Goal: Task Accomplishment & Management: Complete application form

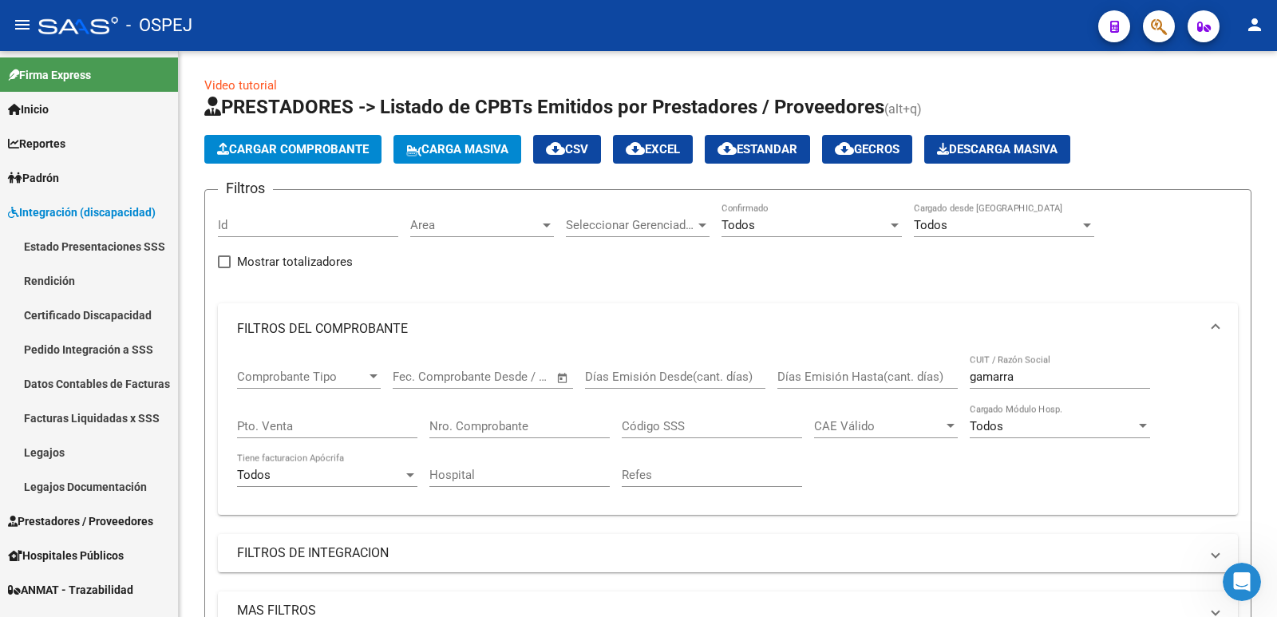
scroll to position [3, 0]
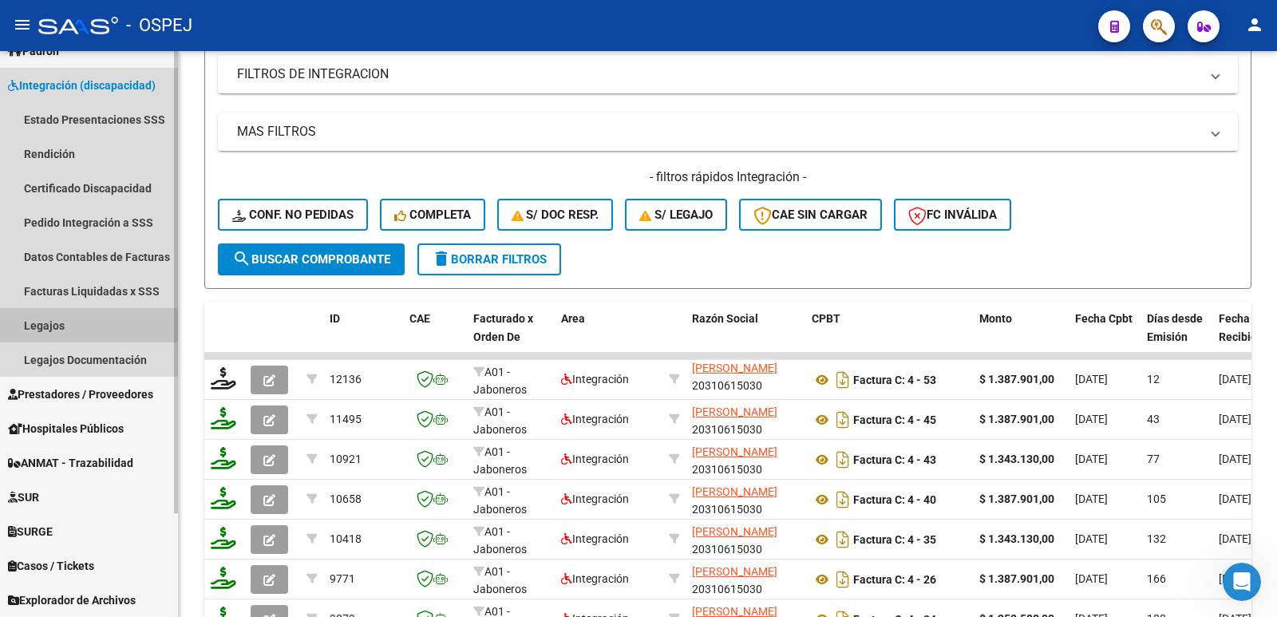
click at [48, 326] on link "Legajos" at bounding box center [89, 325] width 178 height 34
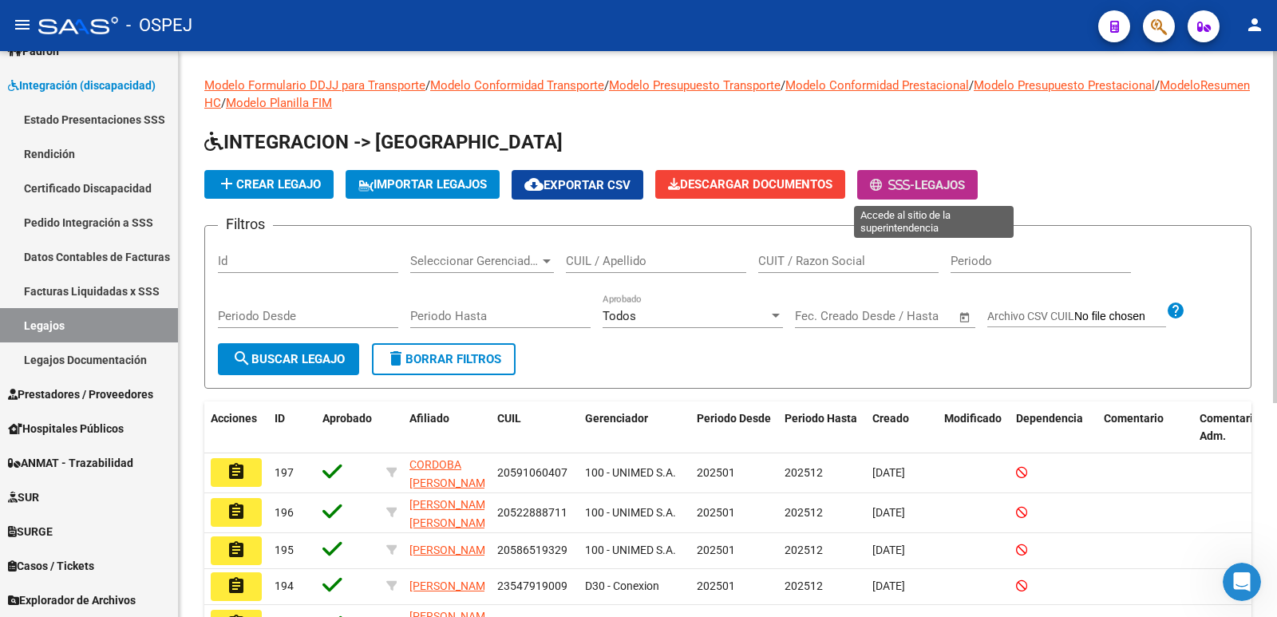
click at [906, 178] on span "-" at bounding box center [892, 185] width 45 height 14
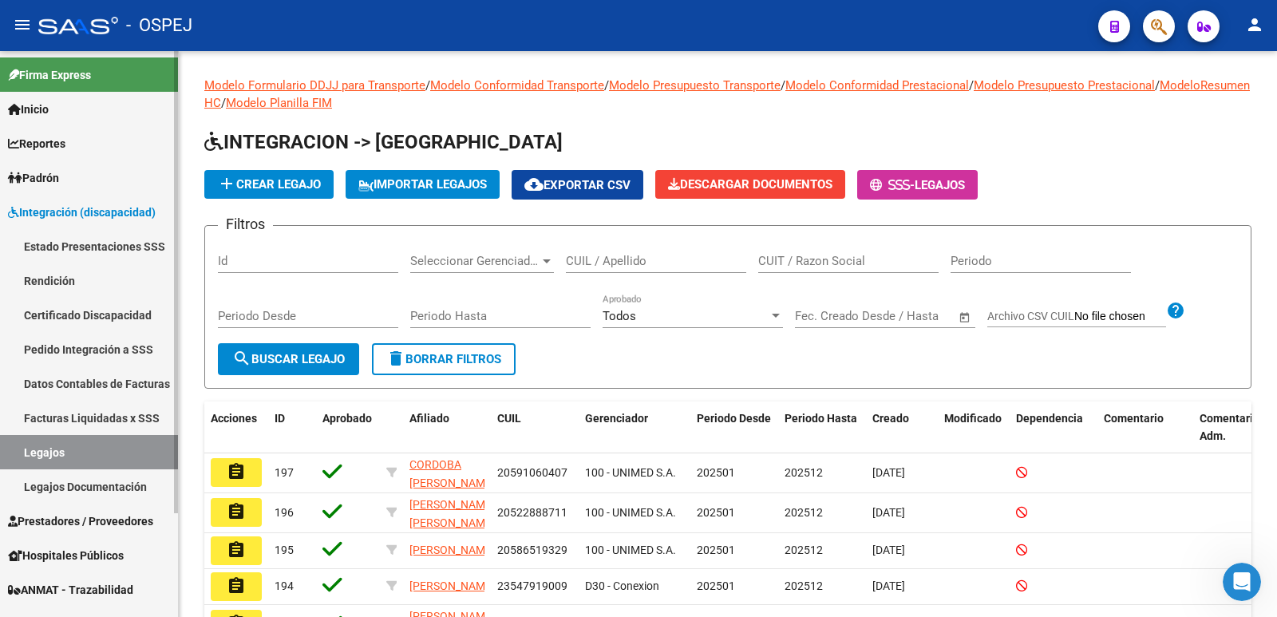
click at [172, 67] on div "Firma Express Inicio Calendario SSS Instructivos Contacto OS Reportes SUR Exped…" at bounding box center [91, 397] width 182 height 693
click at [39, 181] on span "Padrón" at bounding box center [33, 178] width 51 height 18
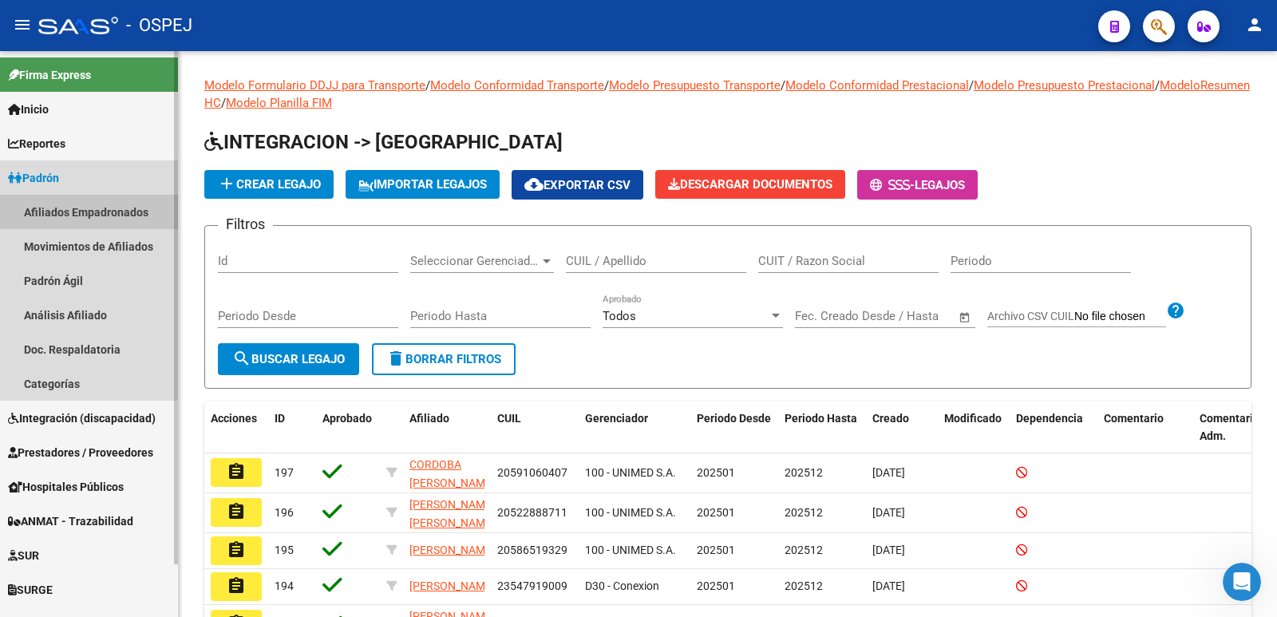
click at [50, 215] on link "Afiliados Empadronados" at bounding box center [89, 212] width 178 height 34
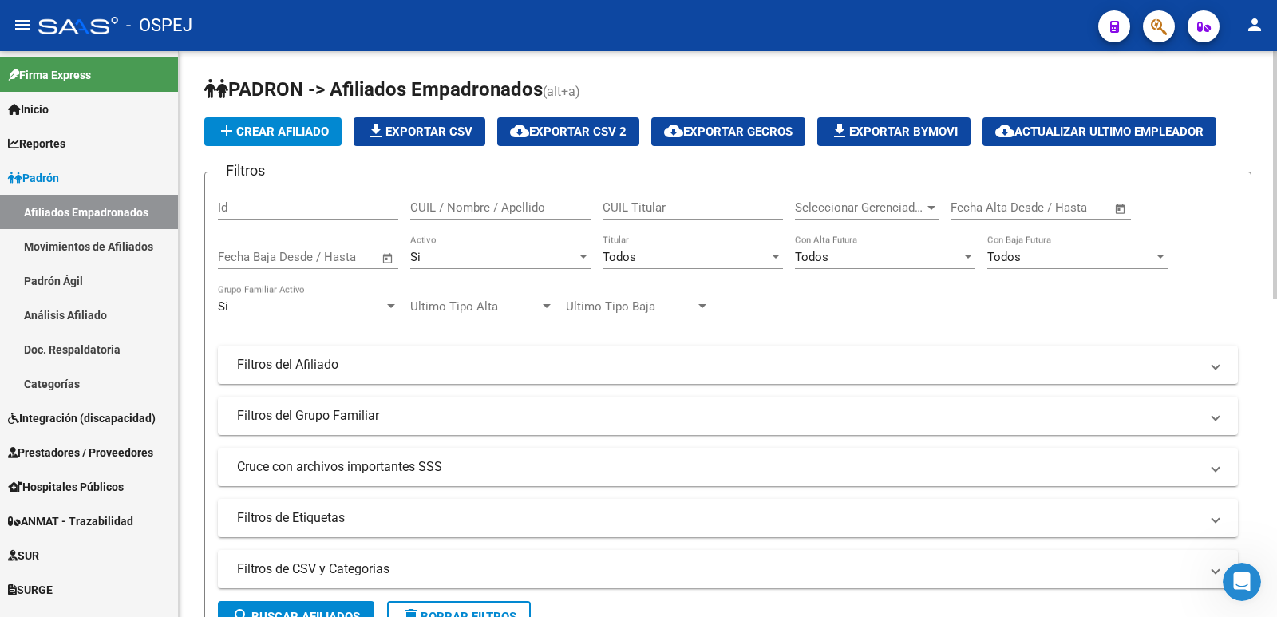
click at [857, 210] on span "Seleccionar Gerenciador" at bounding box center [859, 207] width 129 height 14
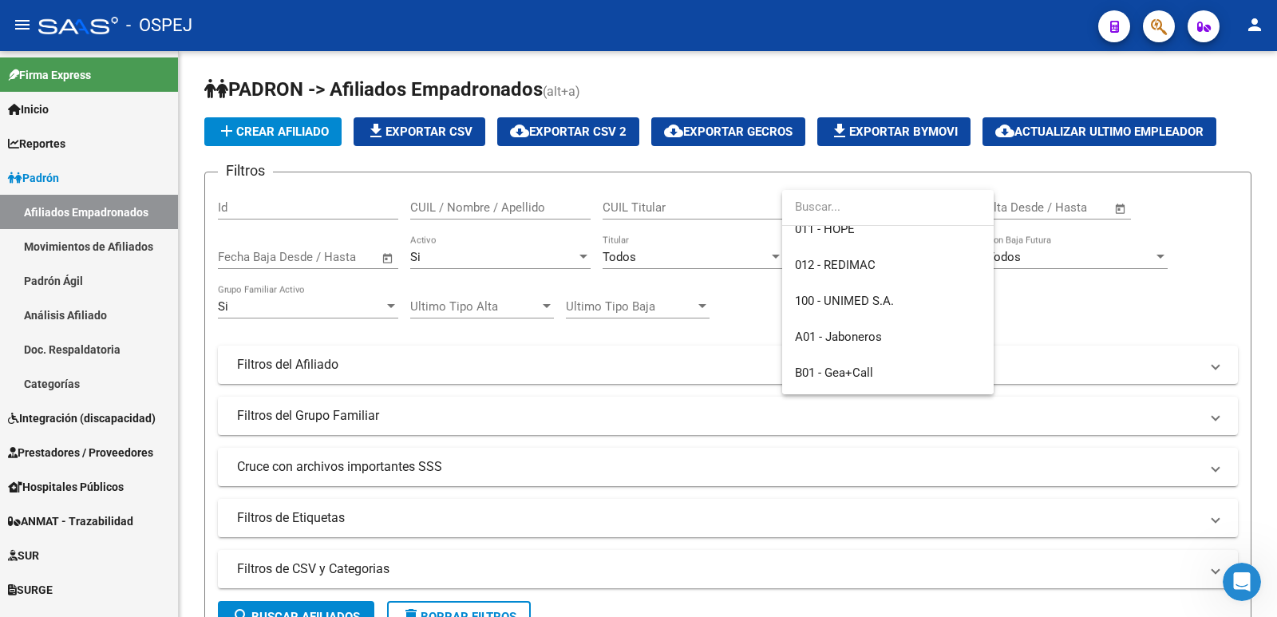
scroll to position [160, 0]
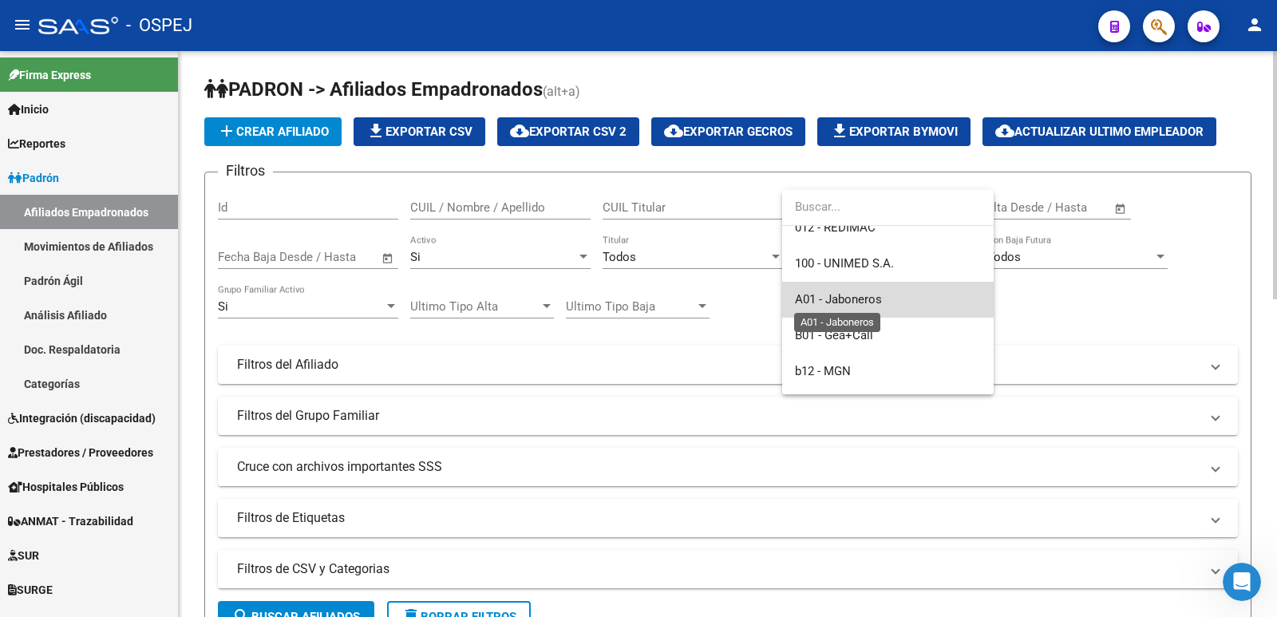
click at [866, 300] on span "A01 - Jaboneros" at bounding box center [838, 299] width 87 height 14
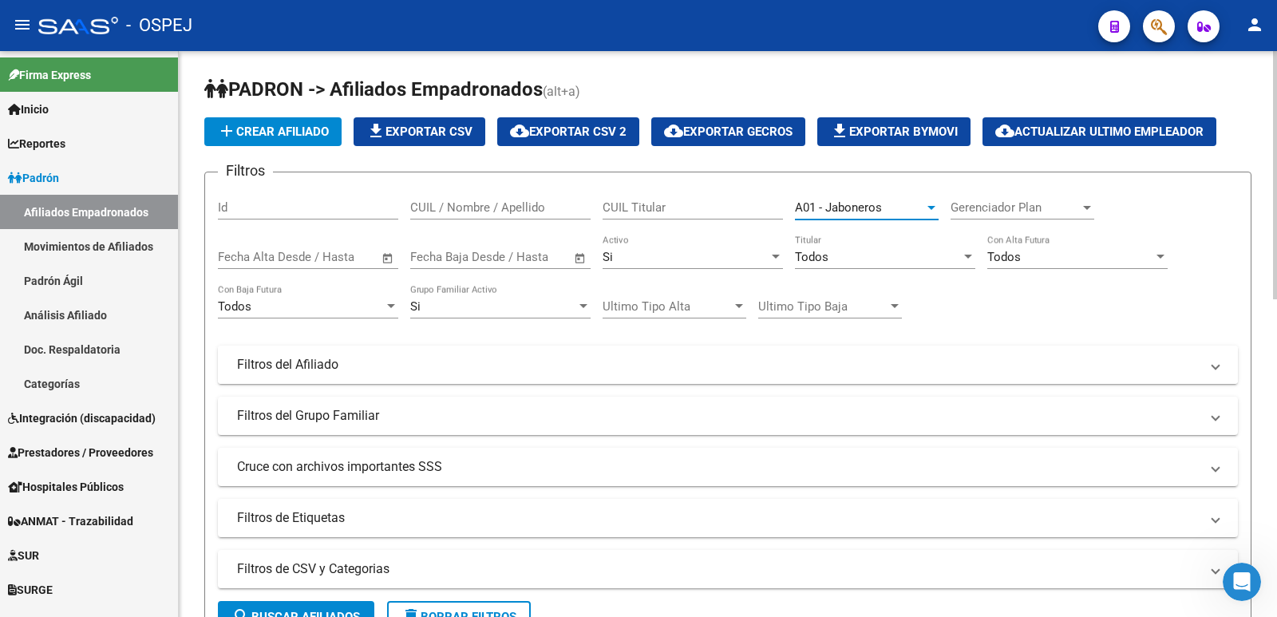
click at [585, 370] on mat-panel-title "Filtros del Afiliado" at bounding box center [718, 365] width 963 height 18
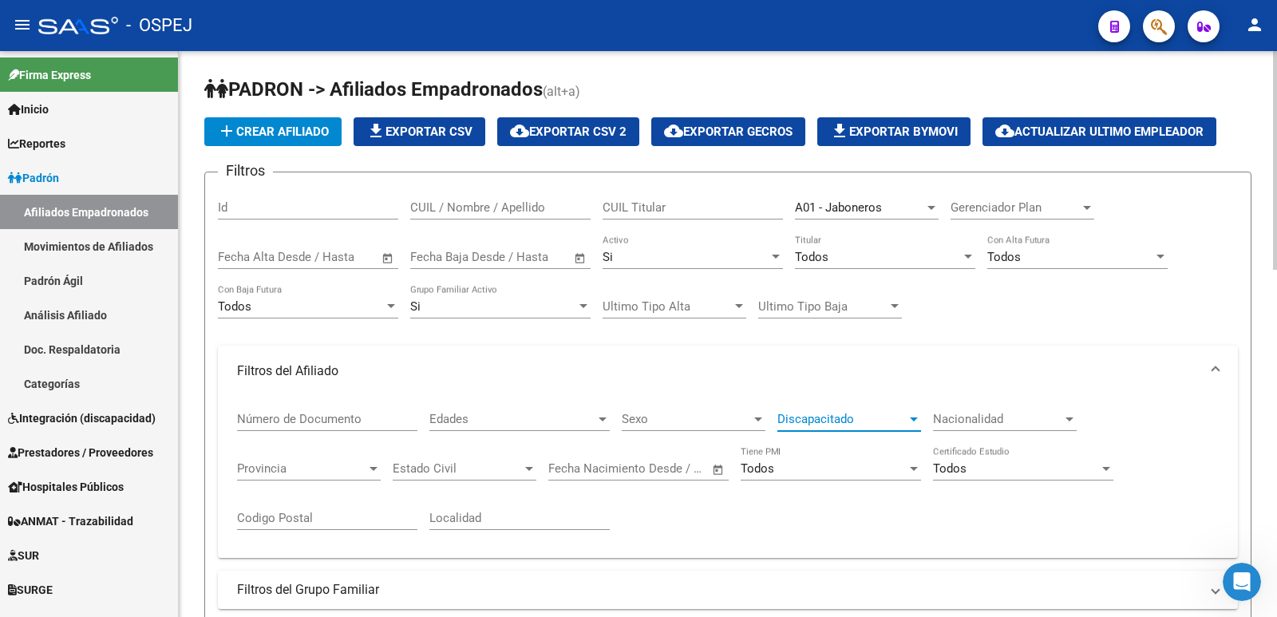
click at [832, 418] on span "Discapacitado" at bounding box center [842, 419] width 129 height 14
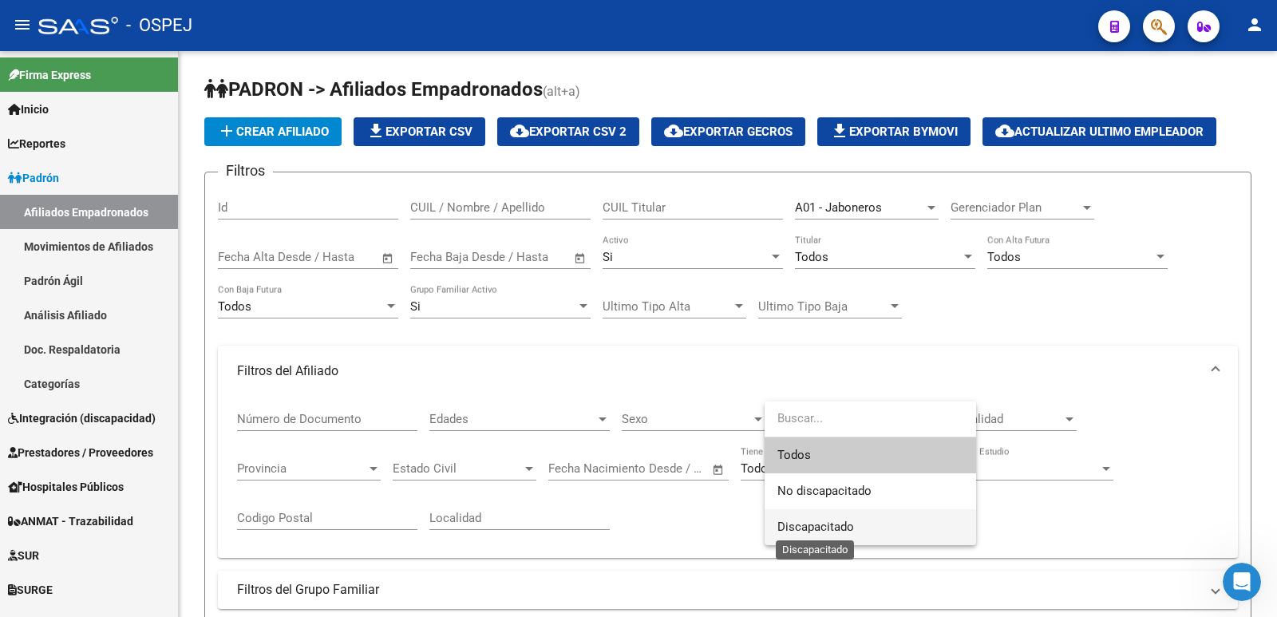
click at [845, 525] on span "Discapacitado" at bounding box center [816, 527] width 77 height 14
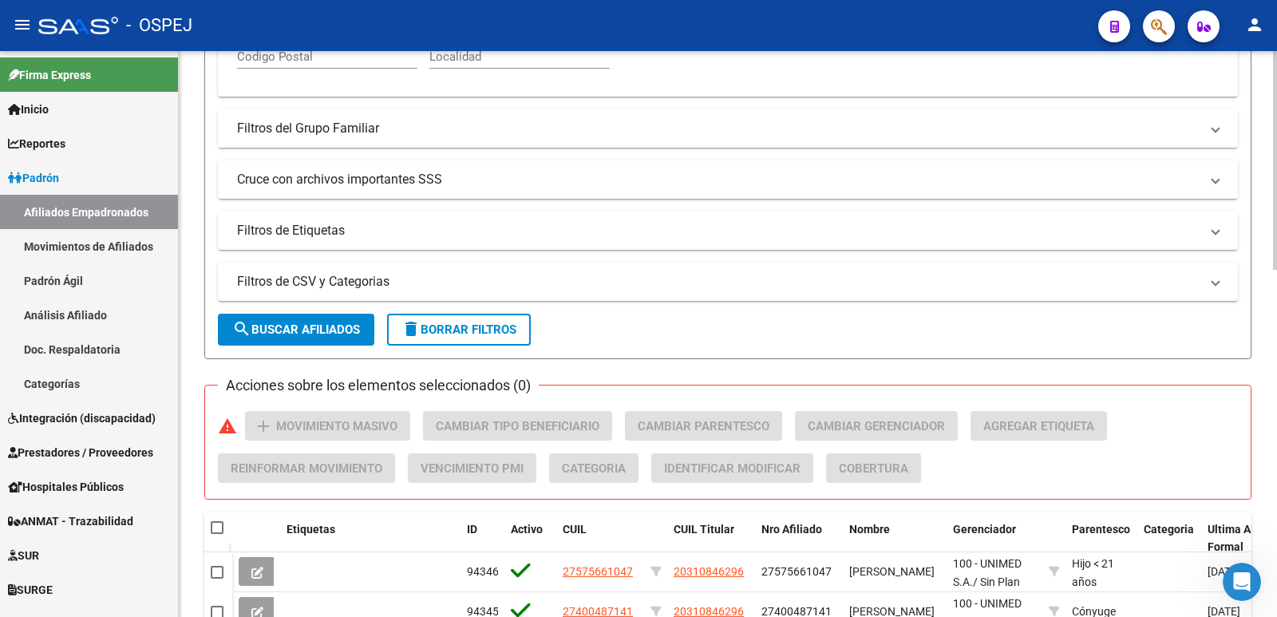
scroll to position [479, 0]
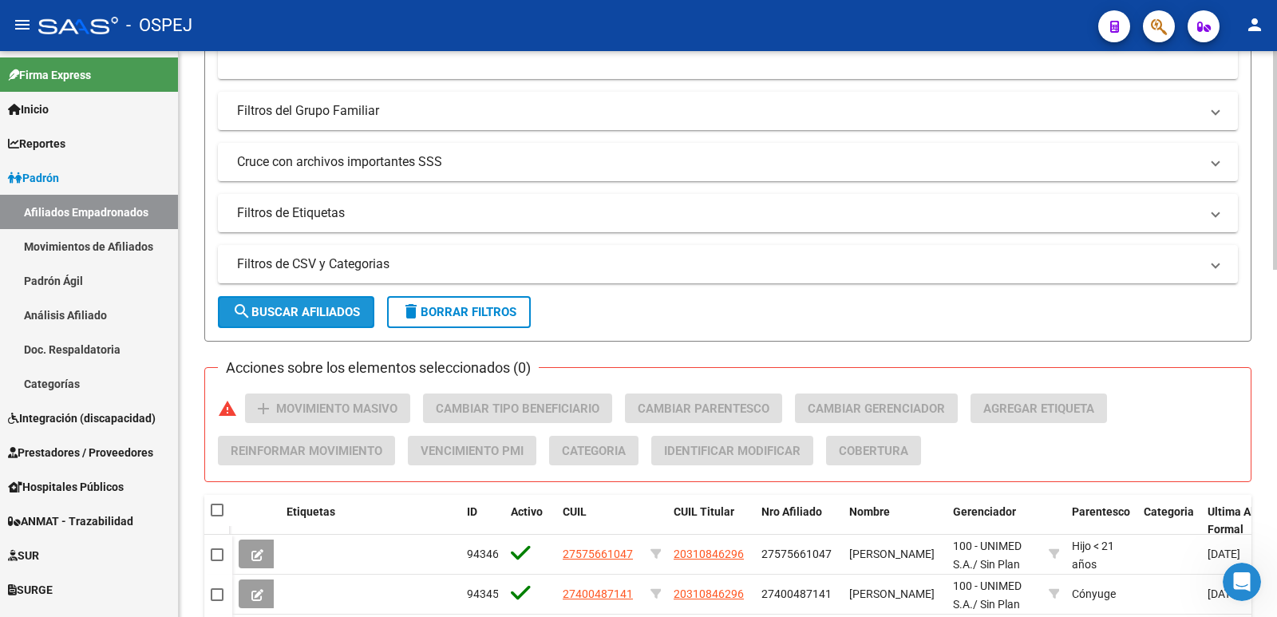
click at [301, 319] on button "search Buscar Afiliados" at bounding box center [296, 312] width 156 height 32
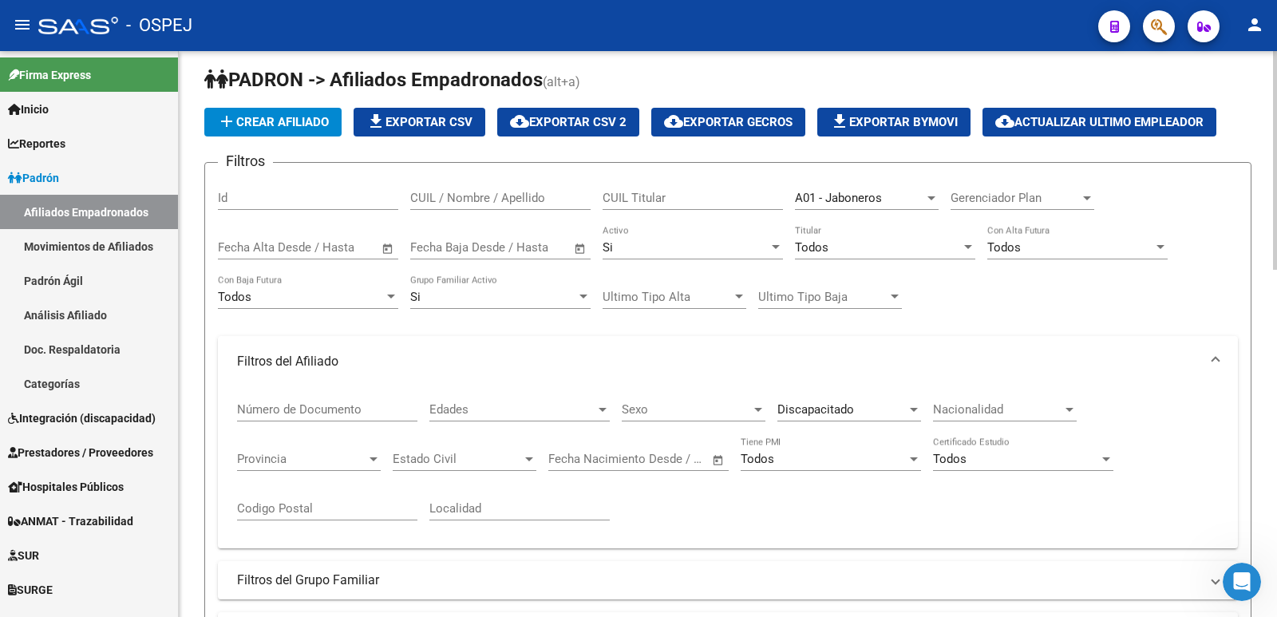
scroll to position [0, 0]
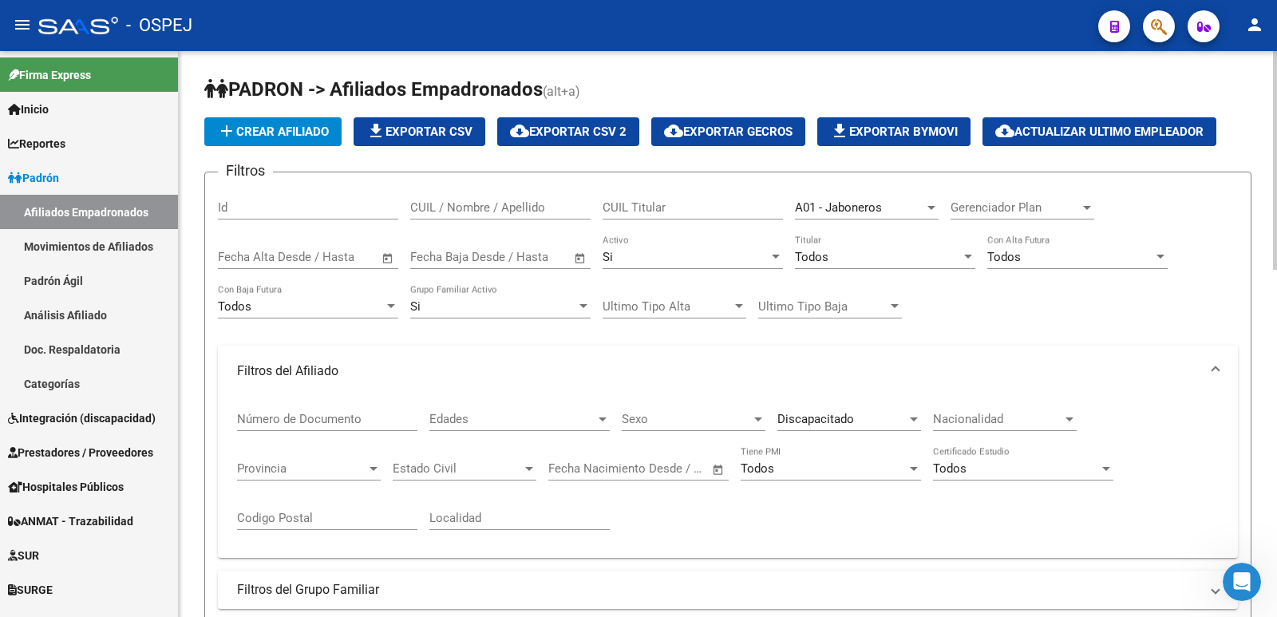
click at [422, 137] on span "file_download Exportar CSV" at bounding box center [419, 132] width 106 height 14
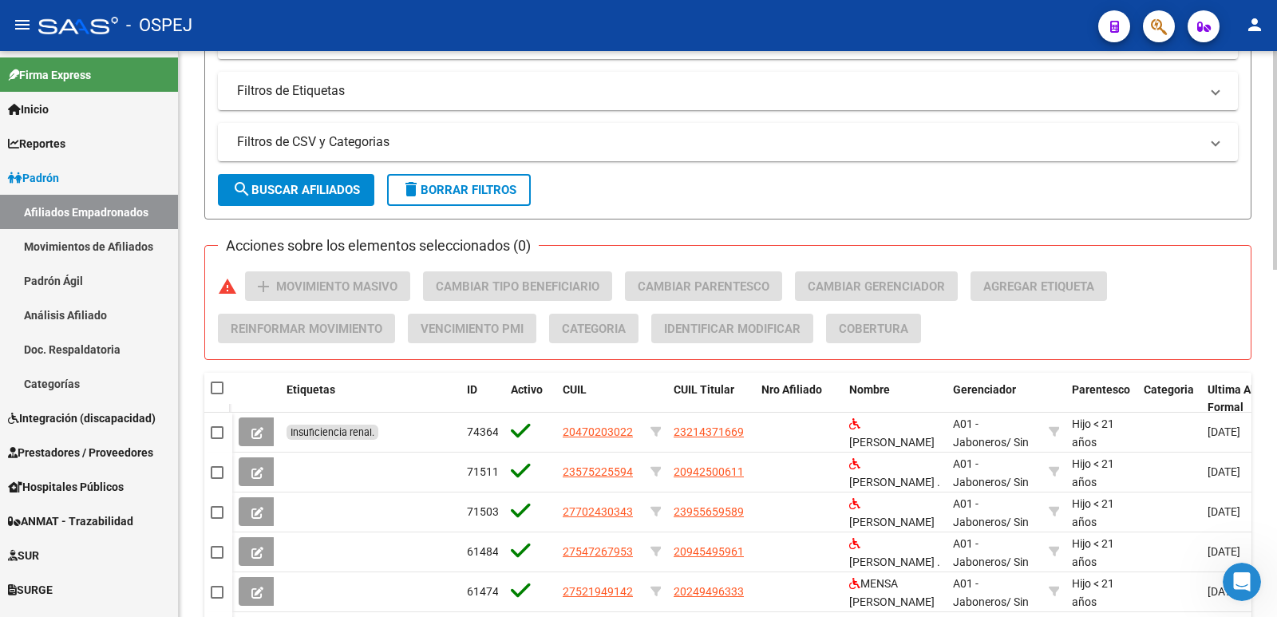
scroll to position [639, 0]
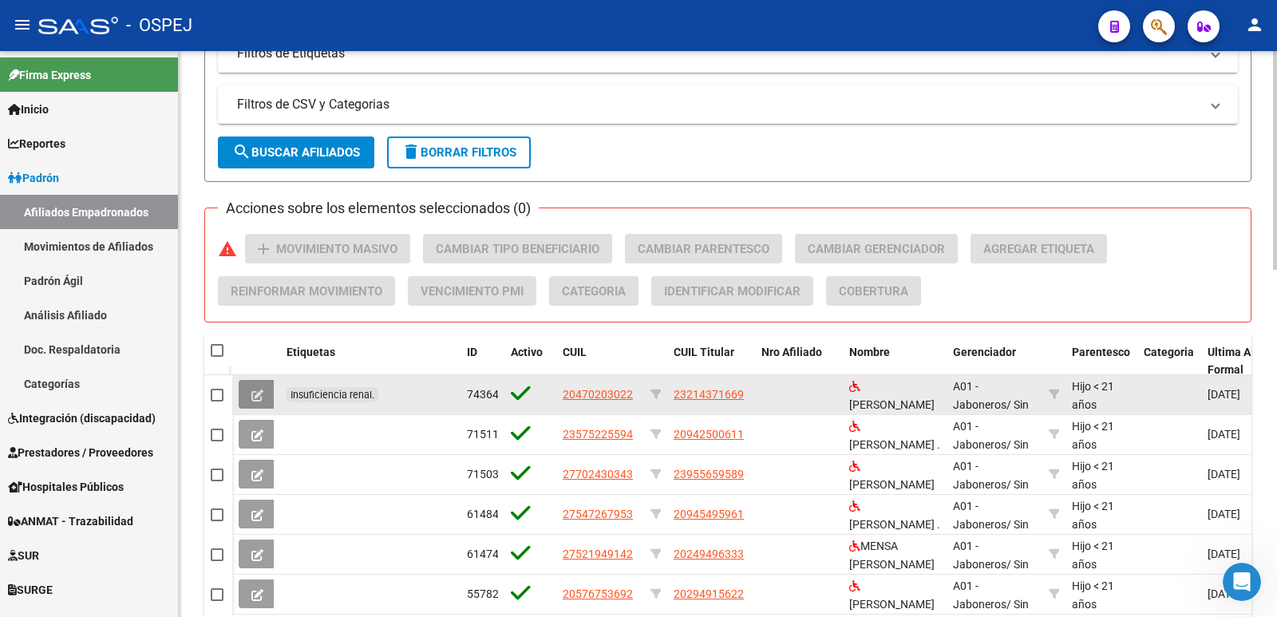
click at [267, 398] on button at bounding box center [258, 394] width 38 height 29
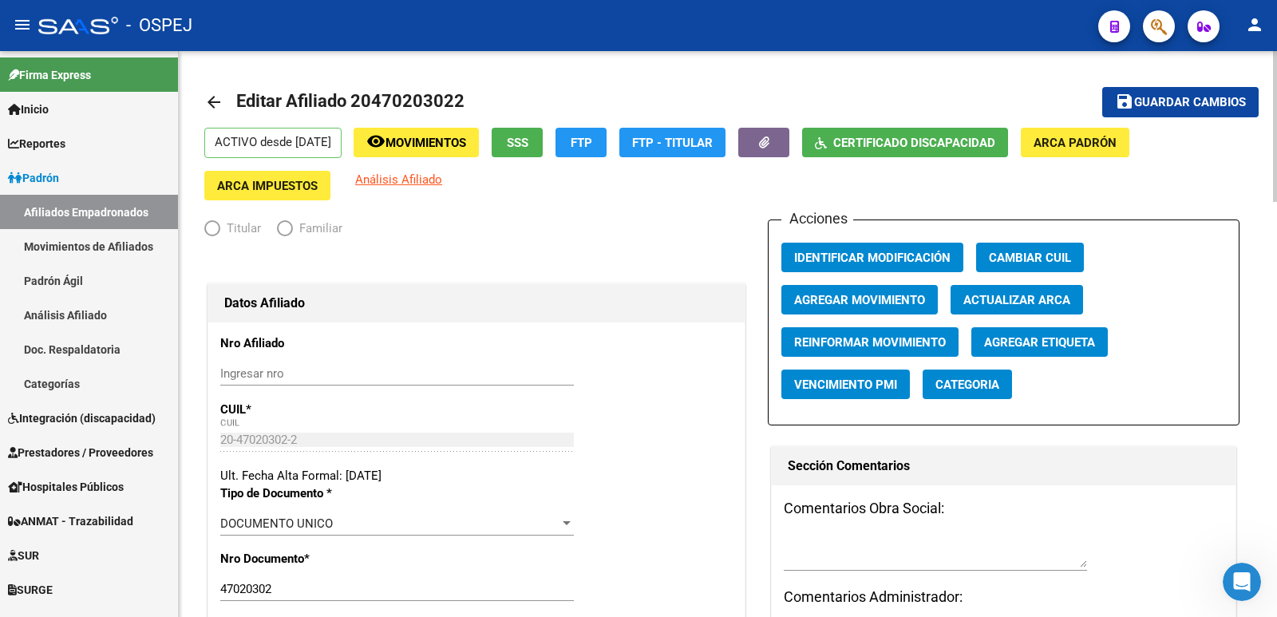
radio input "true"
type input "27-11130724-0"
click at [207, 101] on mat-icon "arrow_back" at bounding box center [213, 102] width 19 height 19
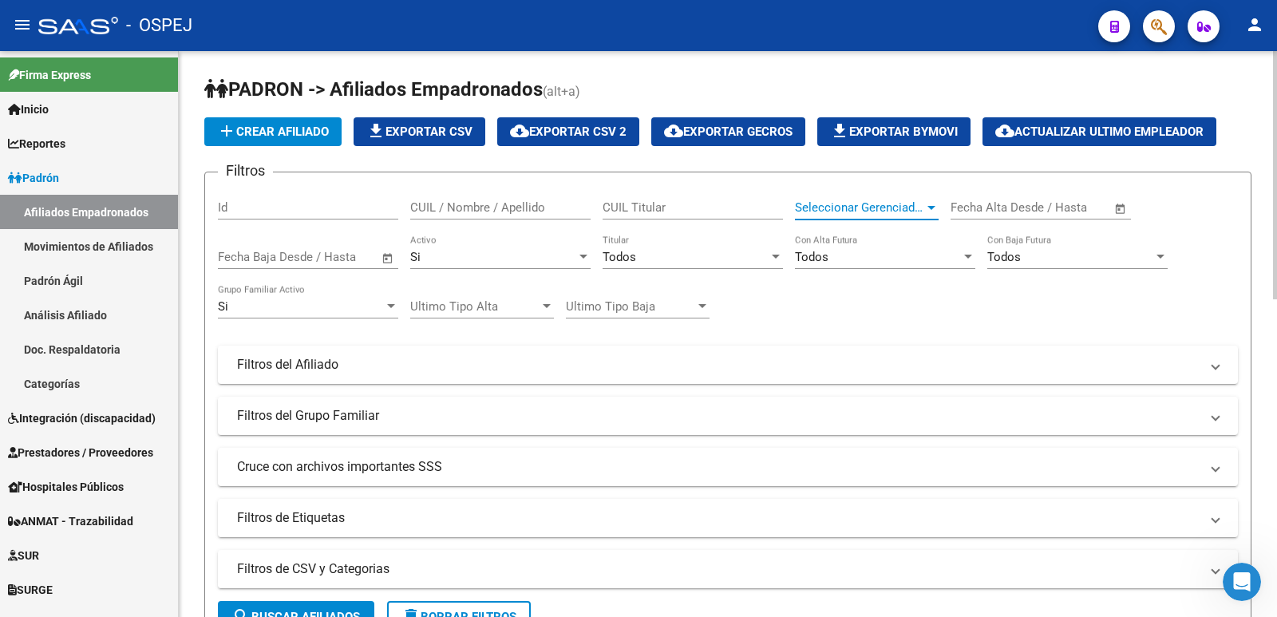
click at [876, 207] on span "Seleccionar Gerenciador" at bounding box center [859, 207] width 129 height 14
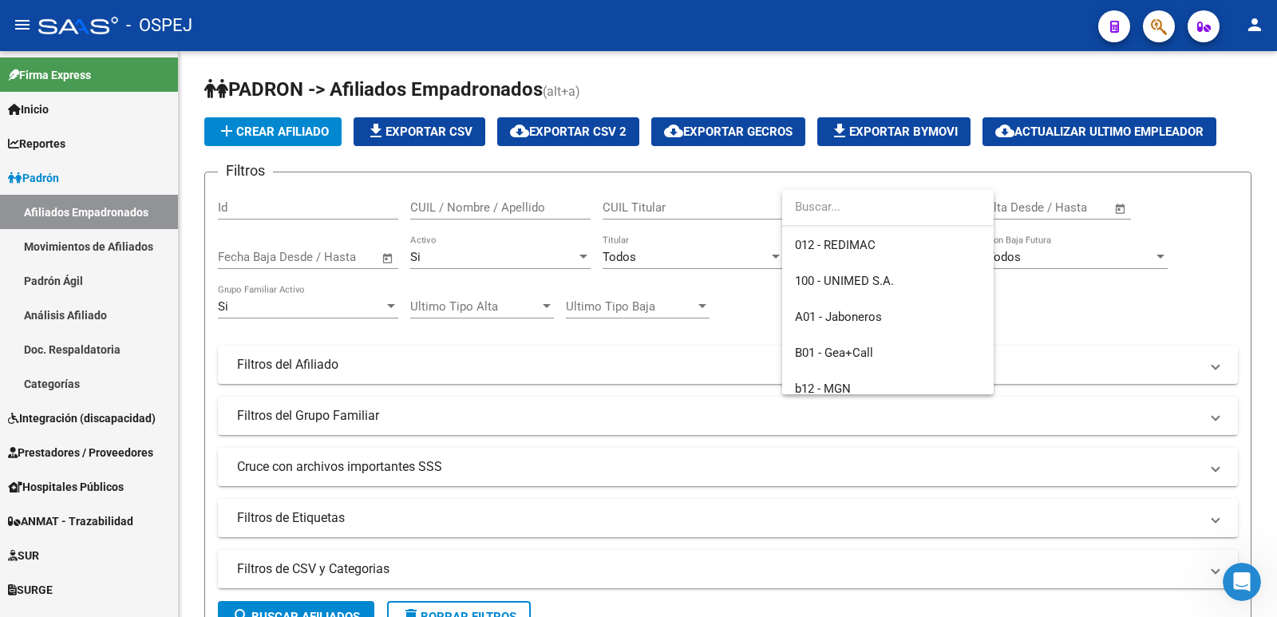
scroll to position [160, 0]
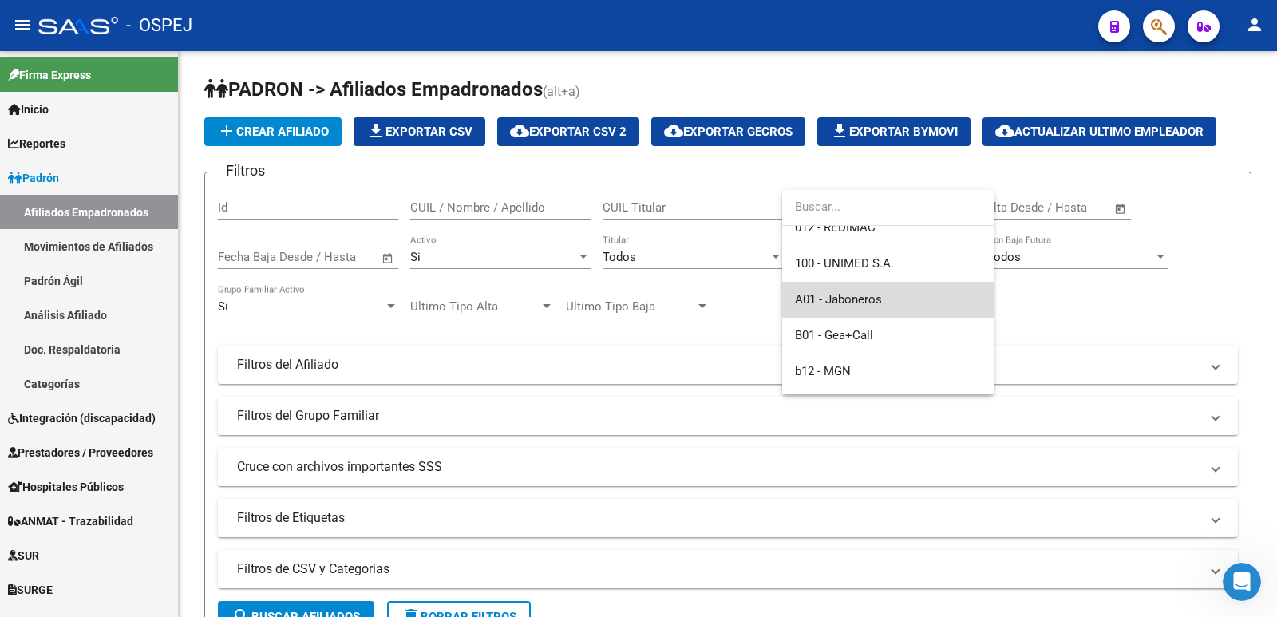
click at [902, 297] on span "A01 - Jaboneros" at bounding box center [888, 300] width 186 height 36
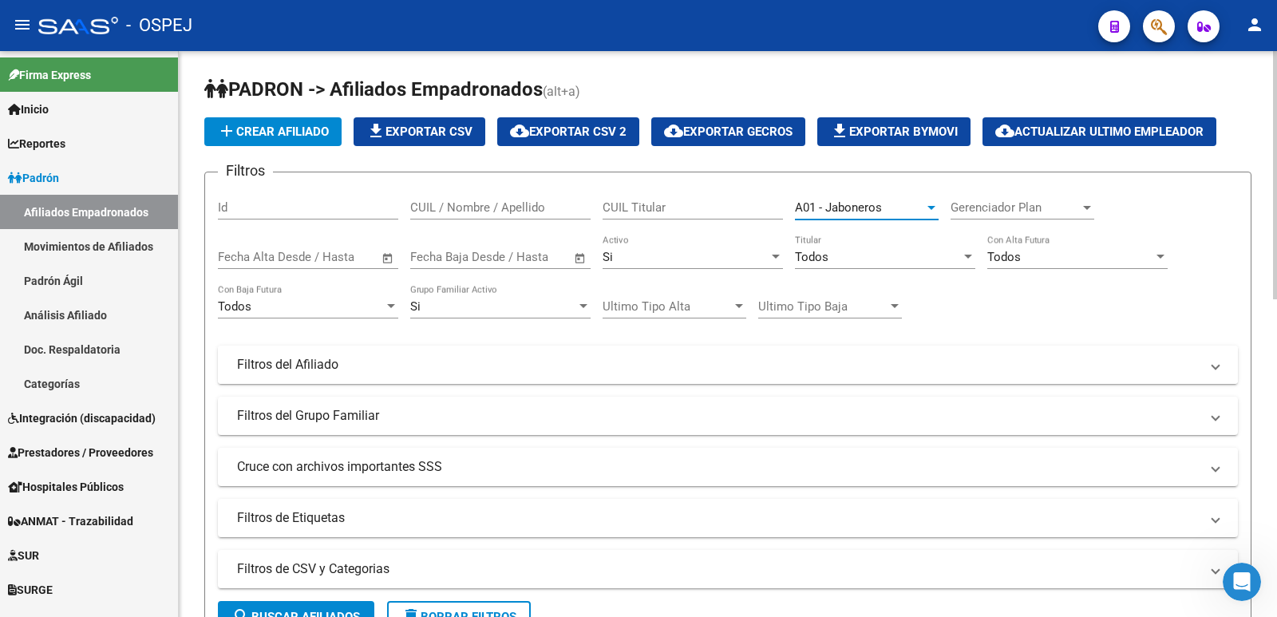
click at [290, 374] on mat-expansion-panel-header "Filtros del Afiliado" at bounding box center [728, 365] width 1020 height 38
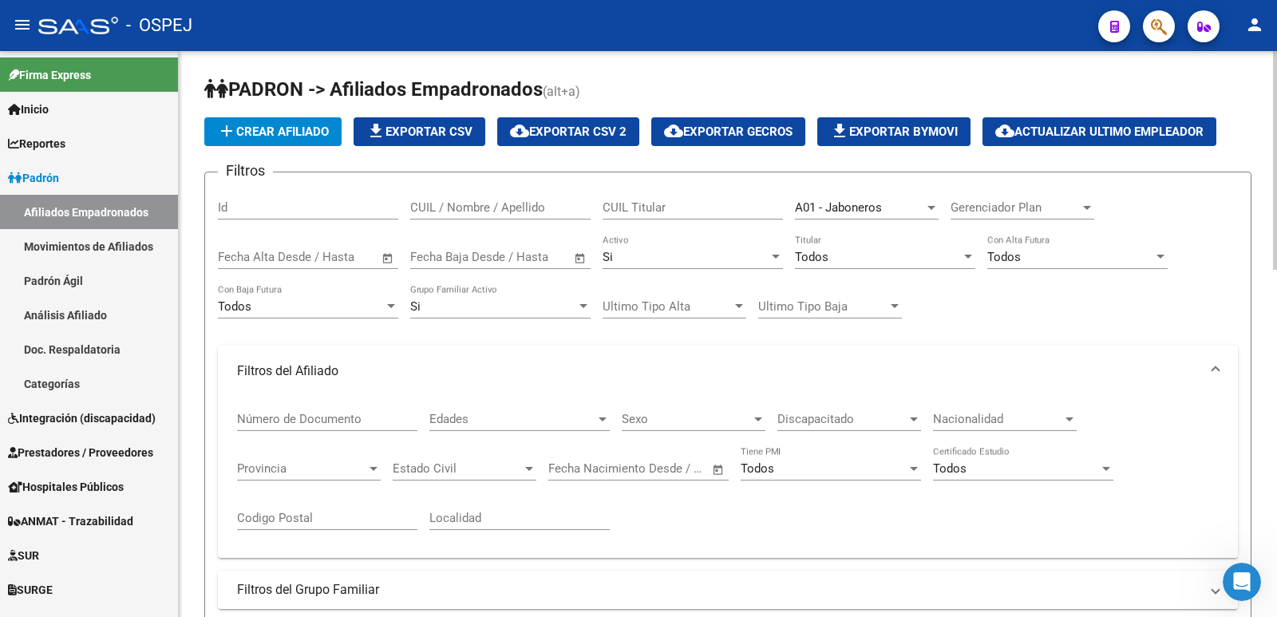
click at [811, 418] on span "Discapacitado" at bounding box center [842, 419] width 129 height 14
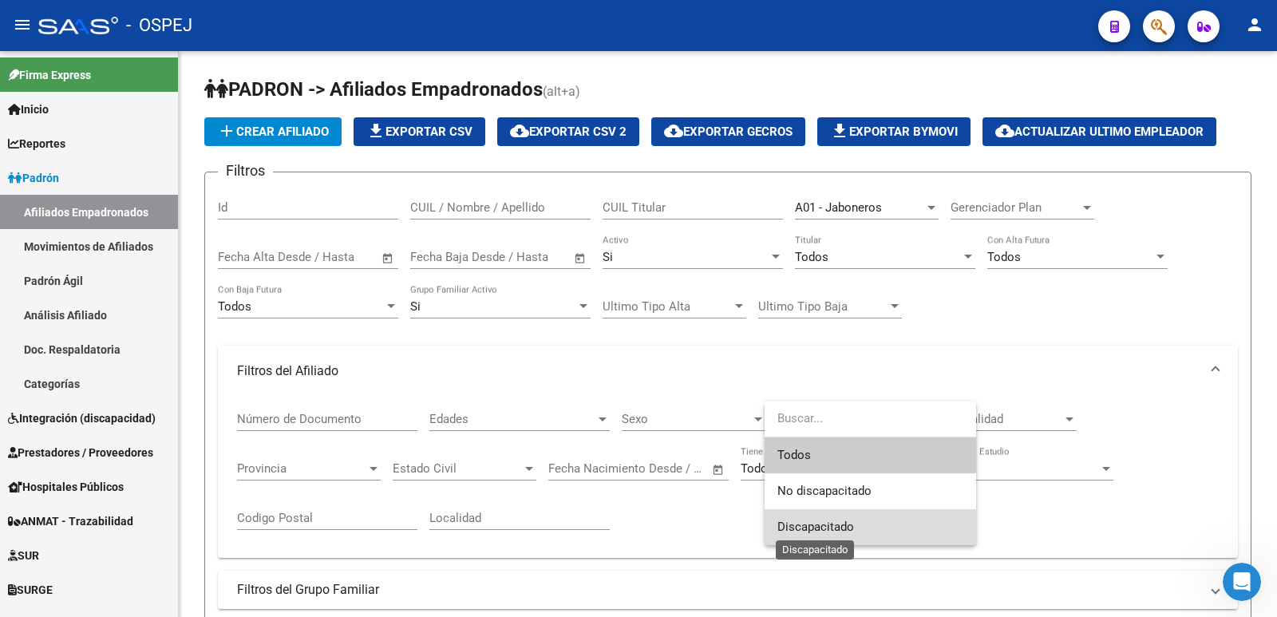
click at [827, 527] on span "Discapacitado" at bounding box center [816, 527] width 77 height 14
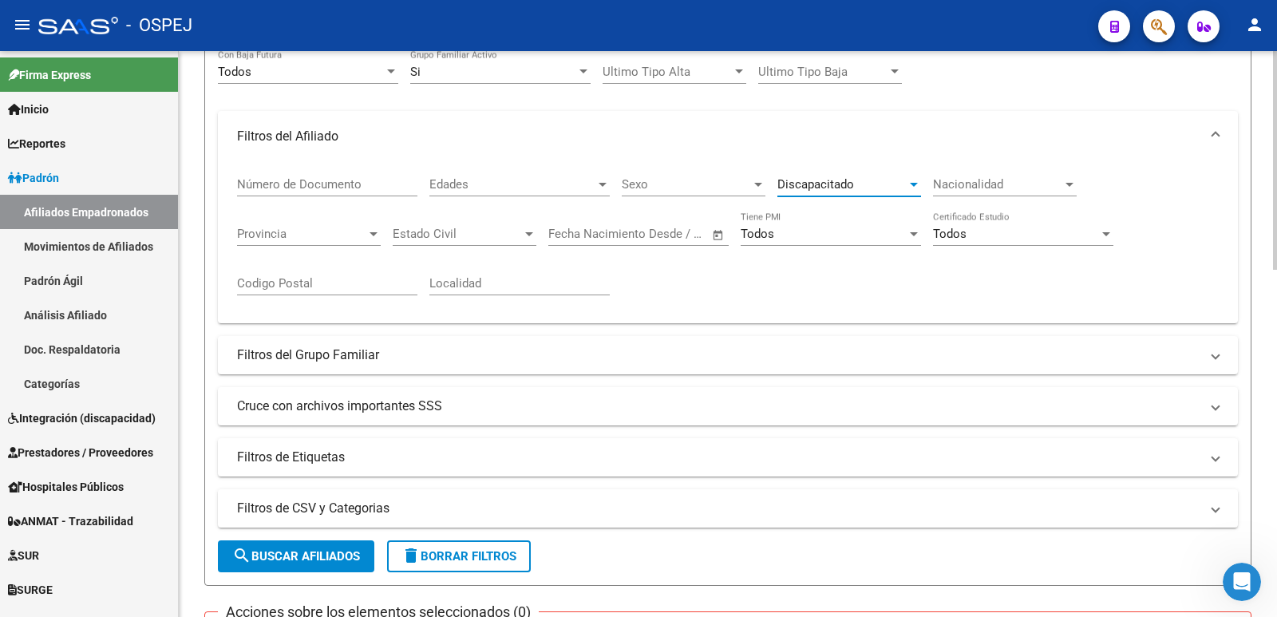
scroll to position [240, 0]
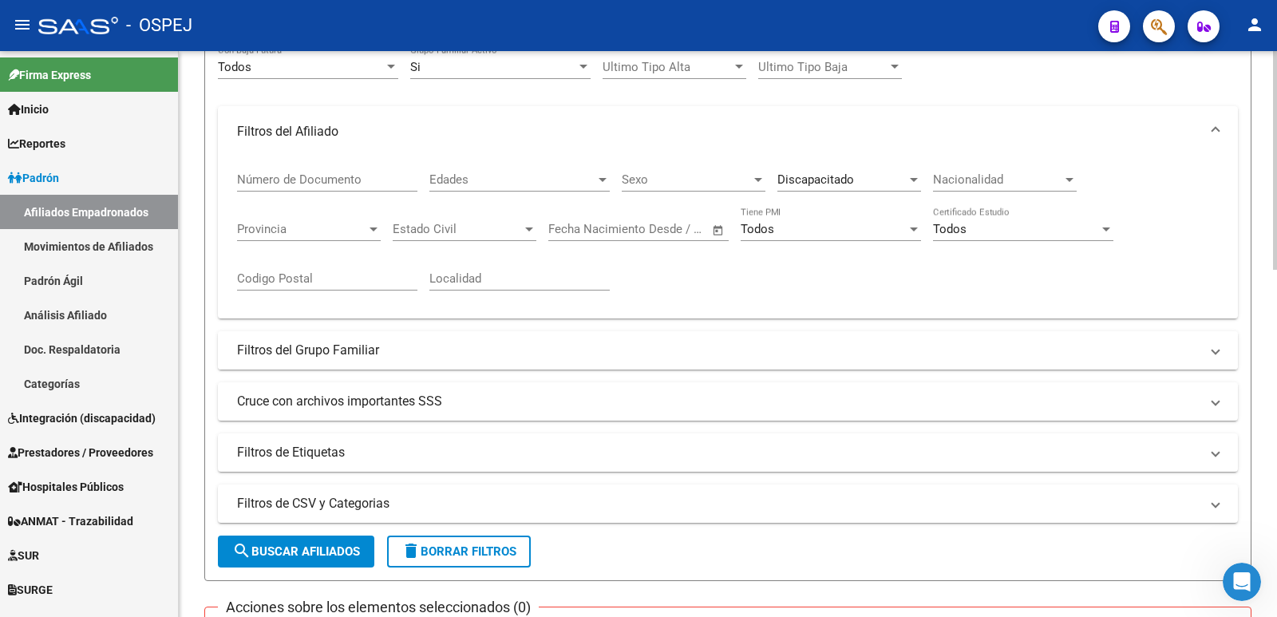
click at [337, 357] on mat-panel-title "Filtros del Grupo Familiar" at bounding box center [718, 351] width 963 height 18
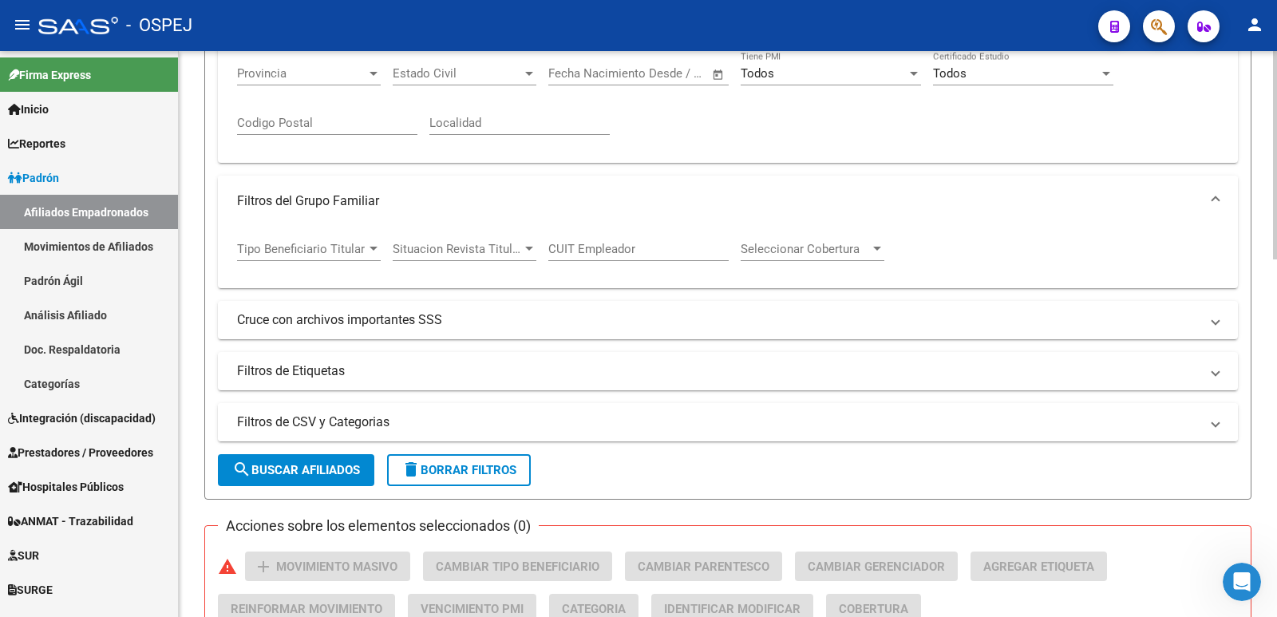
scroll to position [399, 0]
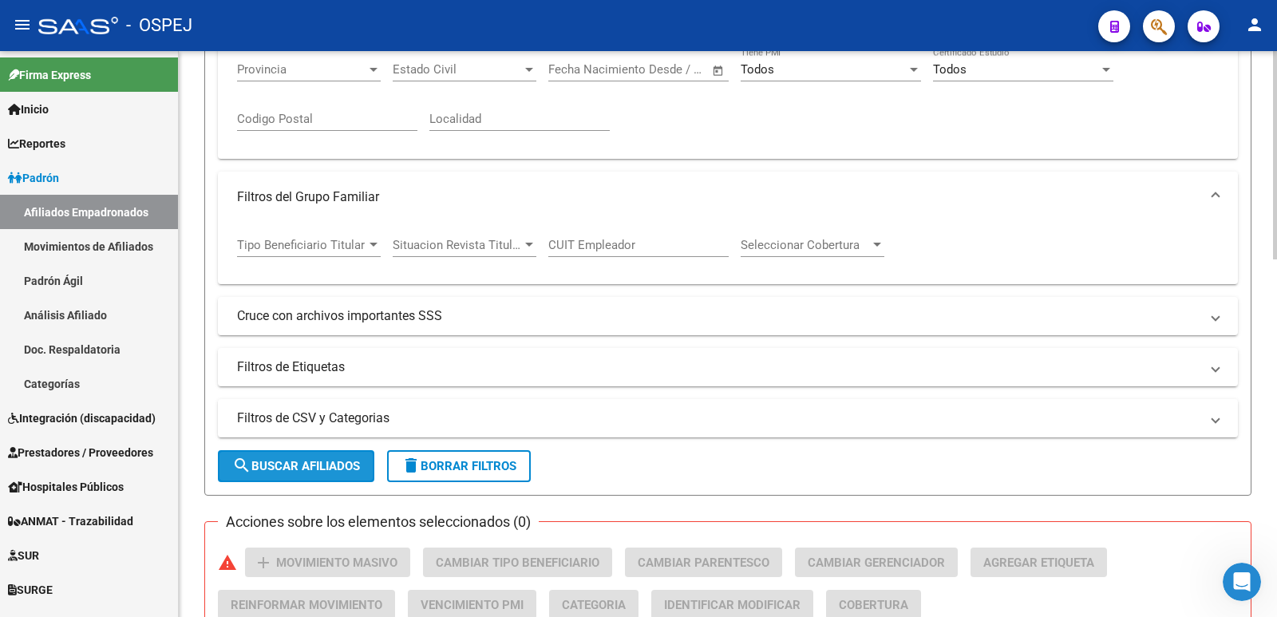
click at [306, 467] on span "search Buscar Afiliados" at bounding box center [296, 466] width 128 height 14
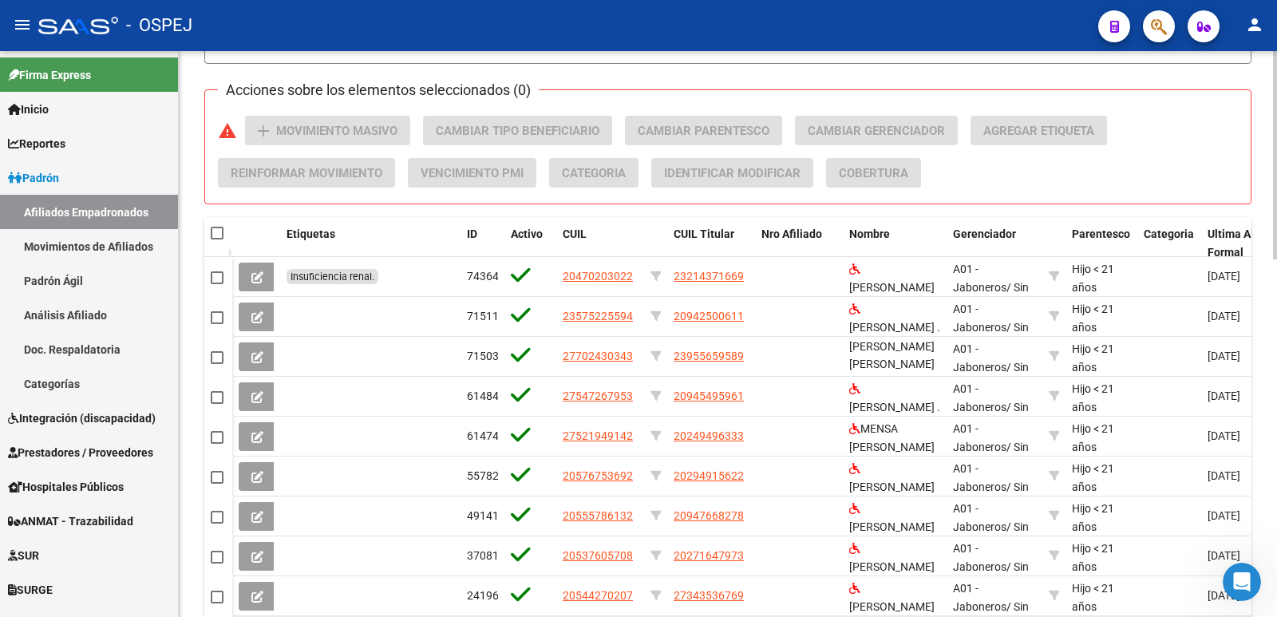
scroll to position [798, 0]
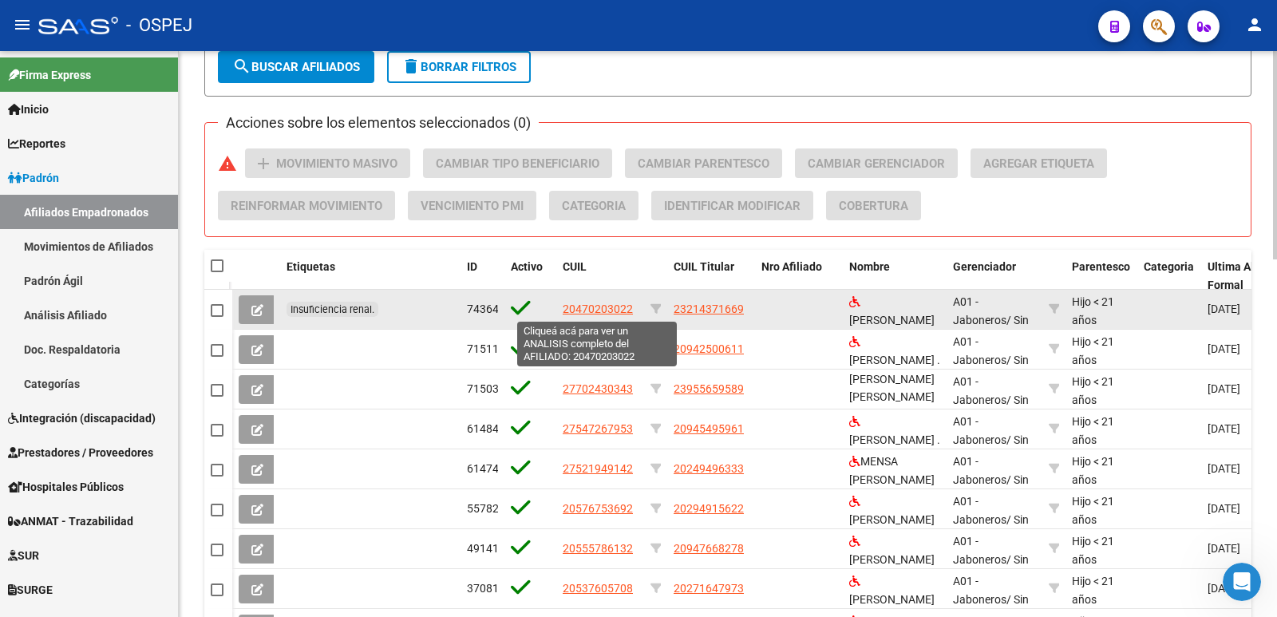
click at [591, 304] on span "20470203022" at bounding box center [598, 309] width 70 height 13
type textarea "20470203022"
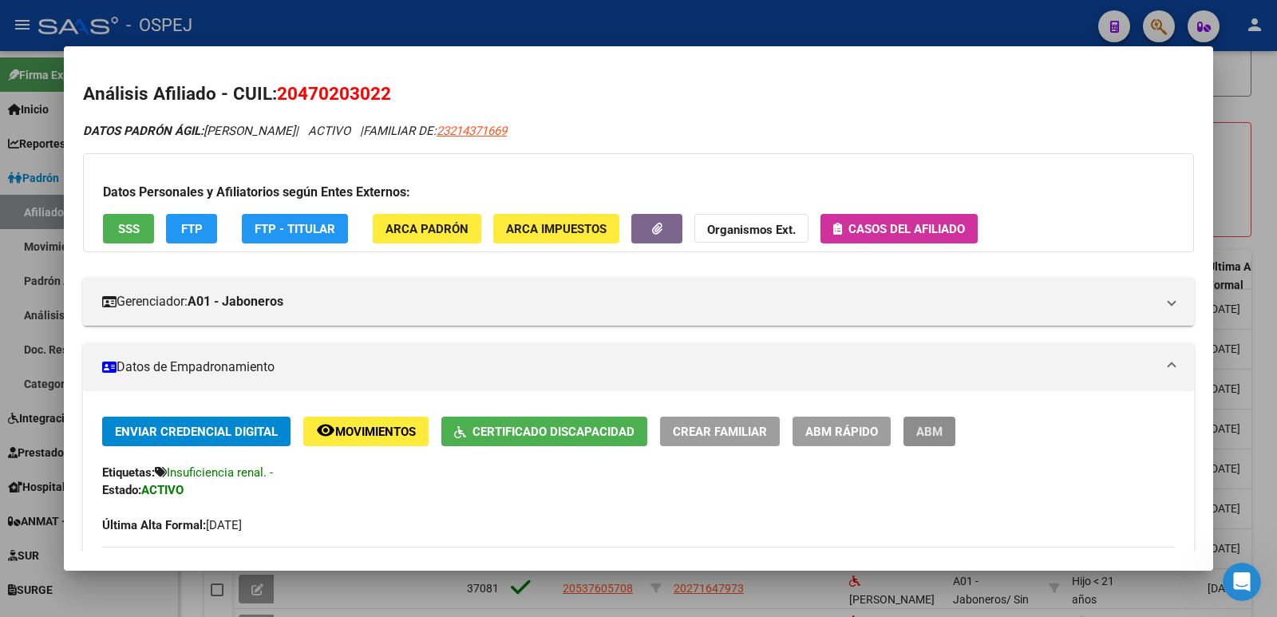
click at [920, 430] on span "ABM" at bounding box center [929, 432] width 26 height 14
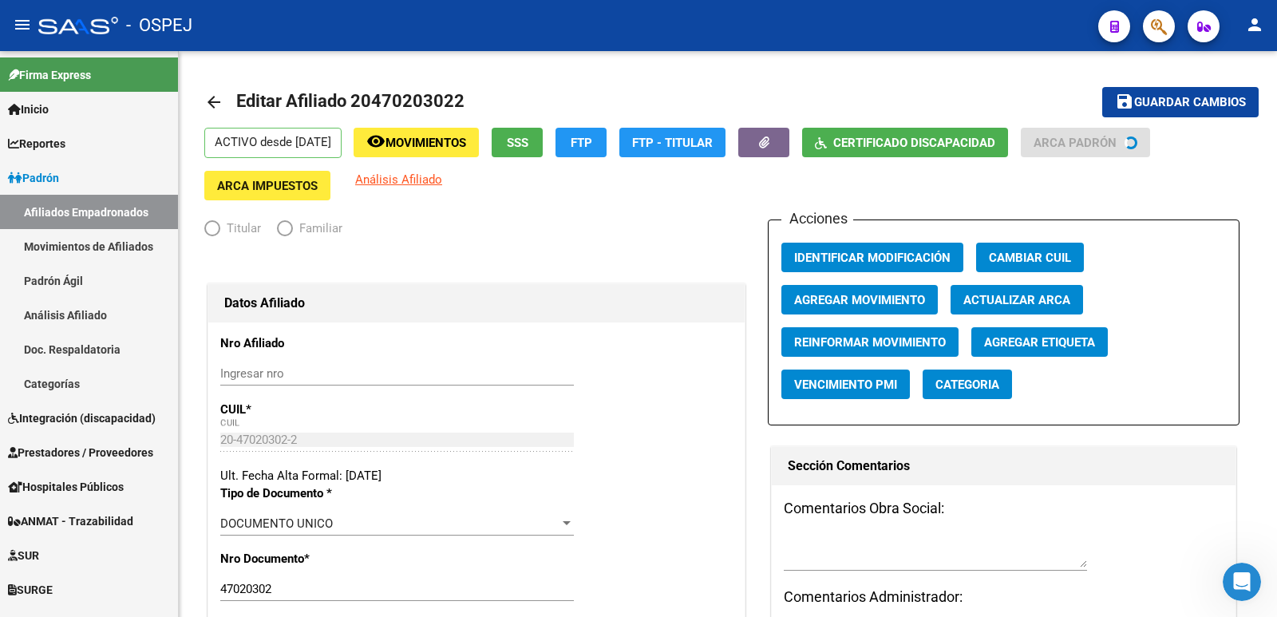
radio input "true"
type input "27-11130724-0"
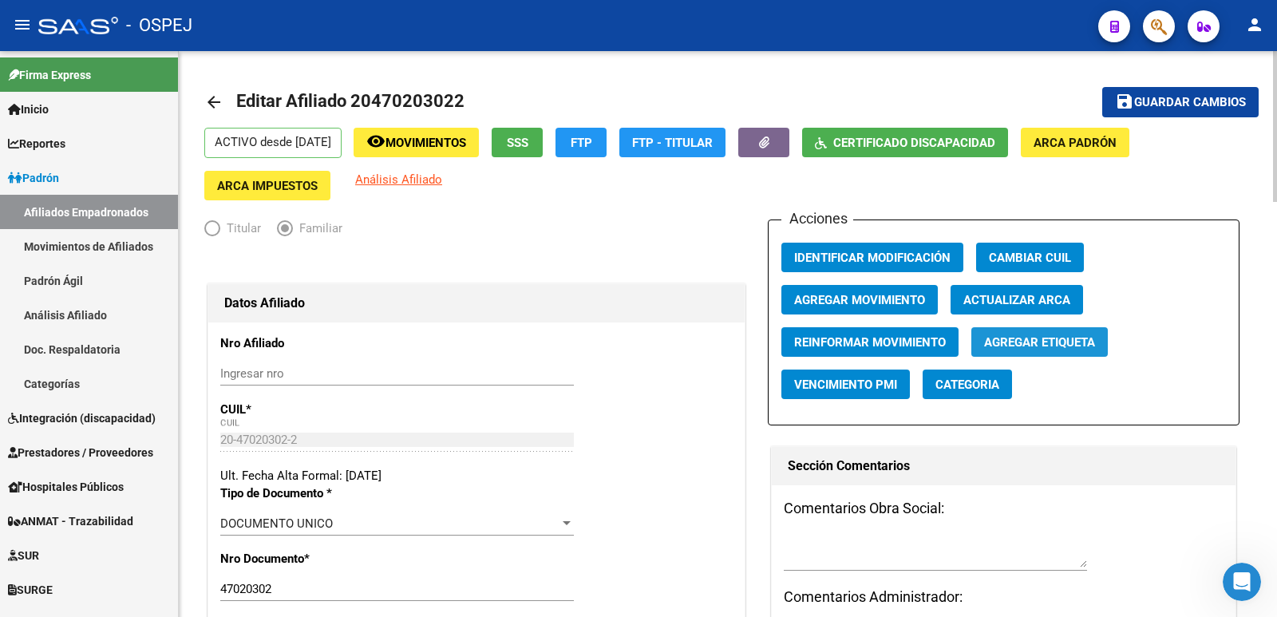
click at [1046, 343] on span "Agregar Etiqueta" at bounding box center [1039, 342] width 111 height 14
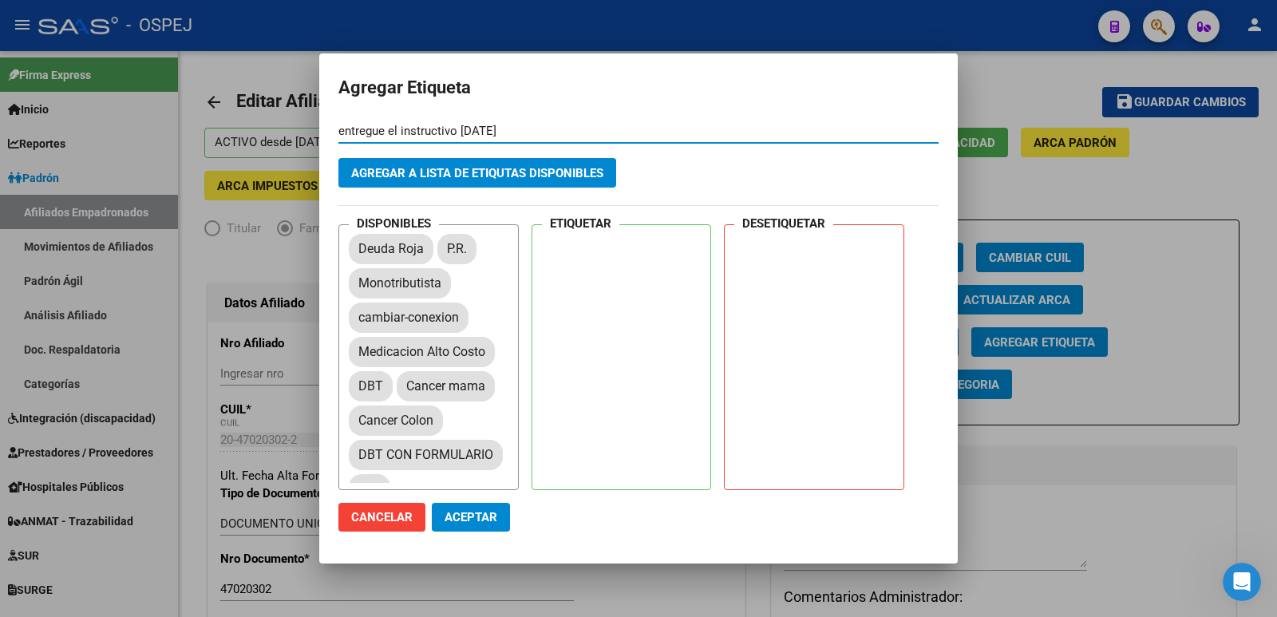
type input "entregue el instructivo [DATE]"
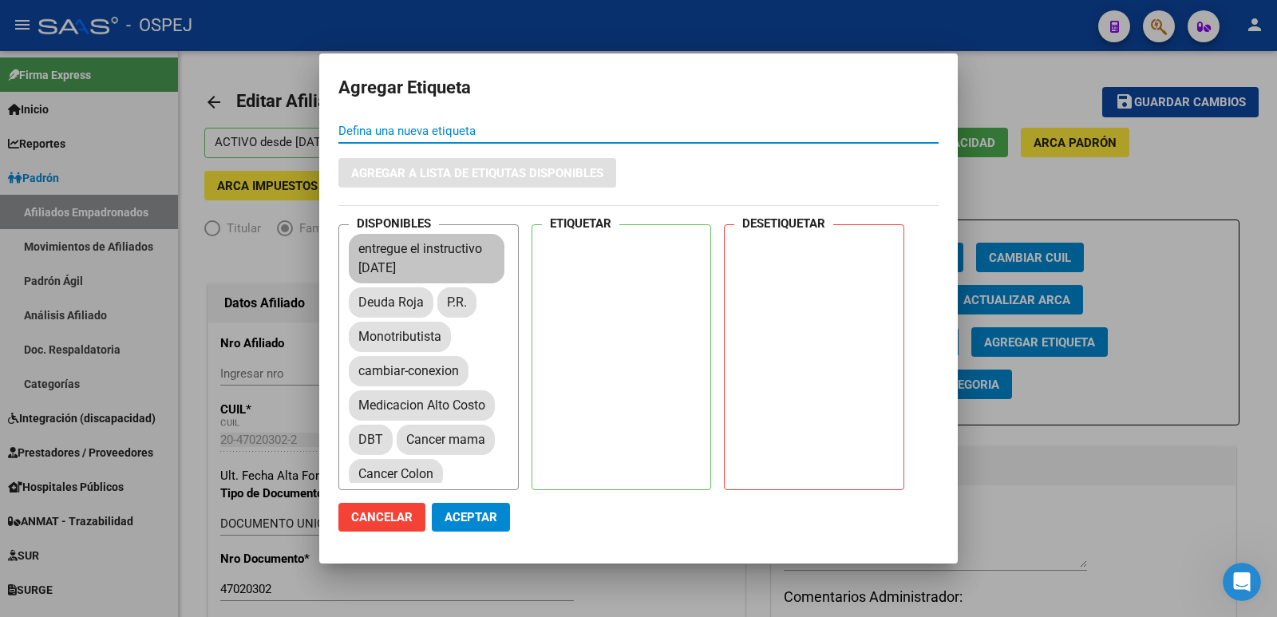
click at [432, 267] on mat-chip "entregue el instructivo [DATE]" at bounding box center [427, 258] width 156 height 49
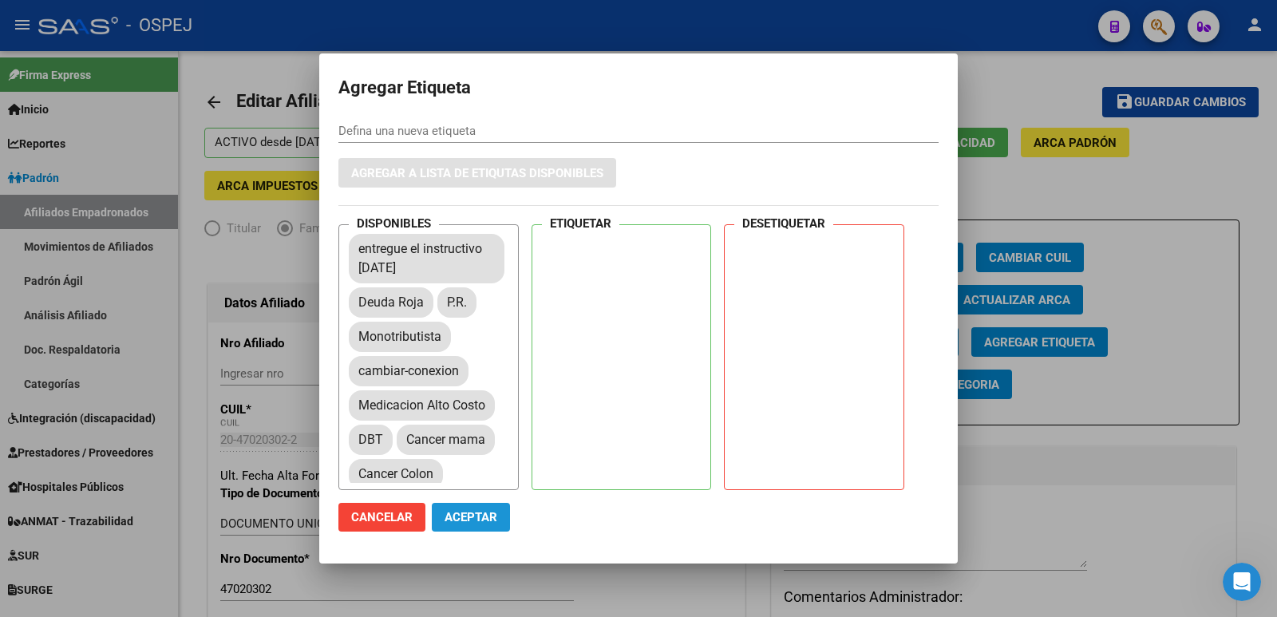
click at [467, 513] on span "Aceptar" at bounding box center [471, 517] width 53 height 14
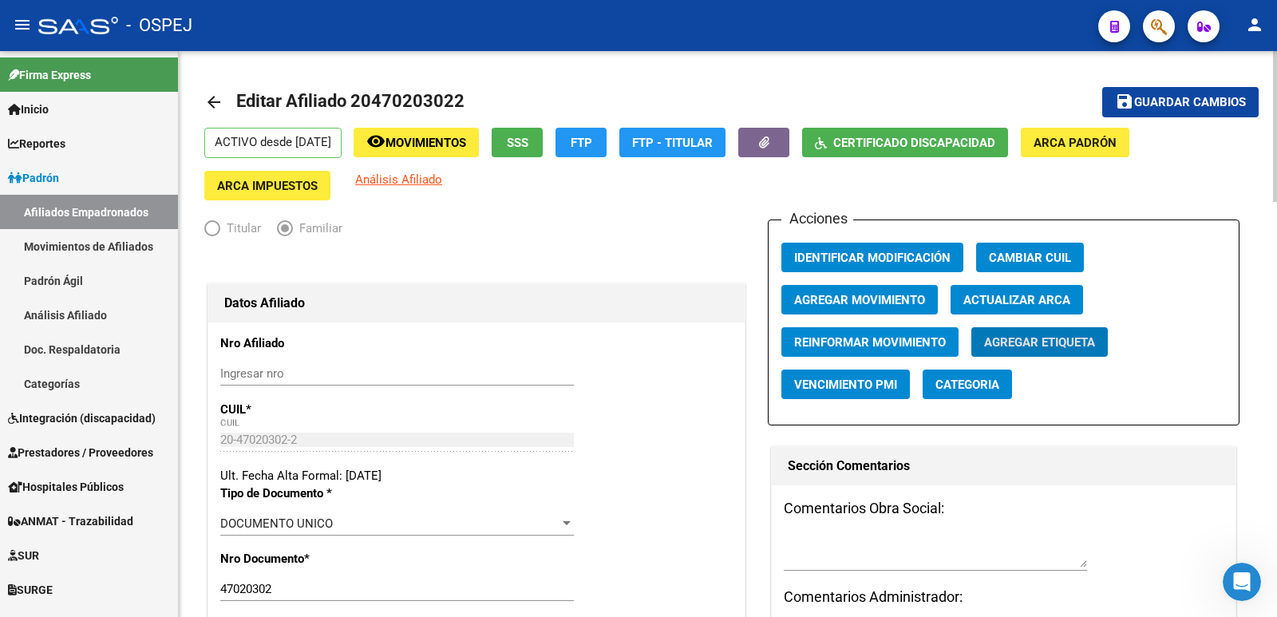
click at [1070, 349] on span "Agregar Etiqueta" at bounding box center [1039, 342] width 111 height 14
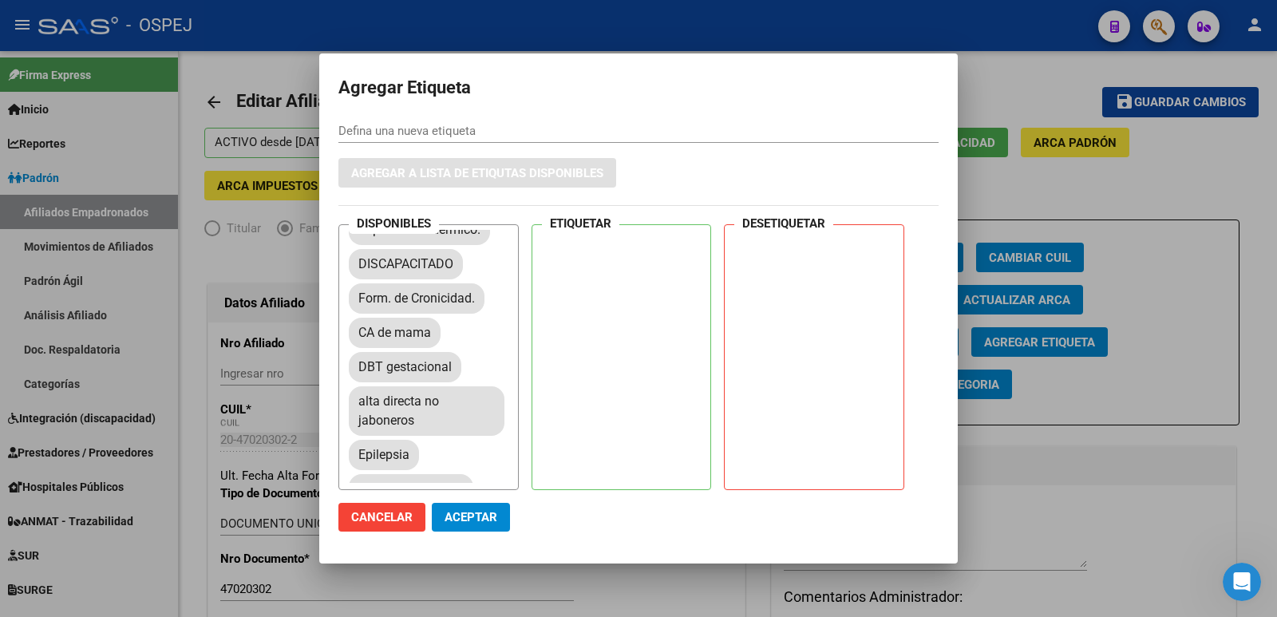
scroll to position [1022, 0]
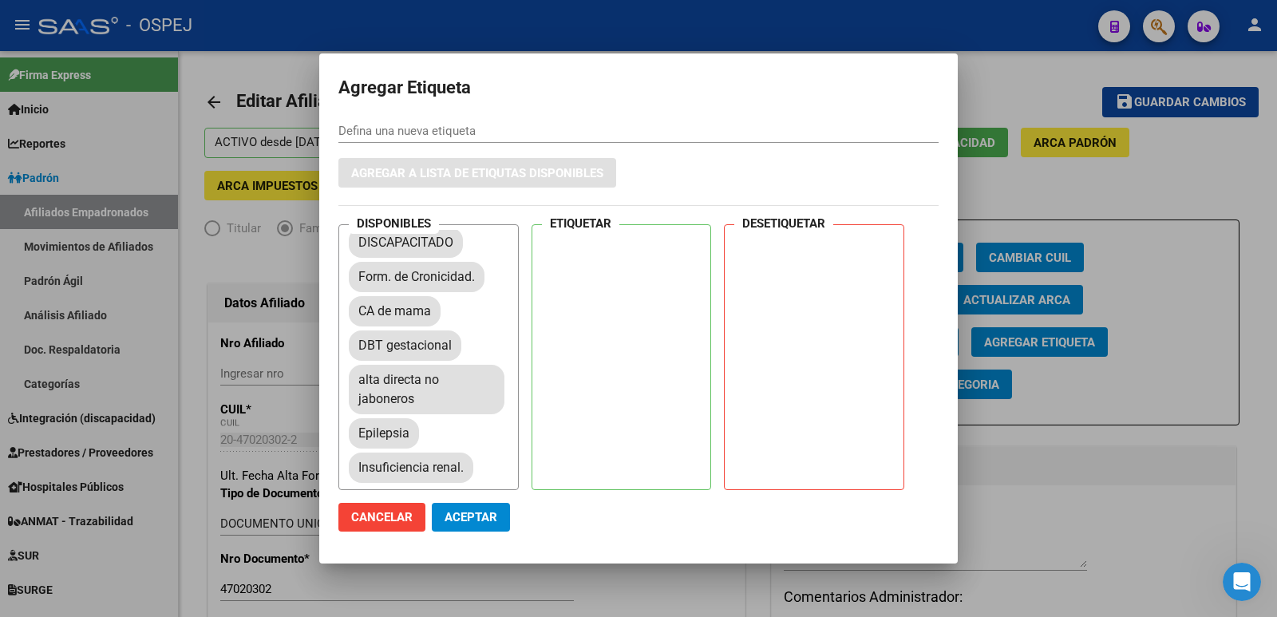
click at [500, 521] on button "Aceptar" at bounding box center [471, 517] width 78 height 29
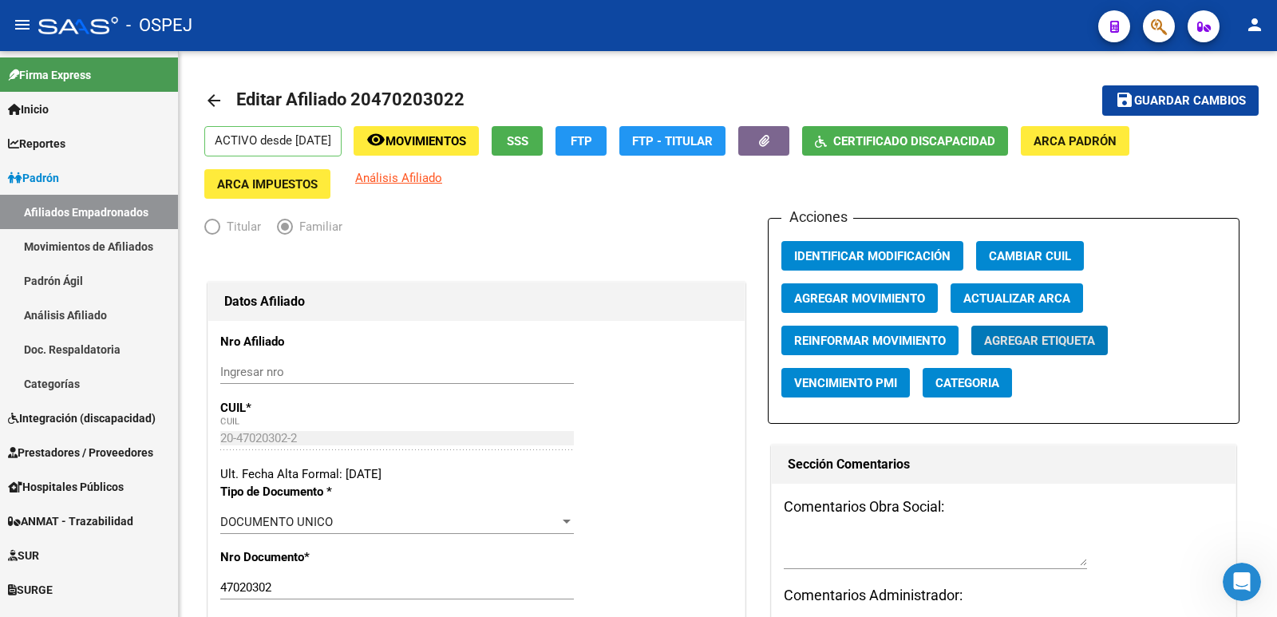
scroll to position [0, 0]
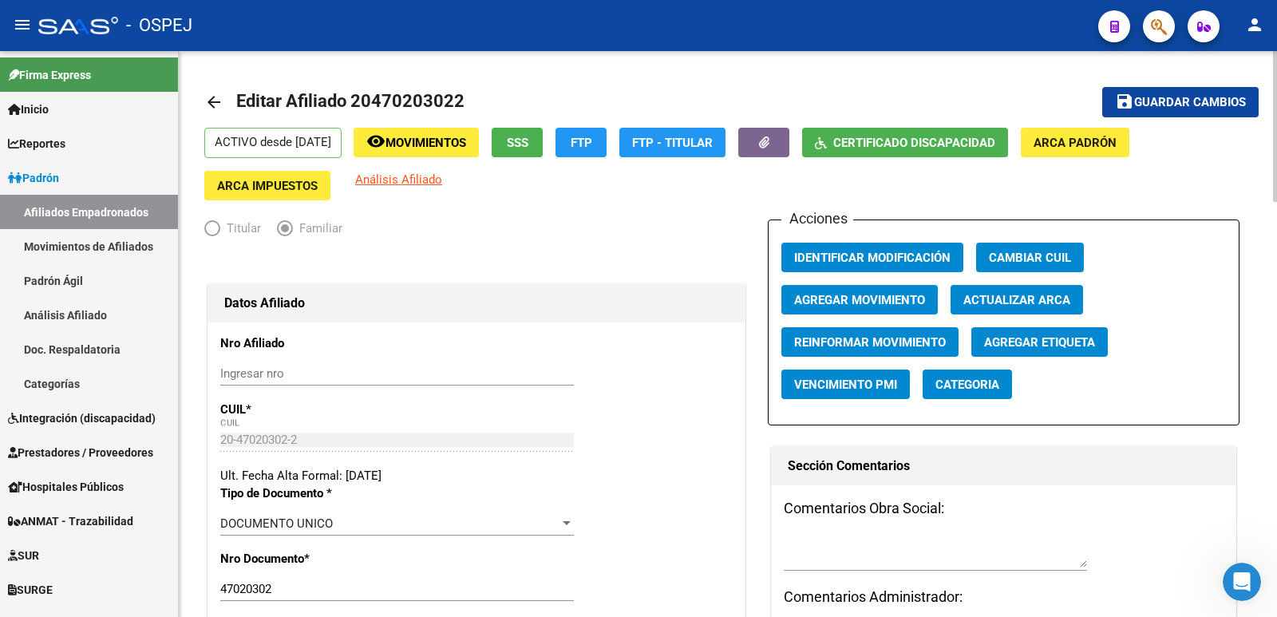
click at [208, 97] on mat-icon "arrow_back" at bounding box center [213, 102] width 19 height 19
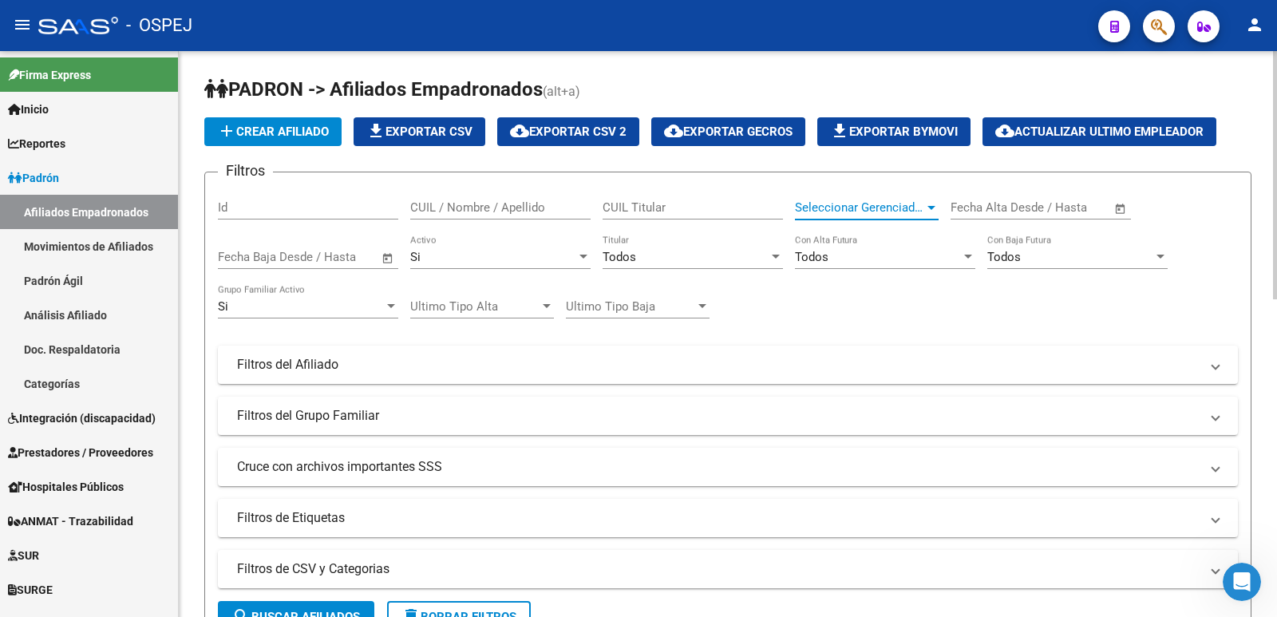
click at [877, 203] on span "Seleccionar Gerenciador" at bounding box center [859, 207] width 129 height 14
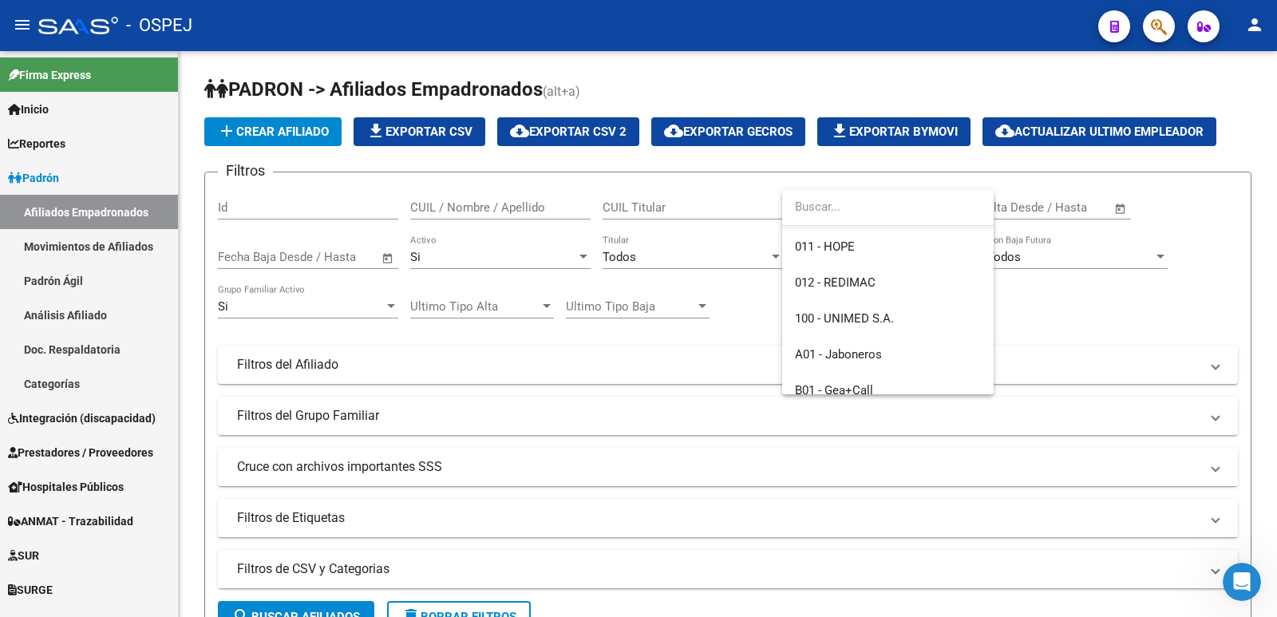
scroll to position [160, 0]
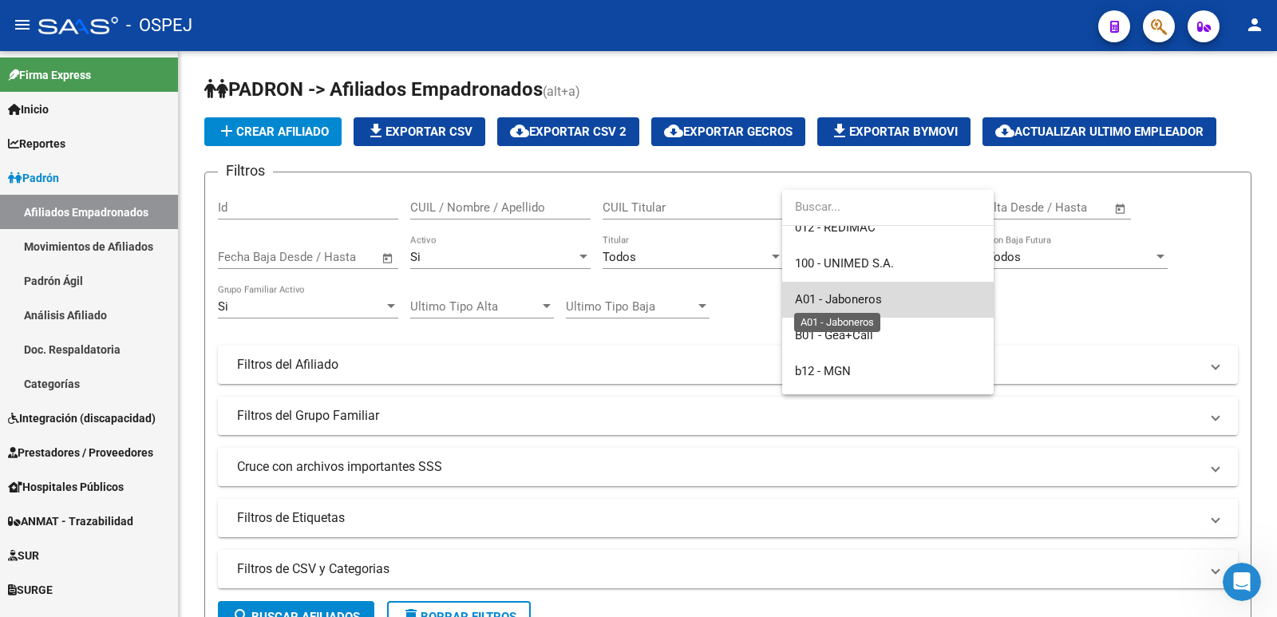
click at [877, 294] on span "A01 - Jaboneros" at bounding box center [838, 299] width 87 height 14
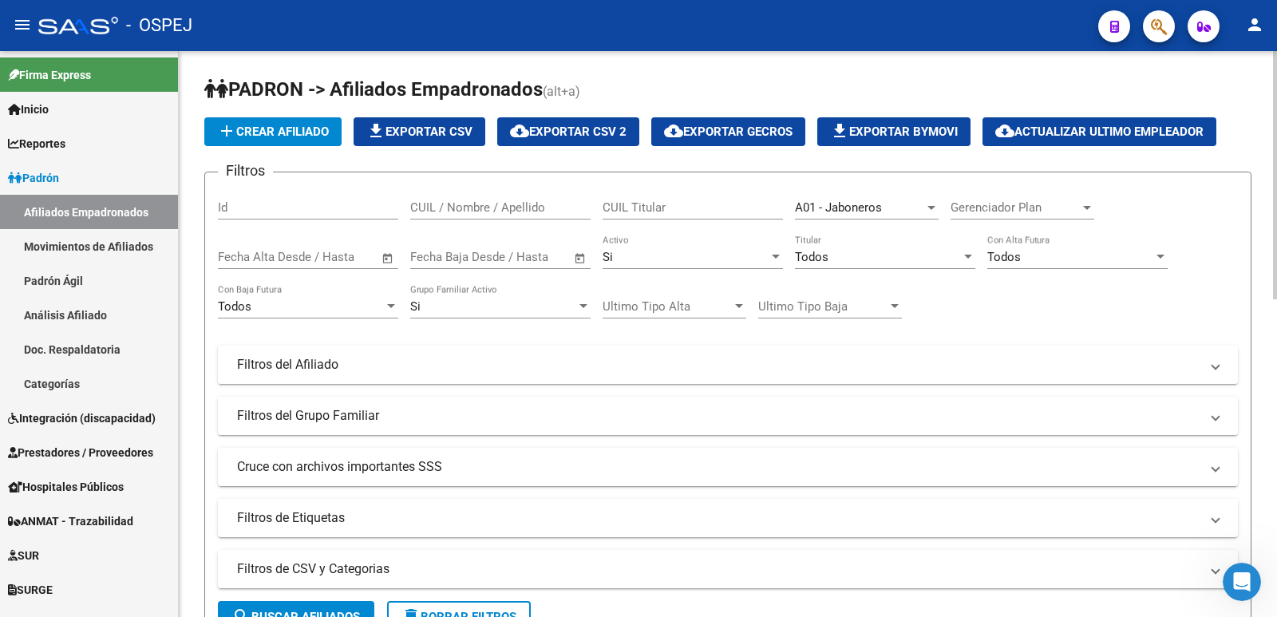
click at [588, 362] on mat-panel-title "Filtros del Afiliado" at bounding box center [718, 365] width 963 height 18
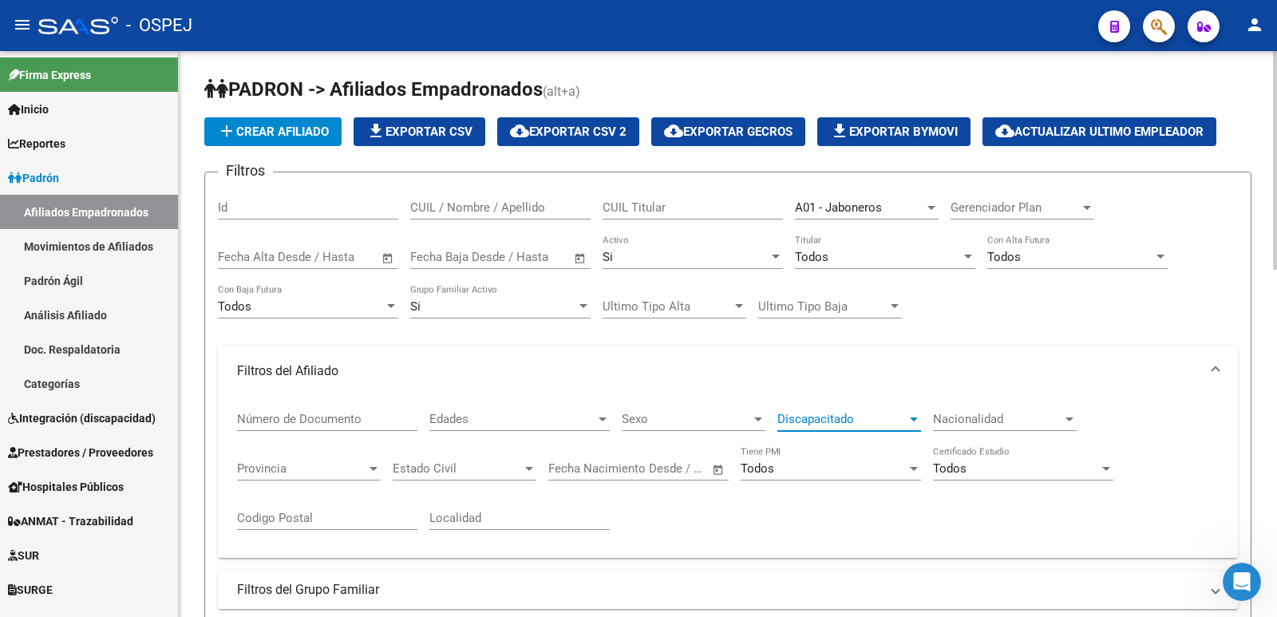
click at [810, 414] on span "Discapacitado" at bounding box center [842, 419] width 129 height 14
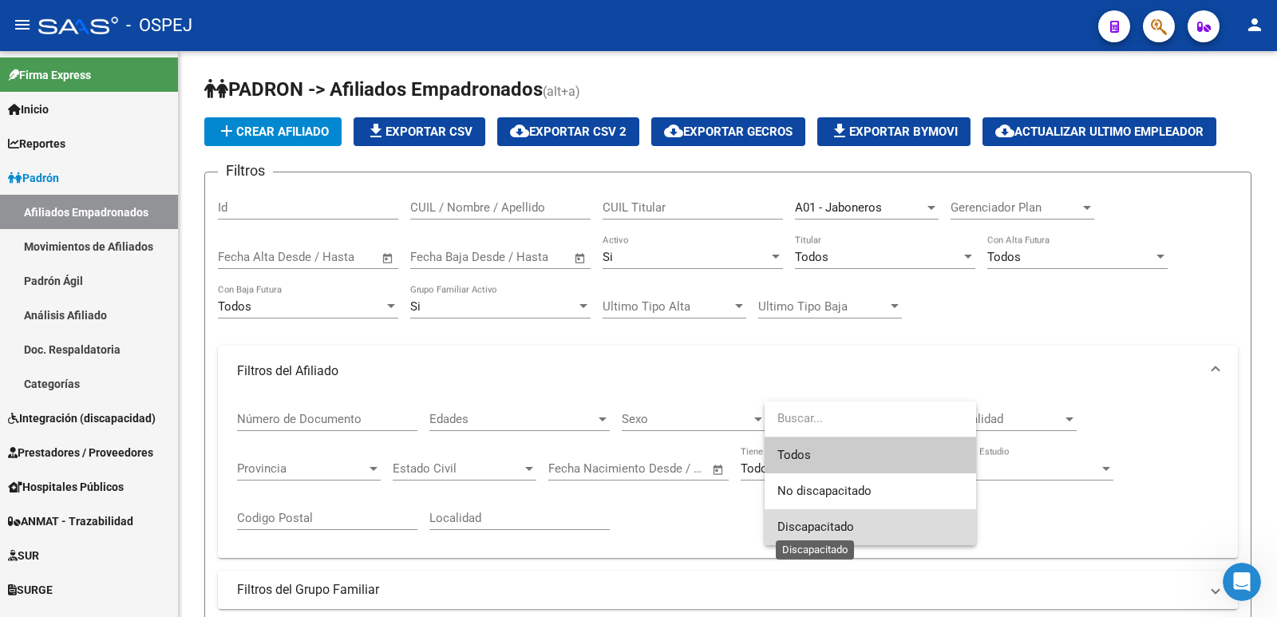
click at [814, 524] on span "Discapacitado" at bounding box center [816, 527] width 77 height 14
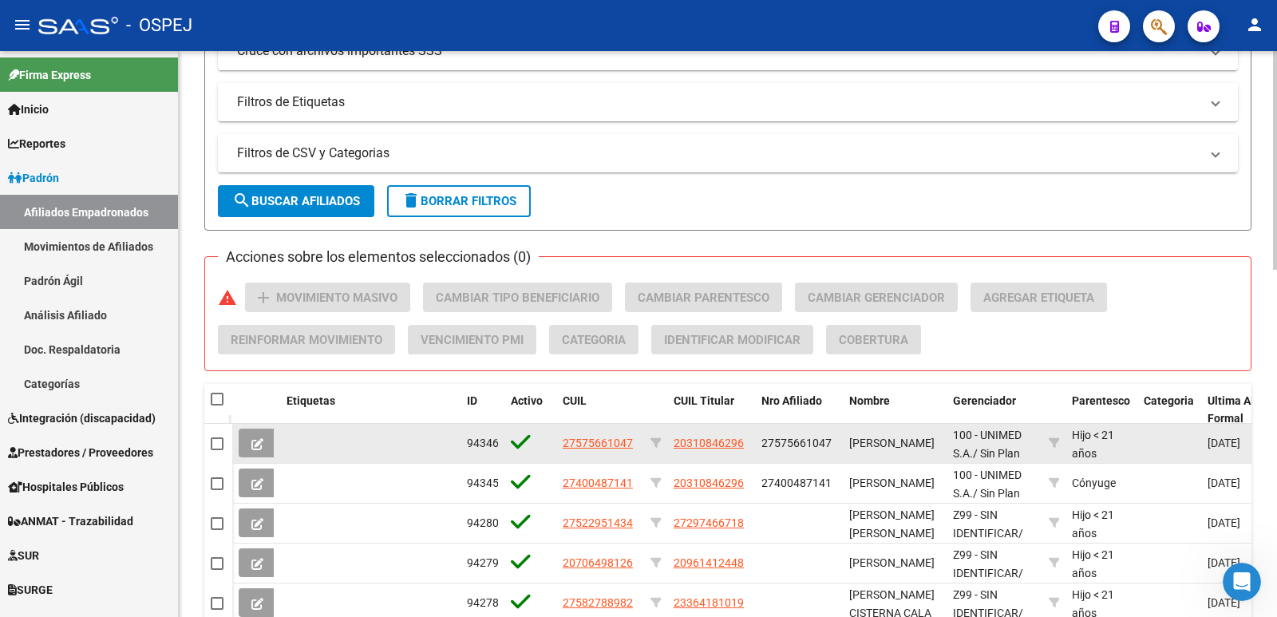
scroll to position [639, 0]
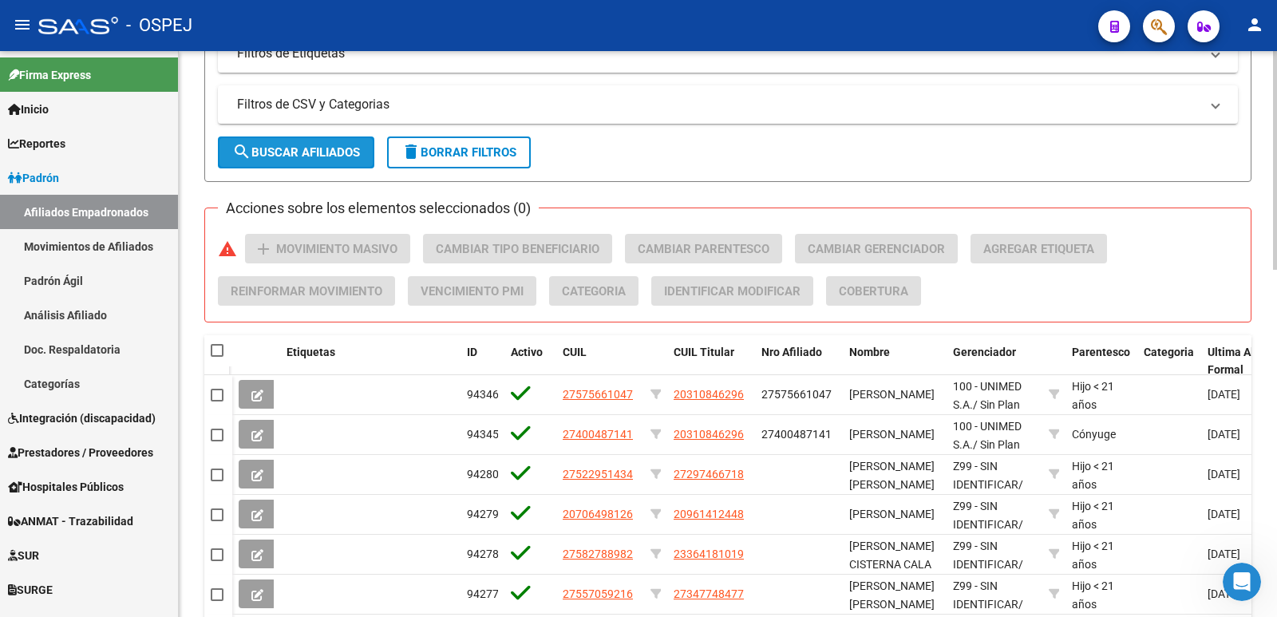
click at [303, 149] on span "search Buscar Afiliados" at bounding box center [296, 152] width 128 height 14
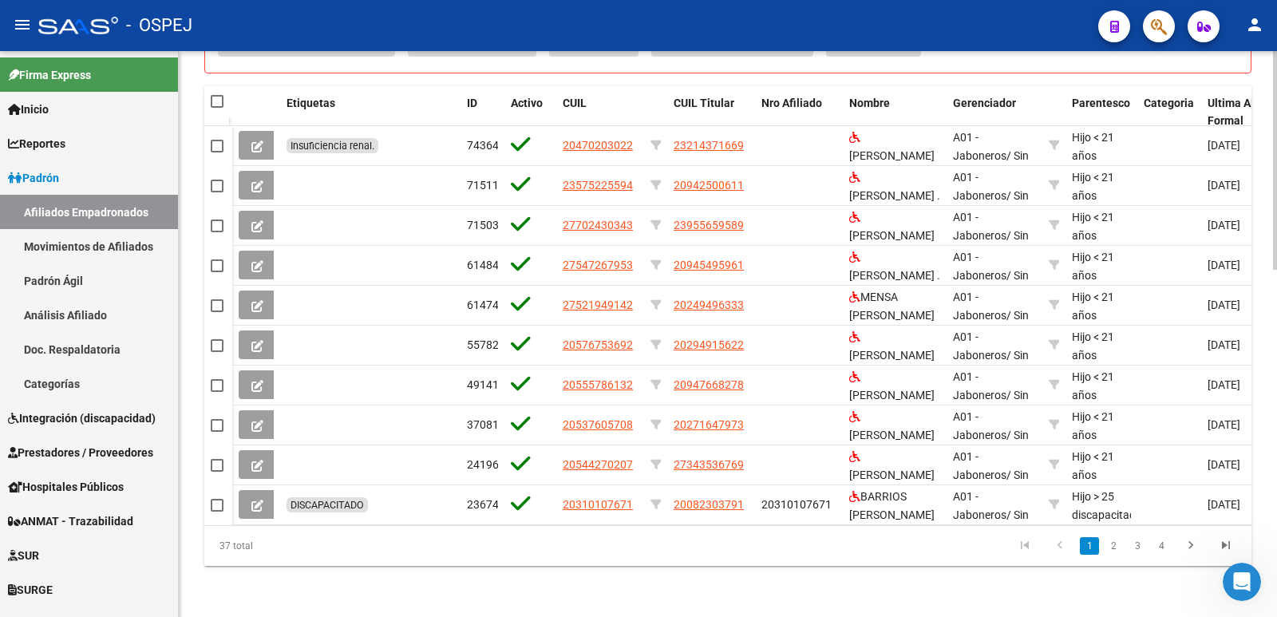
scroll to position [900, 0]
click at [1115, 545] on link "2" at bounding box center [1113, 546] width 19 height 18
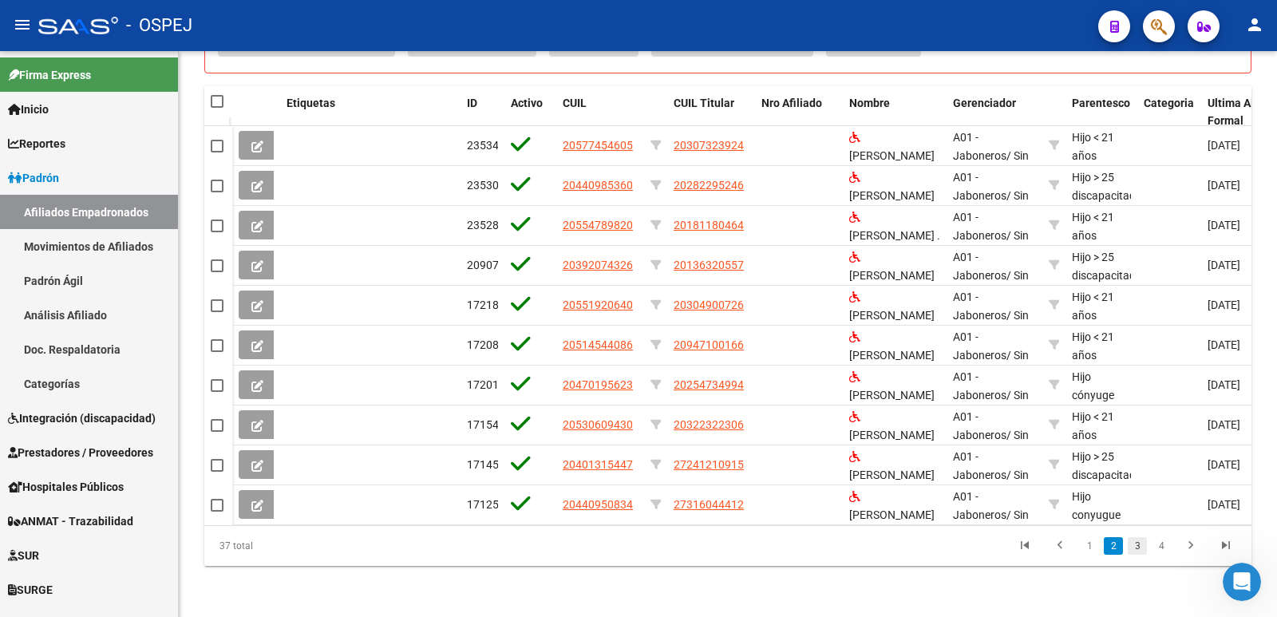
click at [1140, 545] on link "3" at bounding box center [1137, 546] width 19 height 18
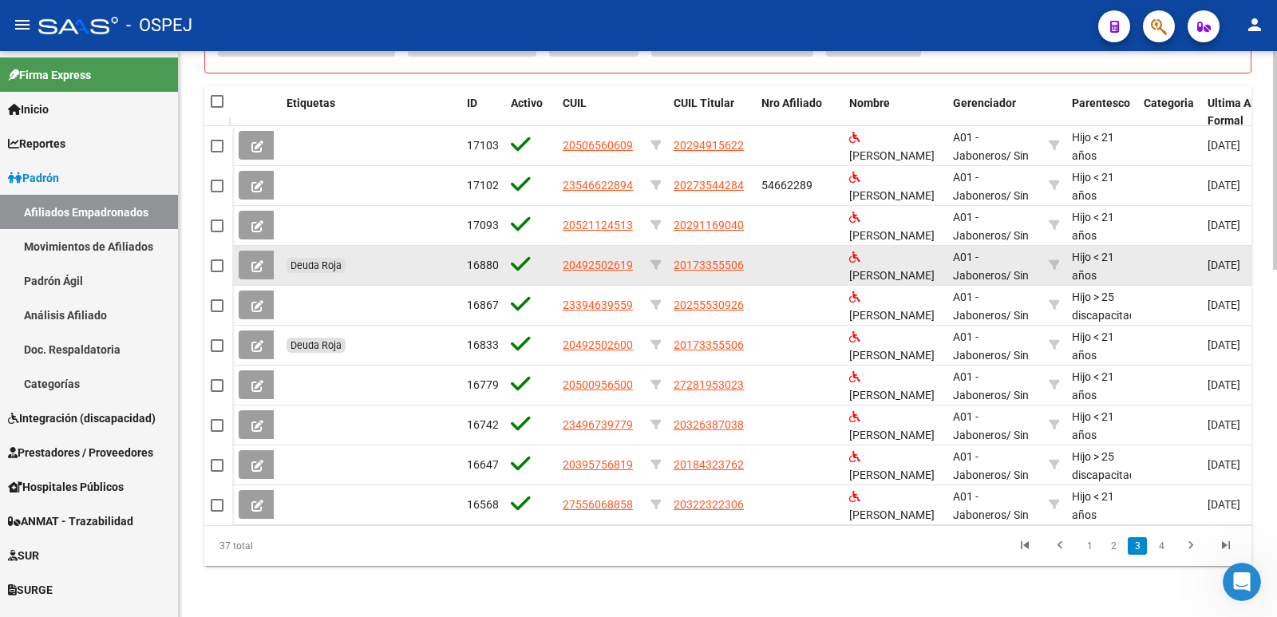
click at [256, 260] on icon at bounding box center [257, 266] width 12 height 12
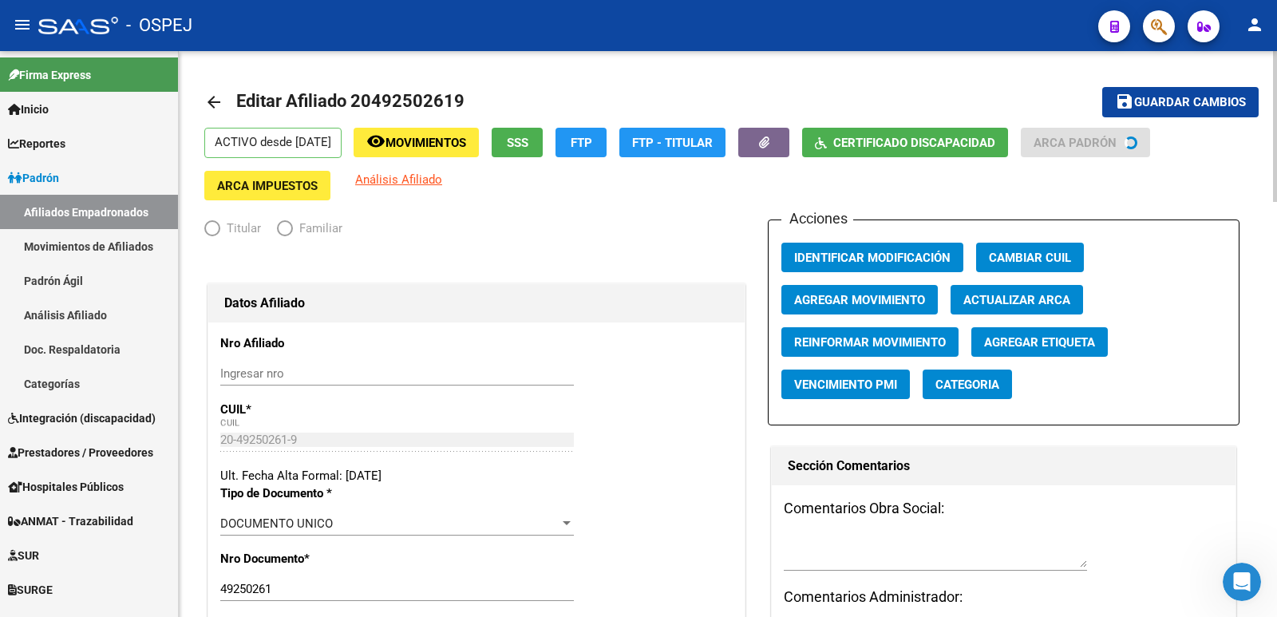
radio input "true"
type input "20-17335550-6"
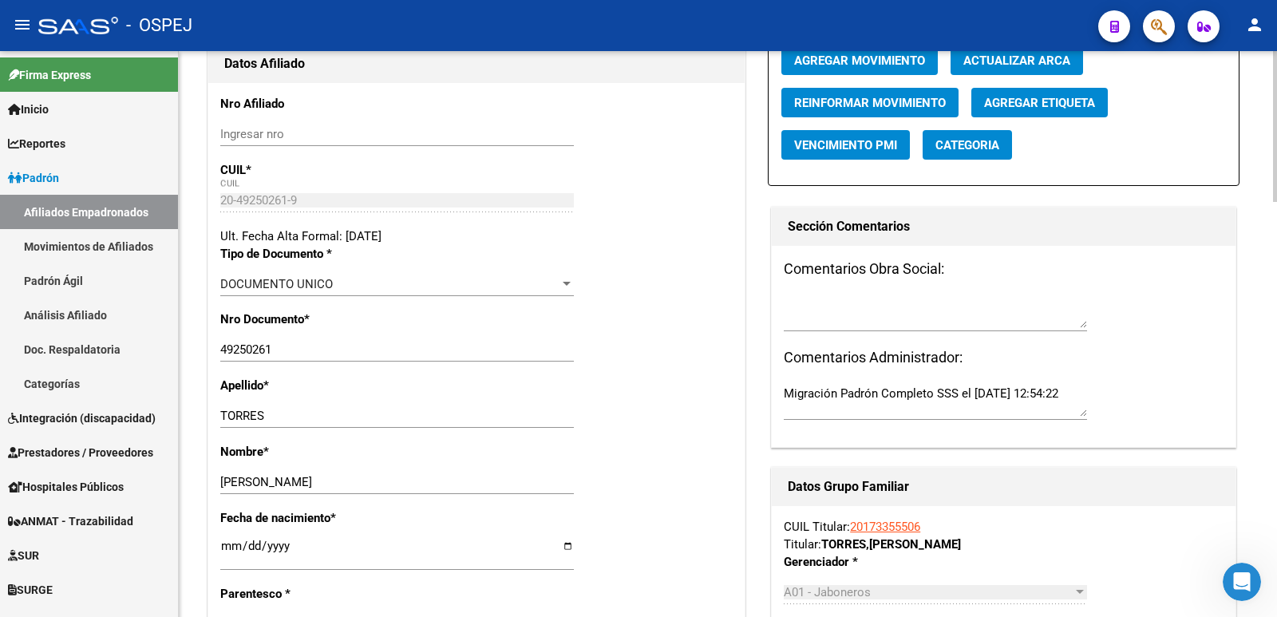
scroll to position [160, 0]
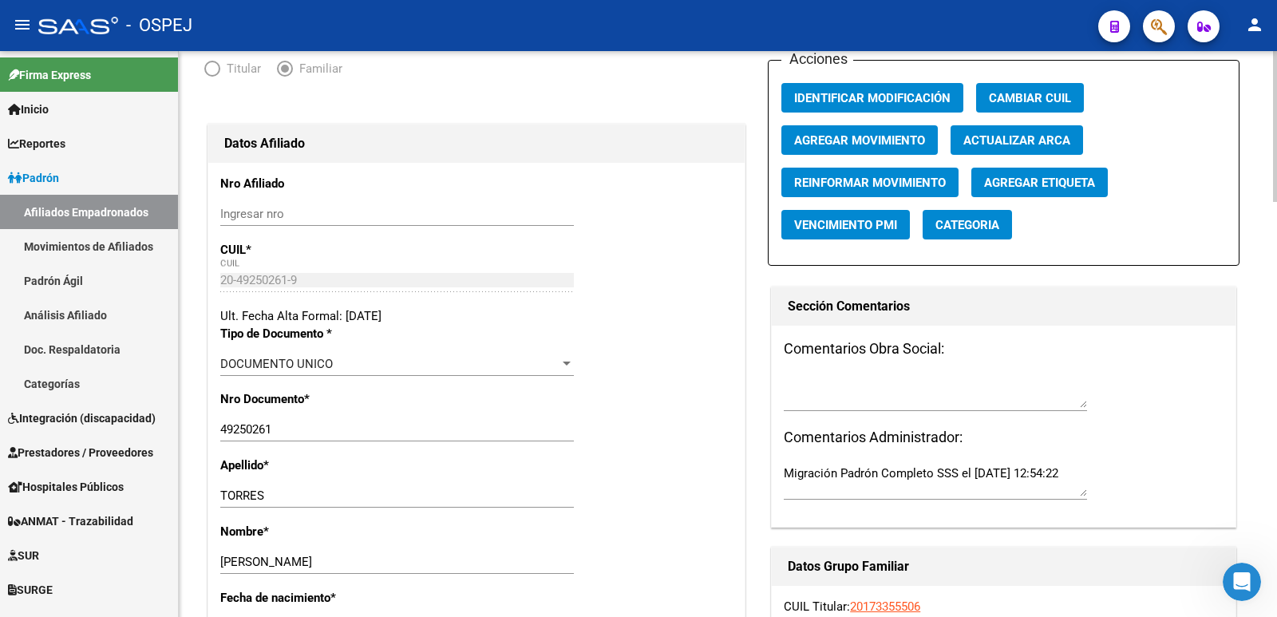
click at [1044, 182] on span "Agregar Etiqueta" at bounding box center [1039, 183] width 111 height 14
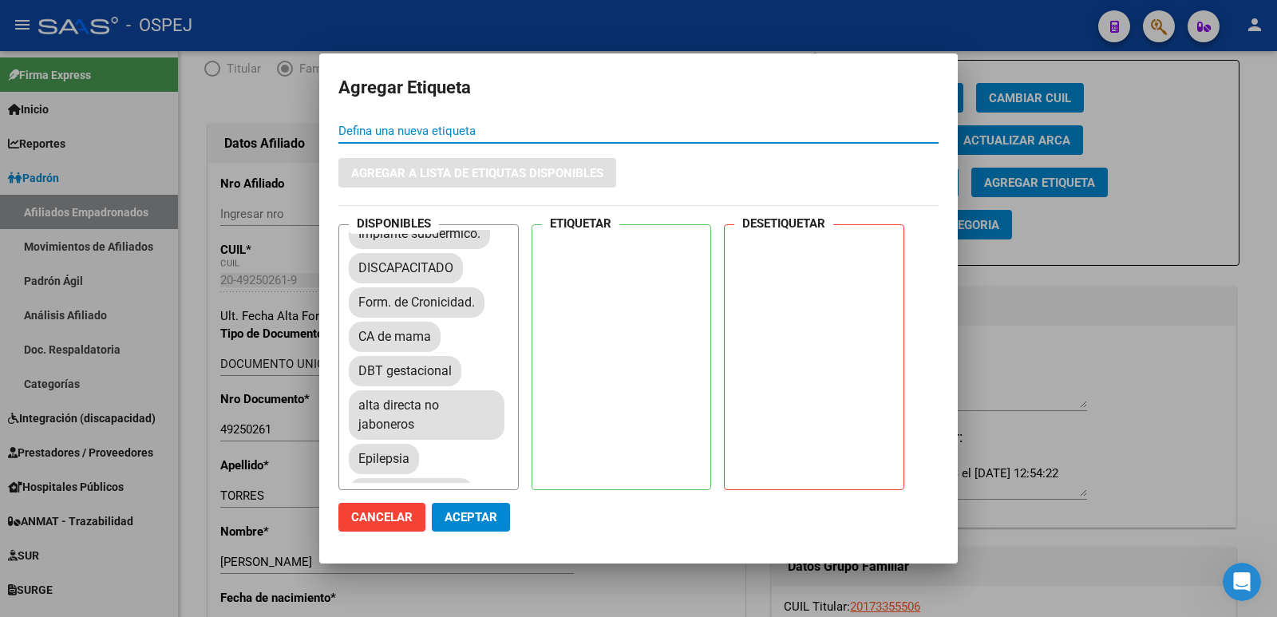
scroll to position [1022, 0]
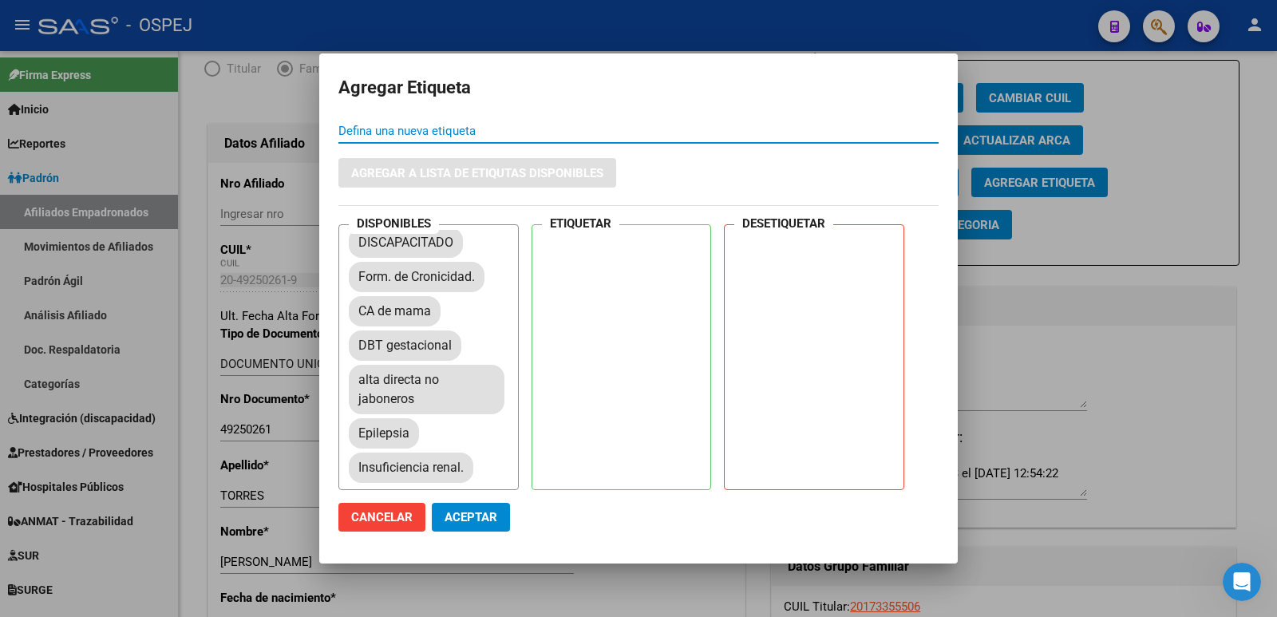
click at [399, 131] on input "Defina una nueva etiqueta" at bounding box center [638, 131] width 600 height 14
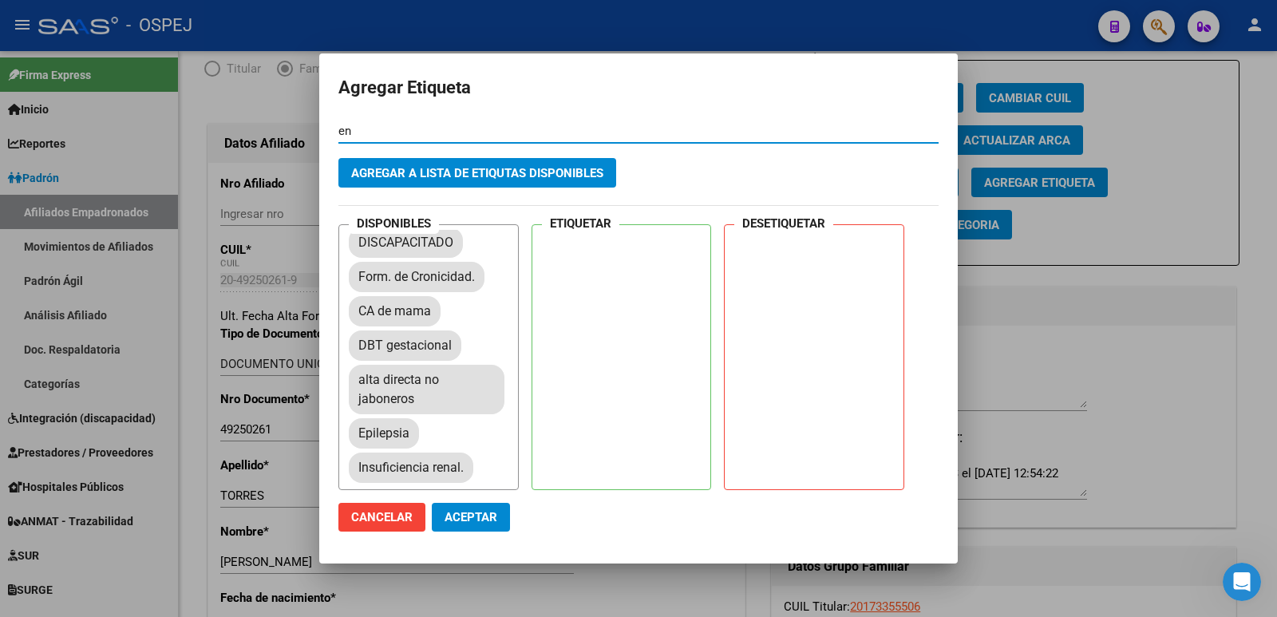
type input "e"
type input "ENTREGUE INSTRUCTIVO"
click at [400, 168] on span "Agregar a lista de etiqutas disponibles" at bounding box center [477, 173] width 252 height 14
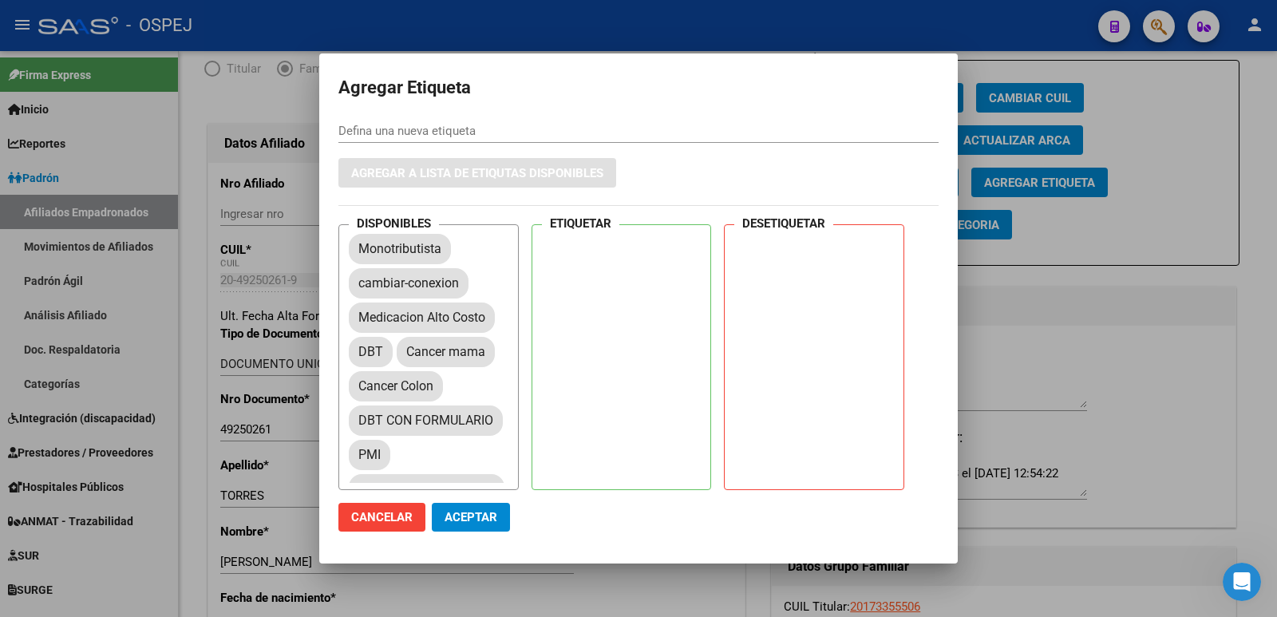
scroll to position [0, 0]
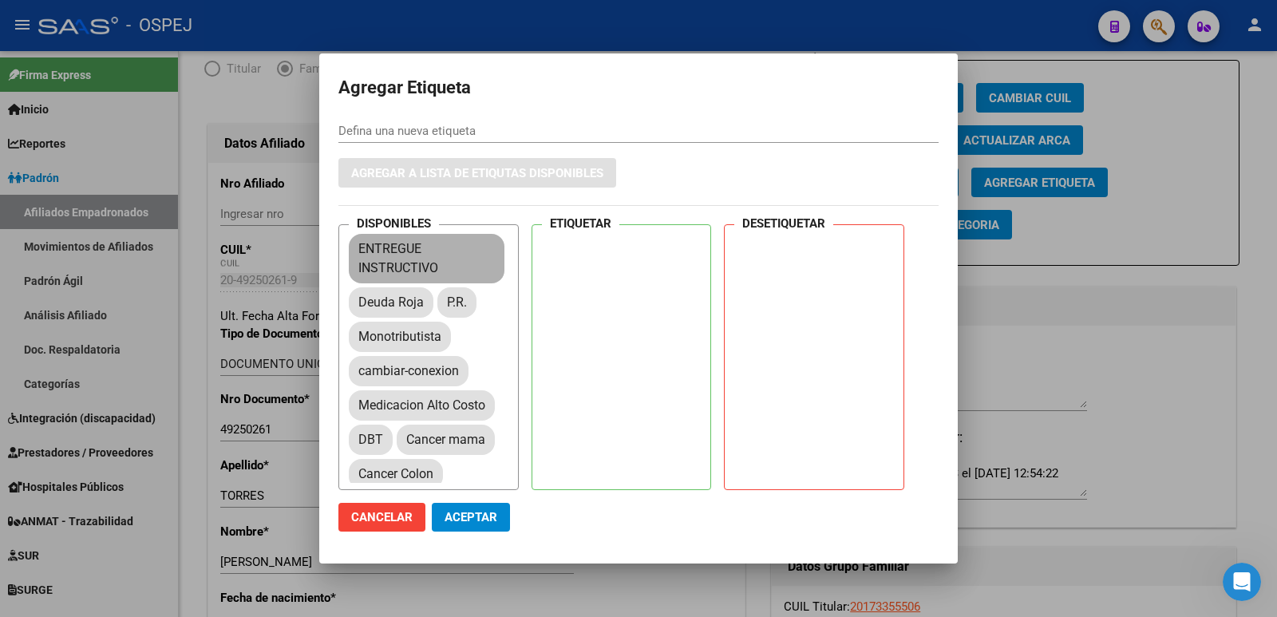
click at [437, 254] on mat-chip "ENTREGUE INSTRUCTIVO" at bounding box center [427, 258] width 156 height 49
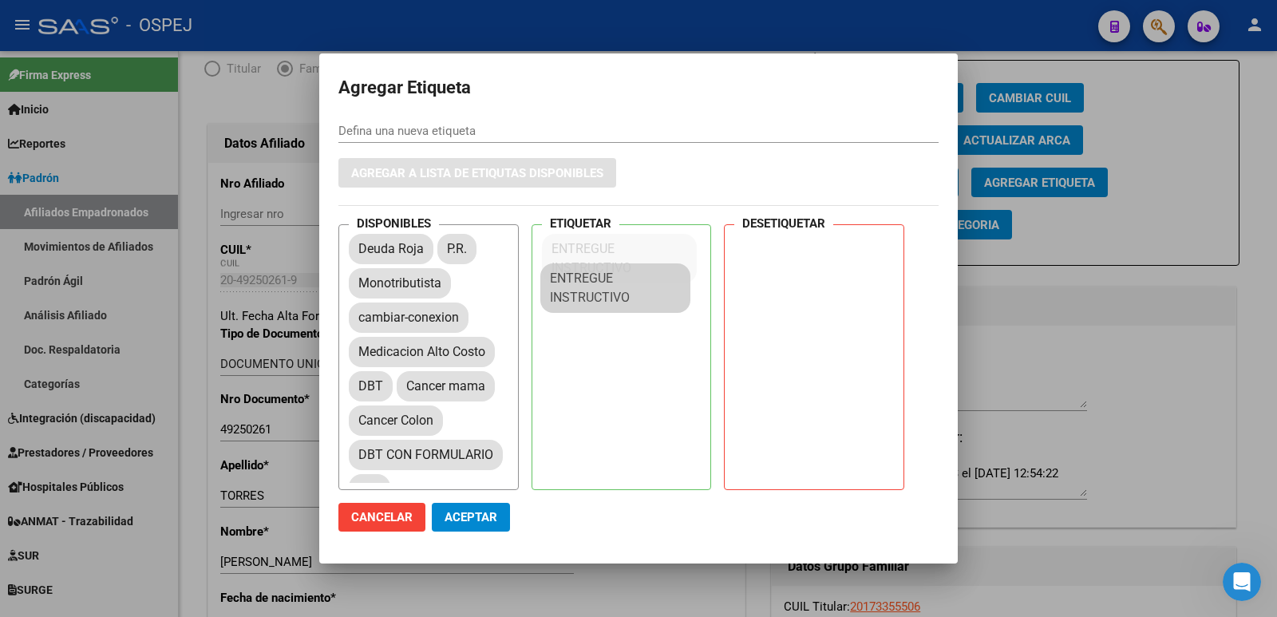
drag, startPoint x: 437, startPoint y: 254, endPoint x: 630, endPoint y: 283, distance: 195.4
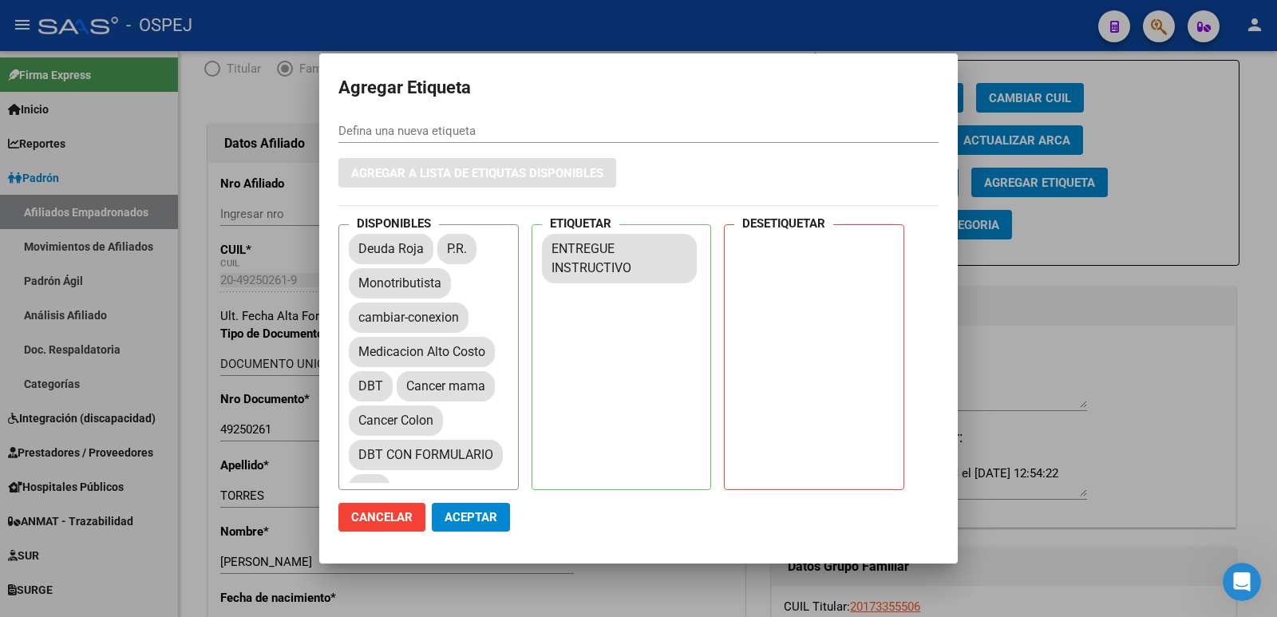
click at [482, 520] on span "Aceptar" at bounding box center [471, 517] width 53 height 14
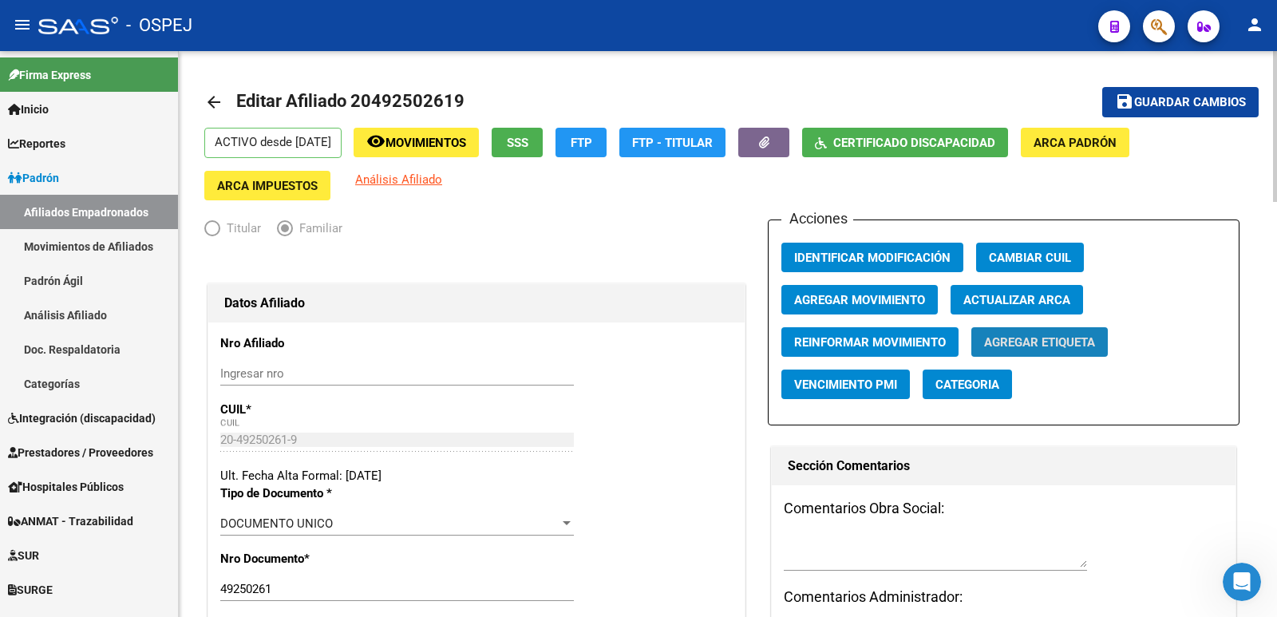
click at [1043, 343] on span "Agregar Etiqueta" at bounding box center [1039, 342] width 111 height 14
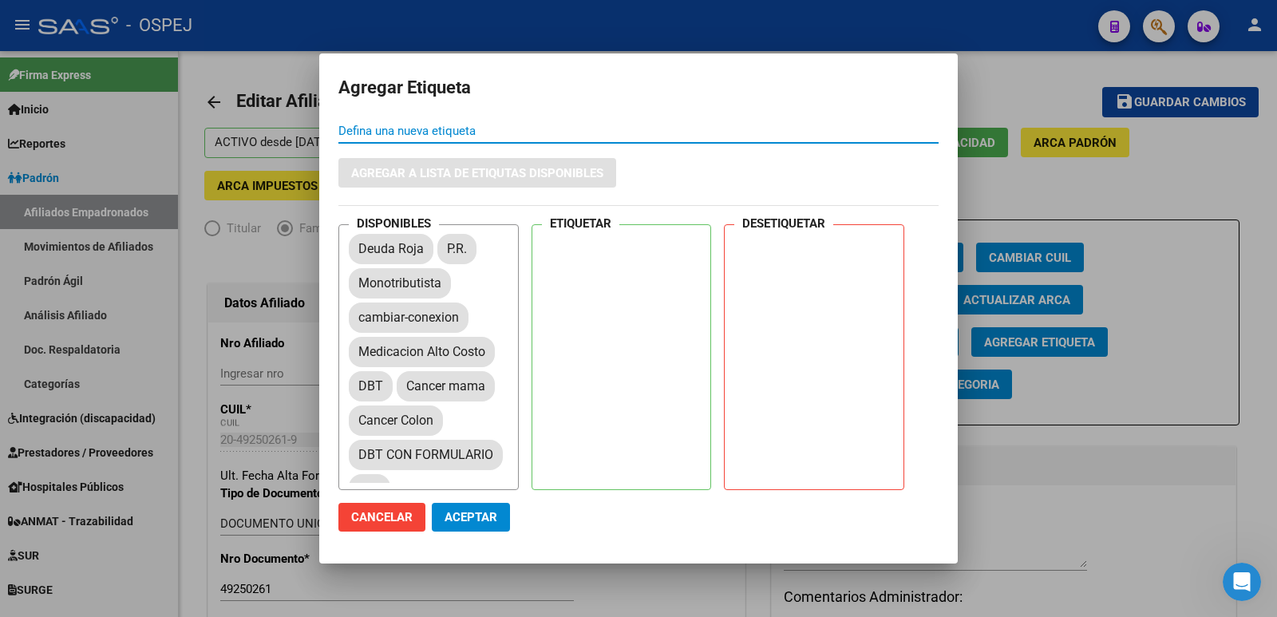
click at [1213, 328] on div at bounding box center [638, 308] width 1277 height 617
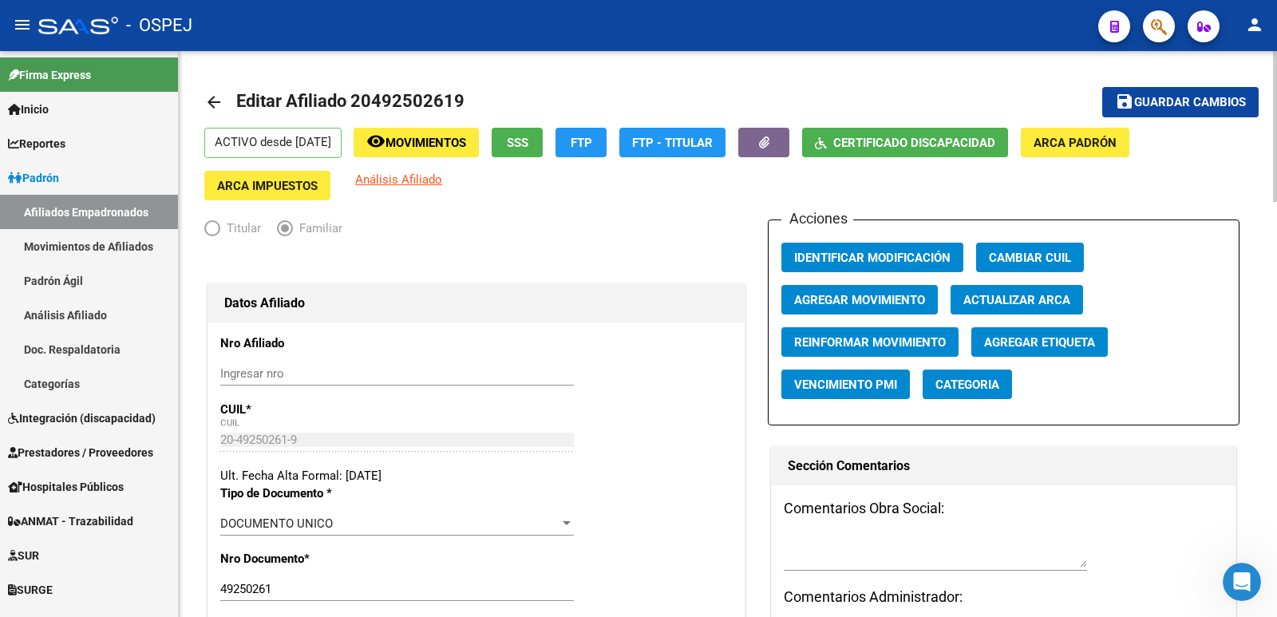
click at [213, 102] on mat-icon "arrow_back" at bounding box center [213, 102] width 19 height 19
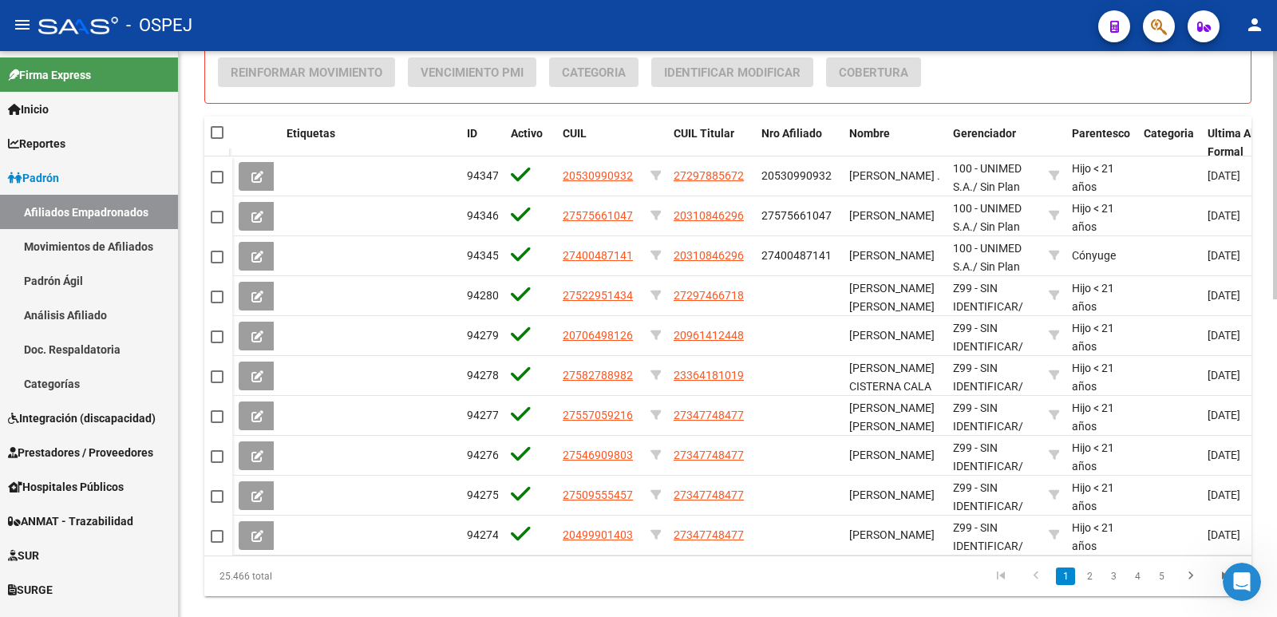
scroll to position [726, 0]
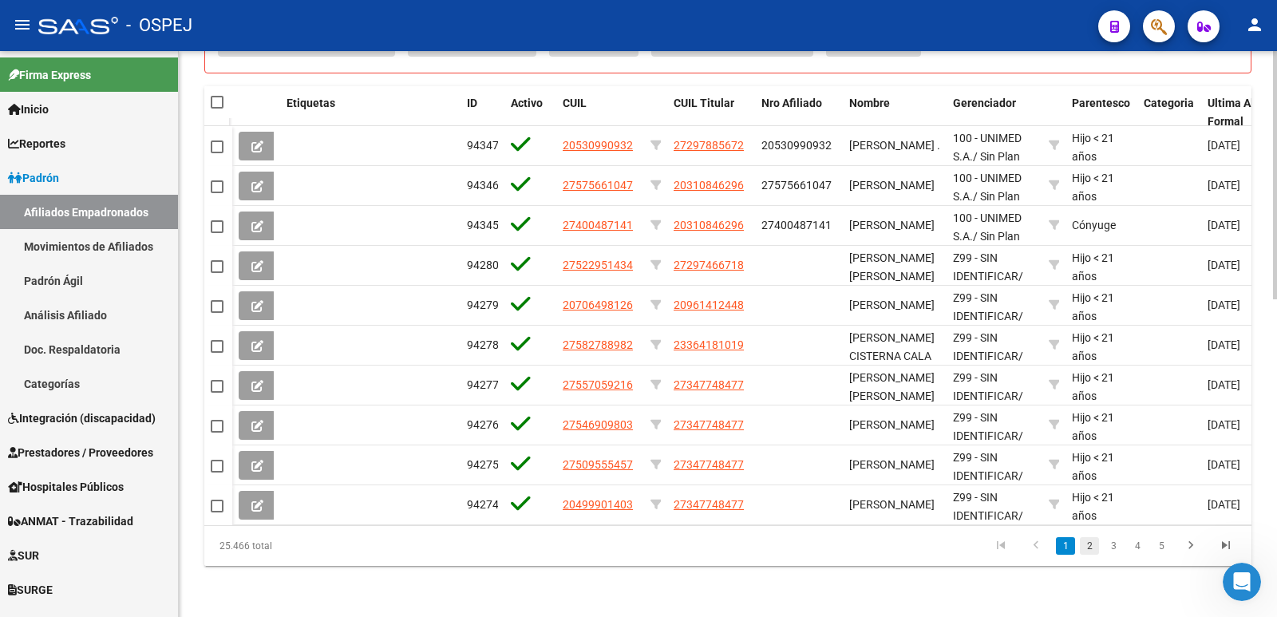
click at [1094, 547] on link "2" at bounding box center [1089, 546] width 19 height 18
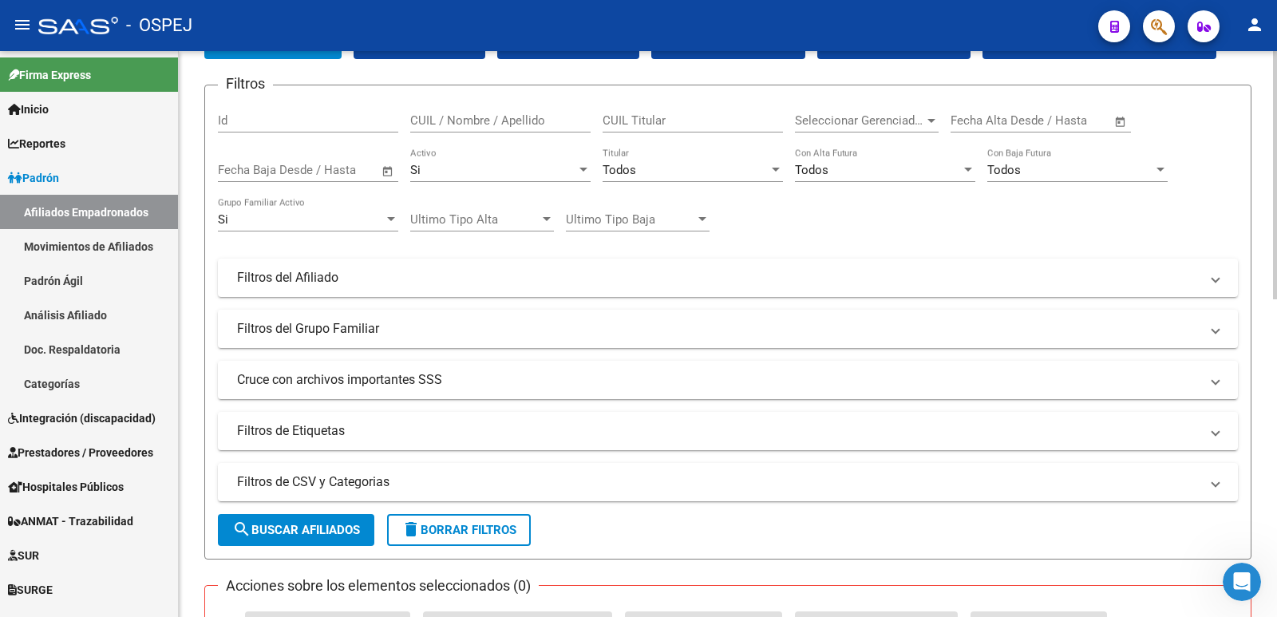
scroll to position [0, 0]
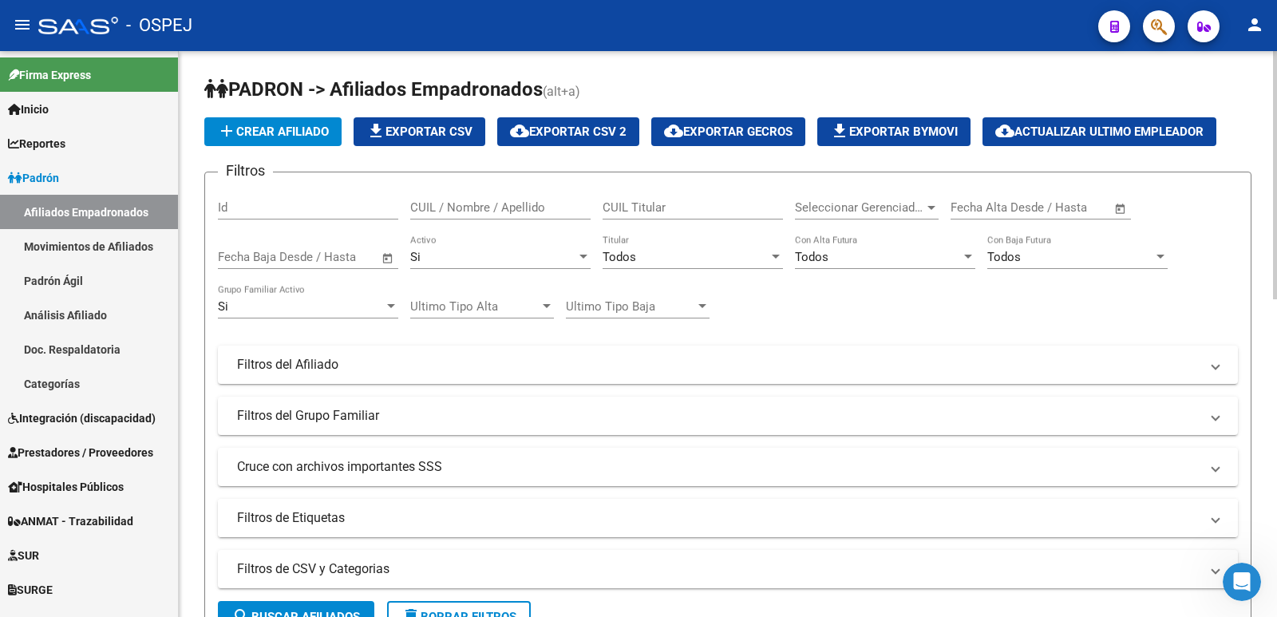
click at [408, 516] on mat-panel-title "Filtros de Etiquetas" at bounding box center [718, 518] width 963 height 18
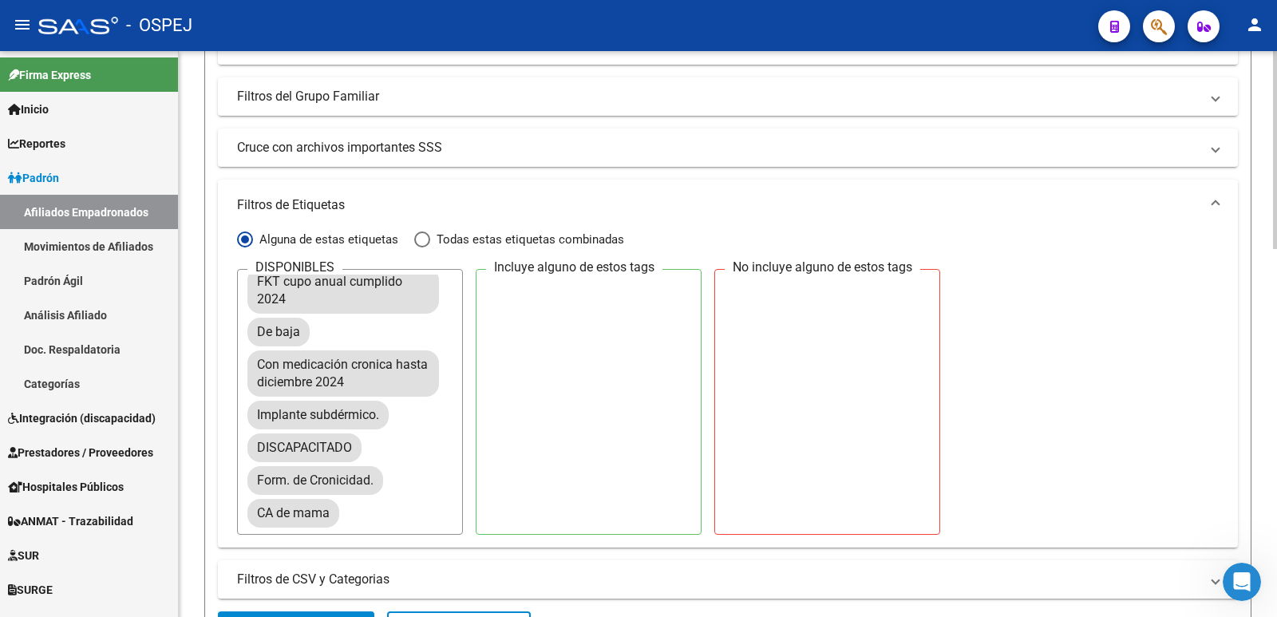
scroll to position [882, 0]
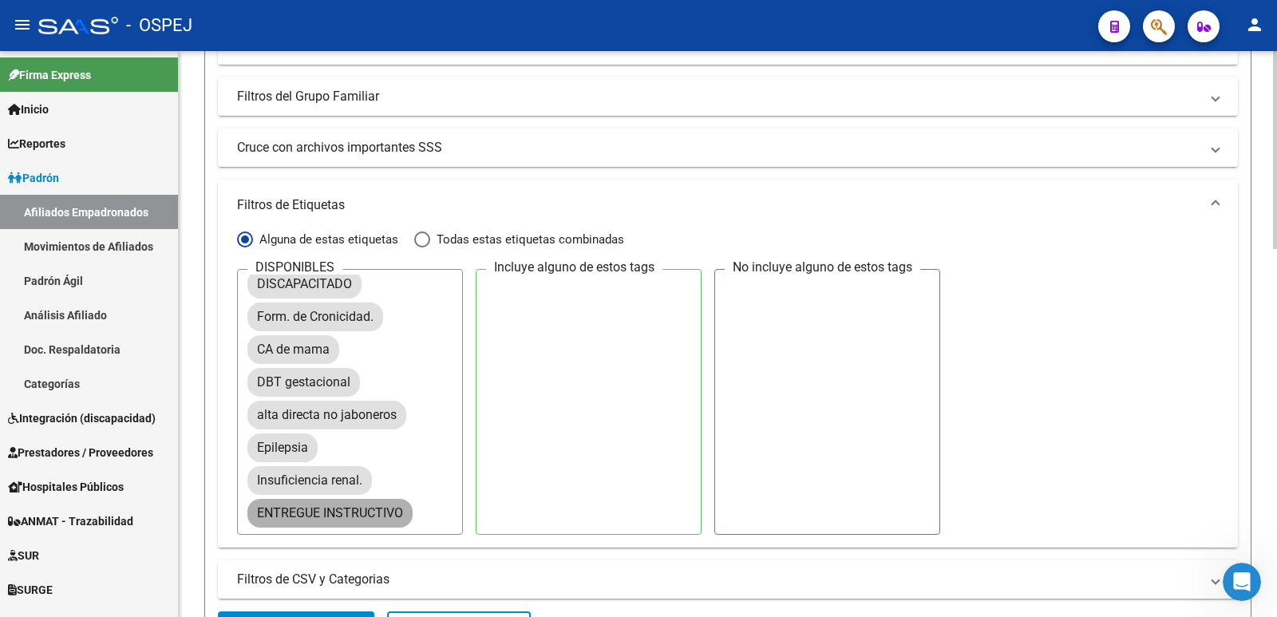
click at [348, 516] on mat-chip "ENTREGUE INSTRUCTIVO" at bounding box center [329, 513] width 165 height 29
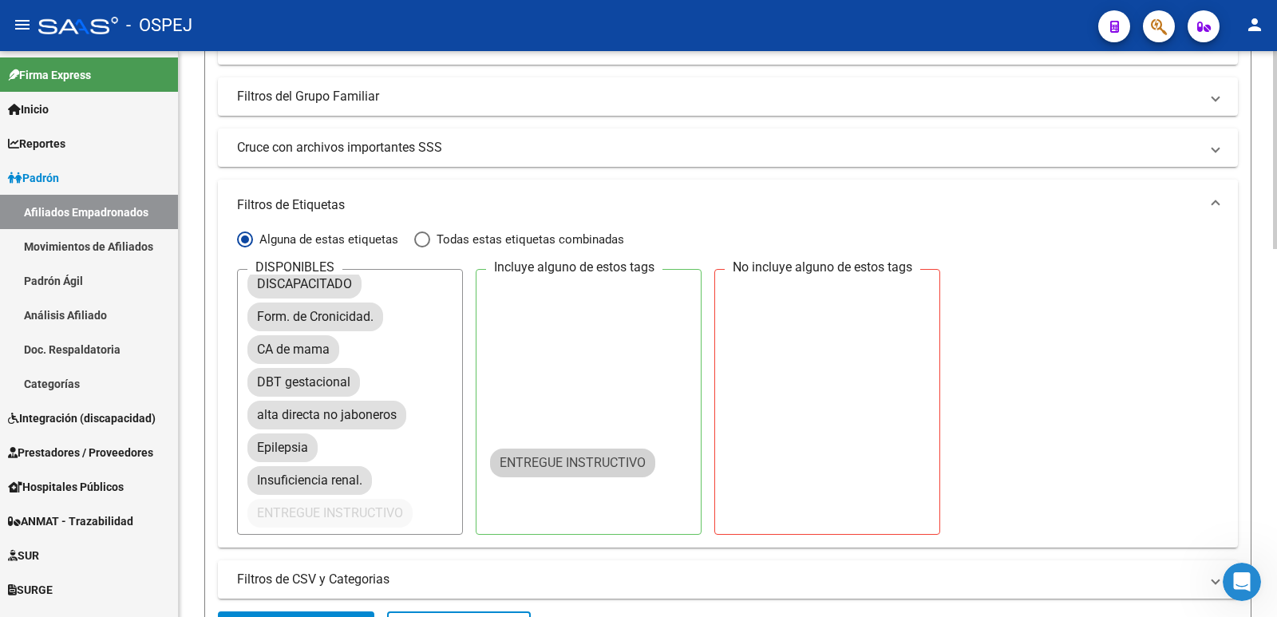
drag, startPoint x: 347, startPoint y: 516, endPoint x: 593, endPoint y: 465, distance: 251.0
drag, startPoint x: 316, startPoint y: 519, endPoint x: 577, endPoint y: 445, distance: 271.2
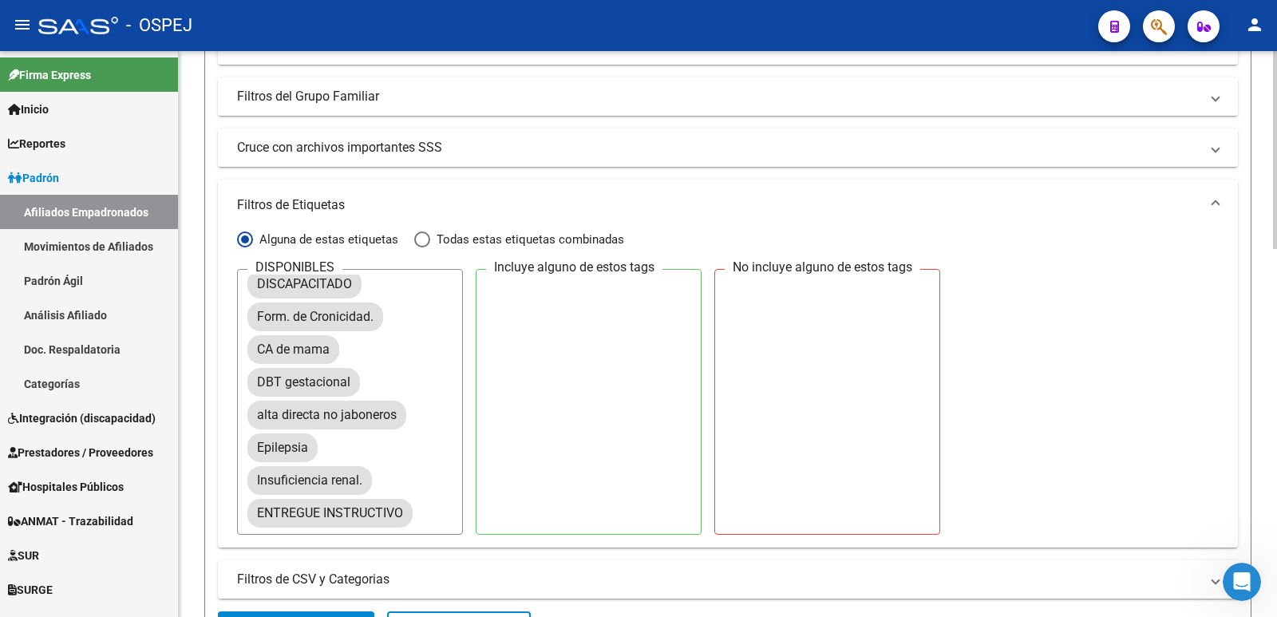
click at [434, 240] on span "Todas estas etiquetas combinadas" at bounding box center [527, 240] width 194 height 18
click at [430, 240] on input "Todas estas etiquetas combinadas" at bounding box center [422, 240] width 16 height 16
radio input "true"
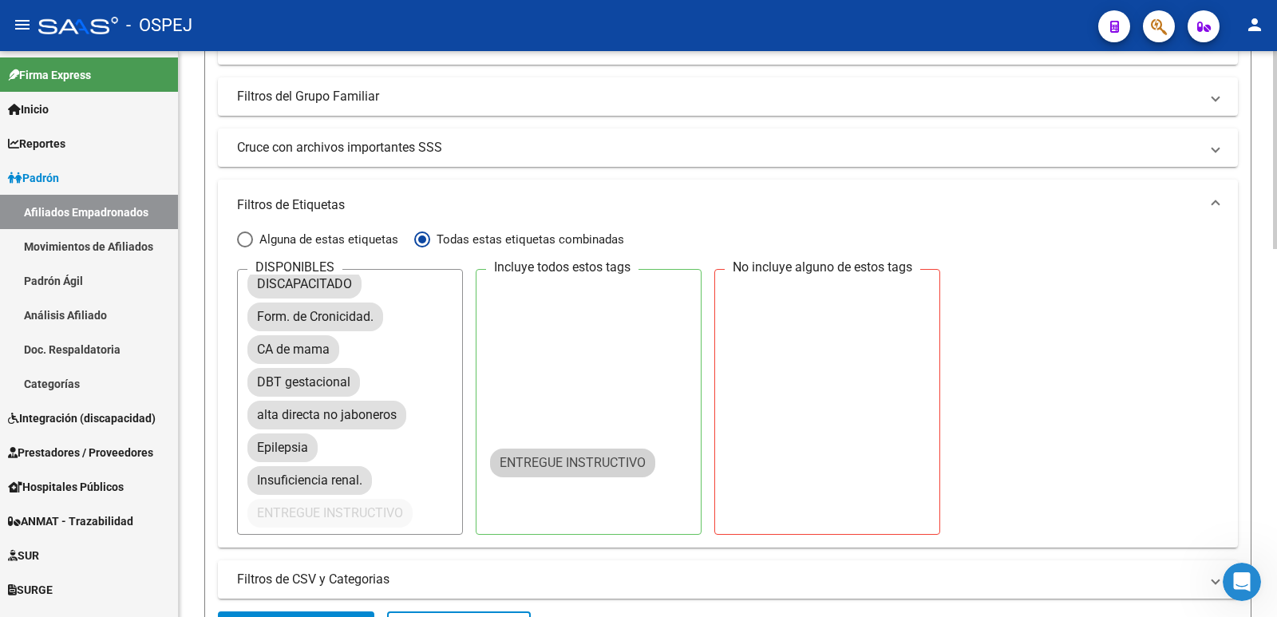
drag, startPoint x: 358, startPoint y: 518, endPoint x: 620, endPoint y: 467, distance: 266.8
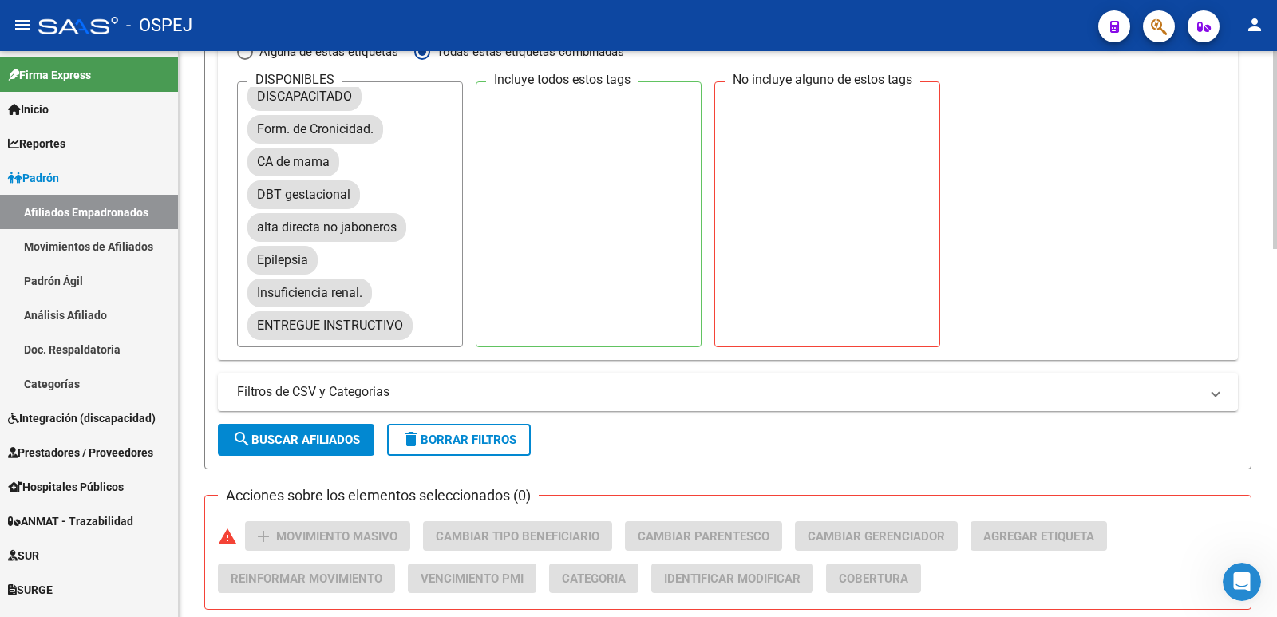
scroll to position [559, 0]
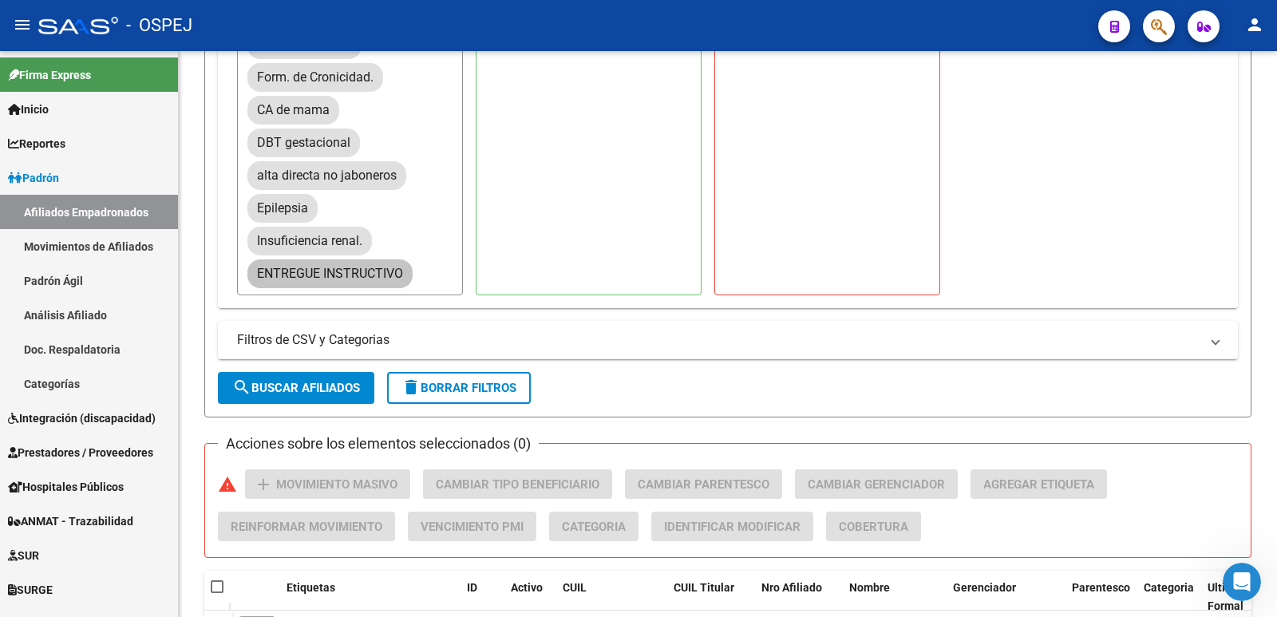
click at [343, 280] on mat-chip "ENTREGUE INSTRUCTIVO" at bounding box center [329, 273] width 165 height 29
click at [302, 388] on span "search Buscar Afiliados" at bounding box center [296, 388] width 128 height 14
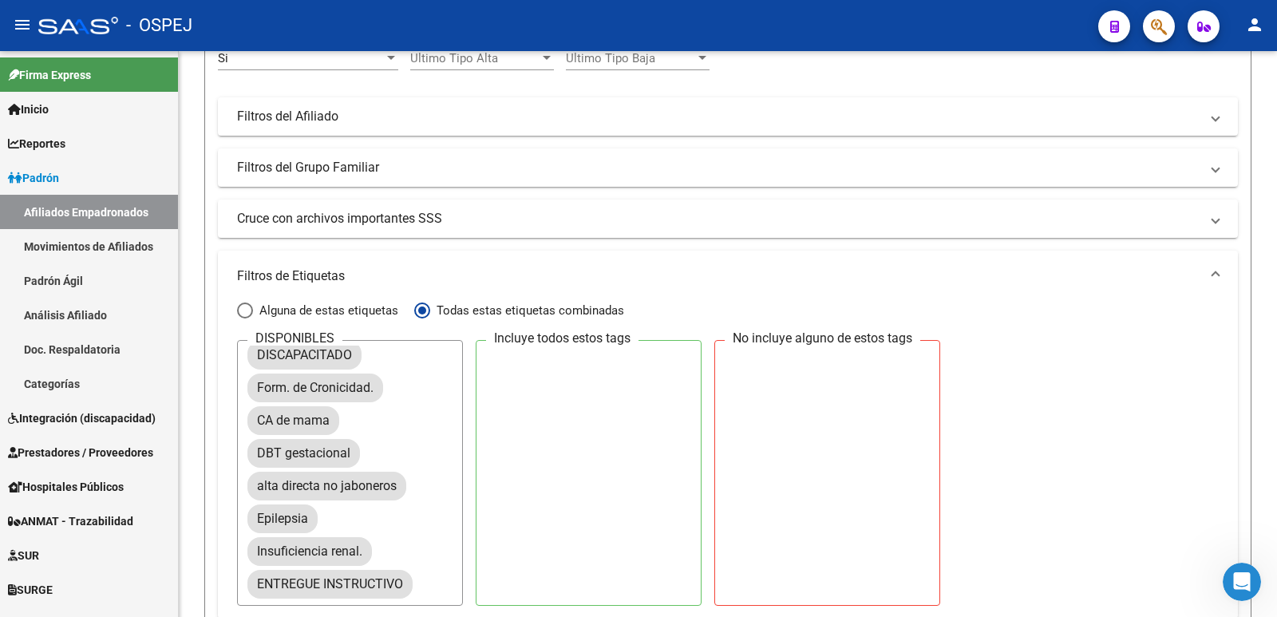
scroll to position [177, 0]
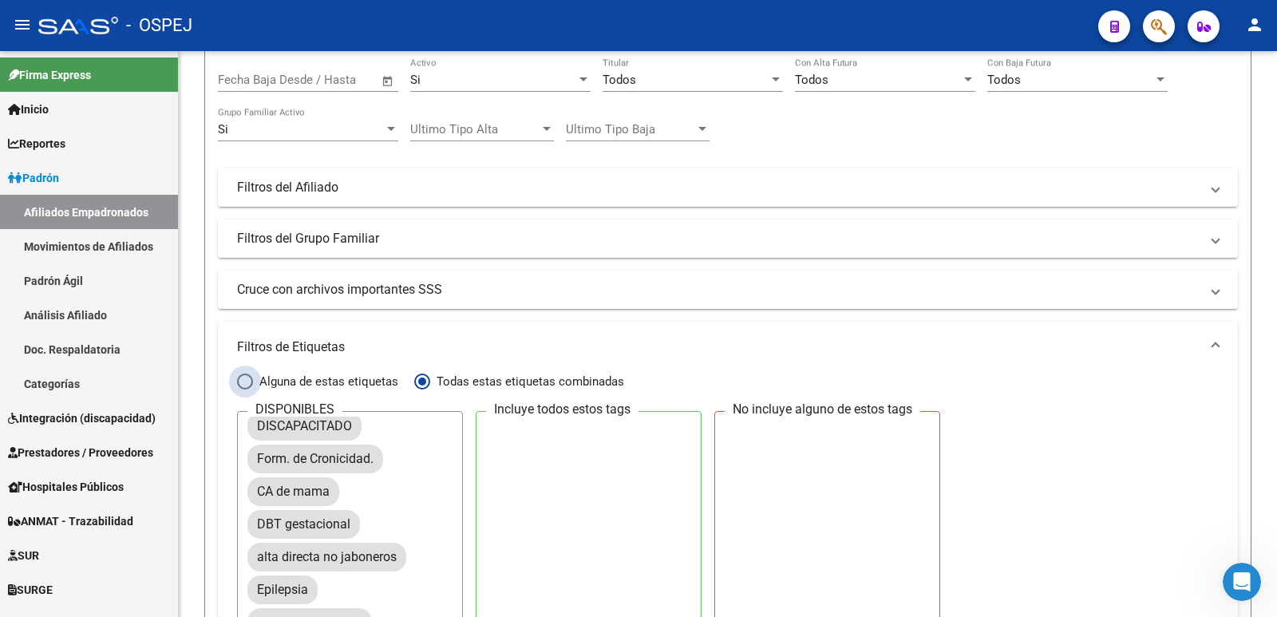
click at [271, 383] on span "Alguna de estas etiquetas" at bounding box center [325, 382] width 145 height 18
click at [253, 383] on input "Alguna de estas etiquetas" at bounding box center [245, 382] width 16 height 16
radio input "true"
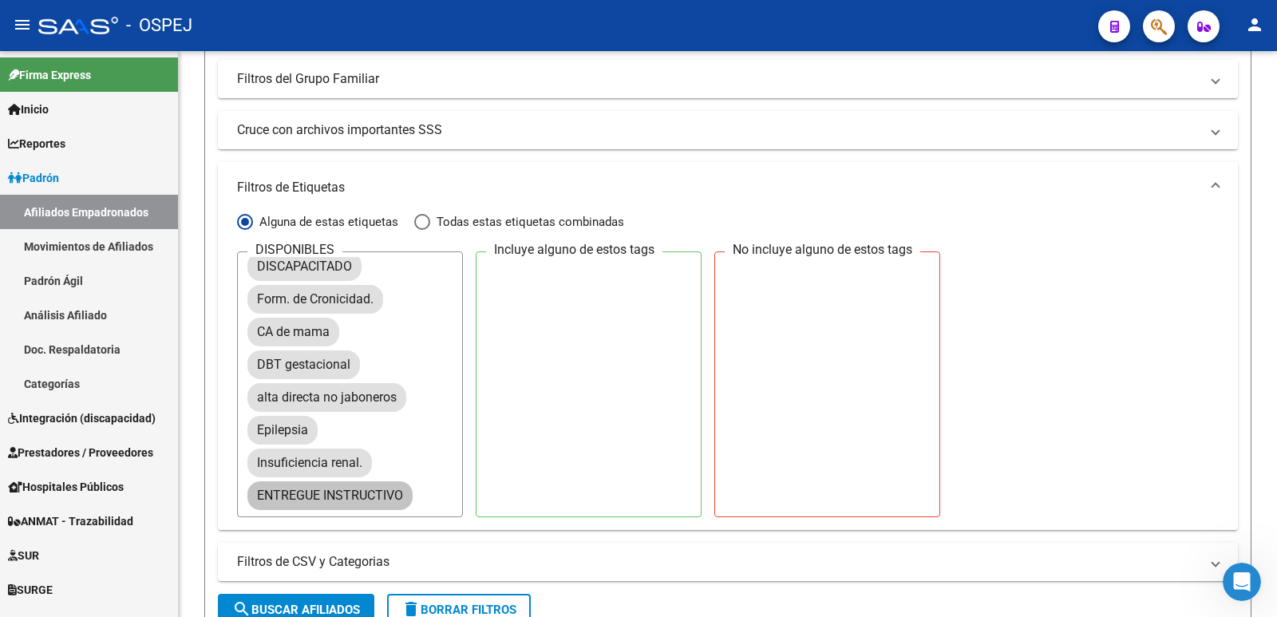
click at [366, 501] on mat-chip "ENTREGUE INSTRUCTIVO" at bounding box center [329, 495] width 165 height 29
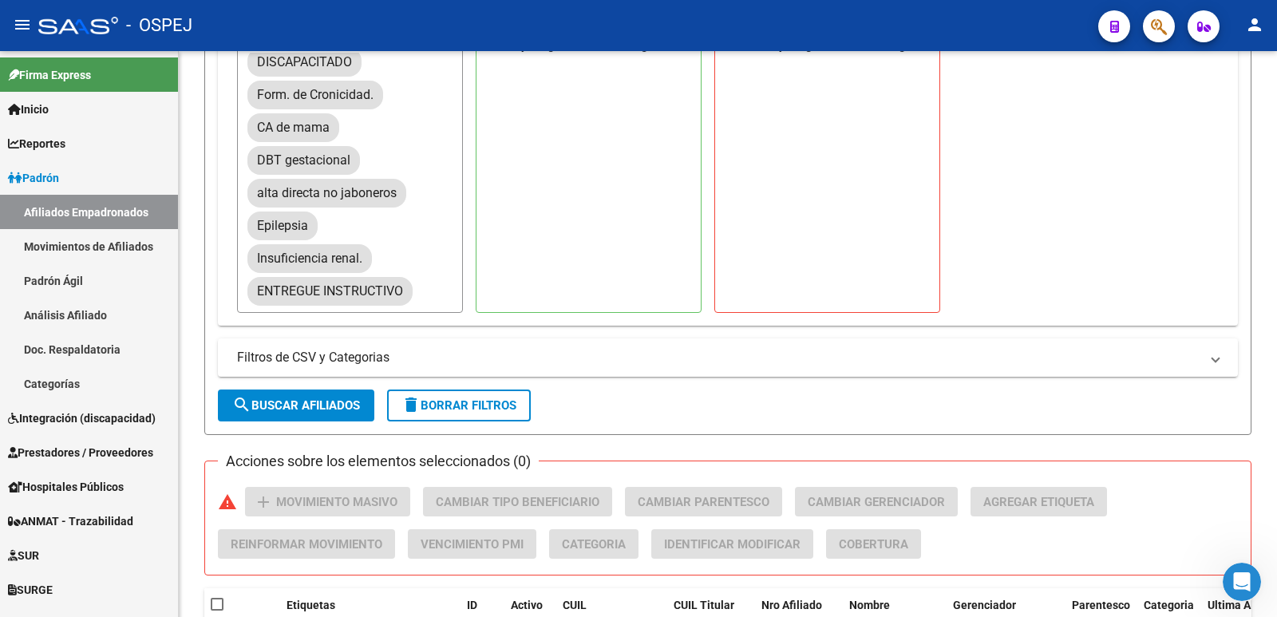
scroll to position [576, 0]
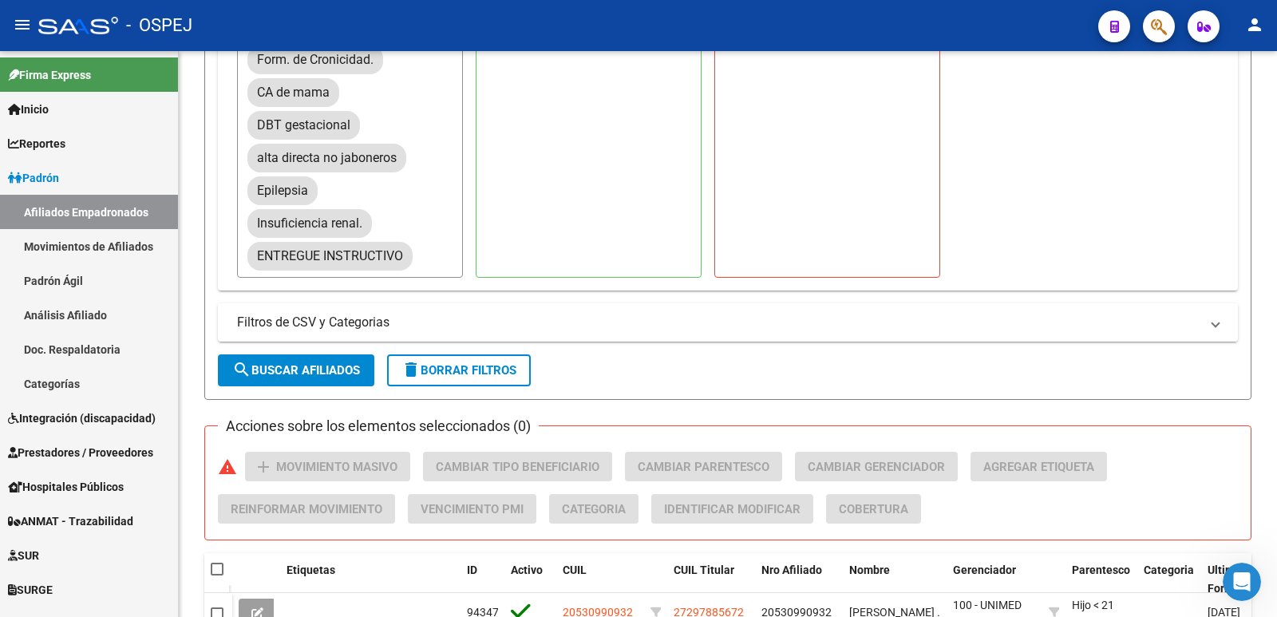
click at [340, 332] on mat-expansion-panel-header "Filtros de CSV y Categorias" at bounding box center [728, 322] width 1020 height 38
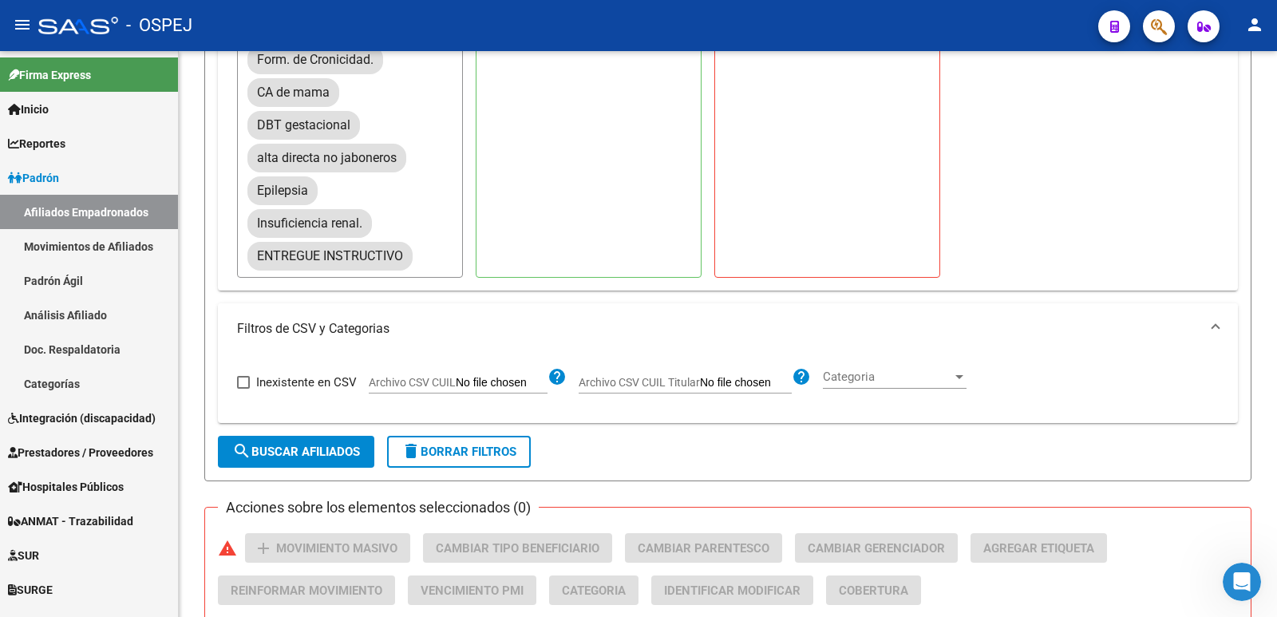
scroll to position [497, 0]
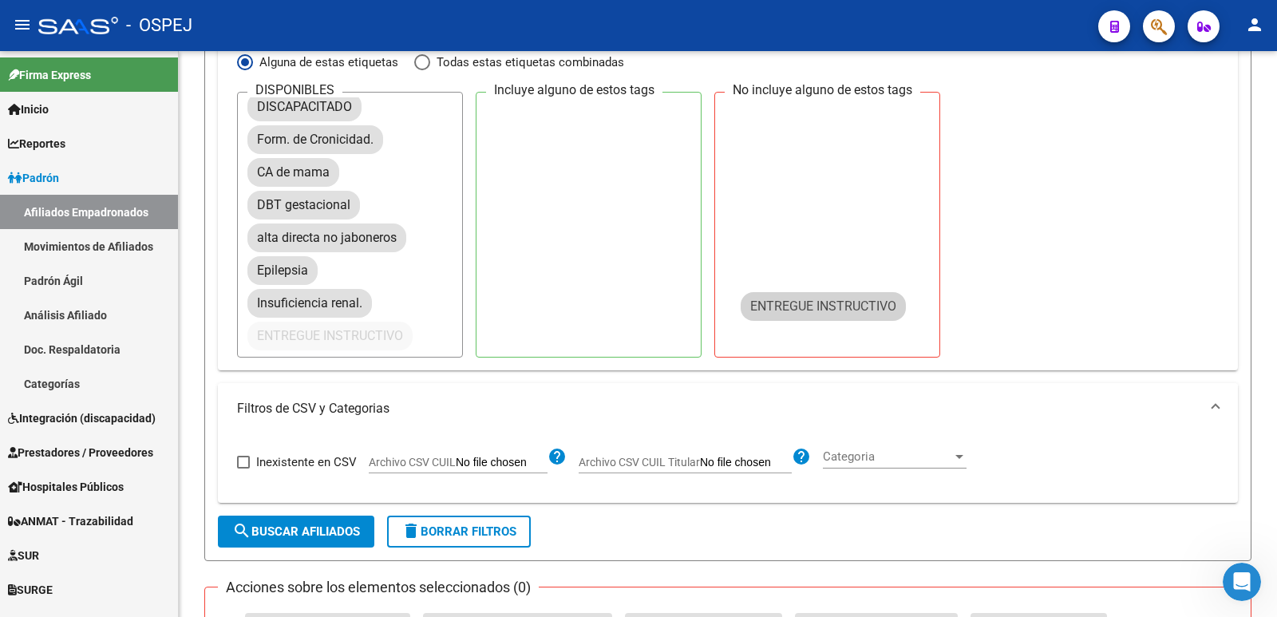
drag, startPoint x: 369, startPoint y: 337, endPoint x: 894, endPoint y: 305, distance: 526.3
click at [894, 305] on div "DISPONIBLES Deuda Roja P.R. Monotributista cambiar-conexion Medicacion Alto Cos…" at bounding box center [728, 225] width 982 height 266
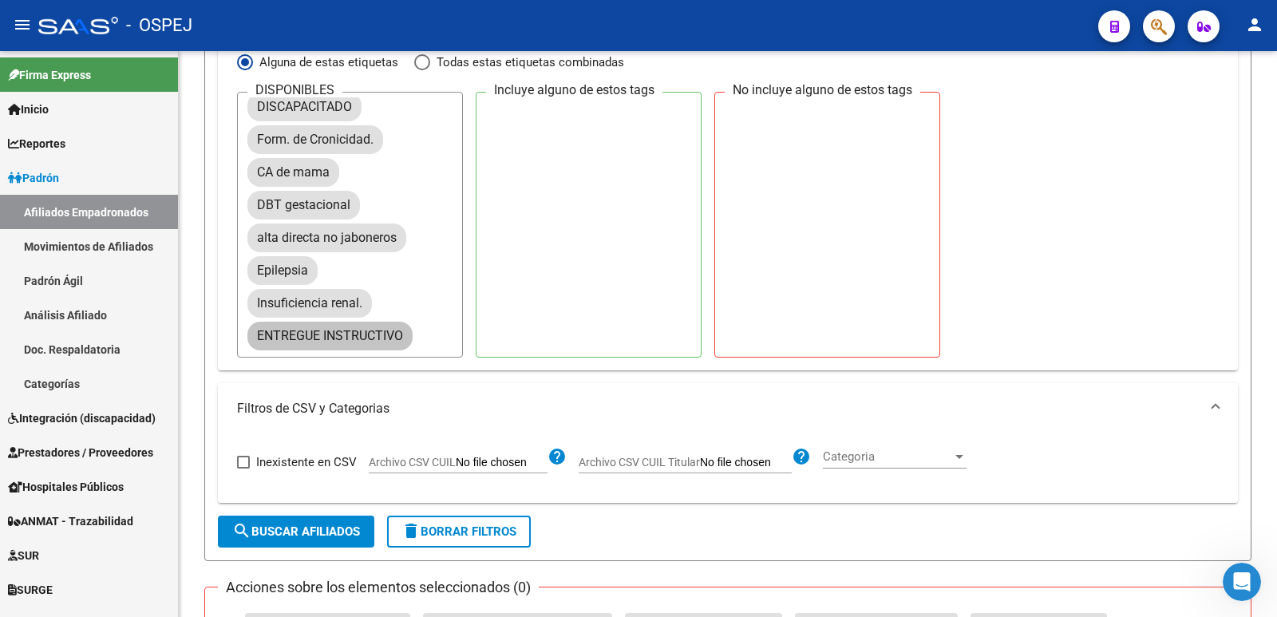
click at [336, 331] on mat-chip "ENTREGUE INSTRUCTIVO" at bounding box center [329, 336] width 165 height 29
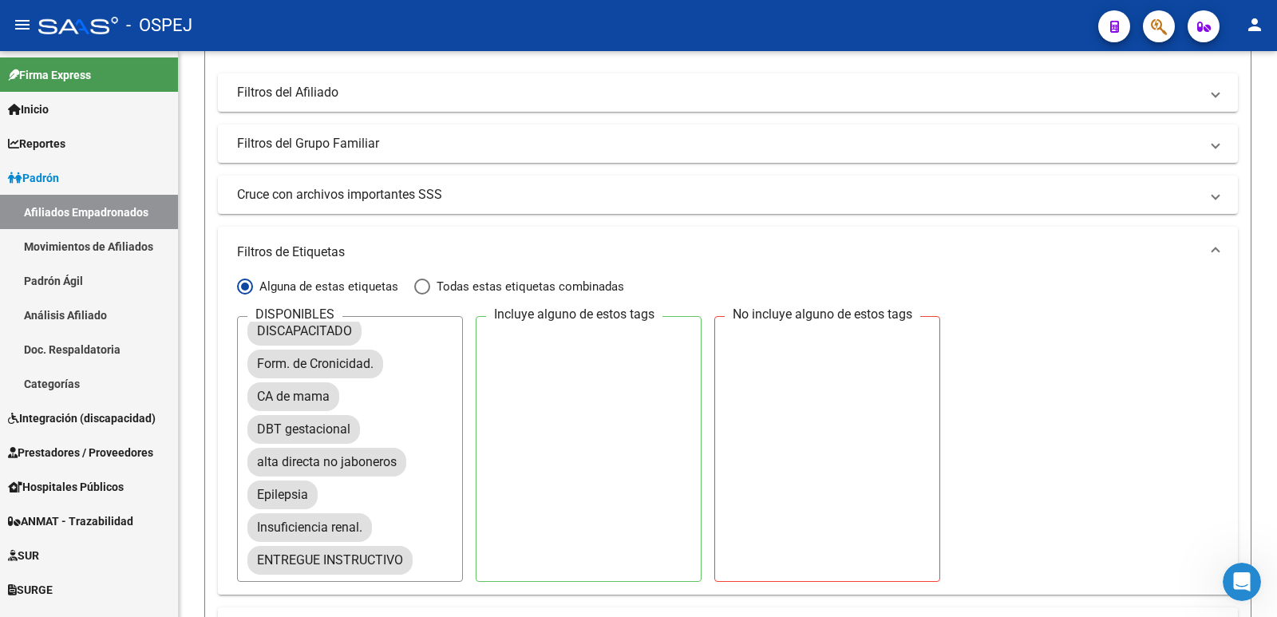
scroll to position [257, 0]
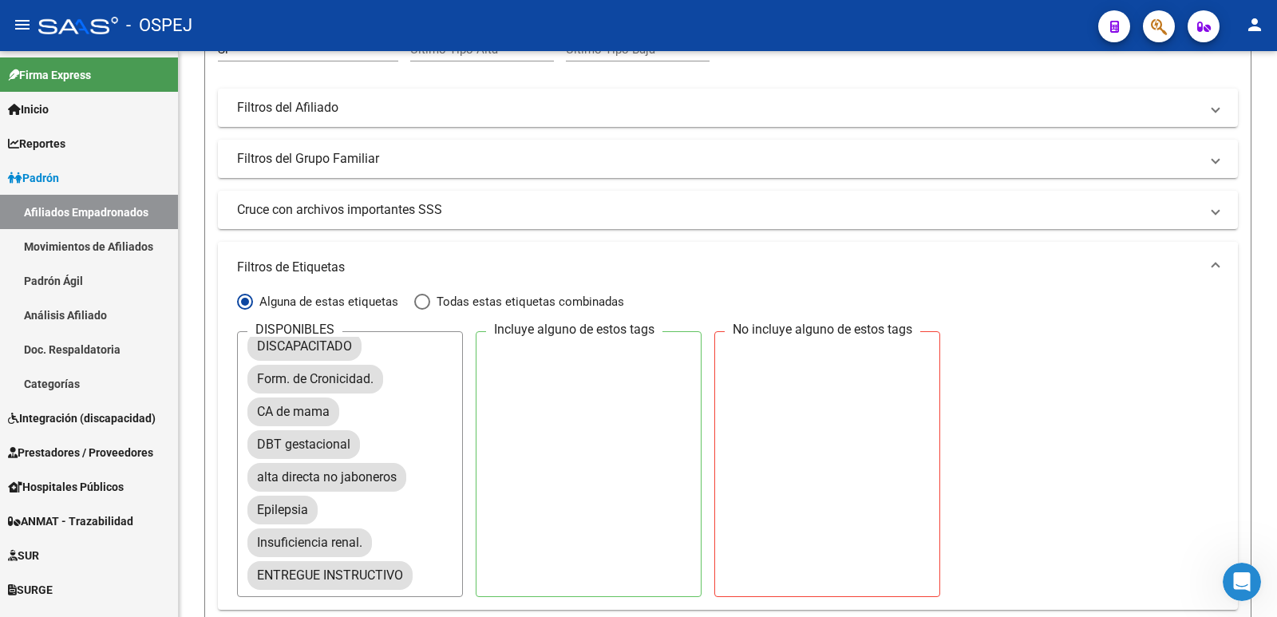
click at [1213, 264] on span at bounding box center [1216, 268] width 6 height 18
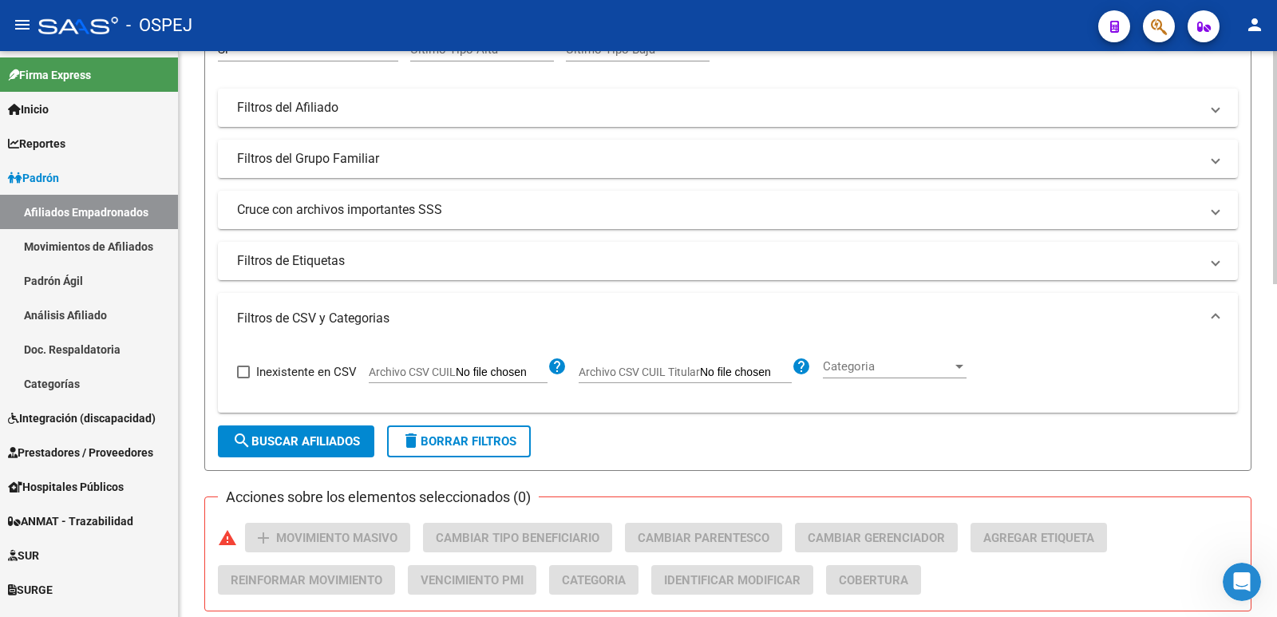
scroll to position [177, 0]
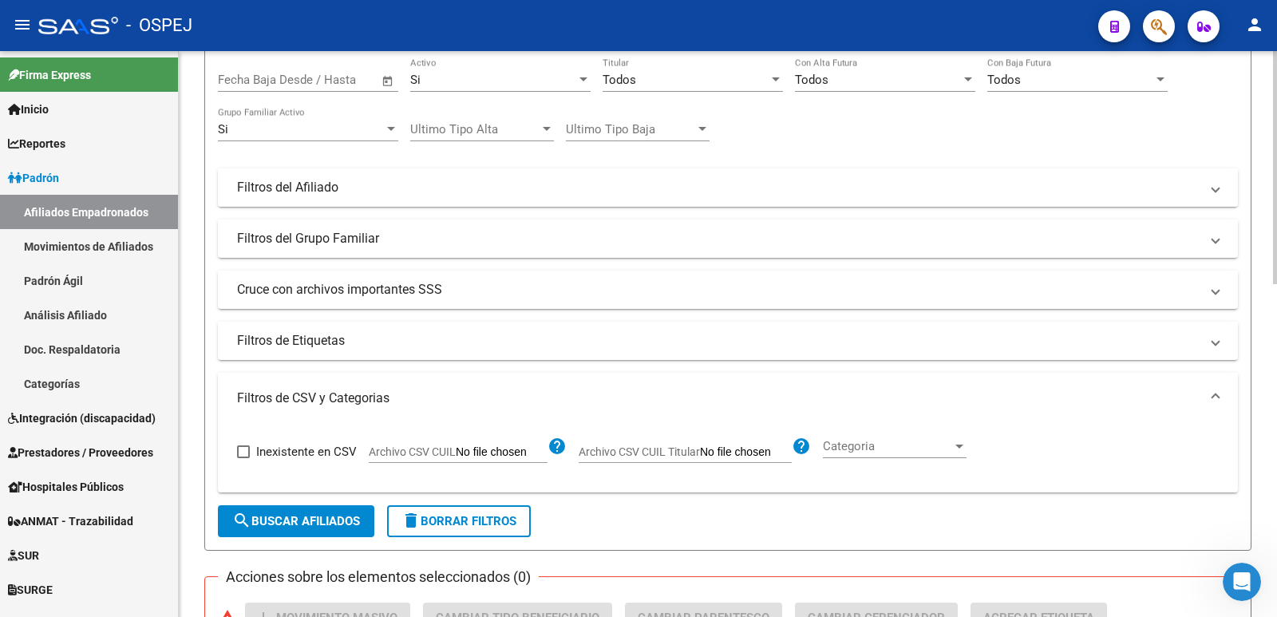
click at [473, 191] on mat-panel-title "Filtros del Afiliado" at bounding box center [718, 188] width 963 height 18
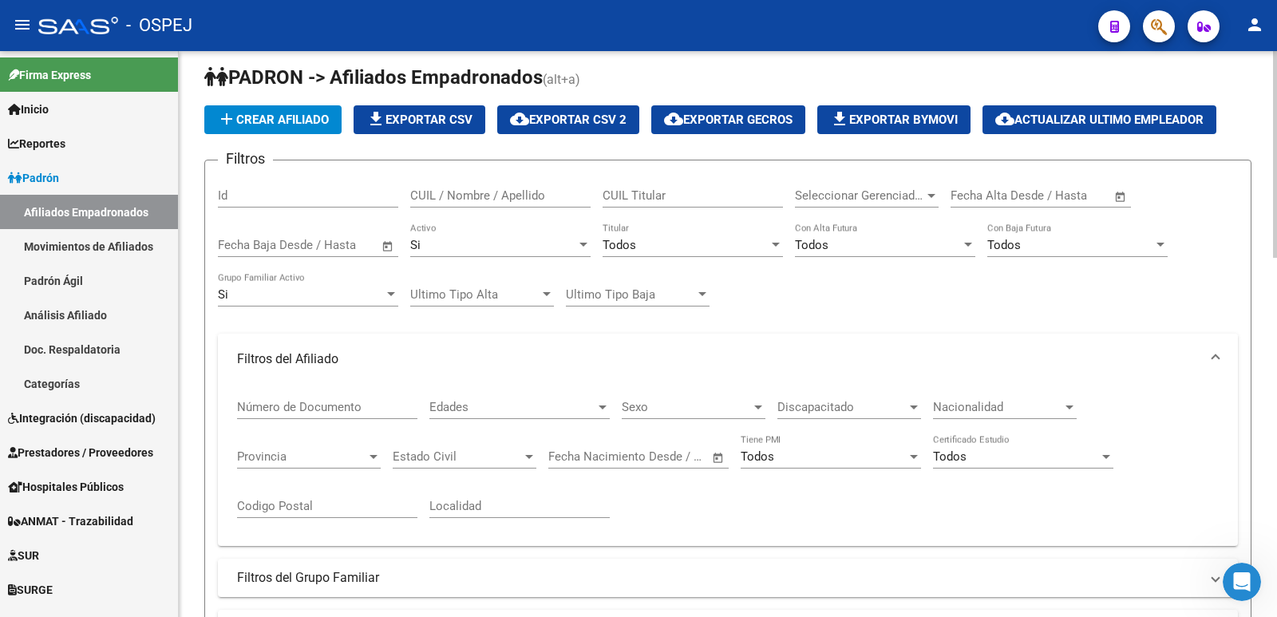
scroll to position [0, 0]
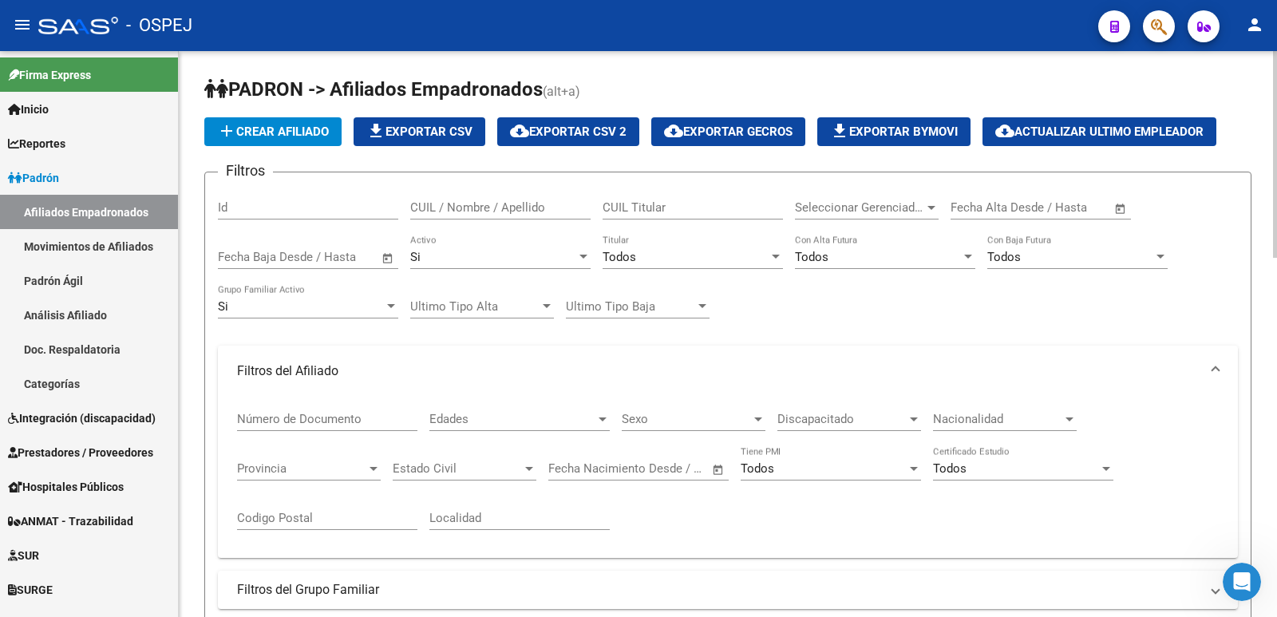
click at [931, 207] on div at bounding box center [932, 208] width 8 height 4
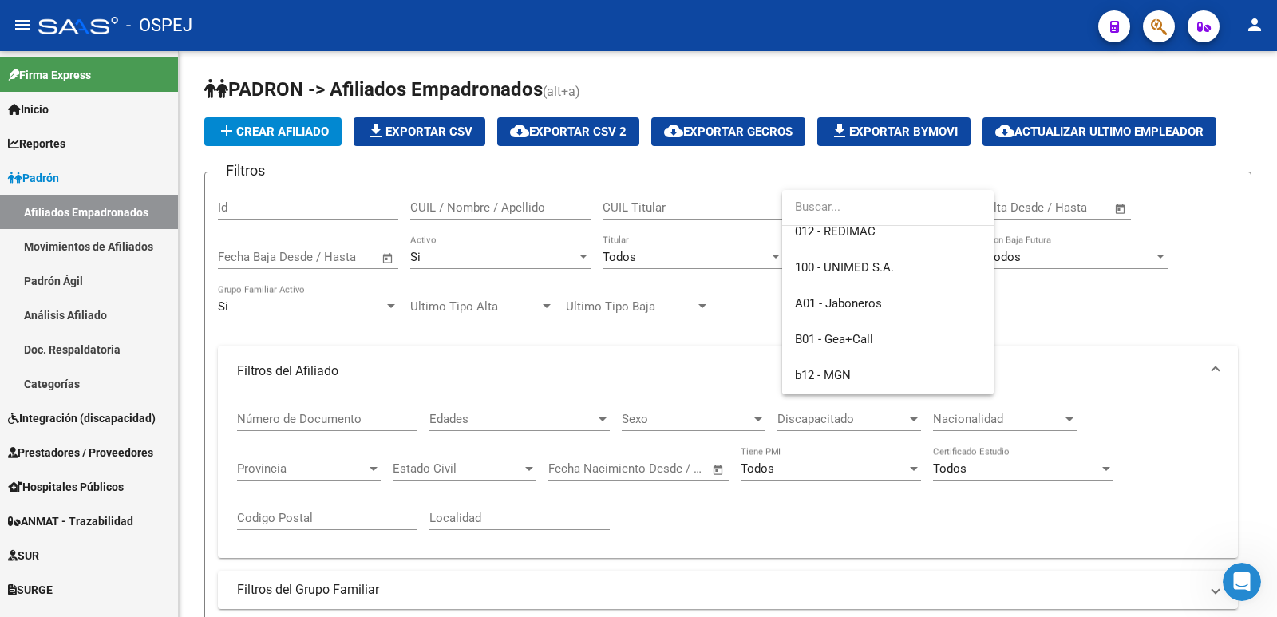
scroll to position [160, 0]
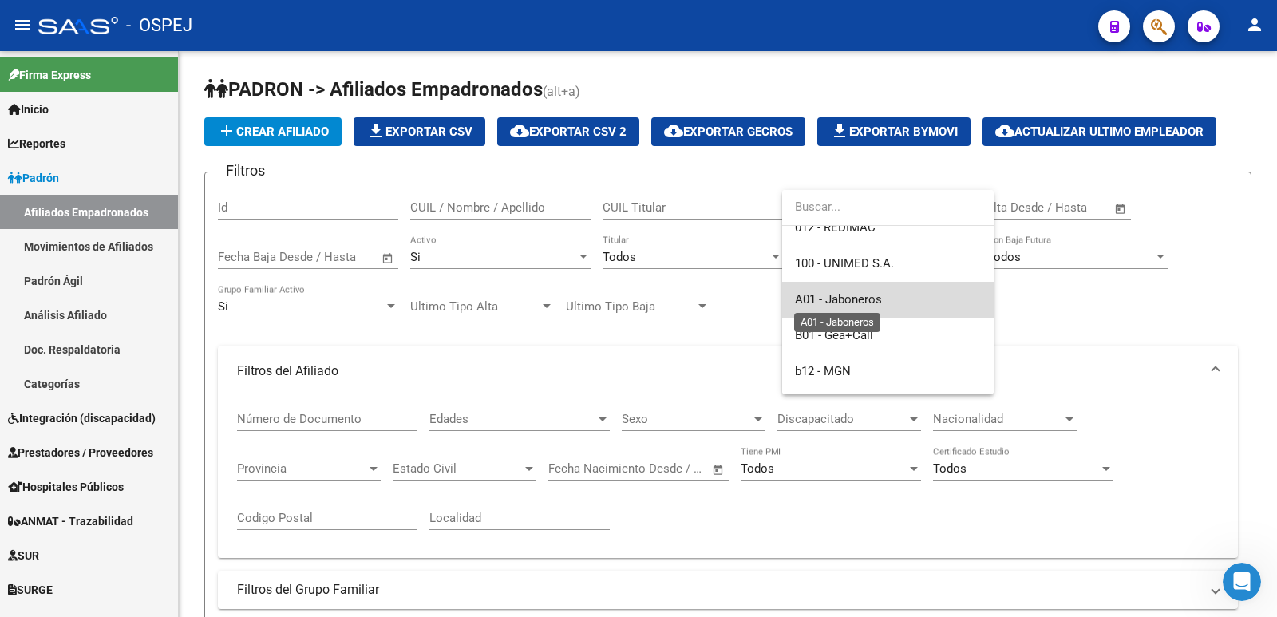
click at [881, 303] on span "A01 - Jaboneros" at bounding box center [838, 299] width 87 height 14
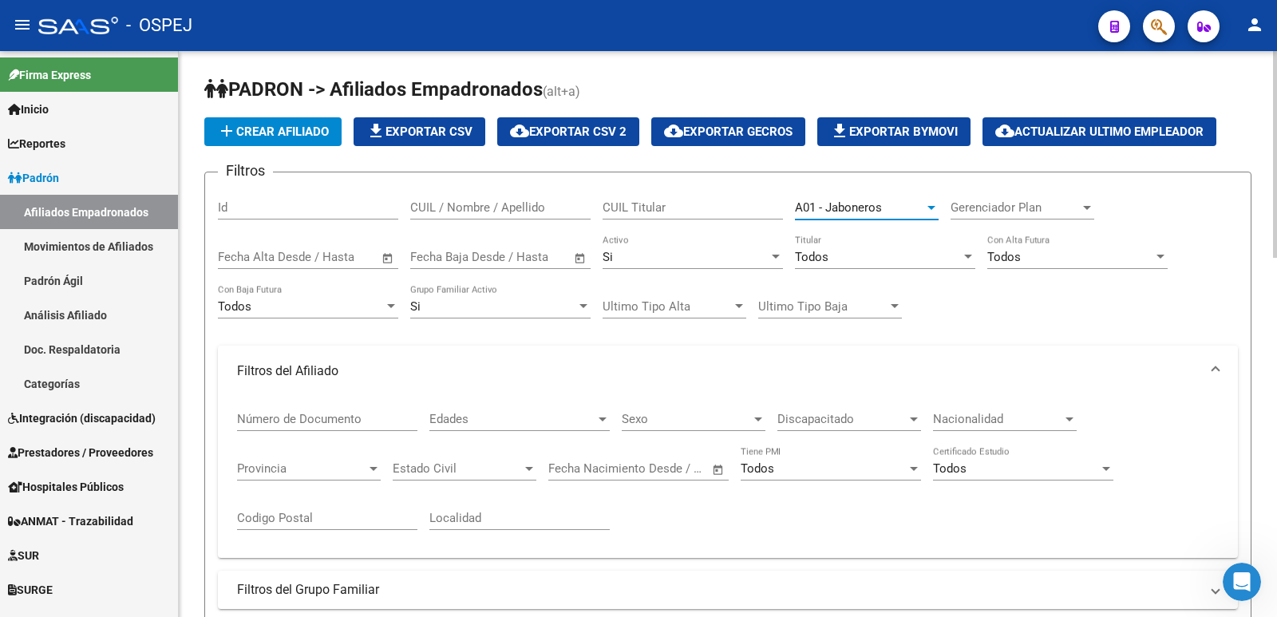
click at [853, 426] on span "Discapacitado" at bounding box center [842, 419] width 129 height 14
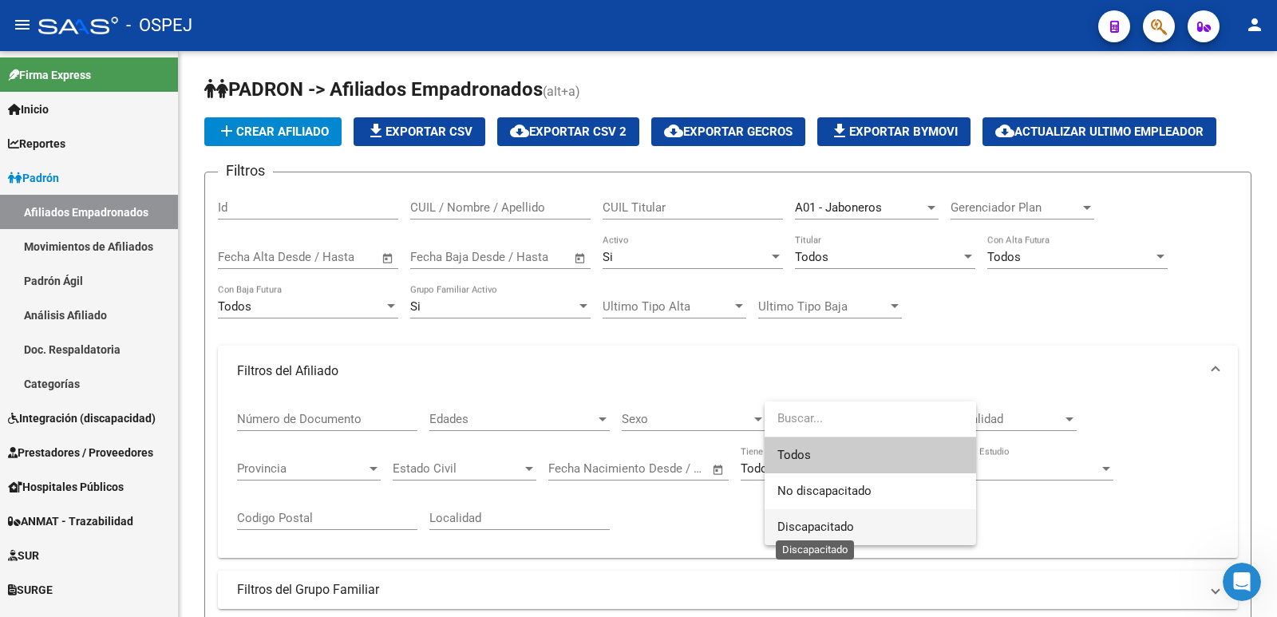
click at [837, 525] on span "Discapacitado" at bounding box center [816, 527] width 77 height 14
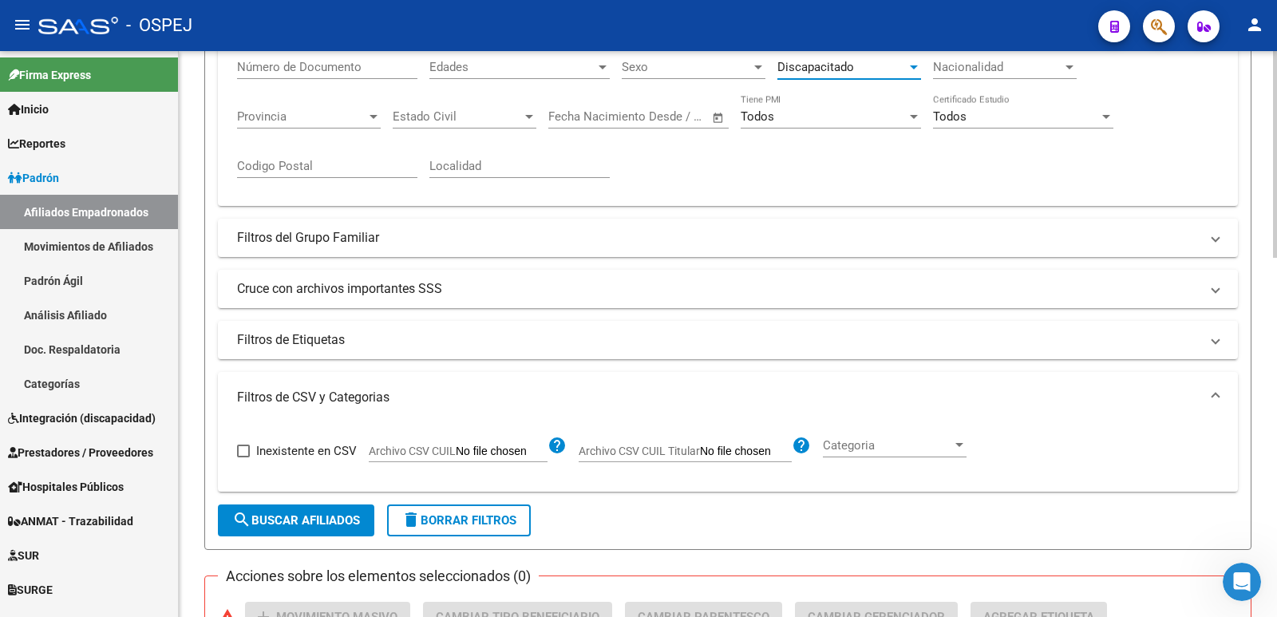
scroll to position [399, 0]
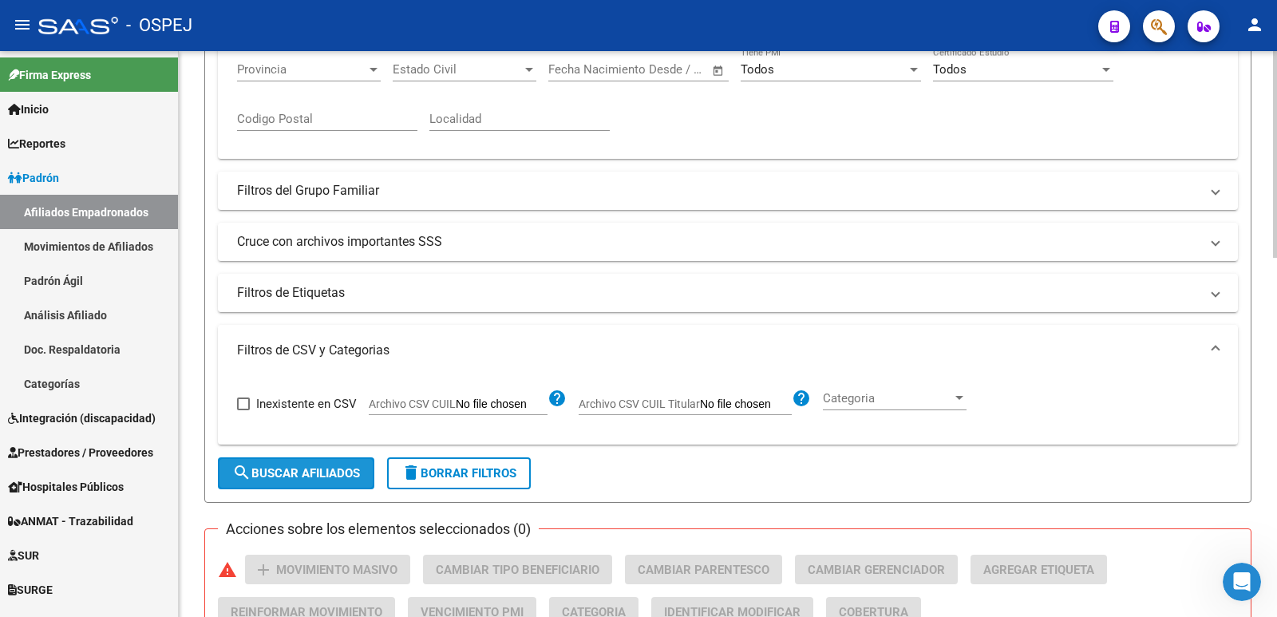
click at [335, 471] on span "search Buscar Afiliados" at bounding box center [296, 473] width 128 height 14
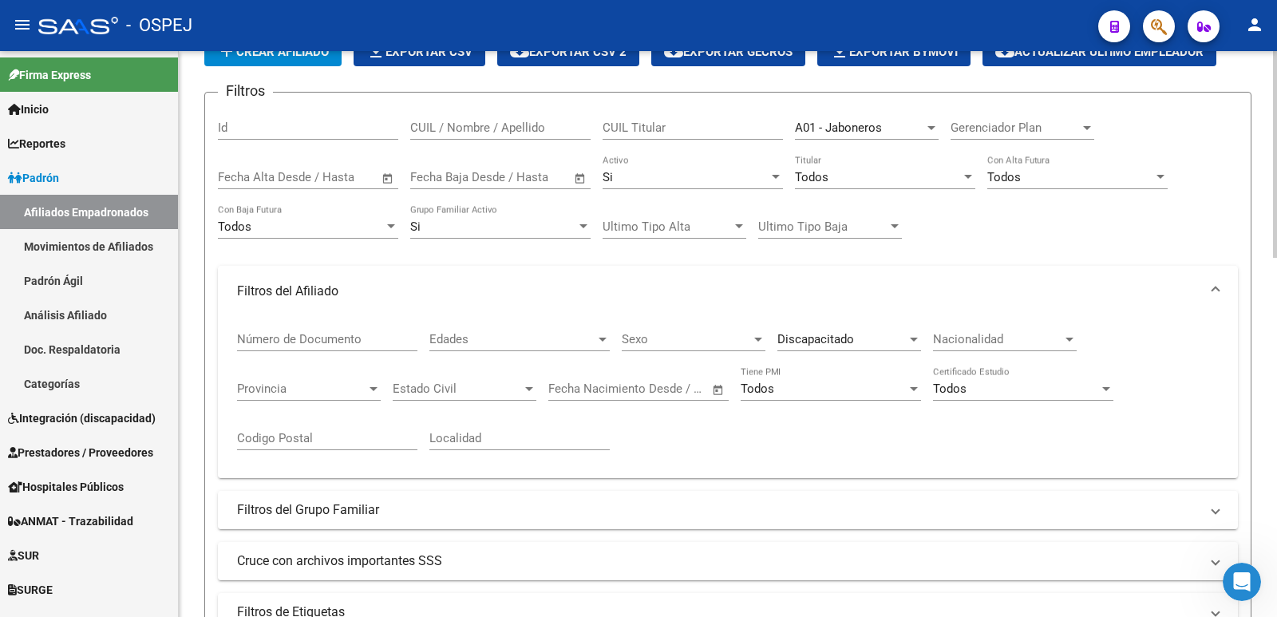
scroll to position [0, 0]
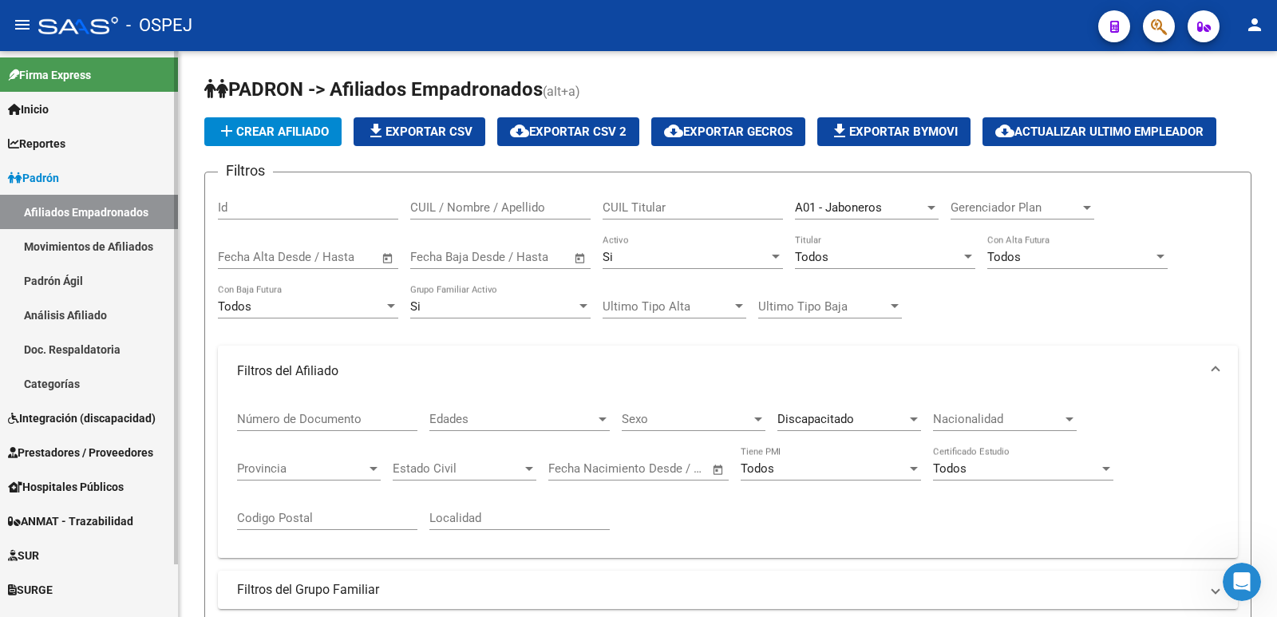
click at [55, 201] on link "Afiliados Empadronados" at bounding box center [89, 212] width 178 height 34
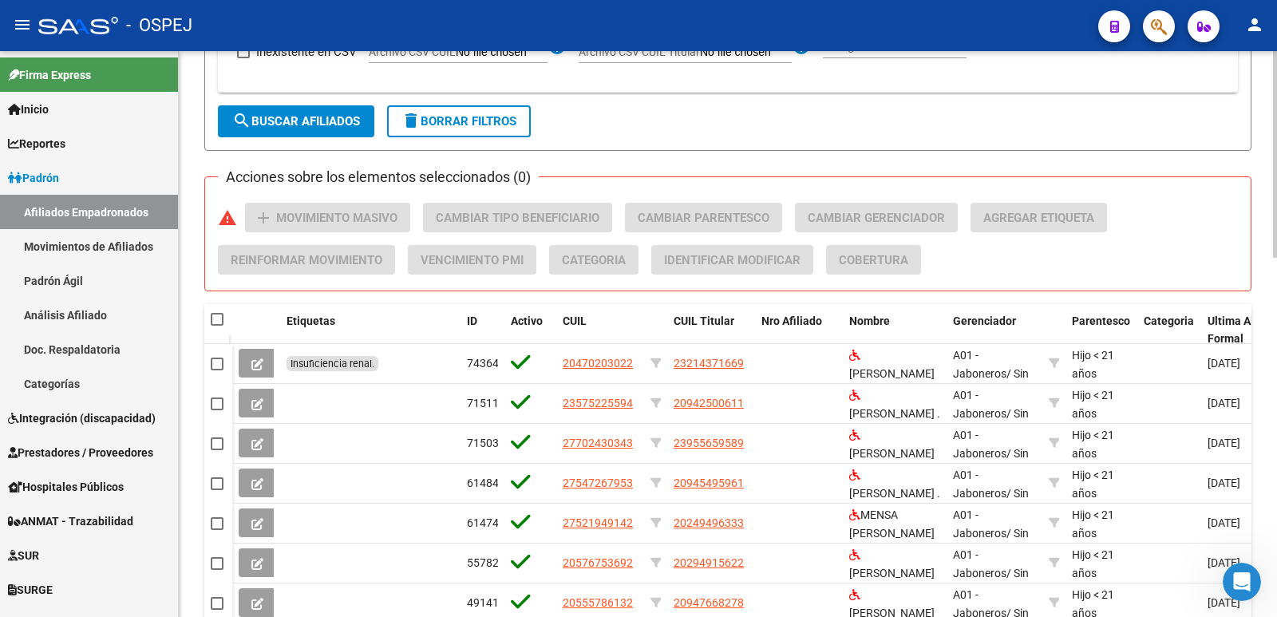
scroll to position [798, 0]
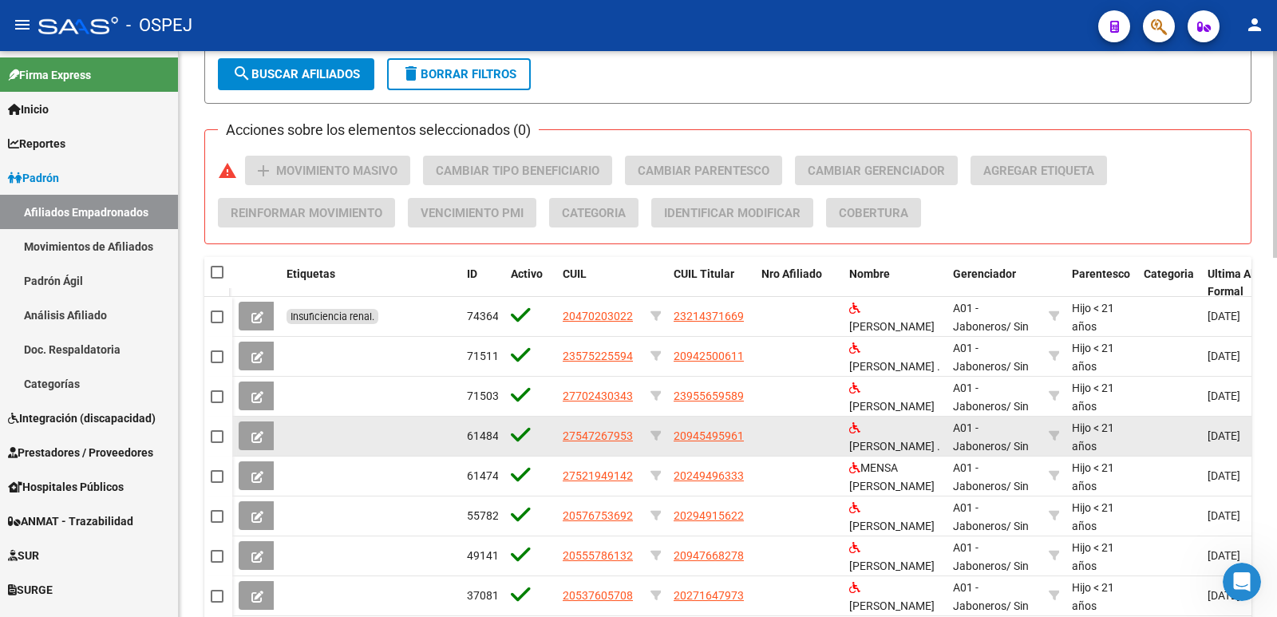
click at [254, 443] on icon at bounding box center [257, 437] width 12 height 12
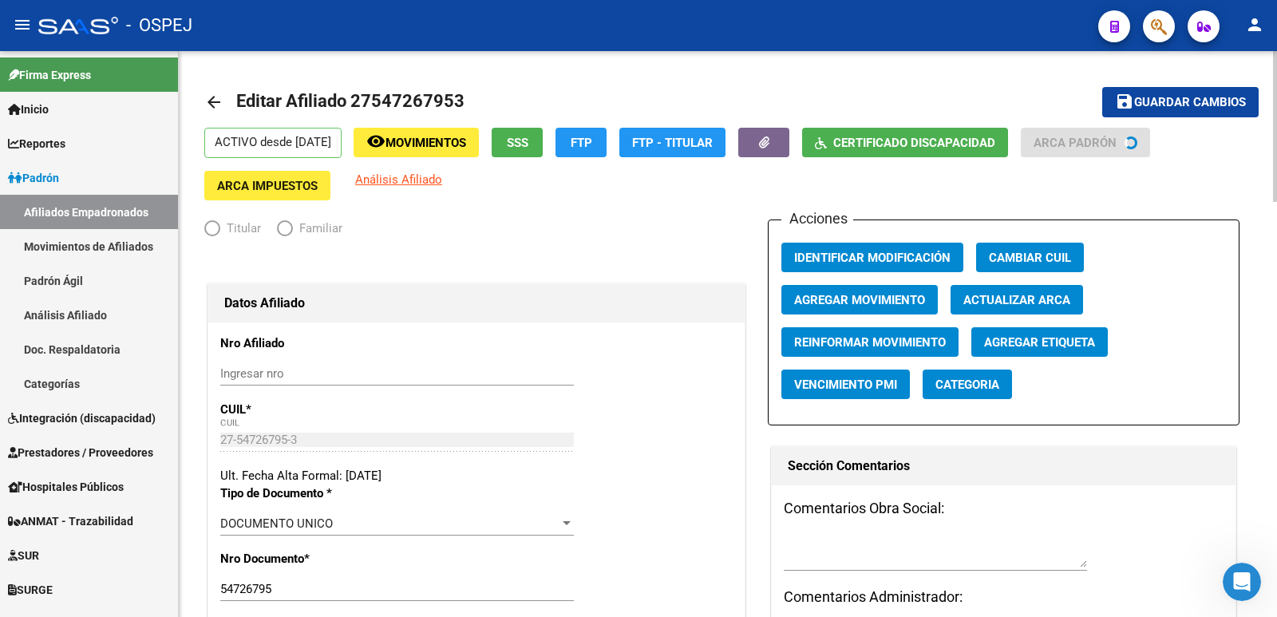
radio input "true"
type input "30-71486673-3"
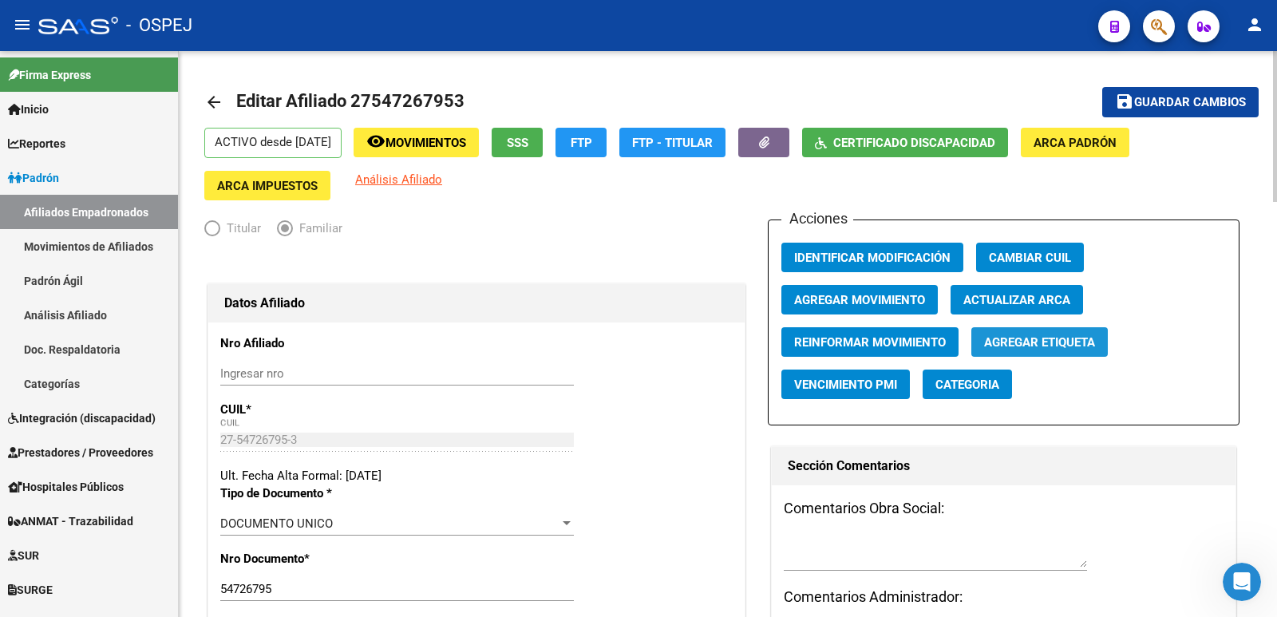
click at [1079, 336] on span "Agregar Etiqueta" at bounding box center [1039, 342] width 111 height 14
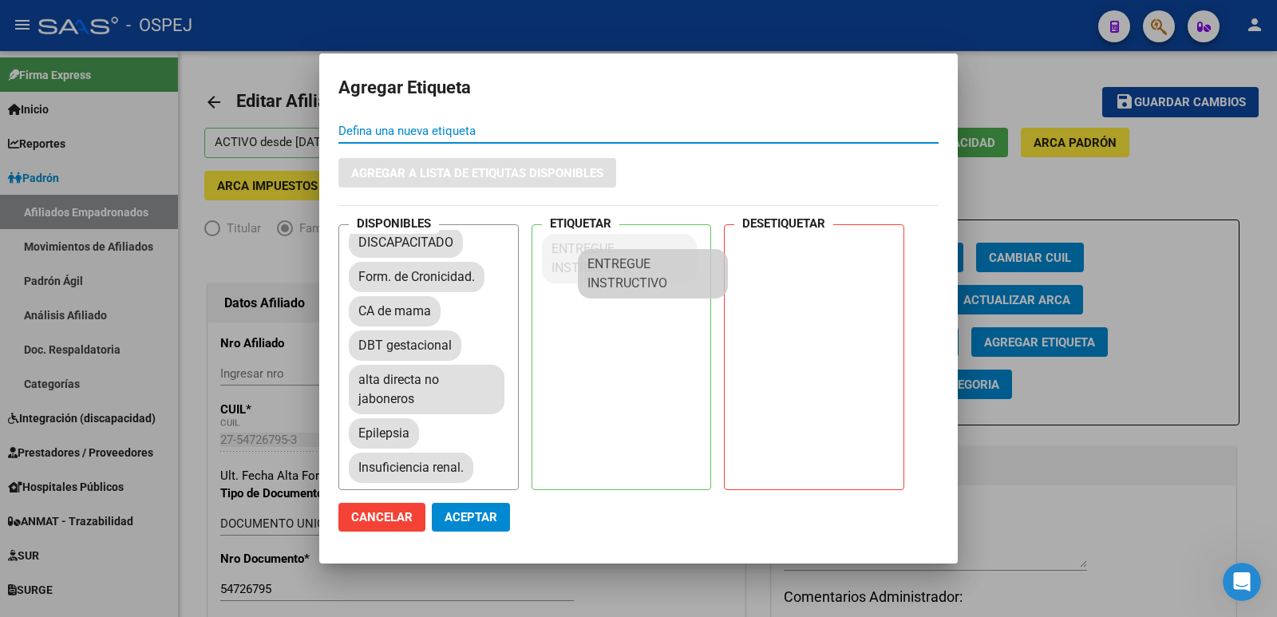
scroll to position [1022, 0]
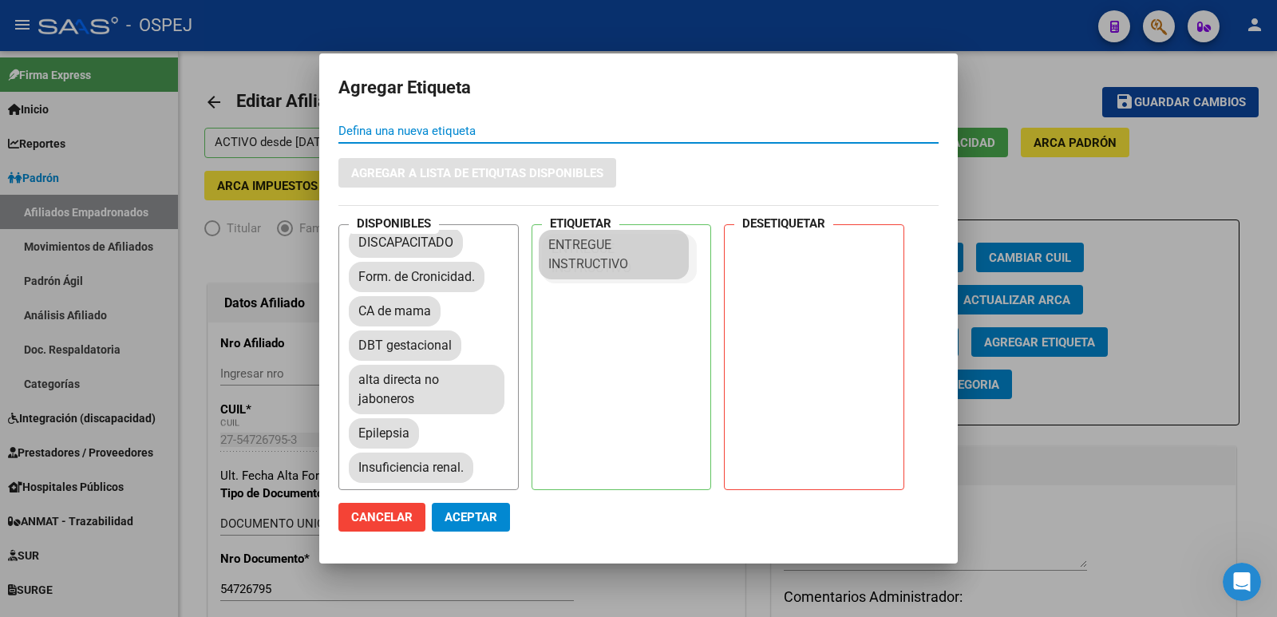
drag, startPoint x: 406, startPoint y: 452, endPoint x: 596, endPoint y: 247, distance: 279.1
click at [478, 519] on span "Aceptar" at bounding box center [471, 517] width 53 height 14
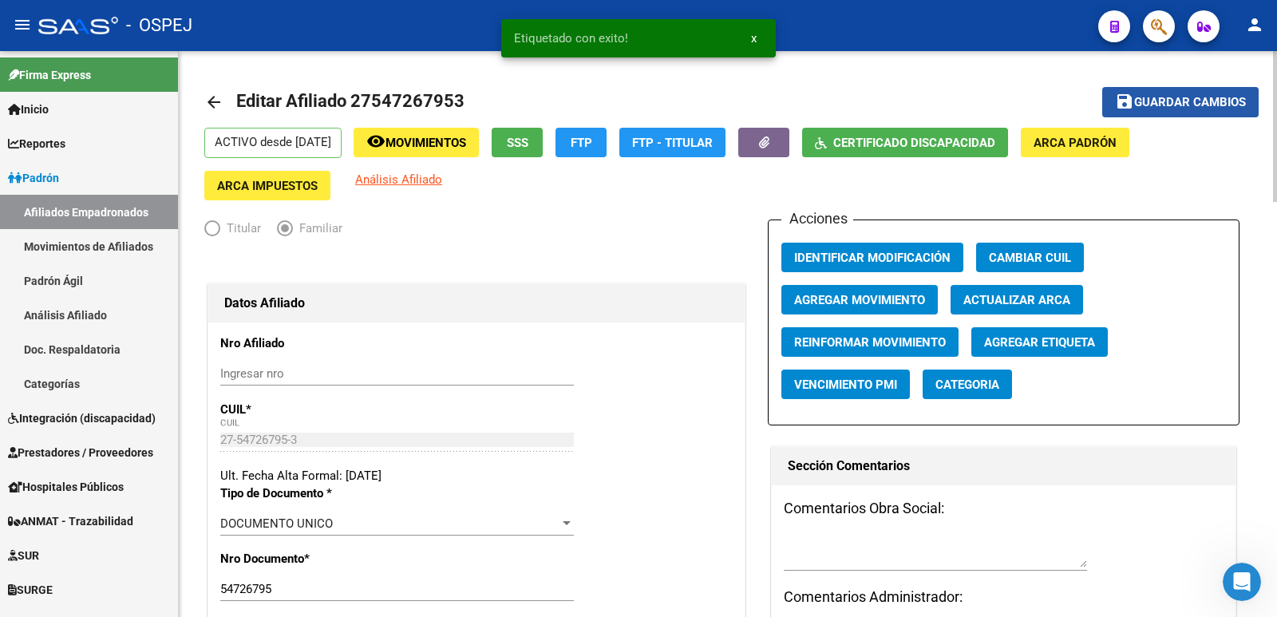
click at [1191, 98] on span "Guardar cambios" at bounding box center [1190, 103] width 112 height 14
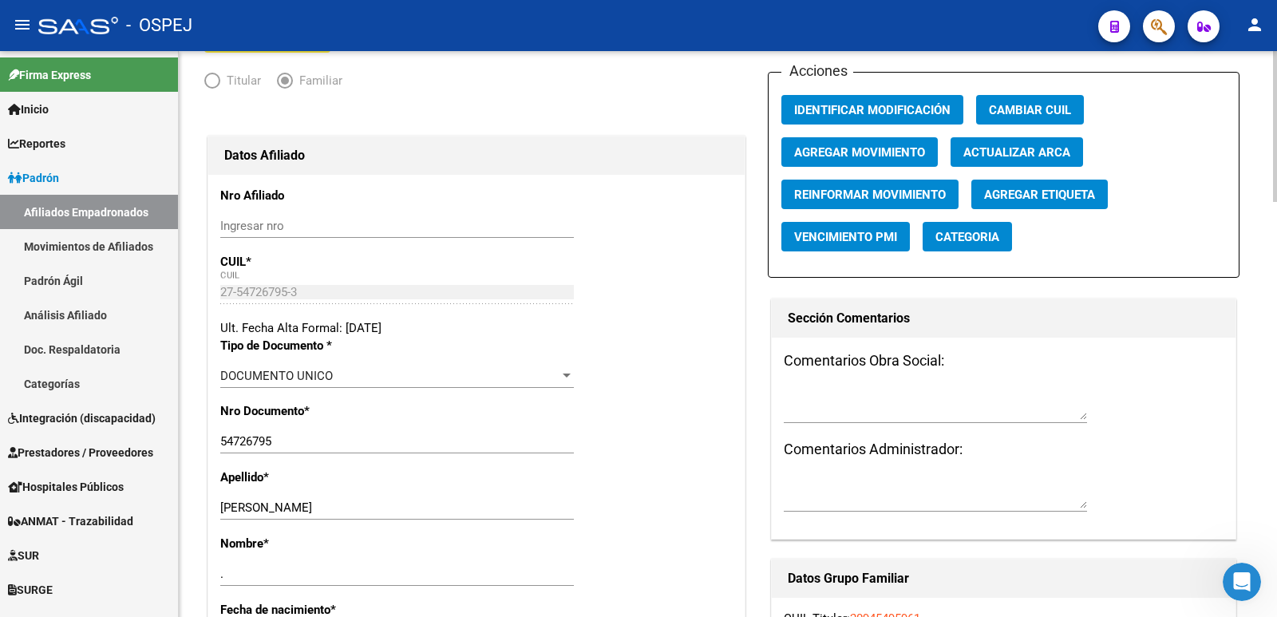
scroll to position [0, 0]
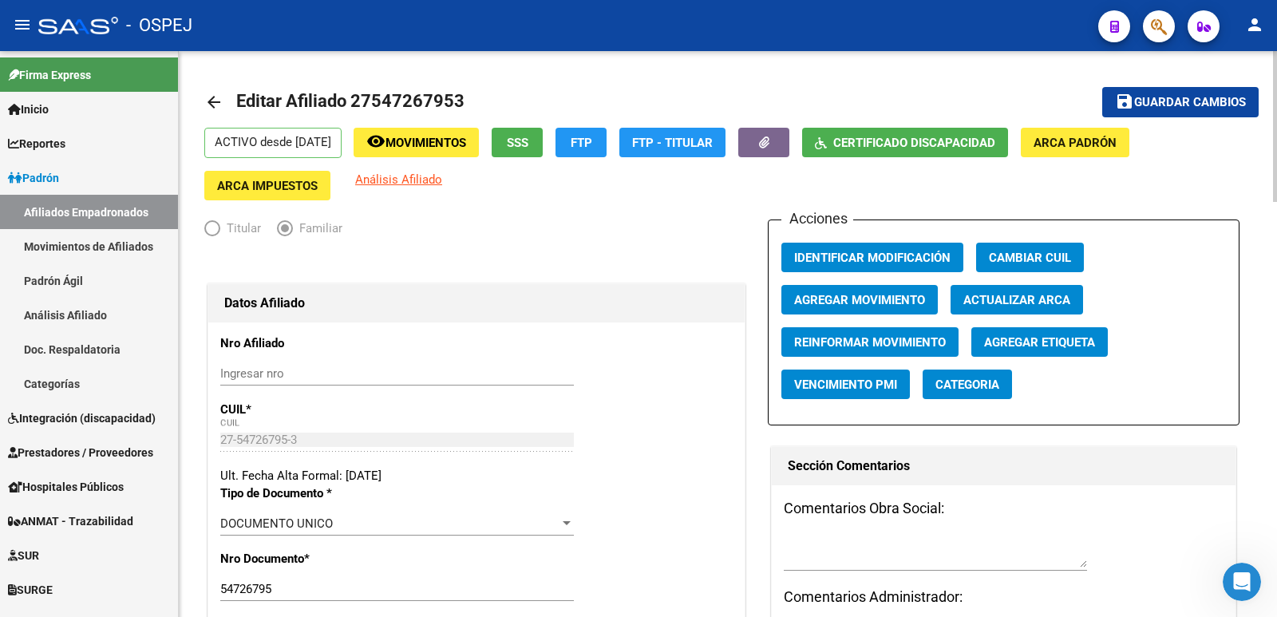
click at [208, 101] on mat-icon "arrow_back" at bounding box center [213, 102] width 19 height 19
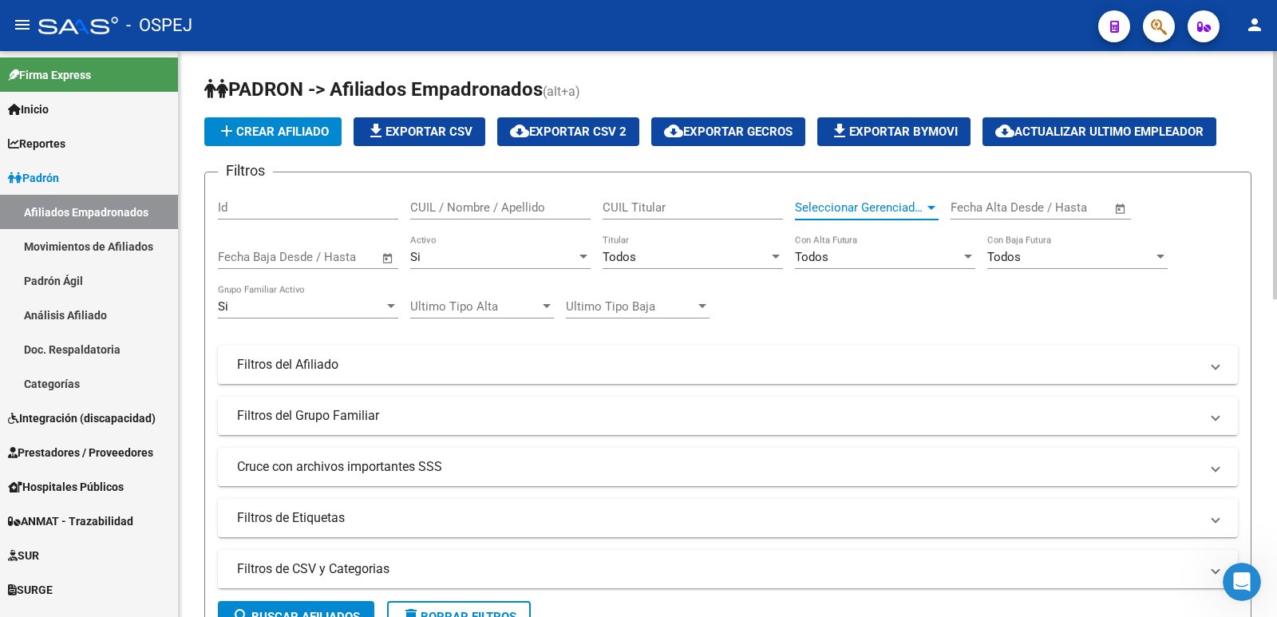
click at [877, 204] on span "Seleccionar Gerenciador" at bounding box center [859, 207] width 129 height 14
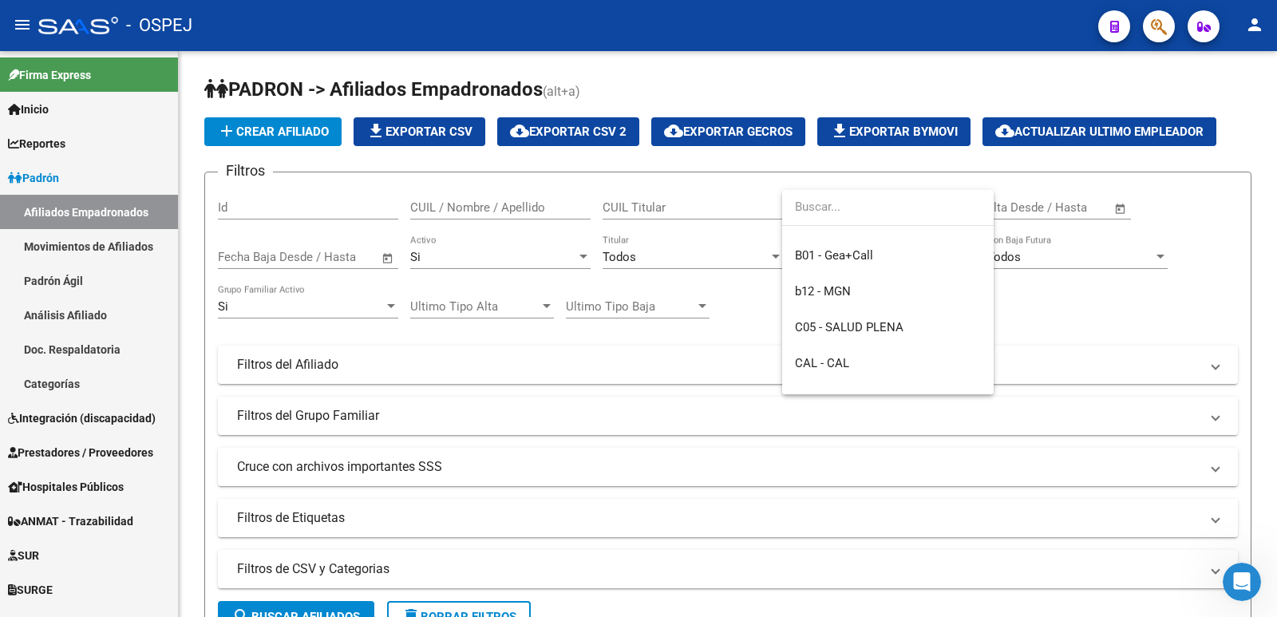
scroll to position [160, 0]
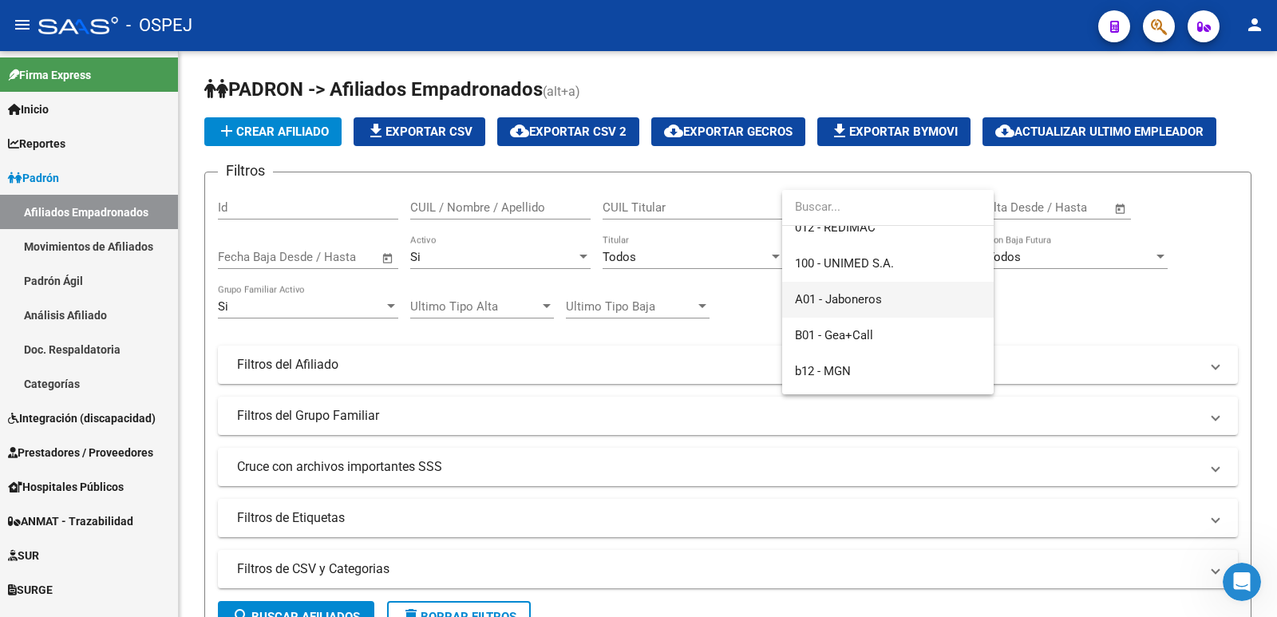
click at [858, 291] on span "A01 - Jaboneros" at bounding box center [888, 300] width 186 height 36
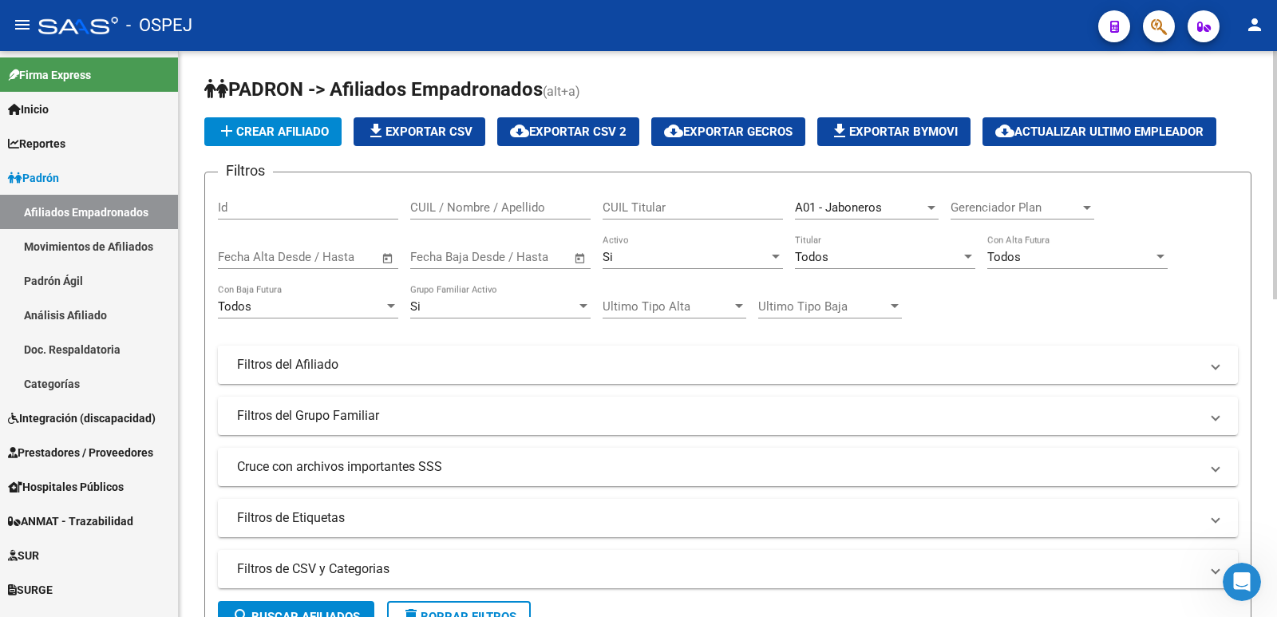
click at [548, 380] on mat-expansion-panel-header "Filtros del Afiliado" at bounding box center [728, 365] width 1020 height 38
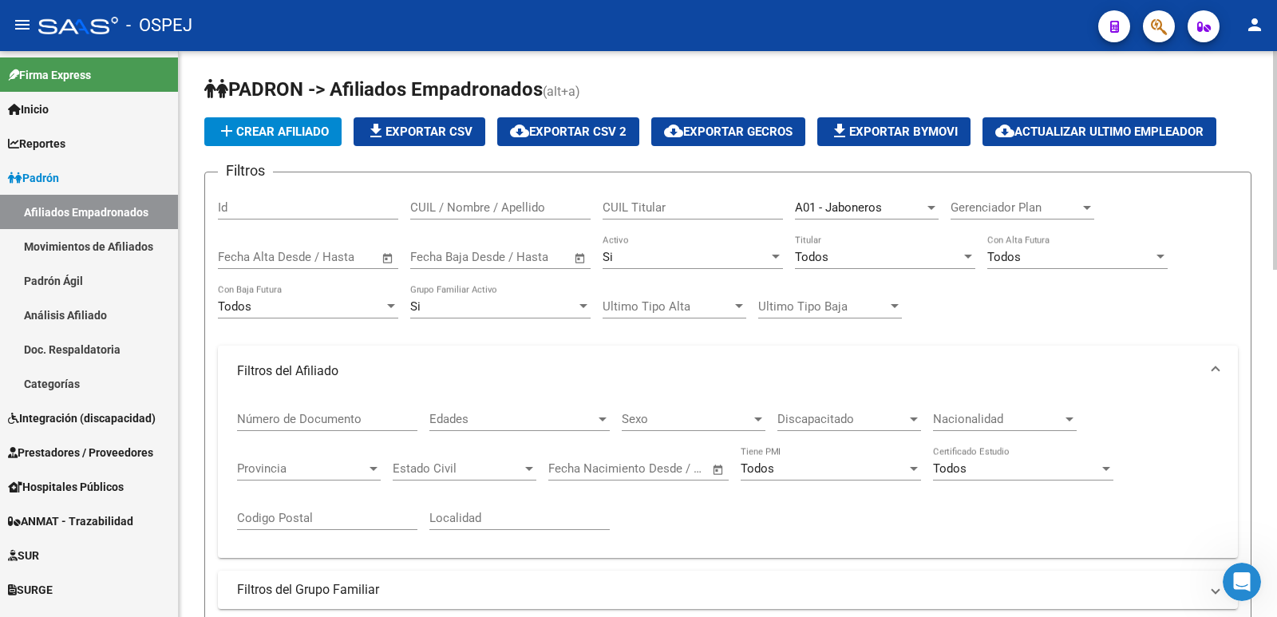
click at [825, 411] on div "Discapacitado Discapacitado" at bounding box center [850, 414] width 144 height 34
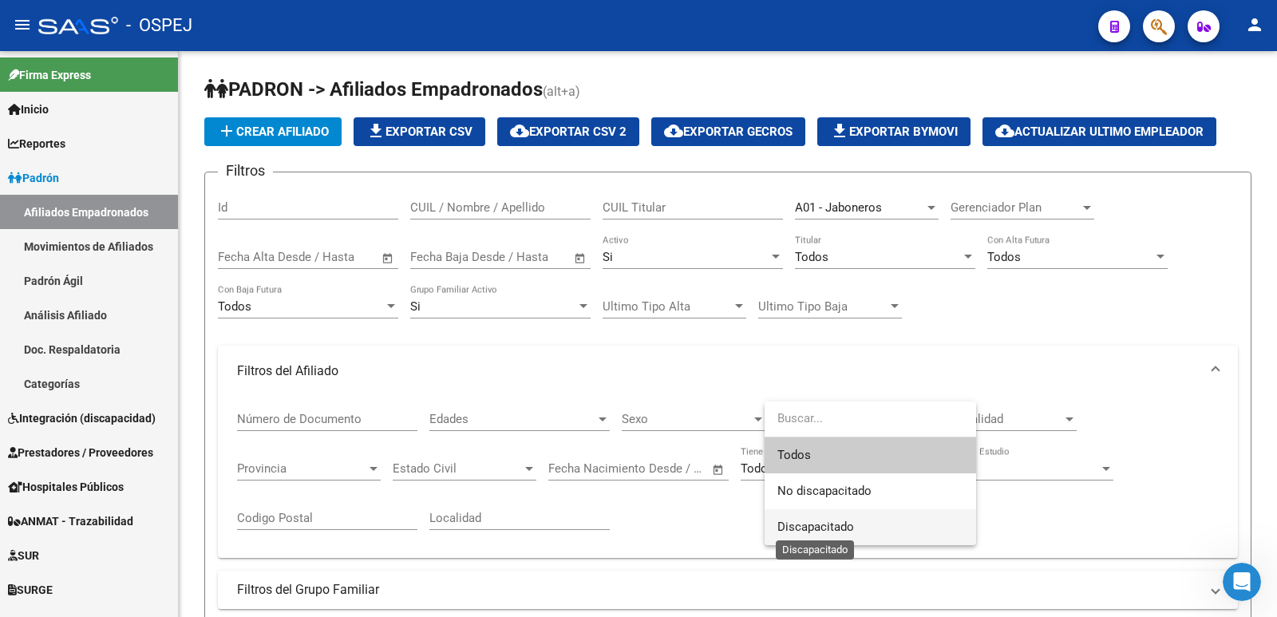
click at [825, 525] on span "Discapacitado" at bounding box center [816, 527] width 77 height 14
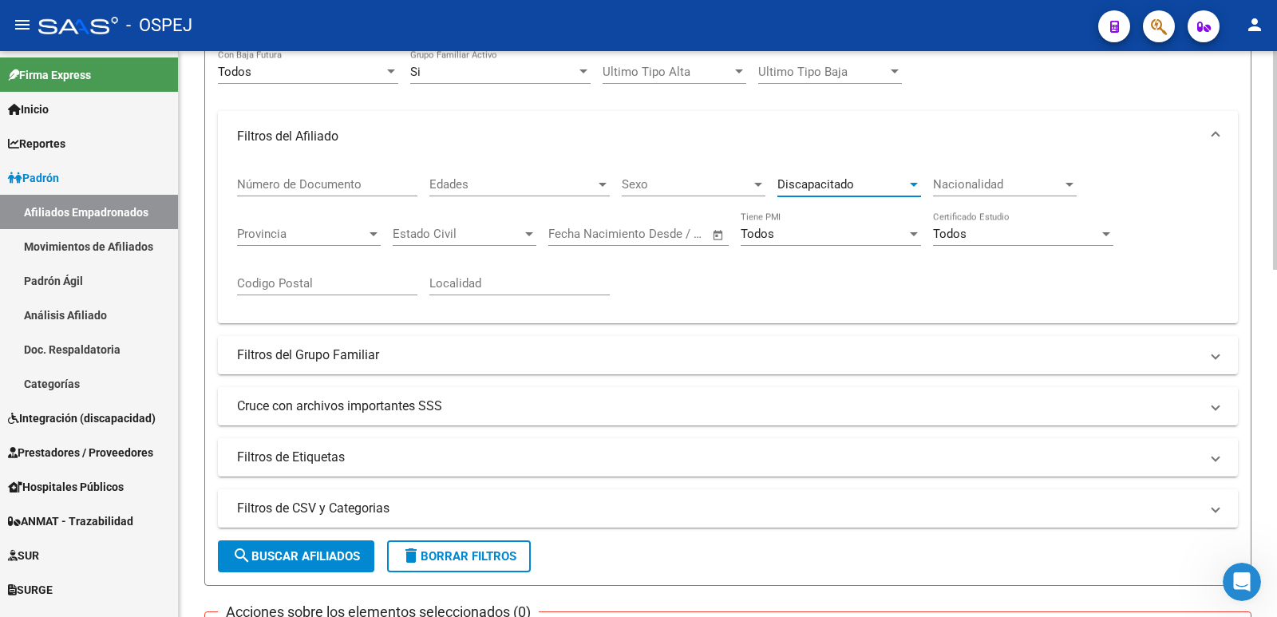
scroll to position [240, 0]
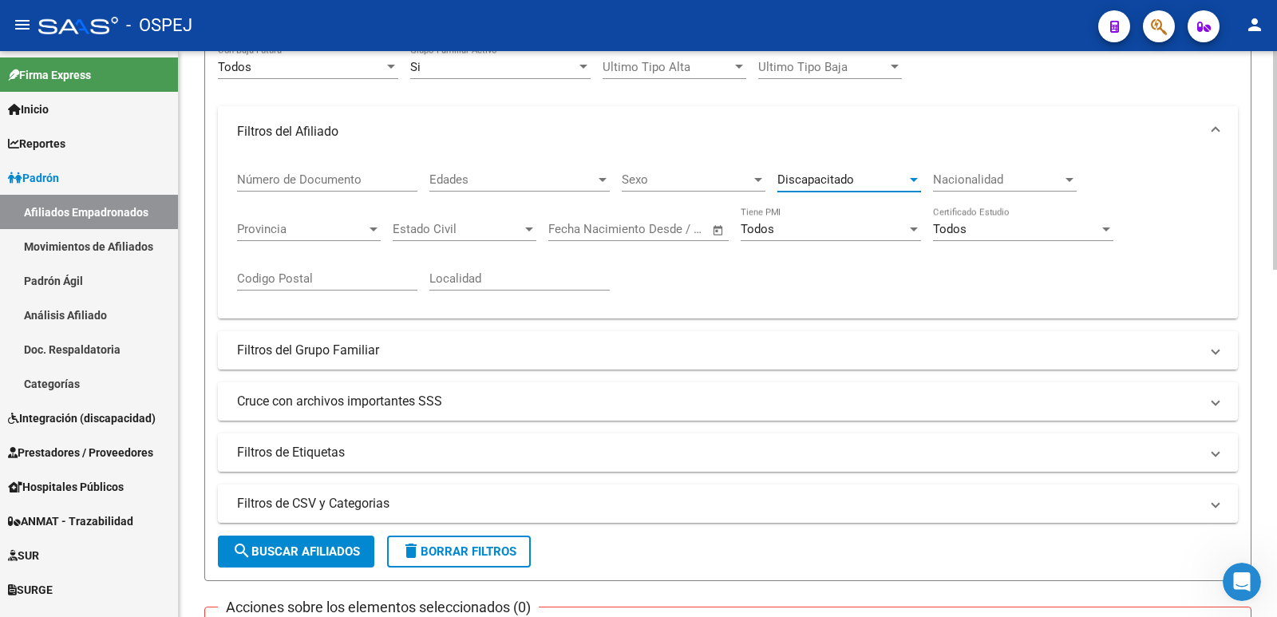
click at [289, 553] on span "search Buscar Afiliados" at bounding box center [296, 551] width 128 height 14
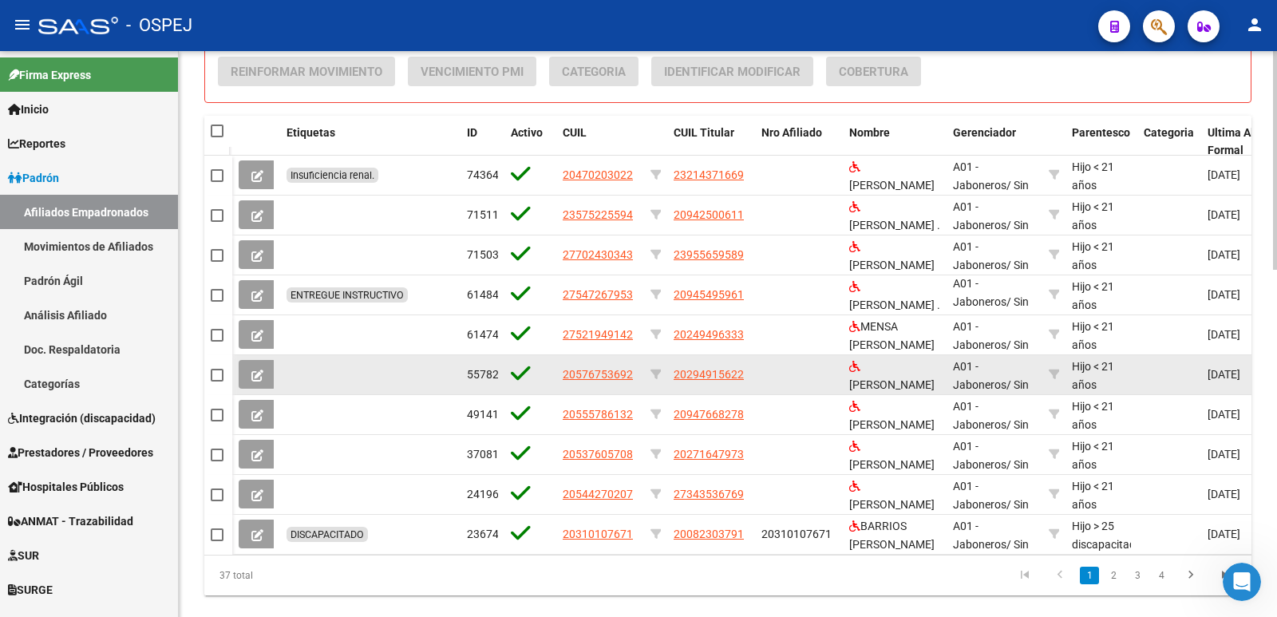
scroll to position [900, 0]
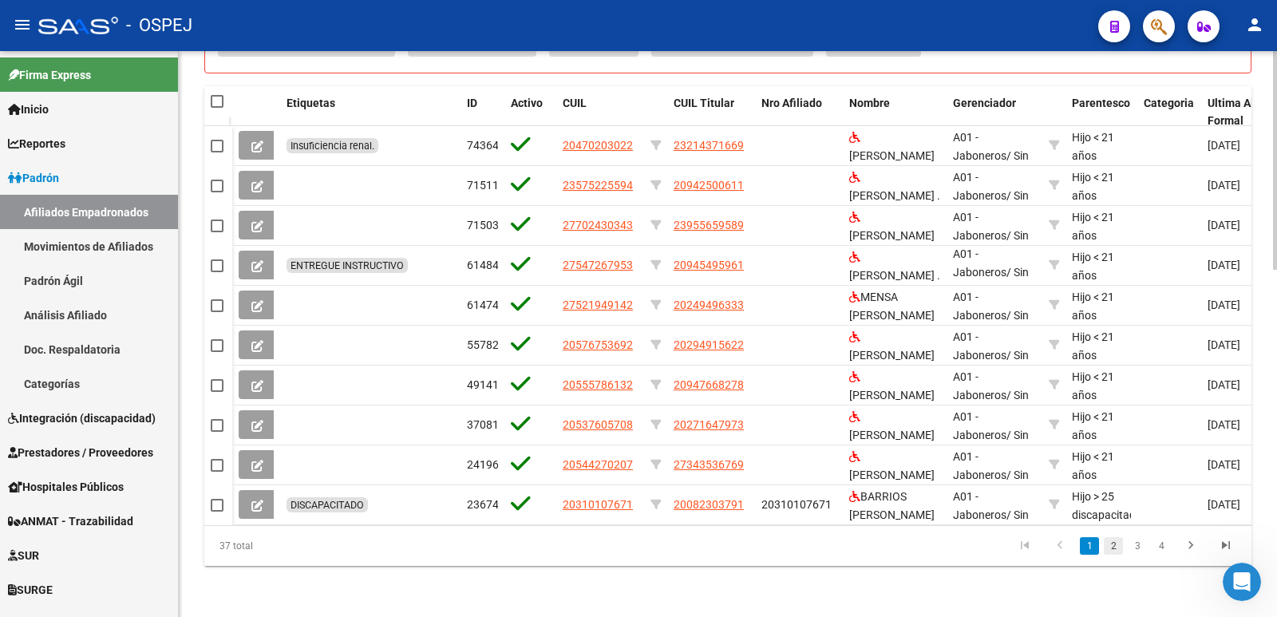
click at [1115, 552] on link "2" at bounding box center [1113, 546] width 19 height 18
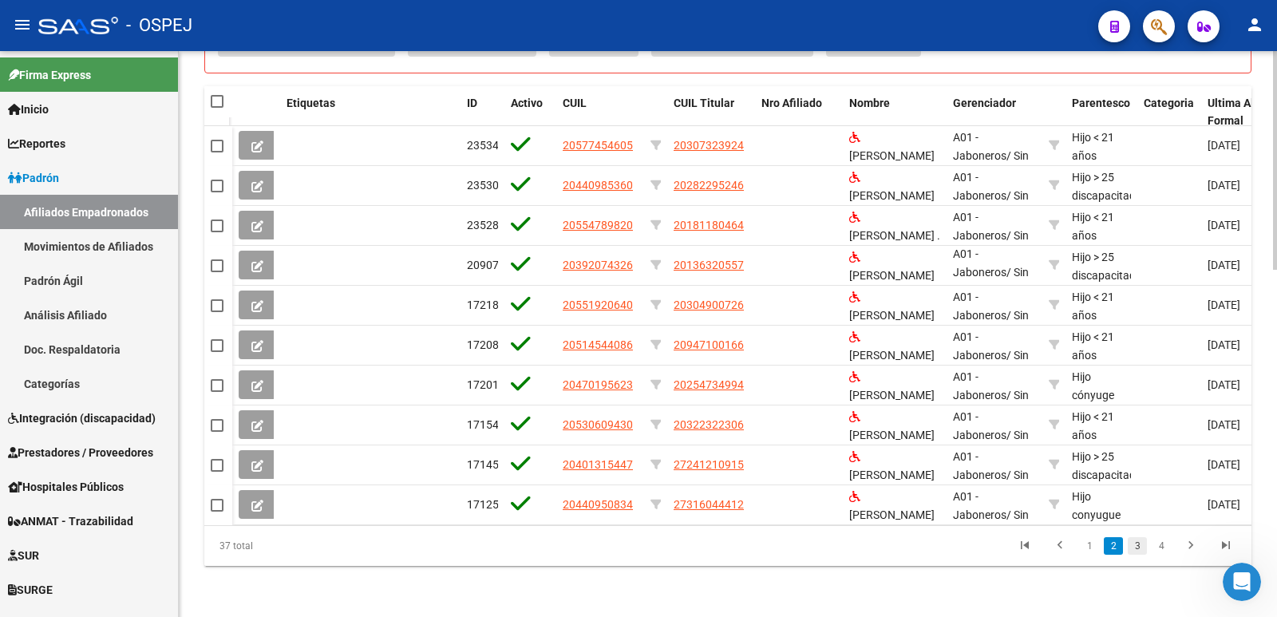
click at [1142, 544] on link "3" at bounding box center [1137, 546] width 19 height 18
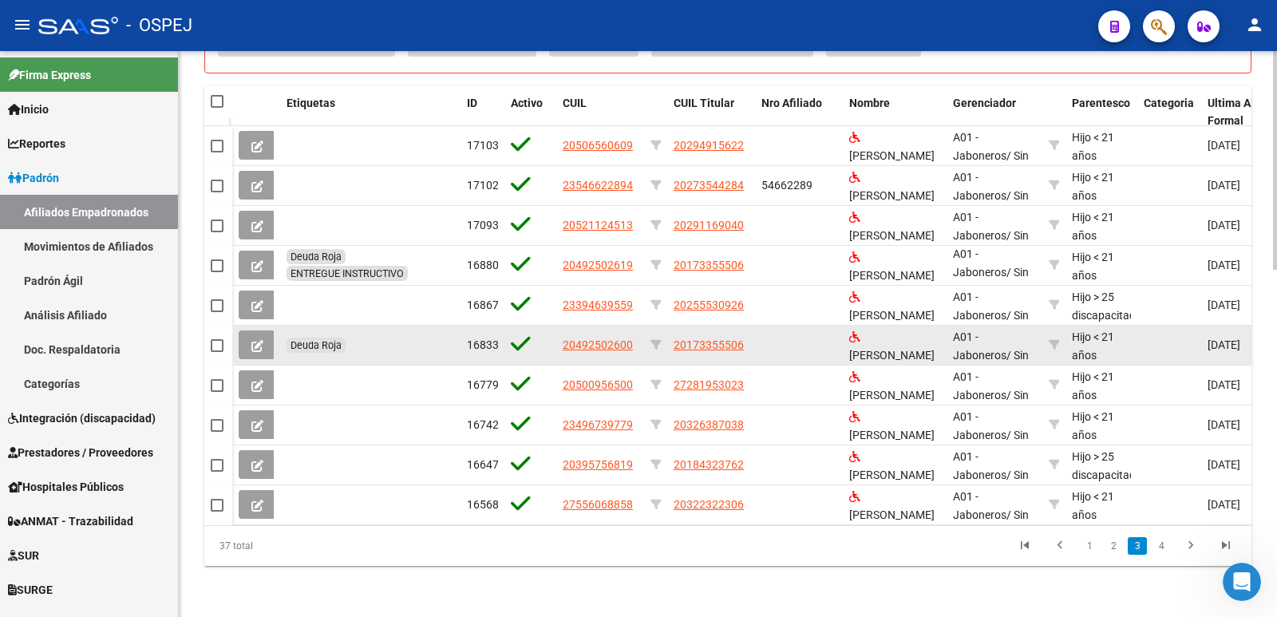
click at [256, 340] on icon at bounding box center [257, 346] width 12 height 12
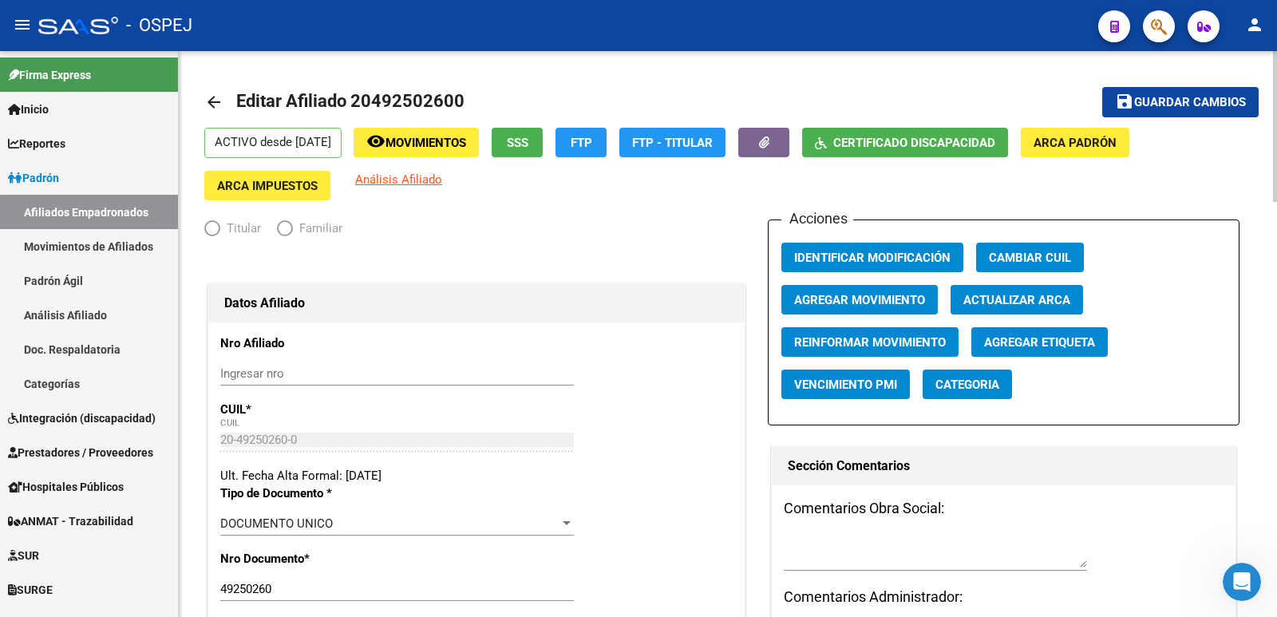
radio input "true"
type input "20-17335550-6"
click at [1036, 339] on span "Agregar Etiqueta" at bounding box center [1039, 342] width 111 height 14
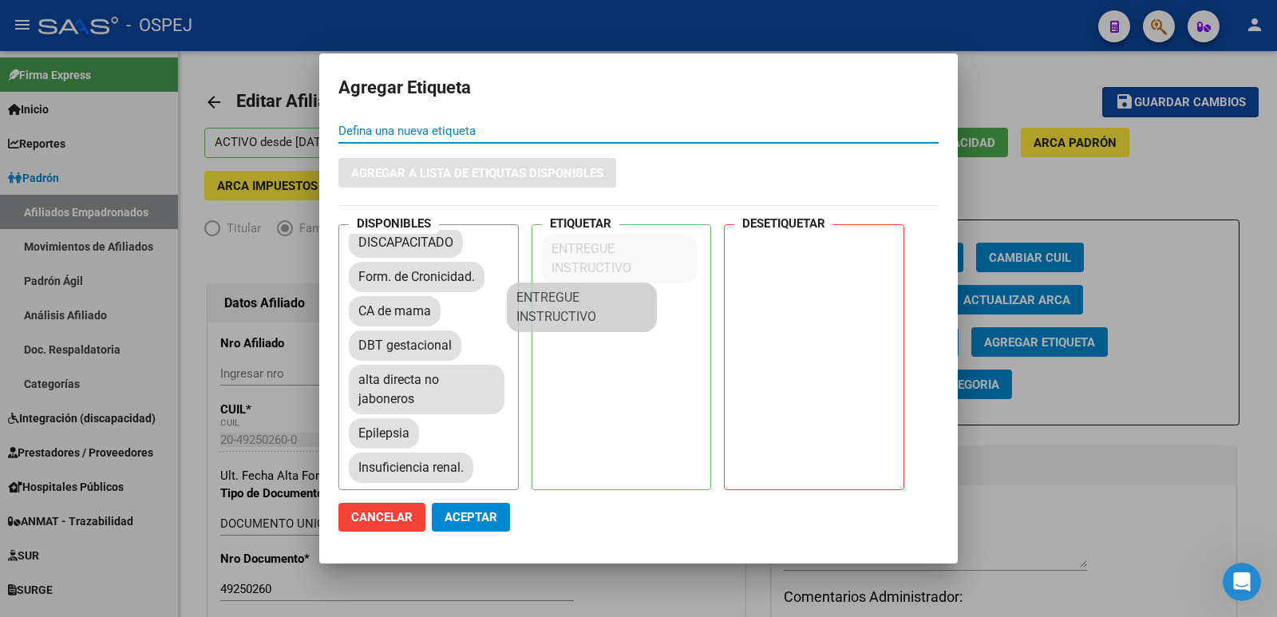
scroll to position [1022, 0]
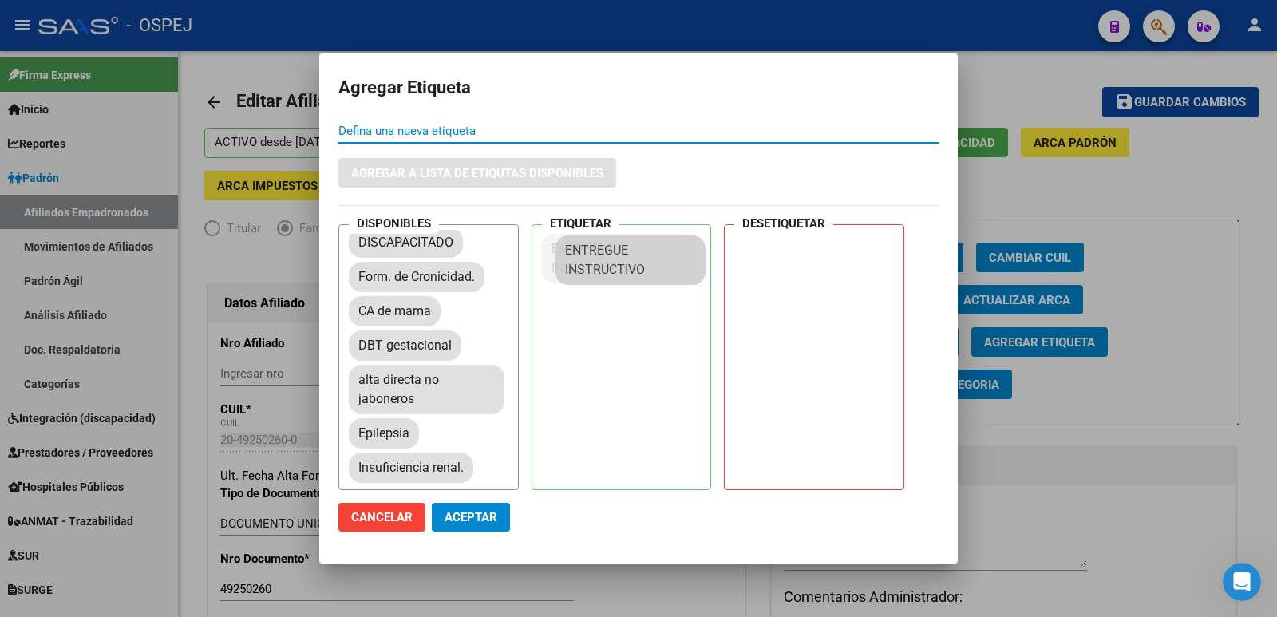
drag, startPoint x: 383, startPoint y: 451, endPoint x: 596, endPoint y: 252, distance: 291.5
click at [461, 513] on span "Aceptar" at bounding box center [471, 517] width 53 height 14
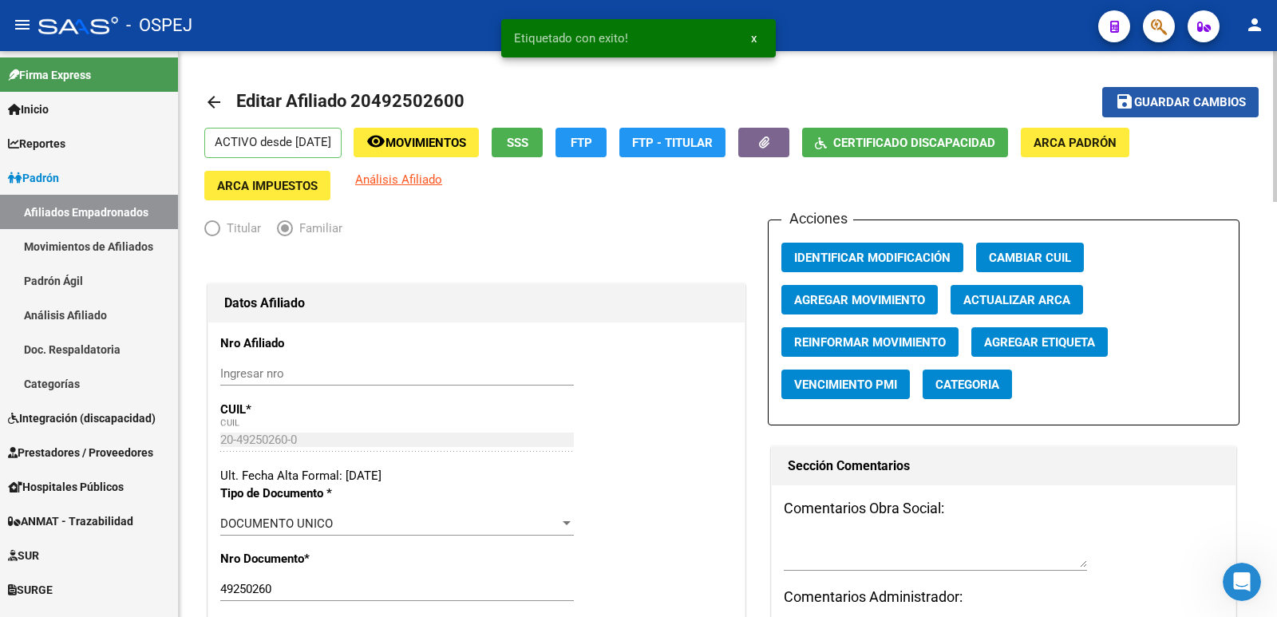
click at [1209, 96] on span "Guardar cambios" at bounding box center [1190, 103] width 112 height 14
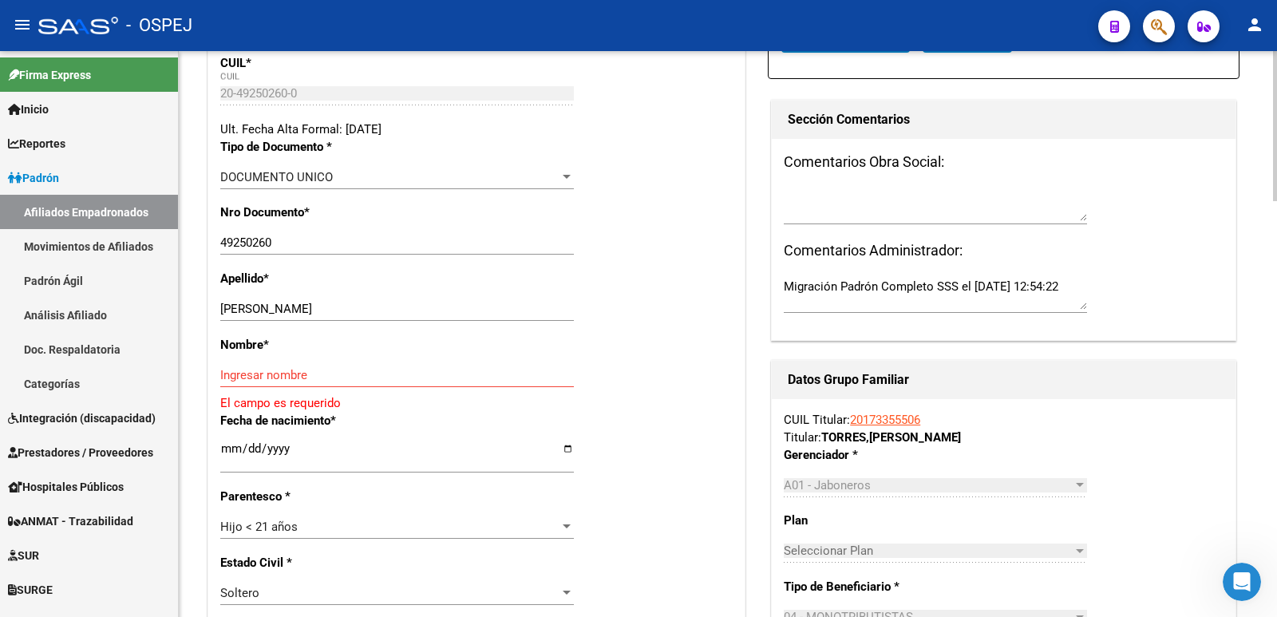
scroll to position [399, 0]
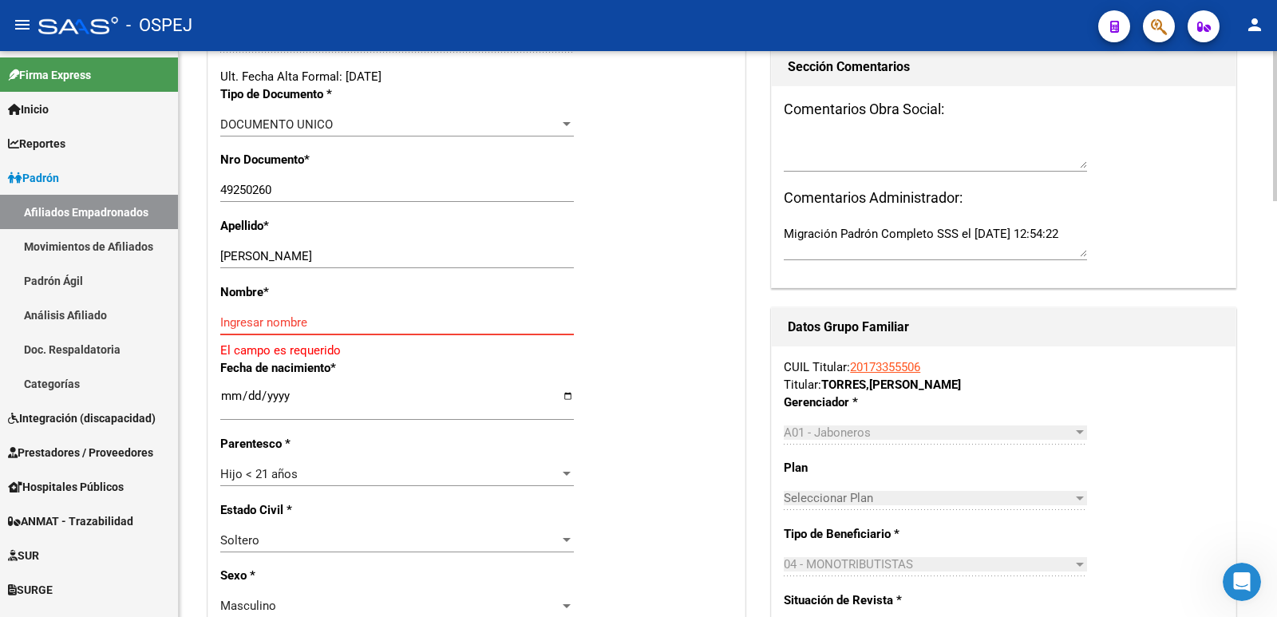
click at [387, 322] on input "Ingresar nombre" at bounding box center [397, 322] width 354 height 14
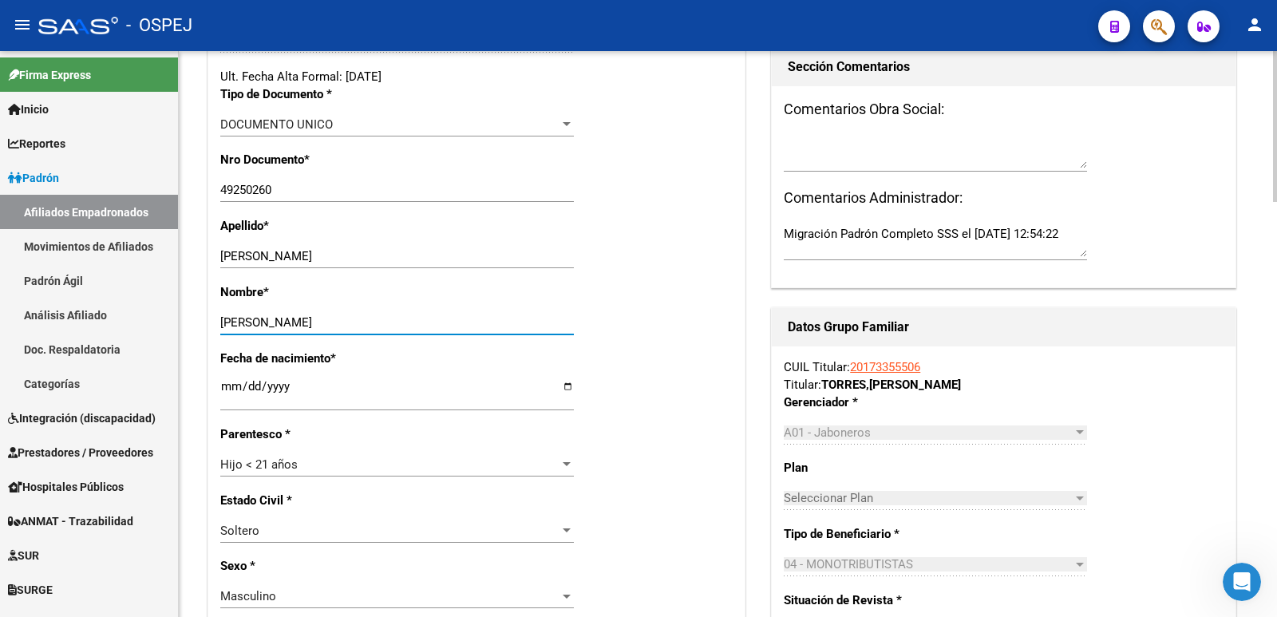
type input "[PERSON_NAME]"
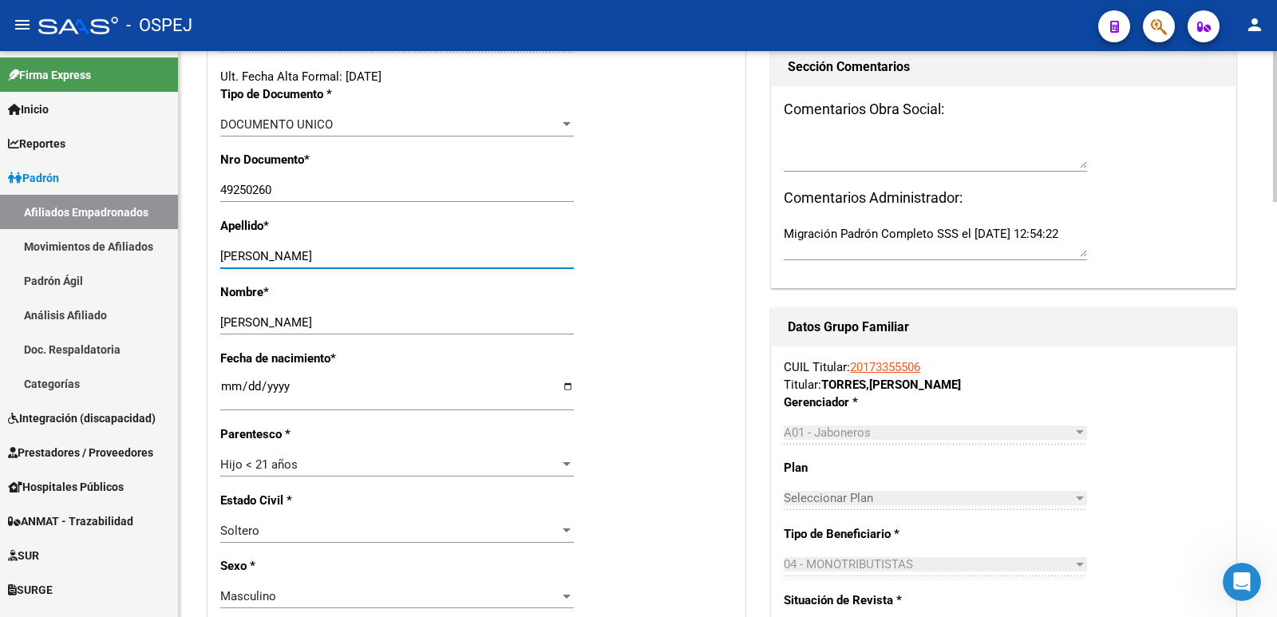
drag, startPoint x: 265, startPoint y: 251, endPoint x: 358, endPoint y: 251, distance: 93.4
click at [358, 251] on input "[PERSON_NAME]" at bounding box center [397, 256] width 354 height 14
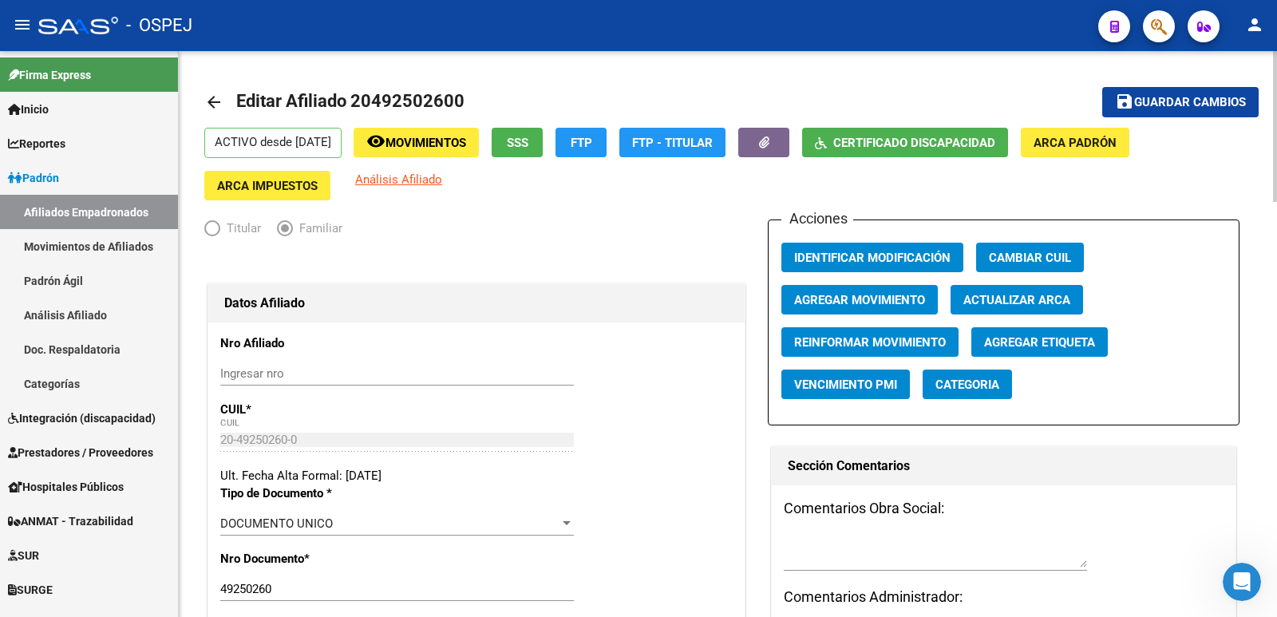
type input "TORRES"
click at [1176, 105] on span "Guardar cambios" at bounding box center [1190, 103] width 112 height 14
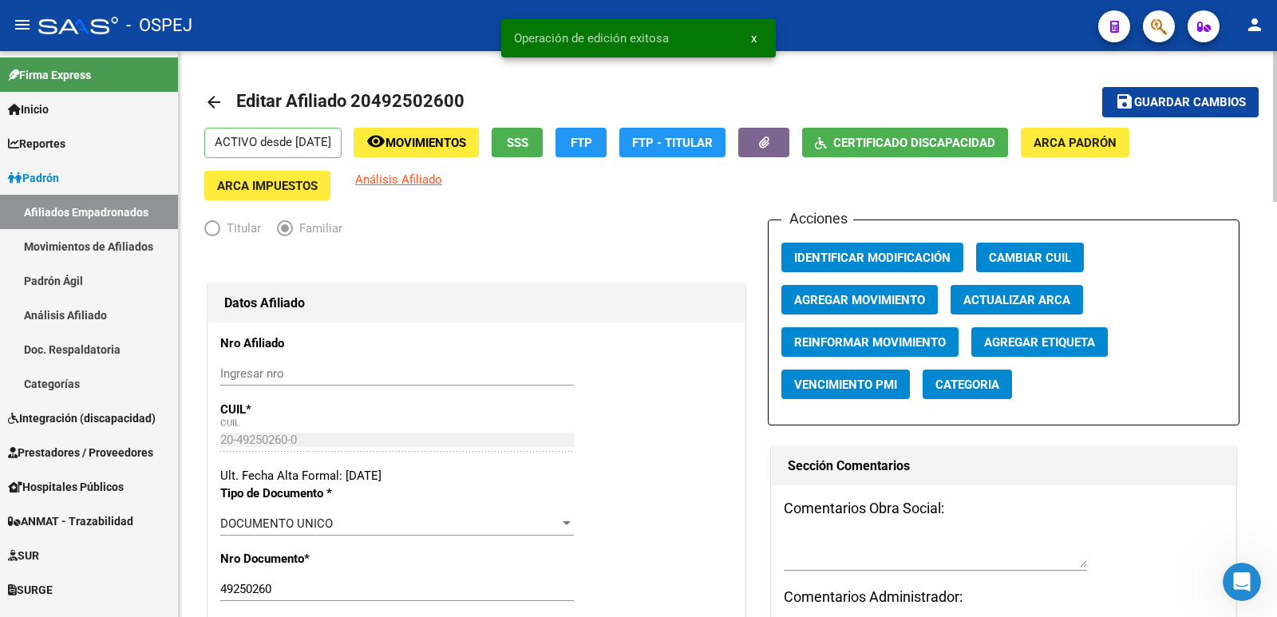
click at [210, 98] on mat-icon "arrow_back" at bounding box center [213, 102] width 19 height 19
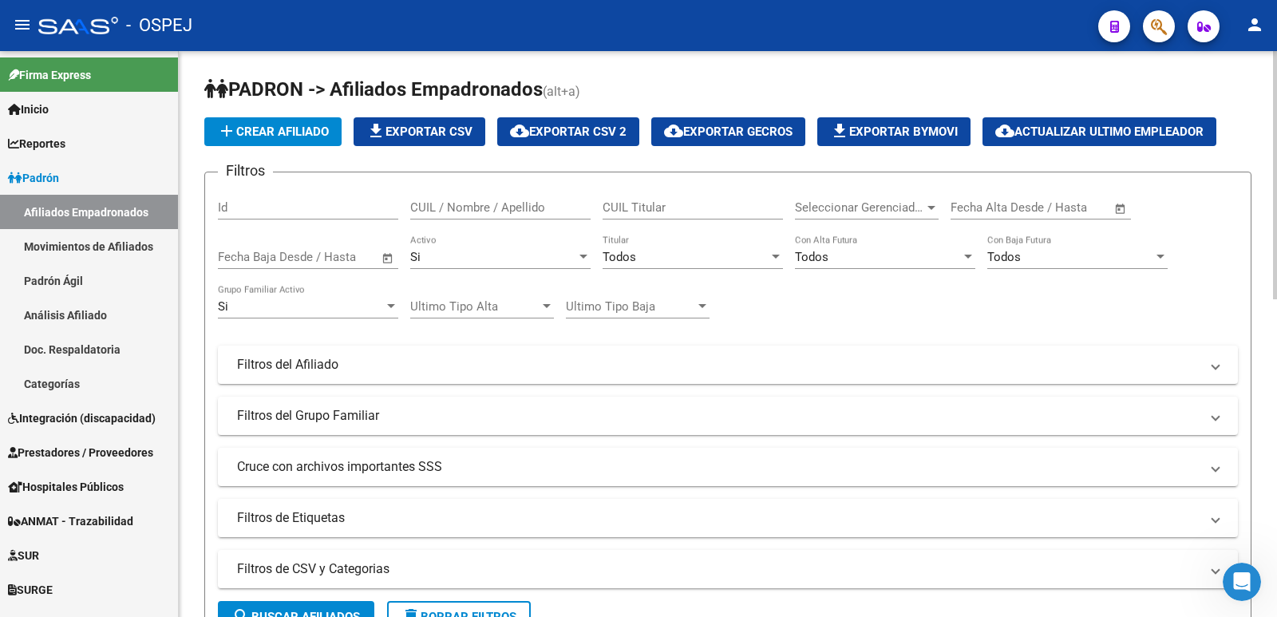
click at [844, 199] on div "Seleccionar Gerenciador Seleccionar Gerenciador" at bounding box center [867, 202] width 144 height 34
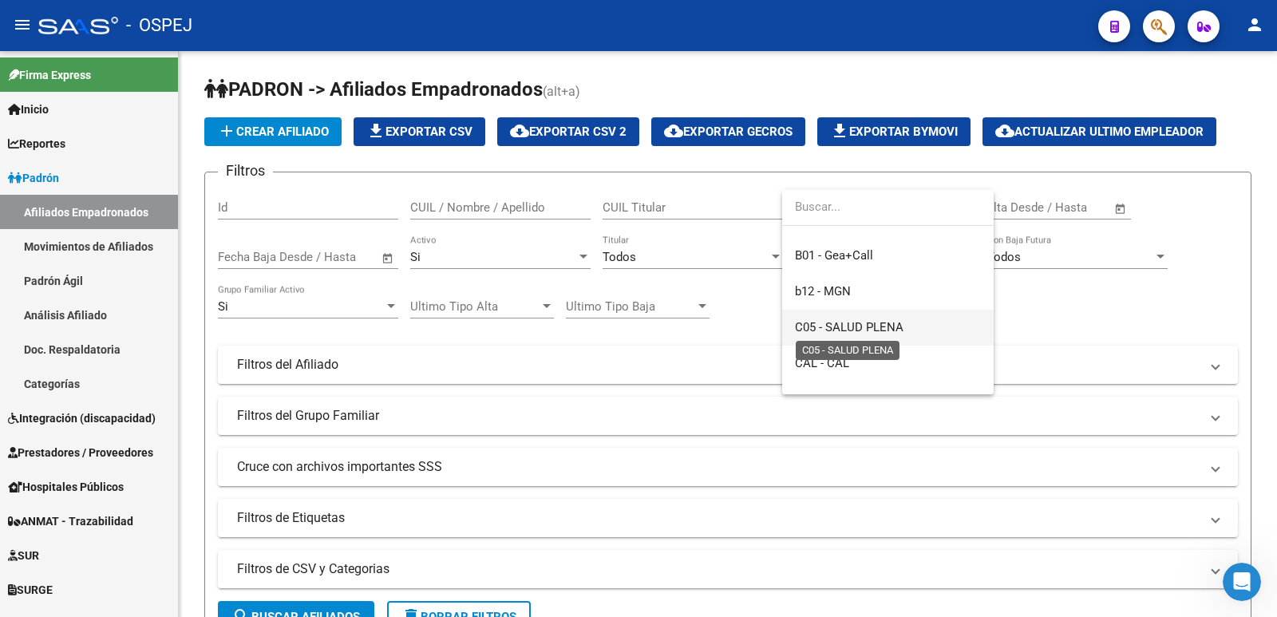
scroll to position [160, 0]
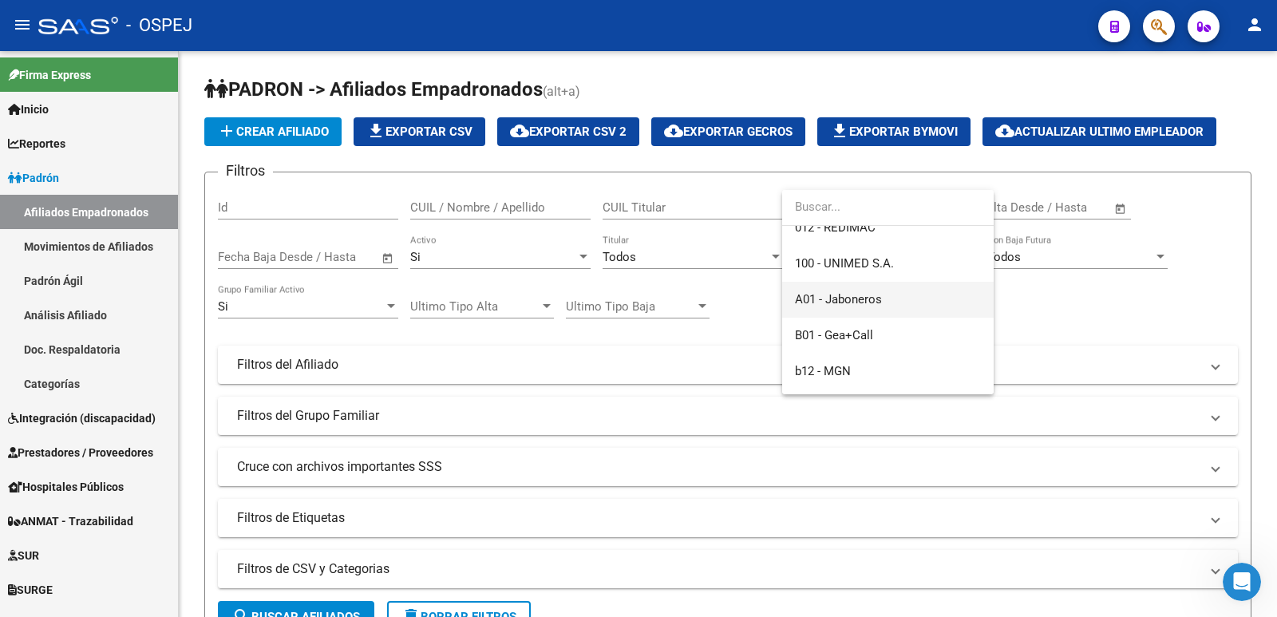
click at [891, 300] on span "A01 - Jaboneros" at bounding box center [888, 300] width 186 height 36
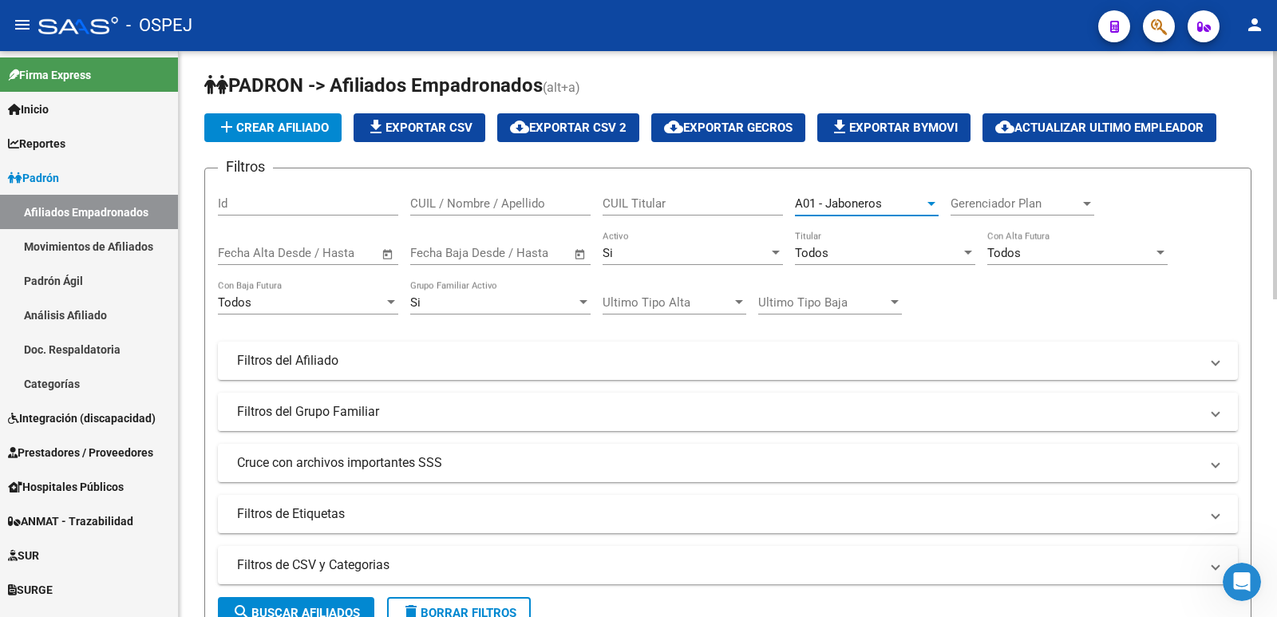
scroll to position [0, 0]
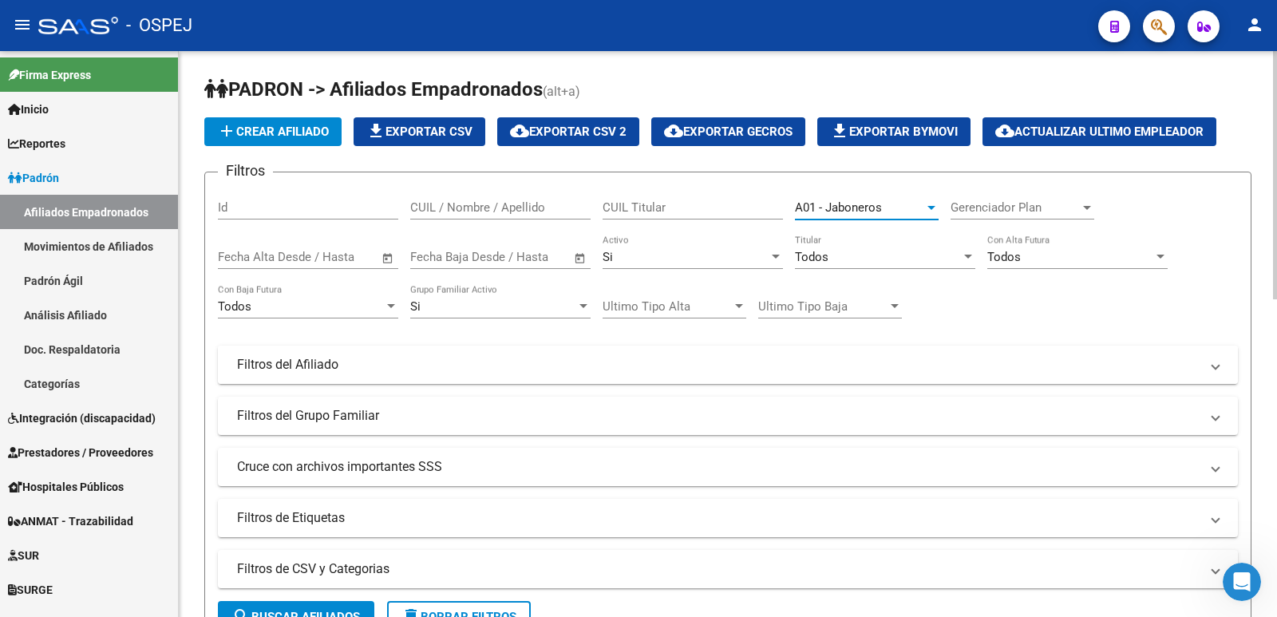
click at [509, 368] on mat-panel-title "Filtros del Afiliado" at bounding box center [718, 365] width 963 height 18
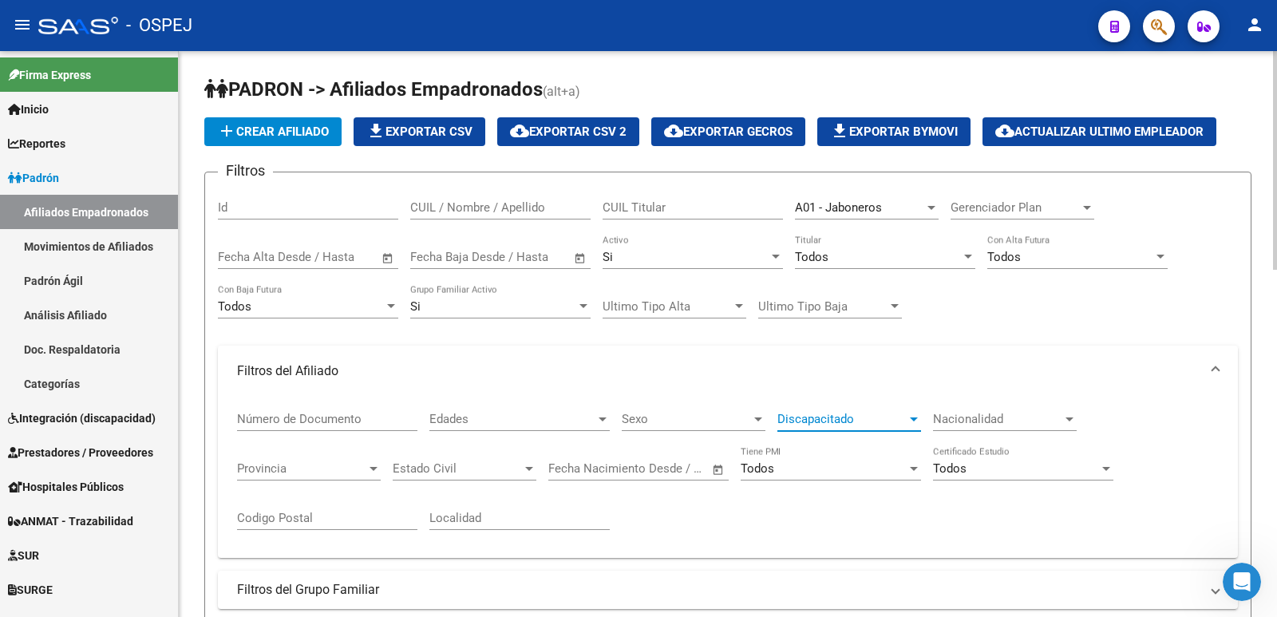
click at [797, 424] on span "Discapacitado" at bounding box center [842, 419] width 129 height 14
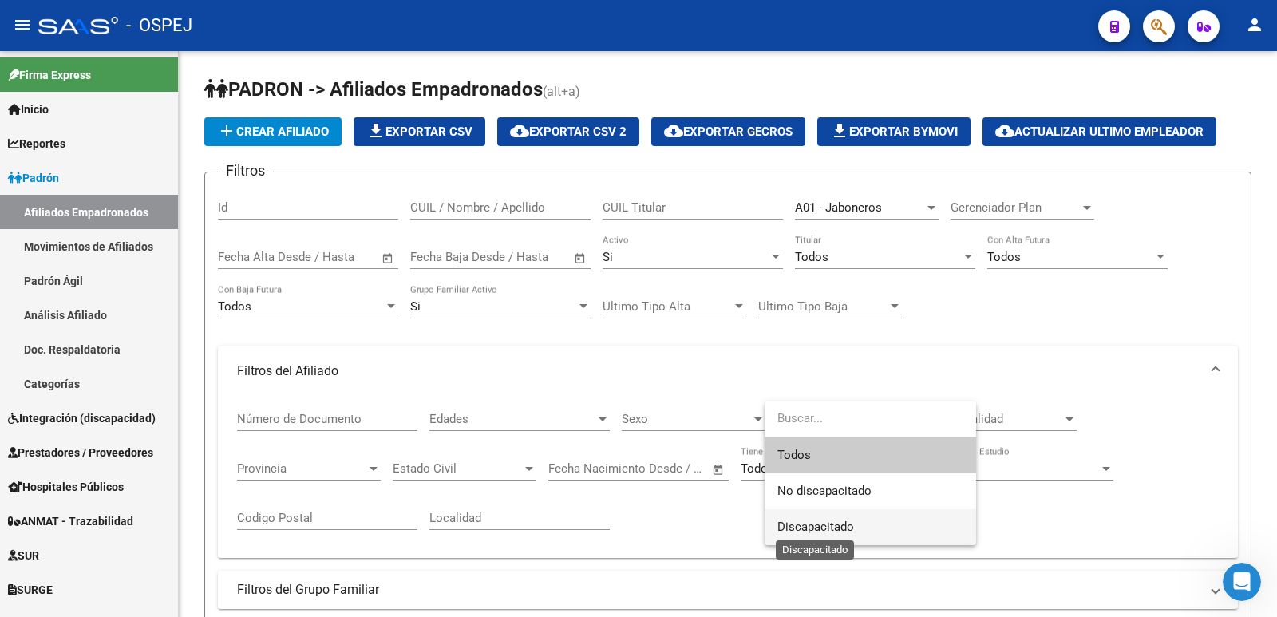
click at [798, 529] on span "Discapacitado" at bounding box center [816, 527] width 77 height 14
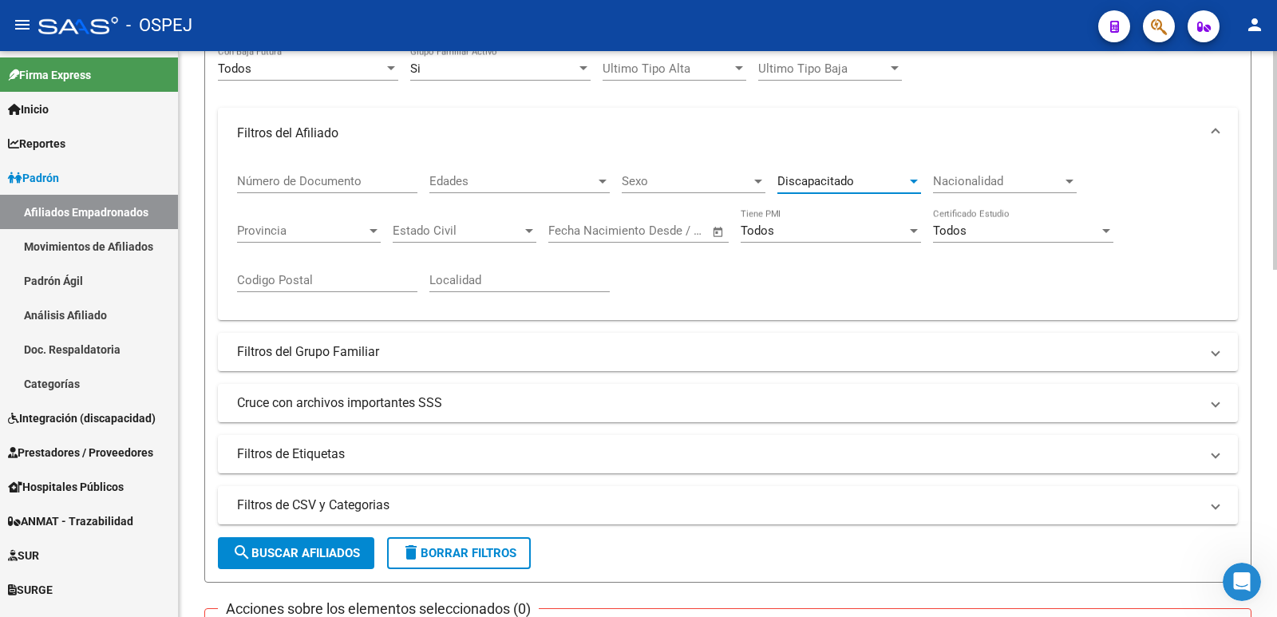
scroll to position [399, 0]
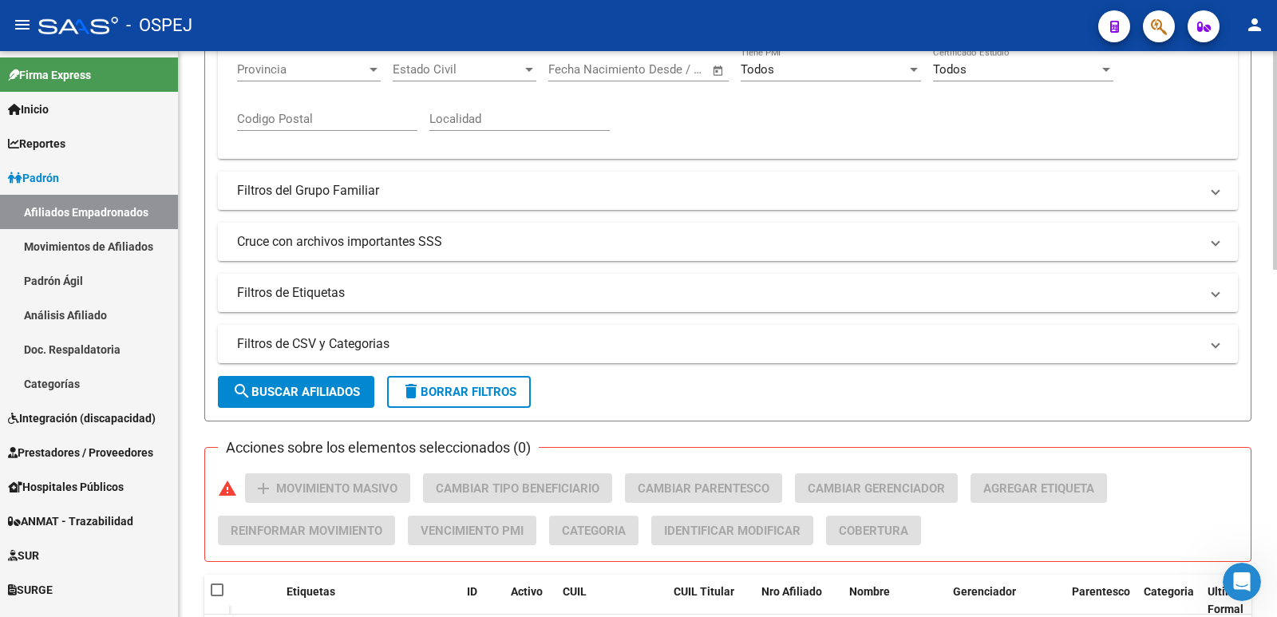
click at [295, 393] on span "search Buscar Afiliados" at bounding box center [296, 392] width 128 height 14
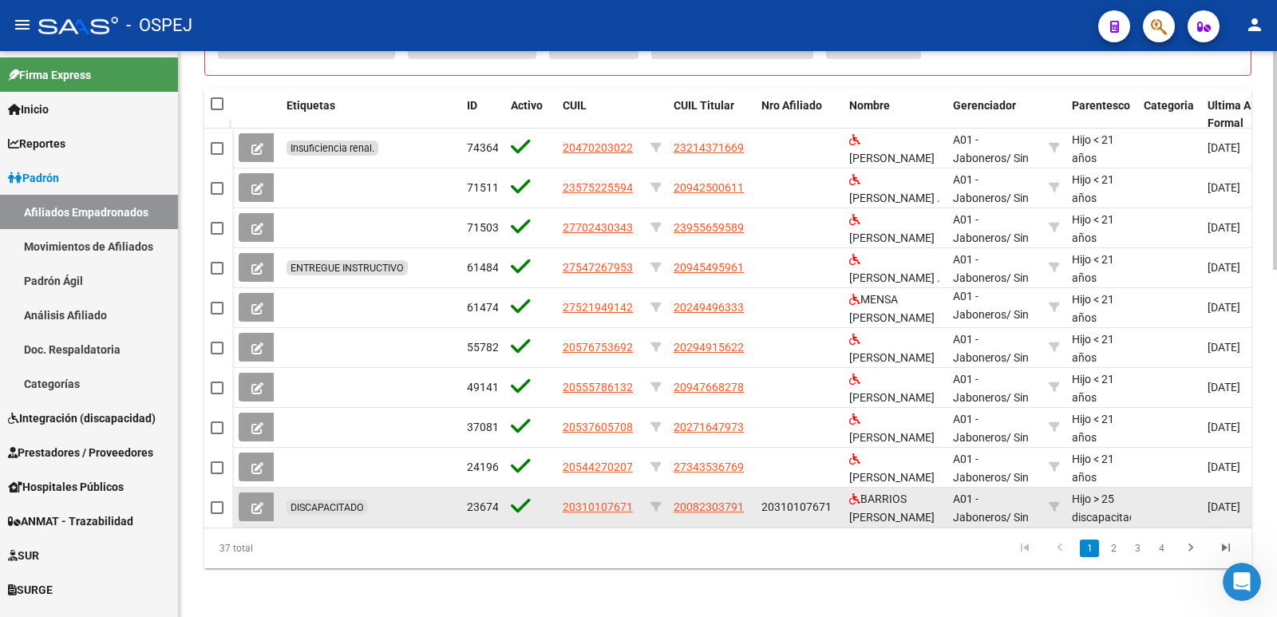
scroll to position [900, 0]
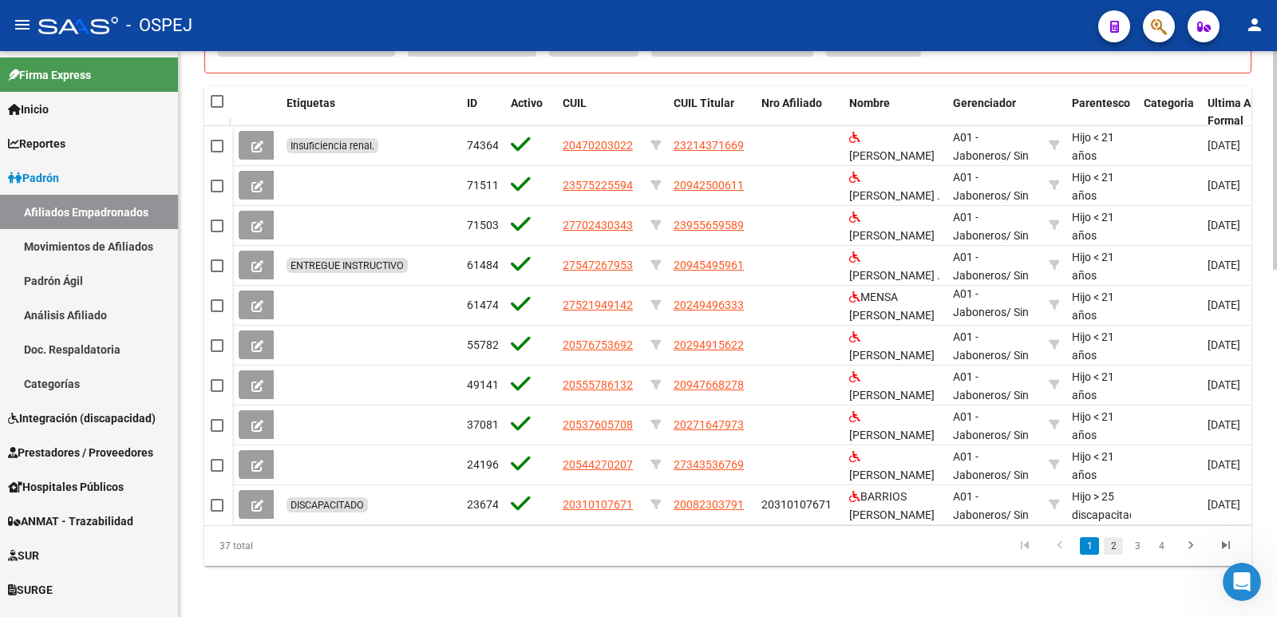
click at [1110, 546] on link "2" at bounding box center [1113, 546] width 19 height 18
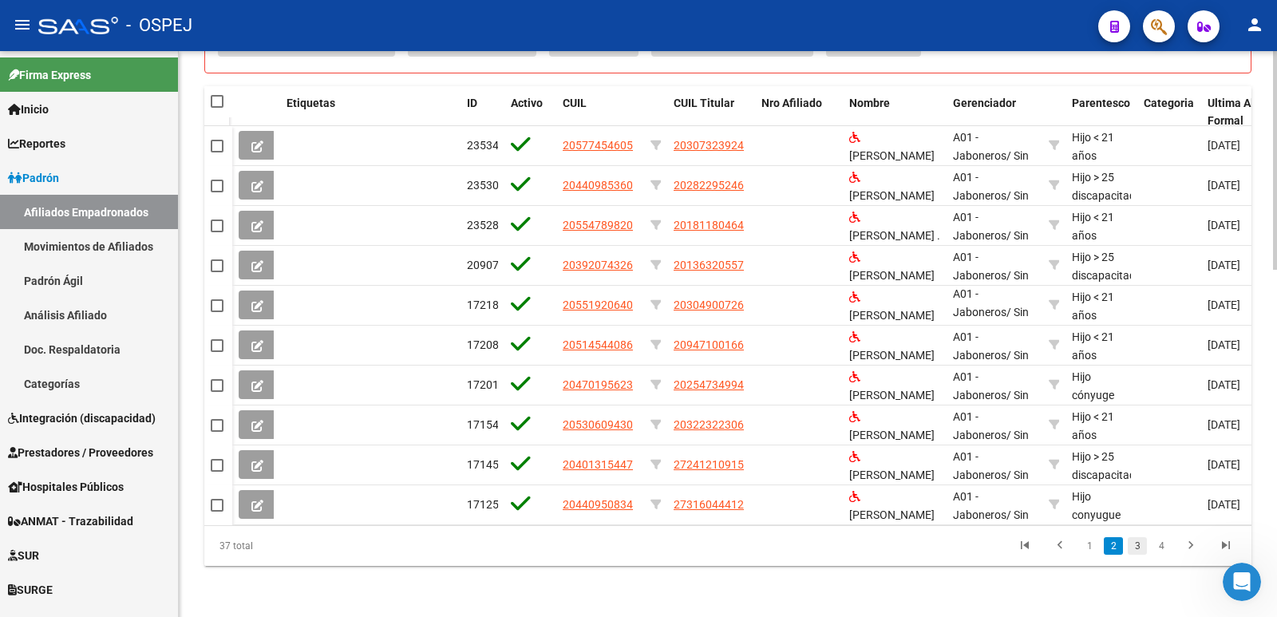
click at [1137, 552] on link "3" at bounding box center [1137, 546] width 19 height 18
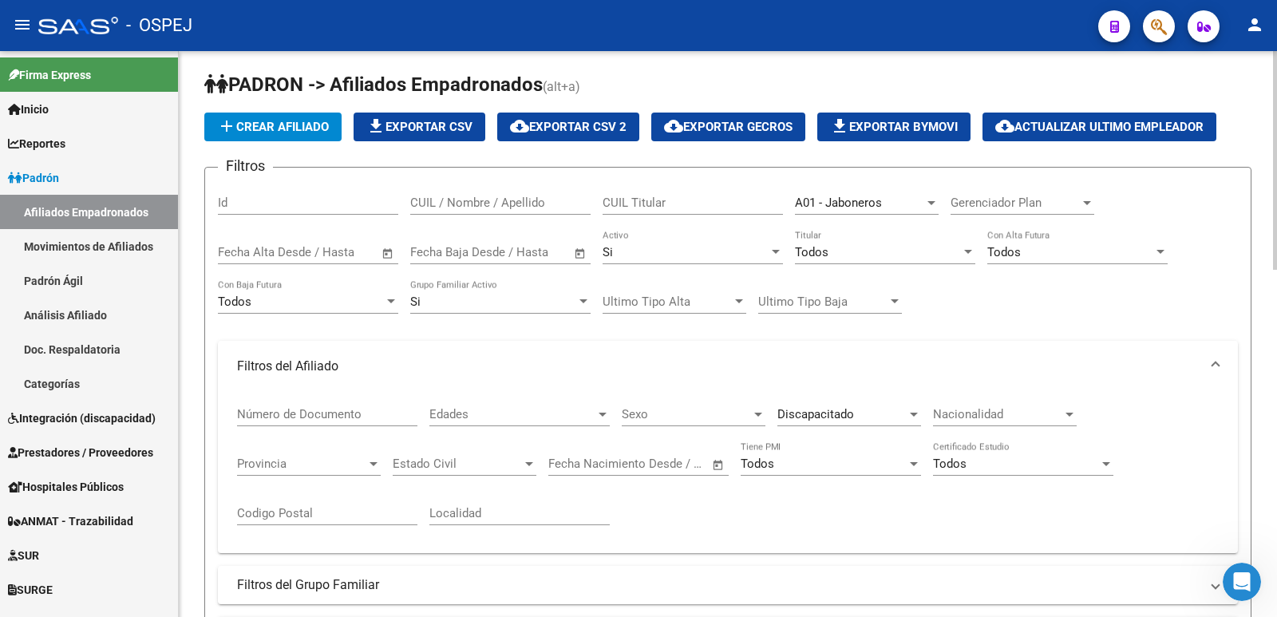
scroll to position [0, 0]
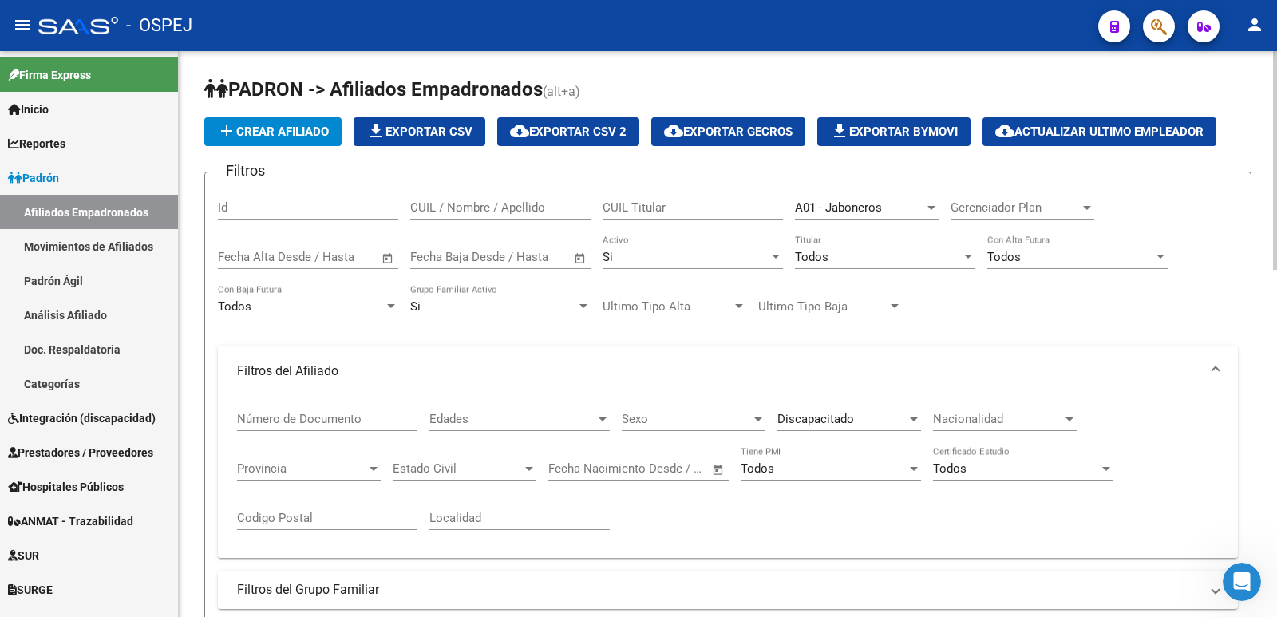
click at [887, 209] on div "A01 - Jaboneros" at bounding box center [859, 207] width 129 height 14
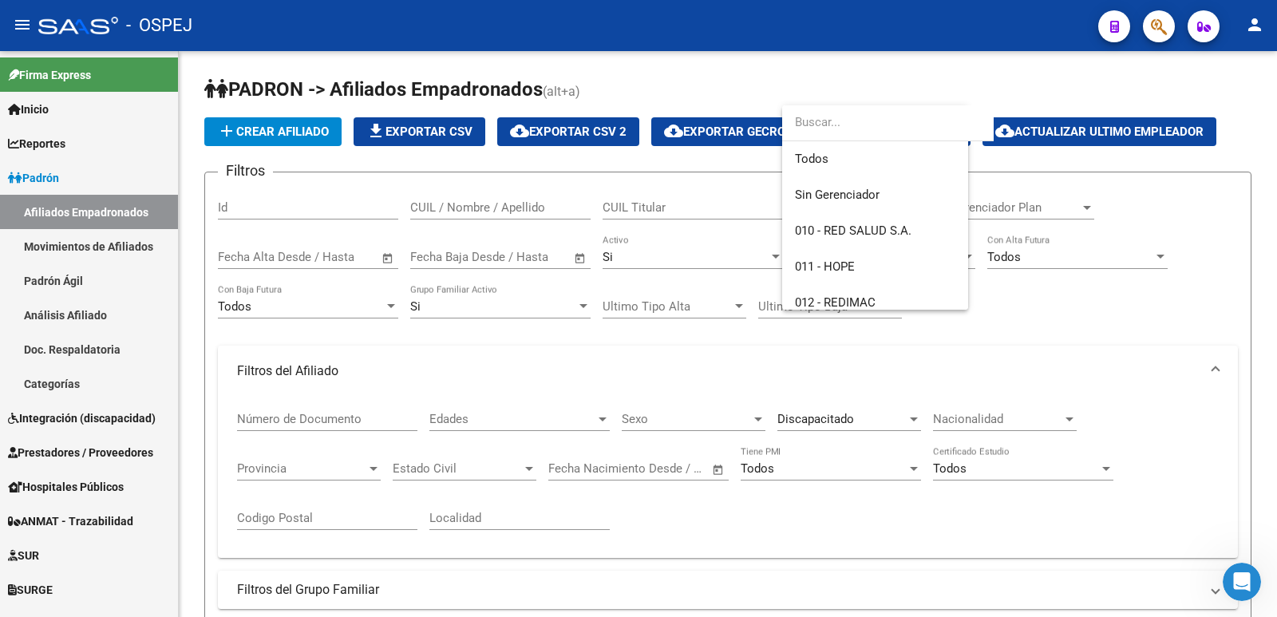
scroll to position [168, 0]
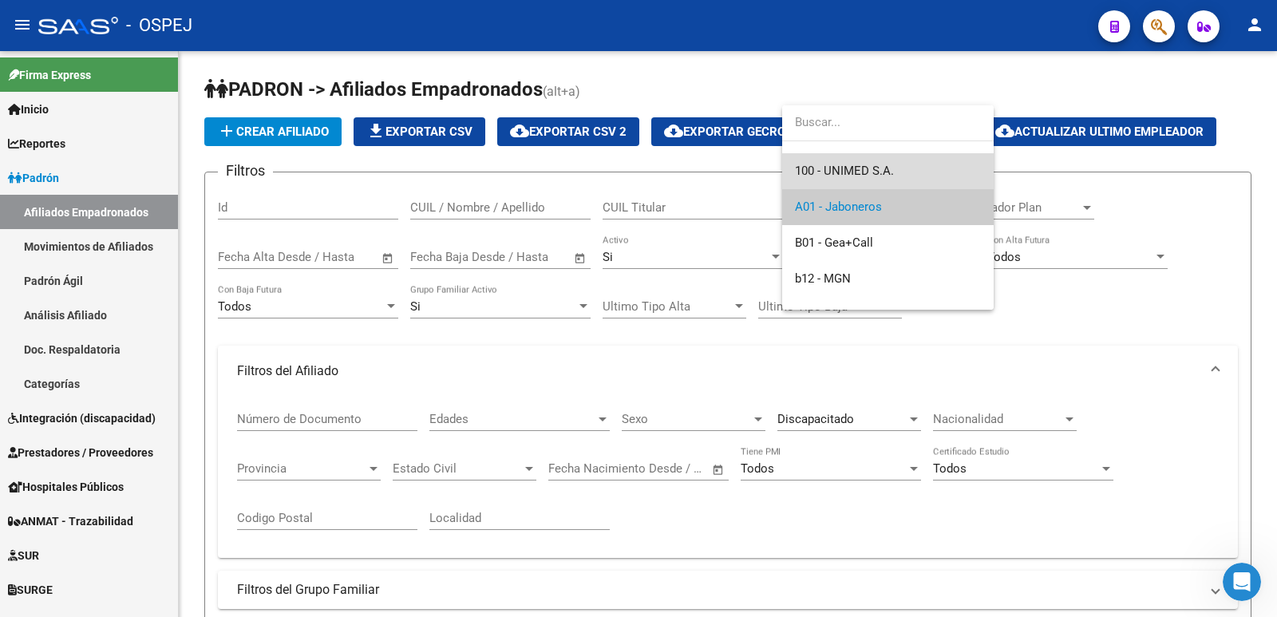
click at [879, 162] on span "100 - UNIMED S.A." at bounding box center [888, 171] width 186 height 36
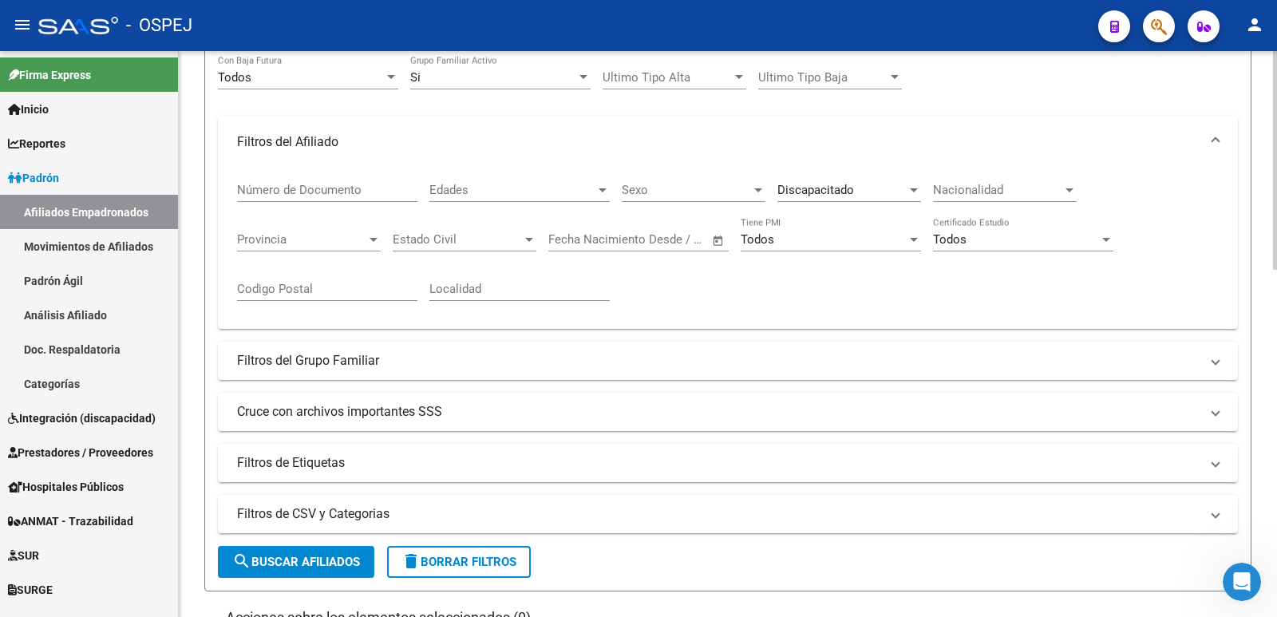
scroll to position [240, 0]
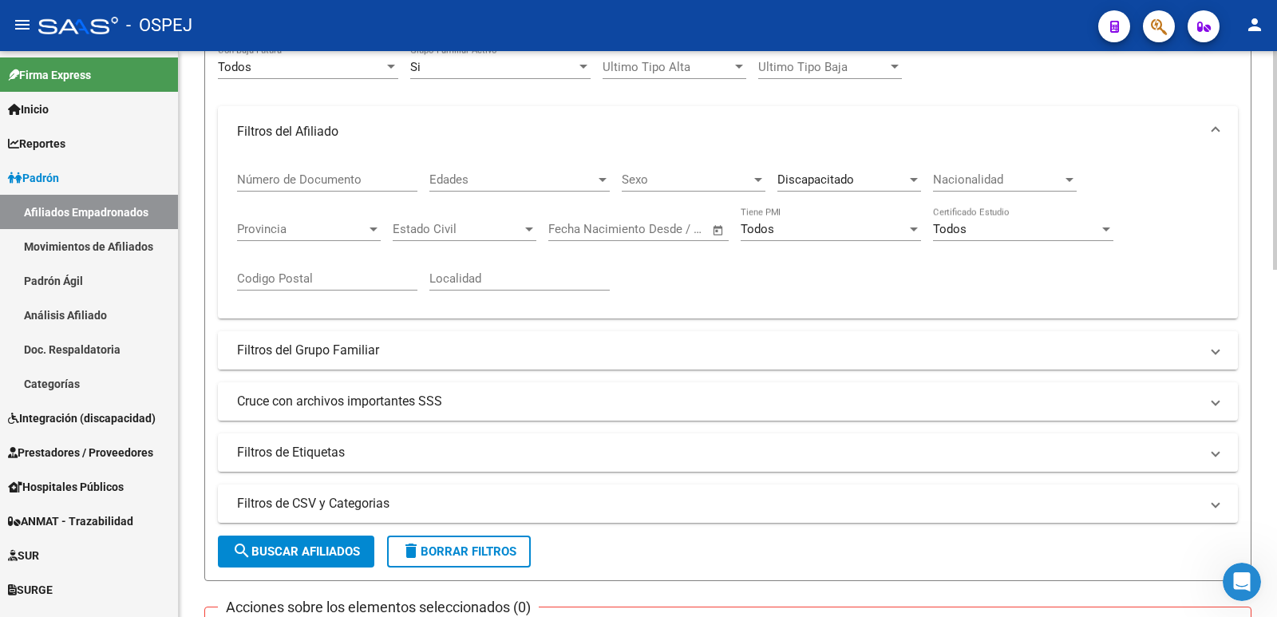
click at [291, 345] on mat-panel-title "Filtros del Grupo Familiar" at bounding box center [718, 351] width 963 height 18
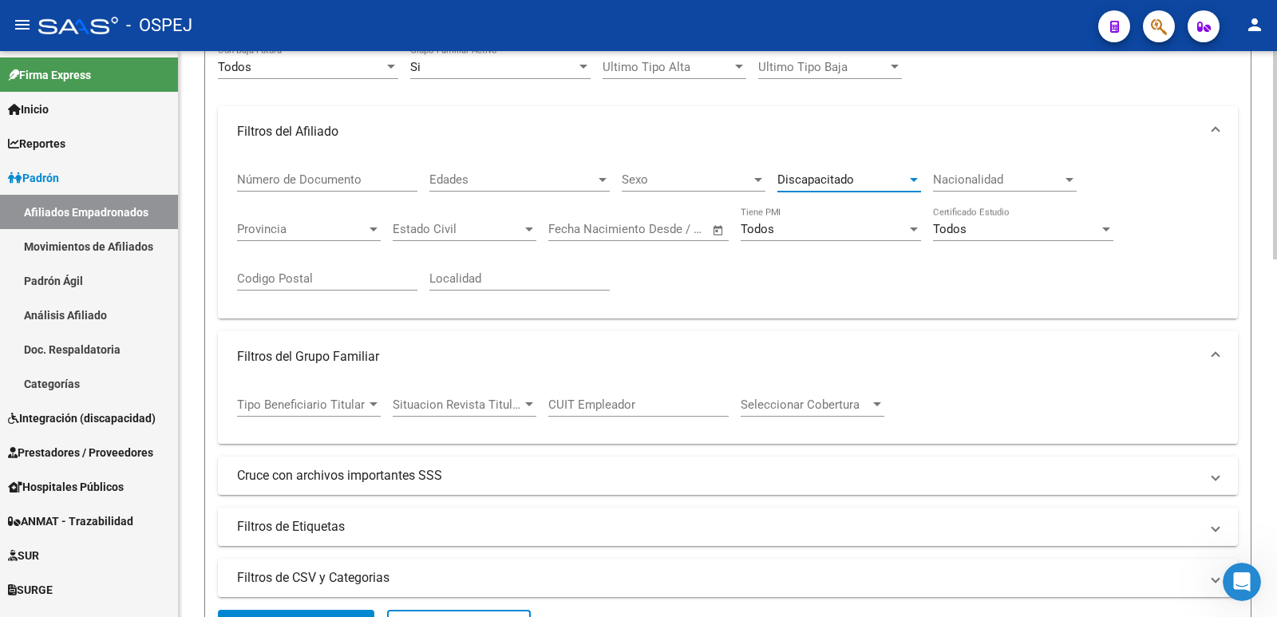
click at [837, 175] on span "Discapacitado" at bounding box center [816, 179] width 77 height 14
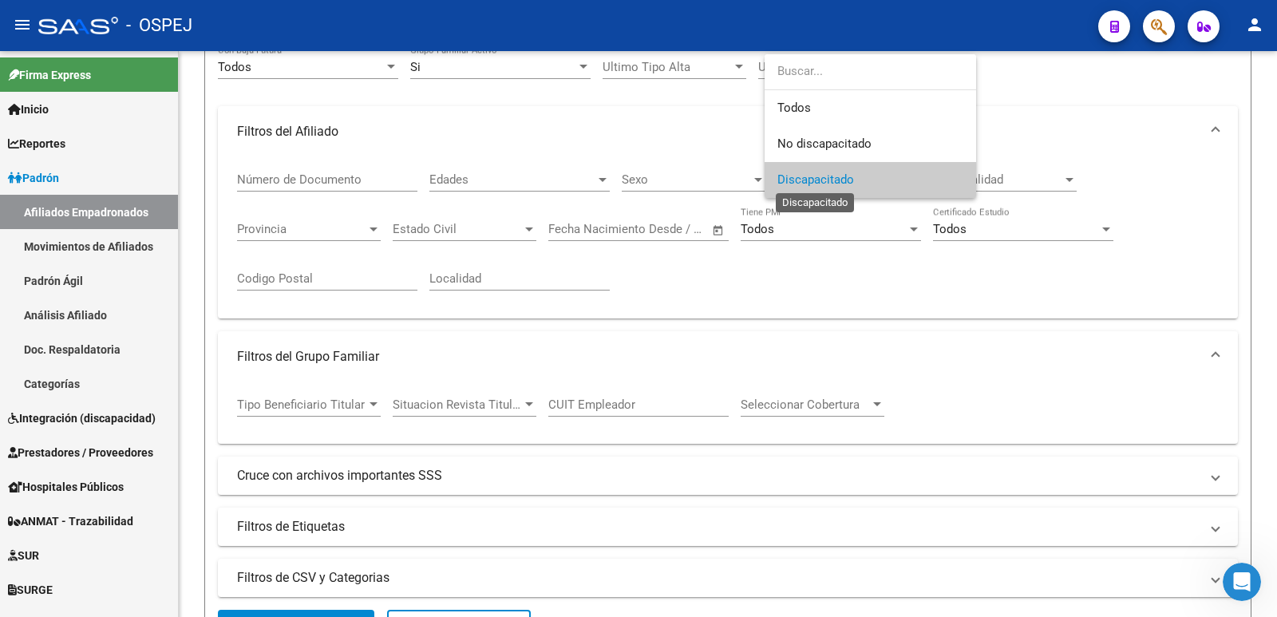
click at [833, 184] on span "Discapacitado" at bounding box center [816, 179] width 77 height 14
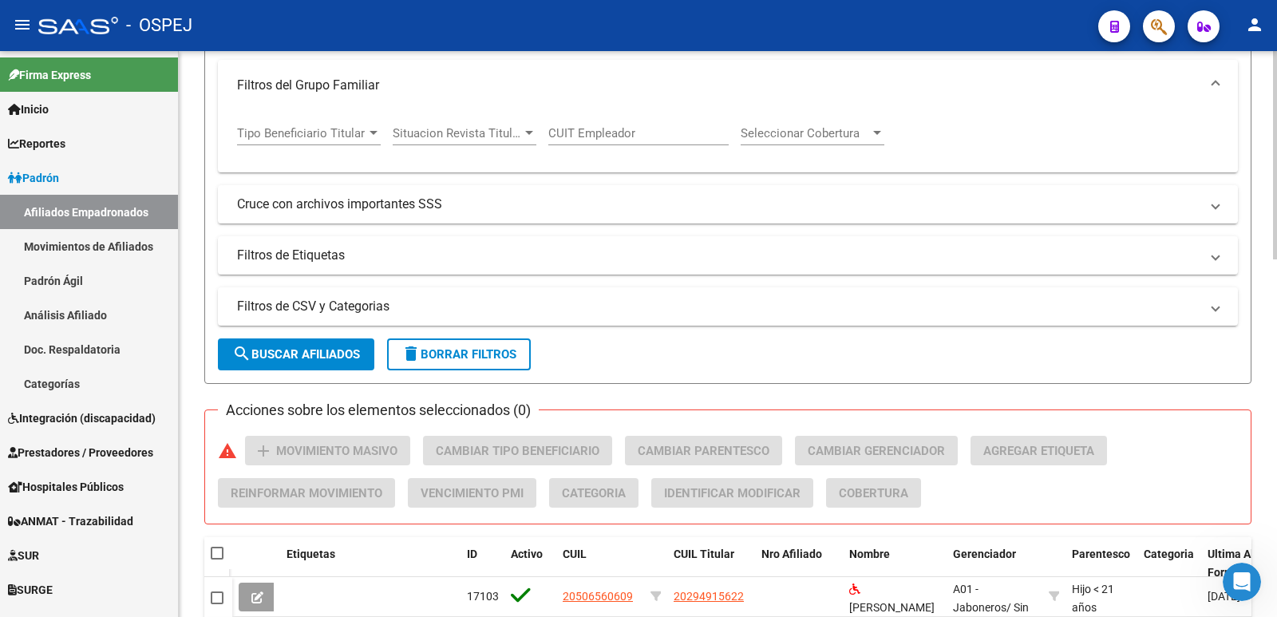
scroll to position [559, 0]
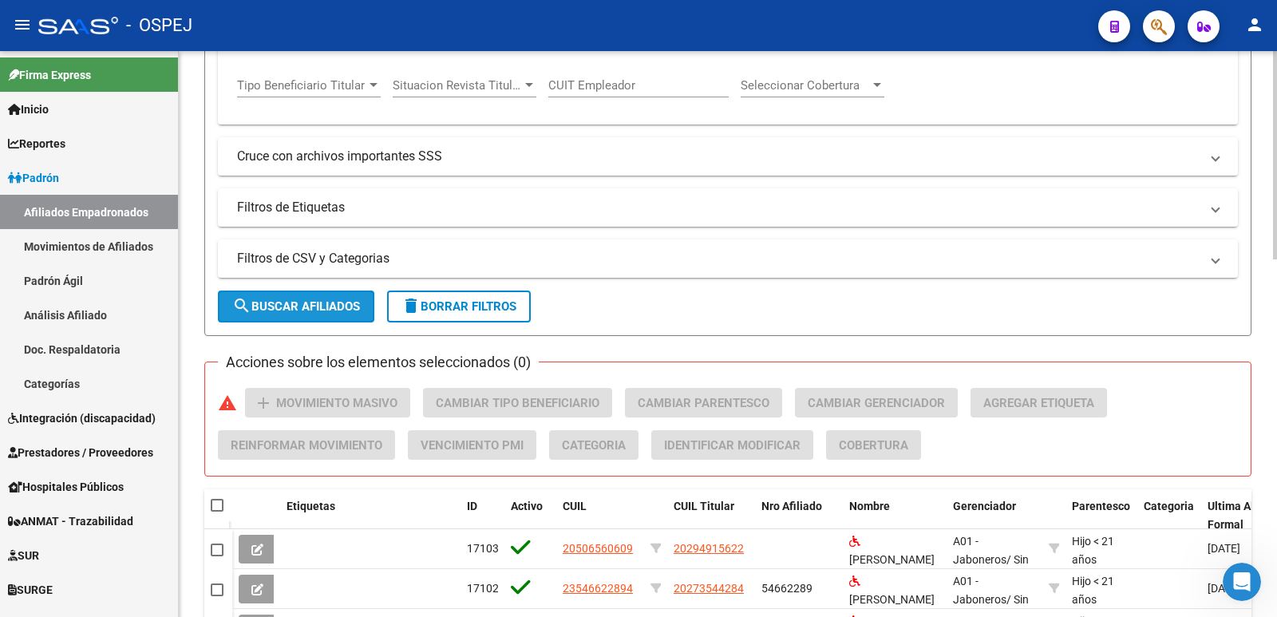
click at [291, 297] on button "search Buscar Afiliados" at bounding box center [296, 307] width 156 height 32
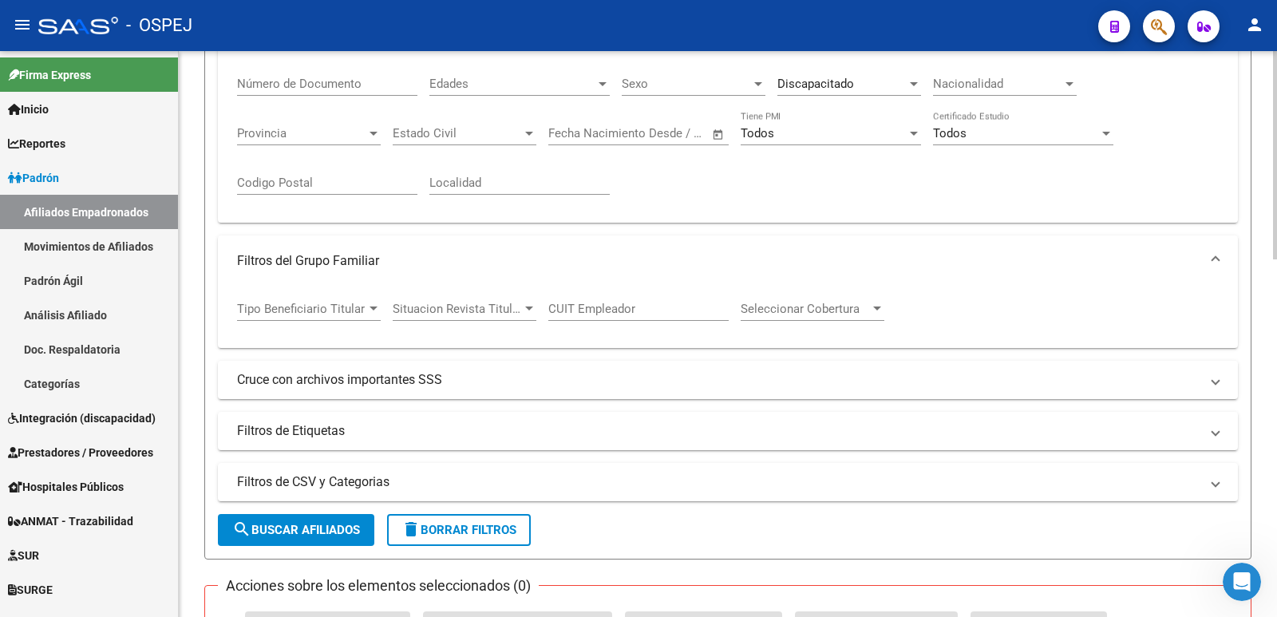
scroll to position [0, 0]
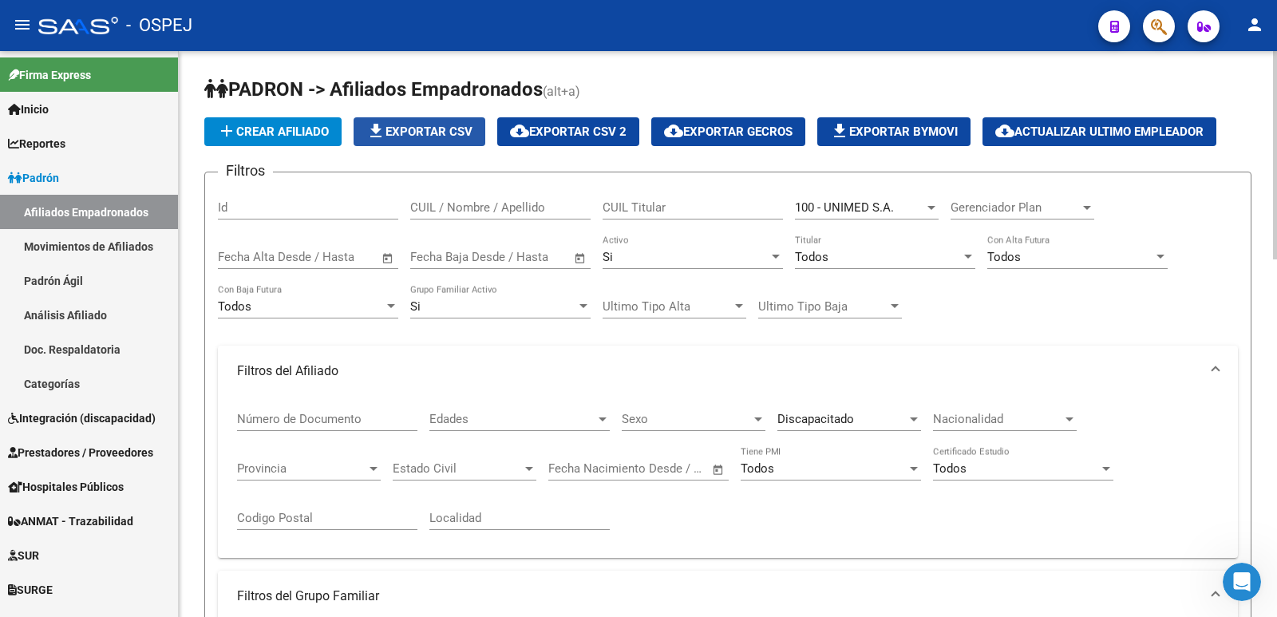
click at [425, 131] on span "file_download Exportar CSV" at bounding box center [419, 132] width 106 height 14
click at [926, 204] on div at bounding box center [931, 207] width 14 height 13
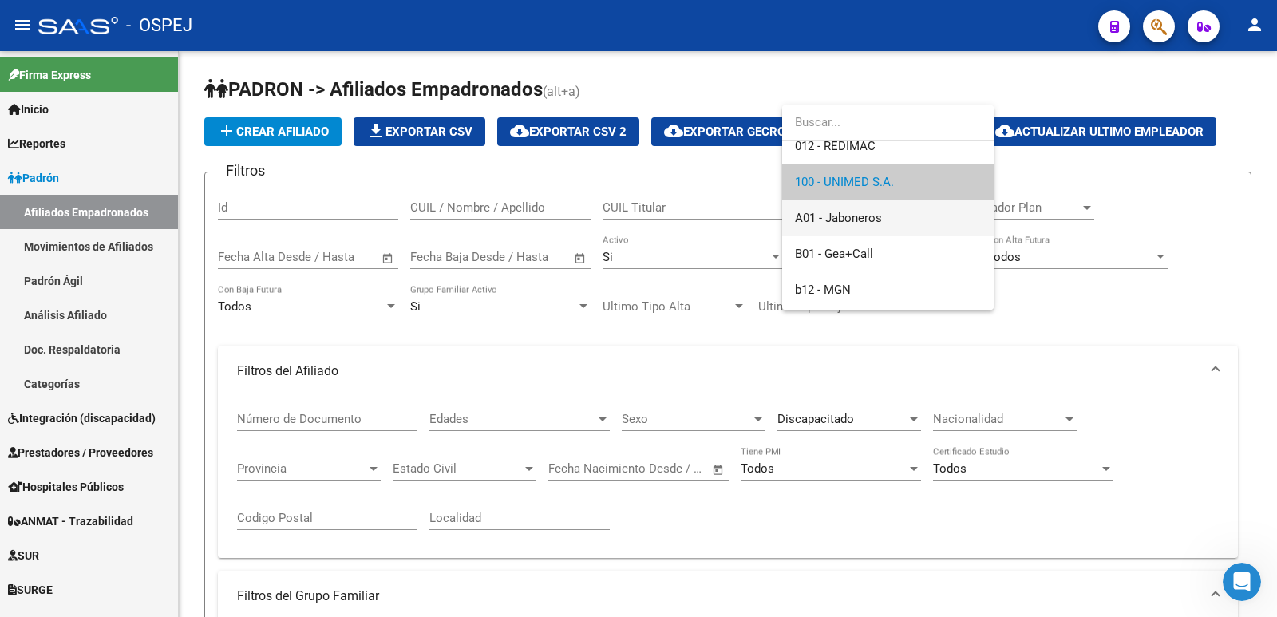
scroll to position [132, 0]
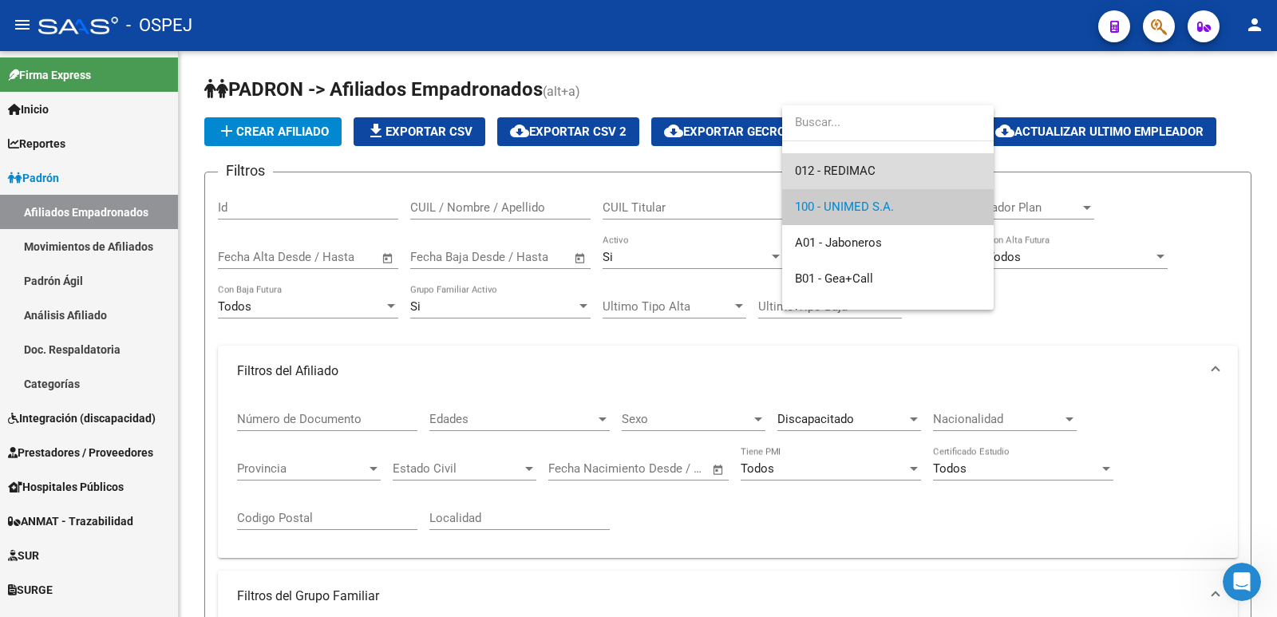
click at [884, 165] on span "012 - REDIMAC" at bounding box center [888, 171] width 186 height 36
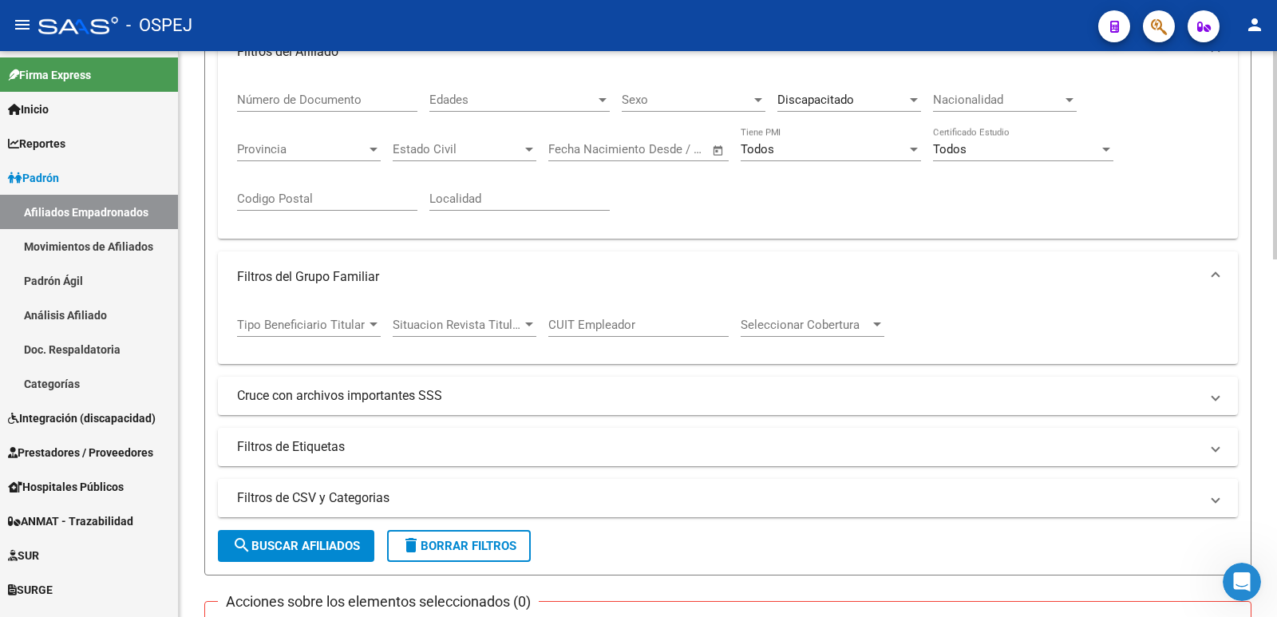
scroll to position [399, 0]
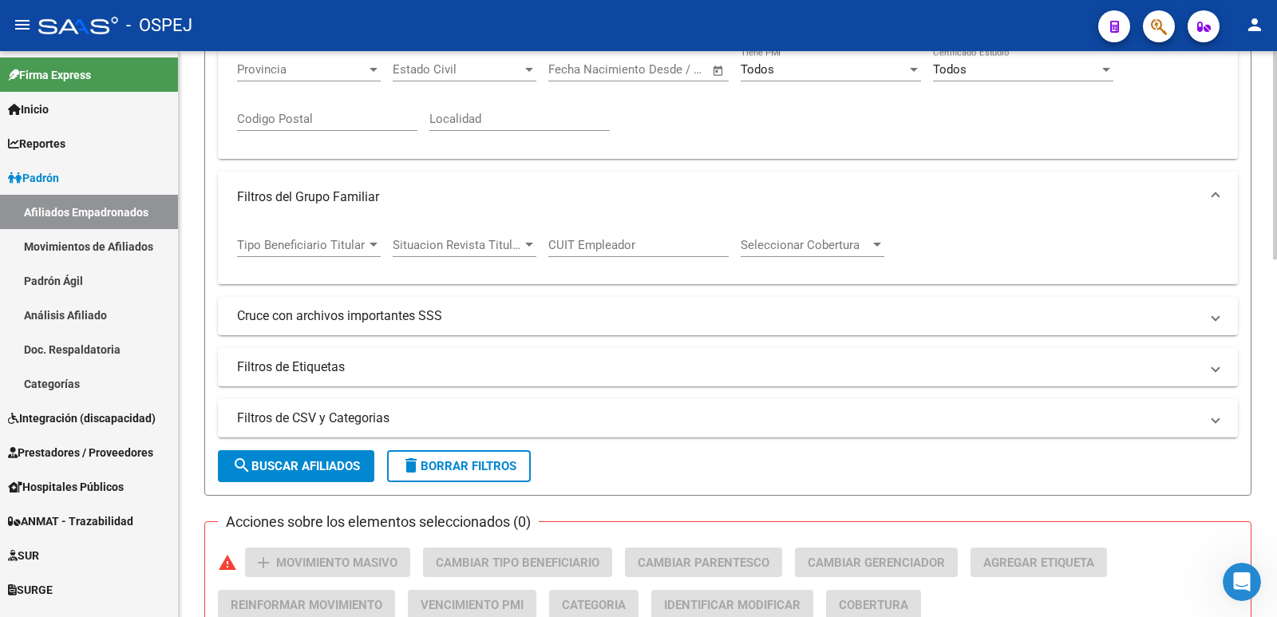
click at [320, 464] on span "search Buscar Afiliados" at bounding box center [296, 466] width 128 height 14
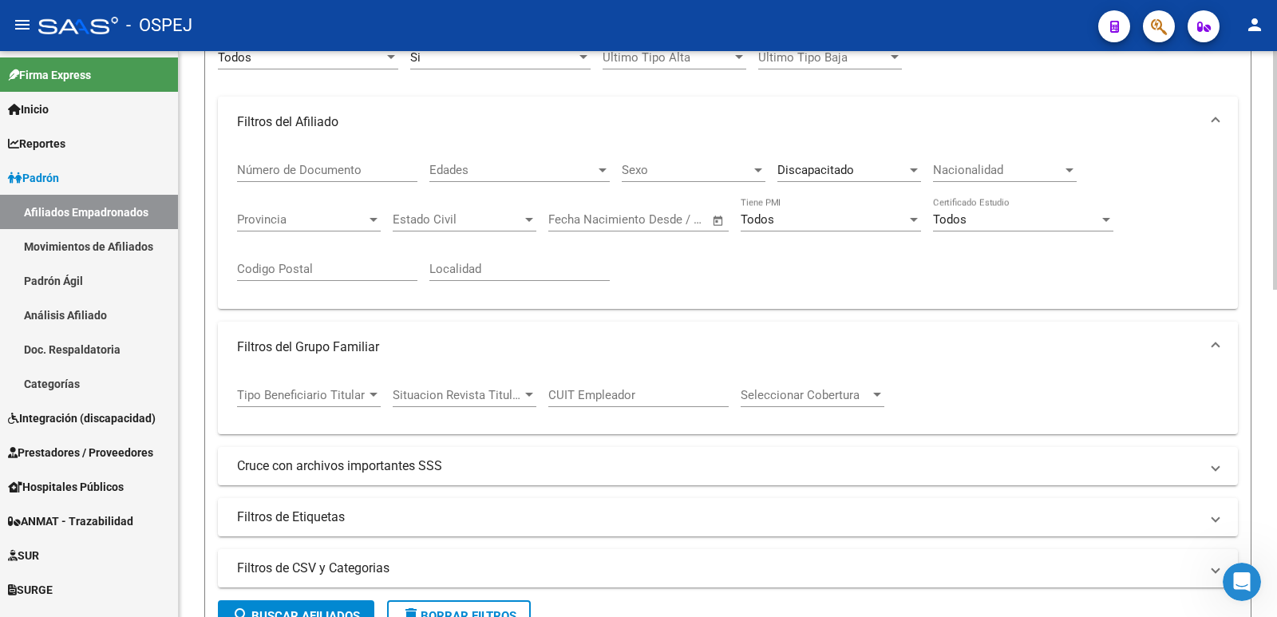
scroll to position [240, 0]
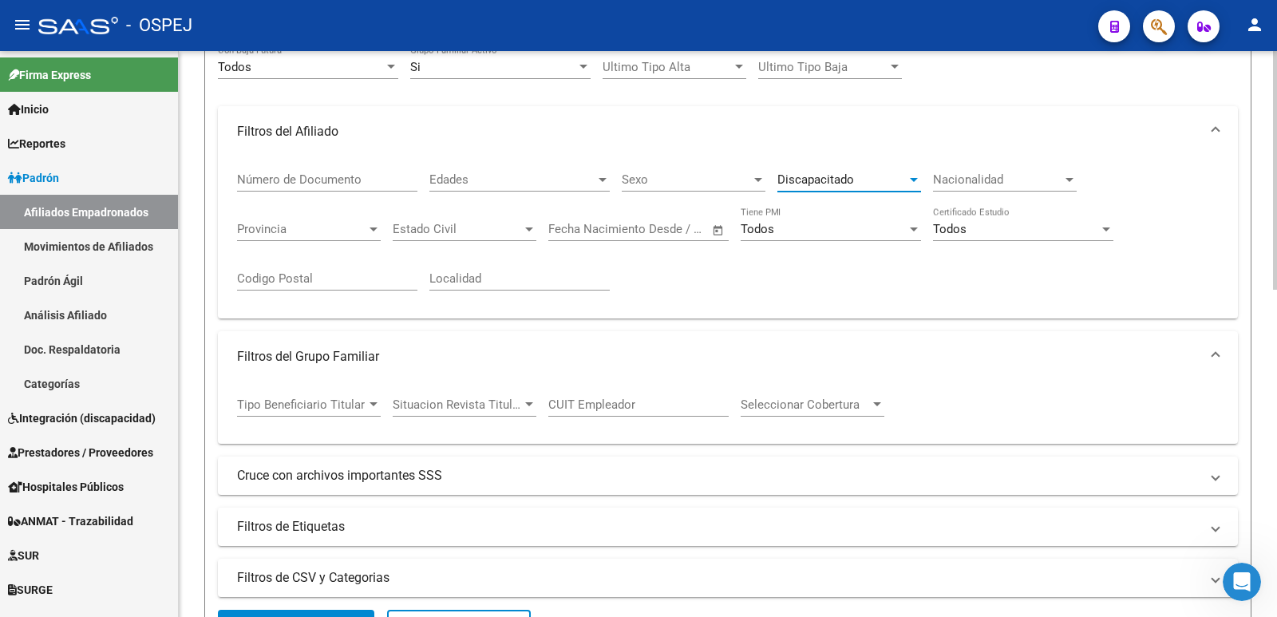
click at [857, 178] on div "Discapacitado" at bounding box center [842, 179] width 129 height 14
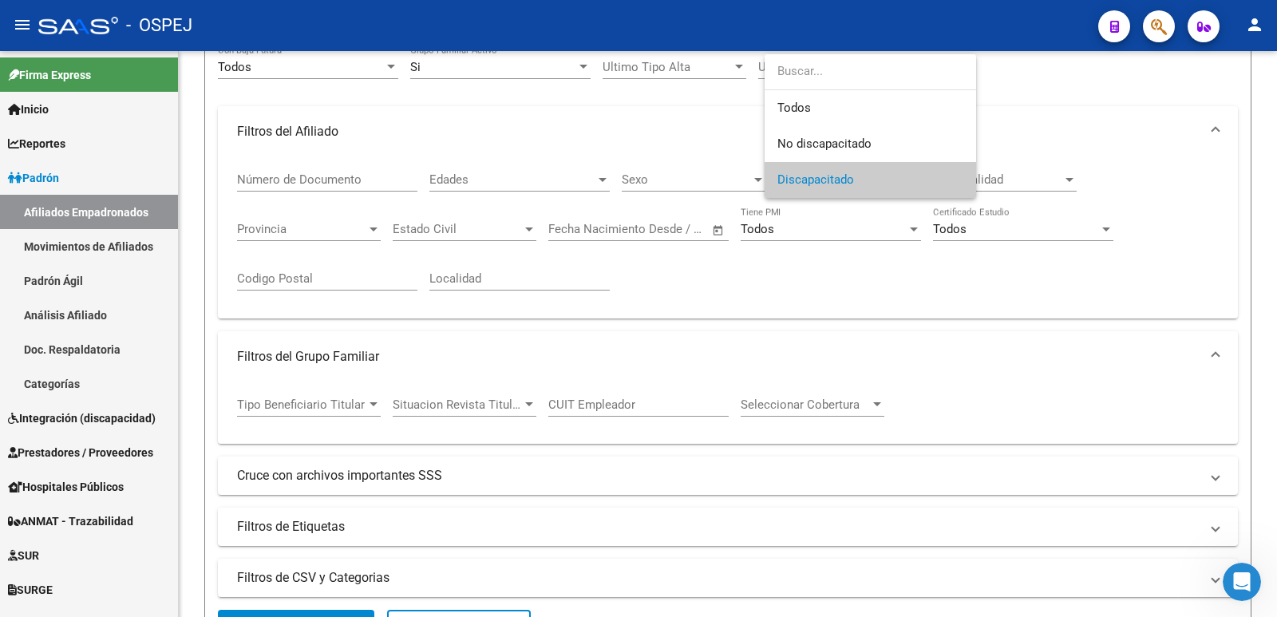
click at [865, 180] on span "Discapacitado" at bounding box center [871, 180] width 186 height 36
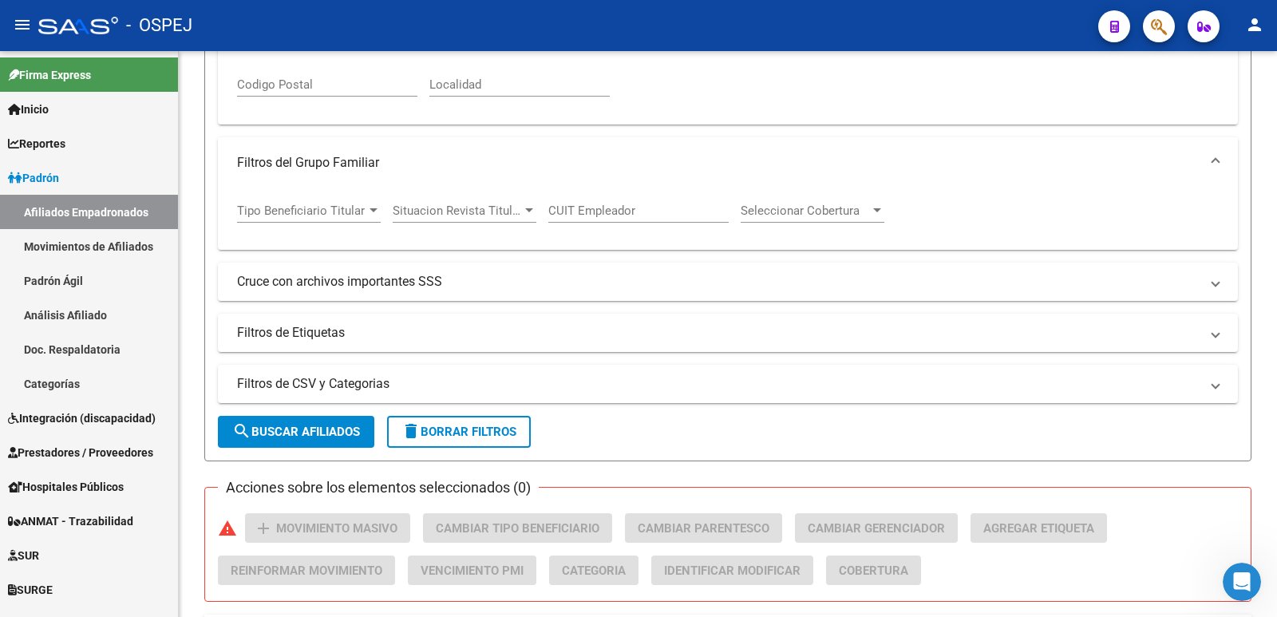
scroll to position [479, 0]
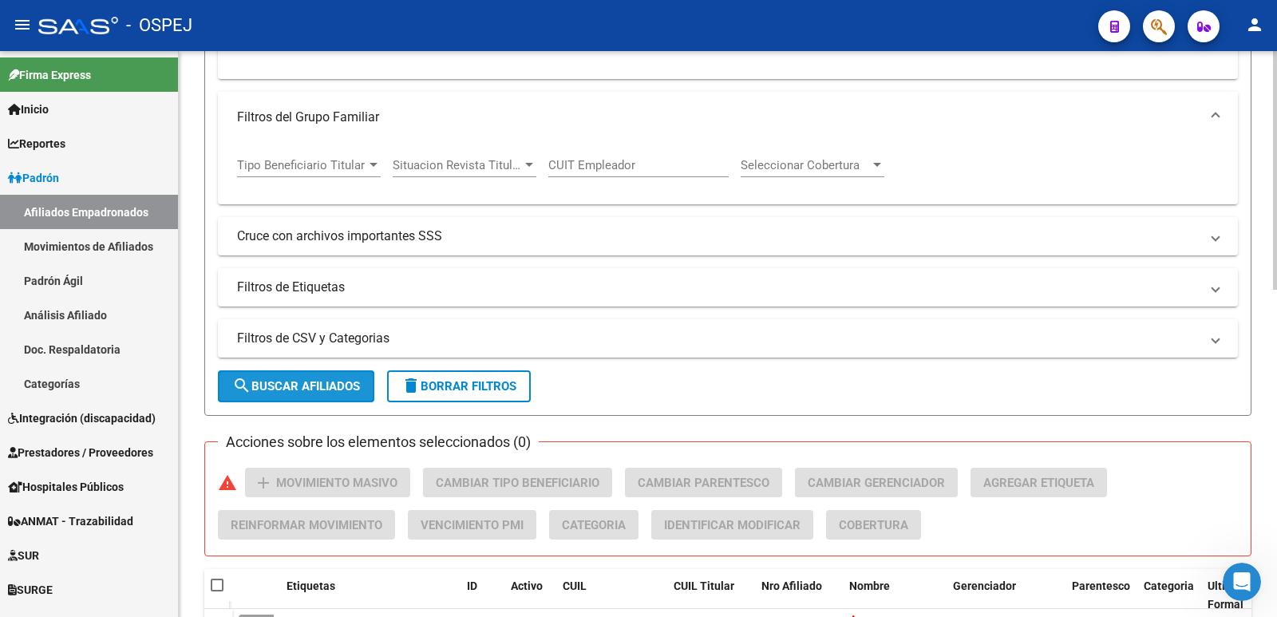
click at [365, 393] on button "search Buscar Afiliados" at bounding box center [296, 386] width 156 height 32
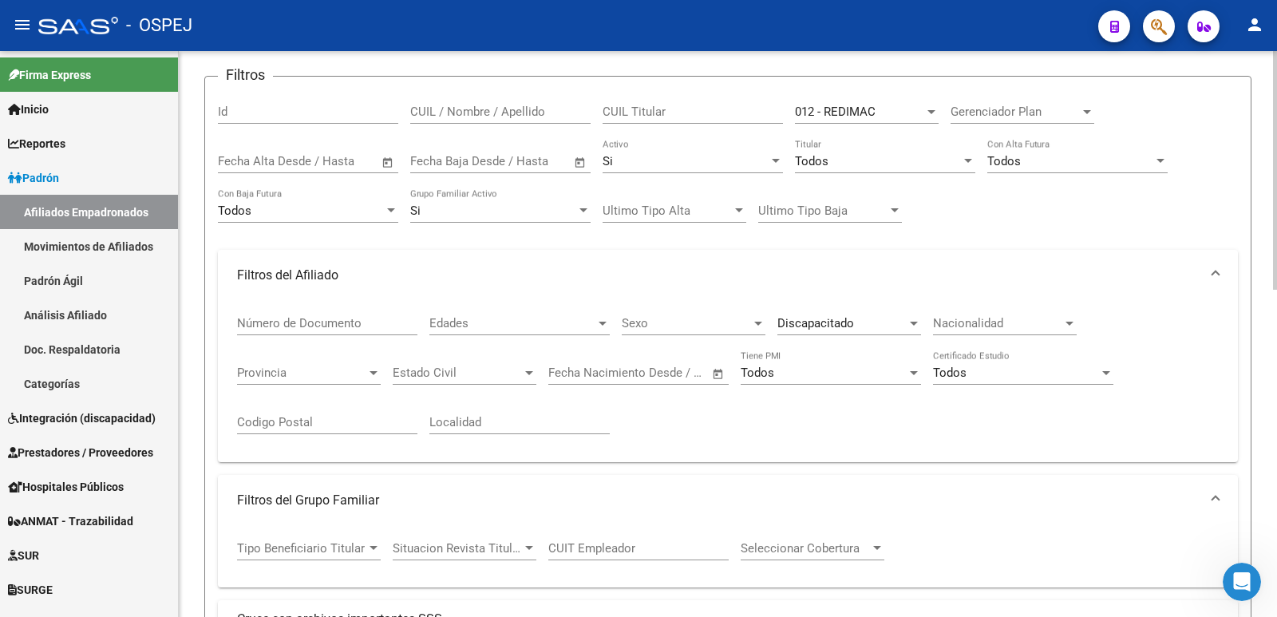
scroll to position [0, 0]
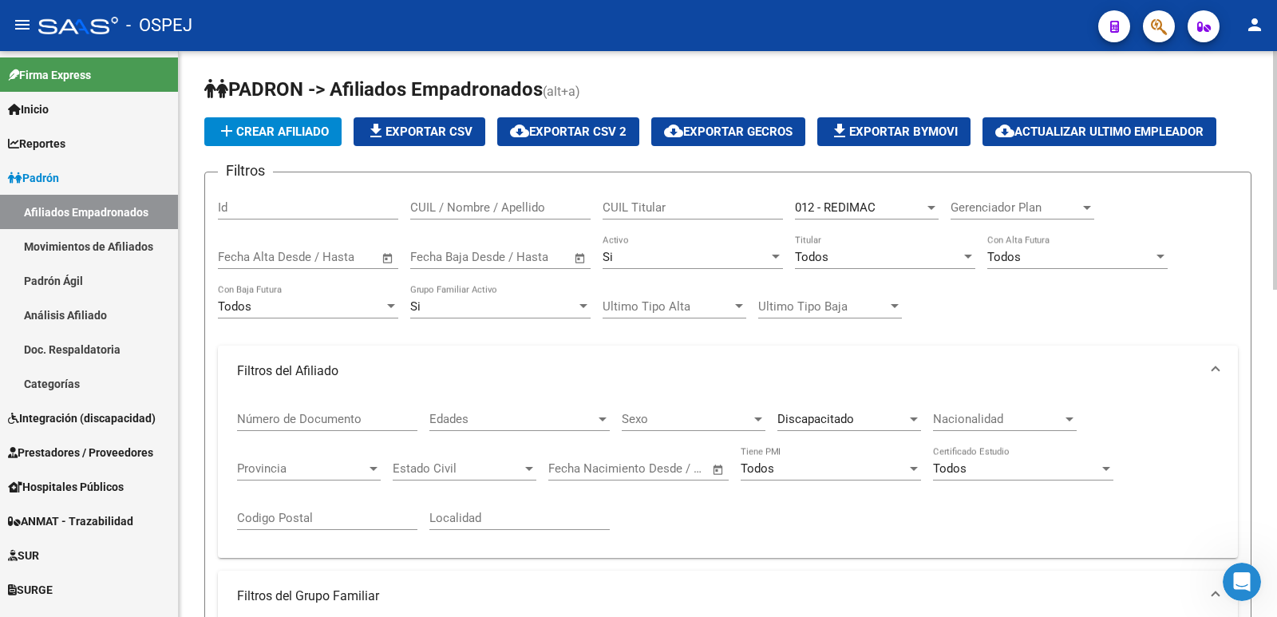
click at [453, 134] on span "file_download Exportar CSV" at bounding box center [419, 132] width 106 height 14
click at [890, 216] on div "012 - REDIMAC Seleccionar Gerenciador" at bounding box center [867, 202] width 144 height 34
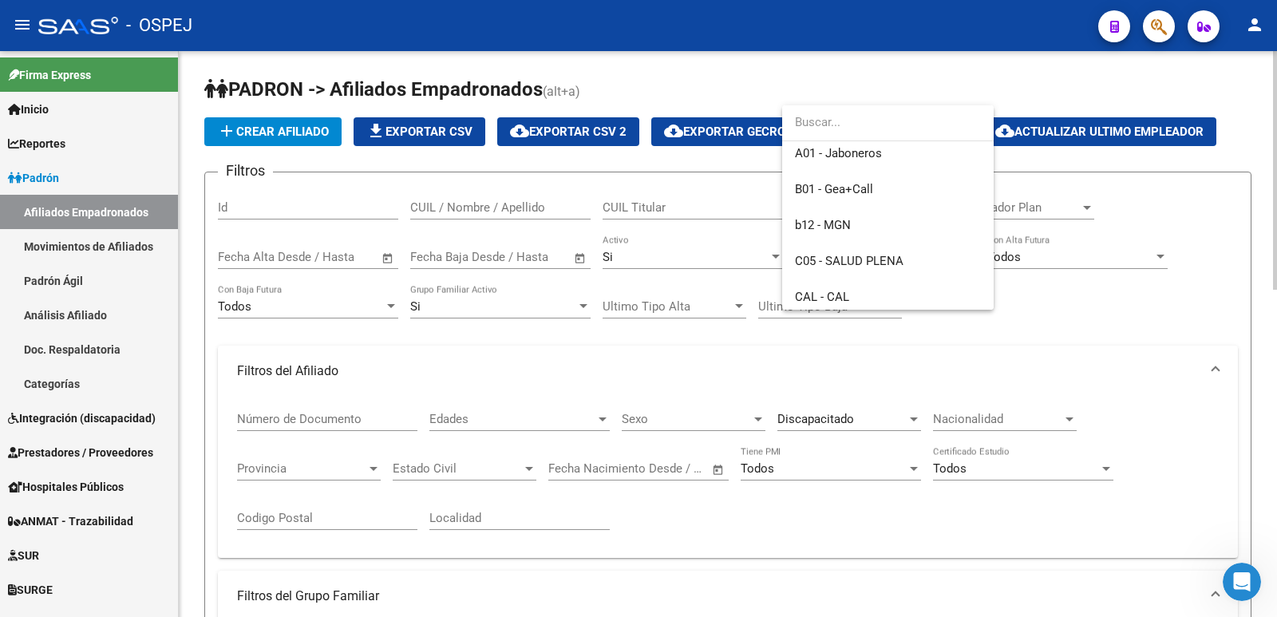
scroll to position [240, 0]
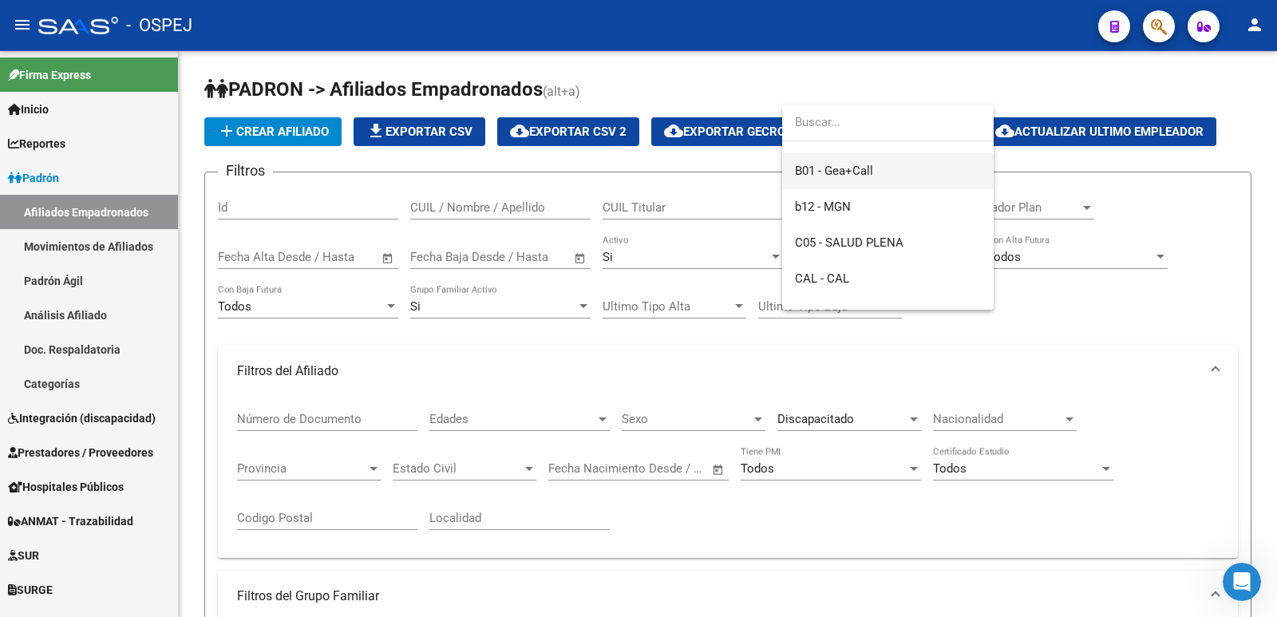
click at [877, 171] on span "B01 - Gea+Call" at bounding box center [888, 171] width 186 height 36
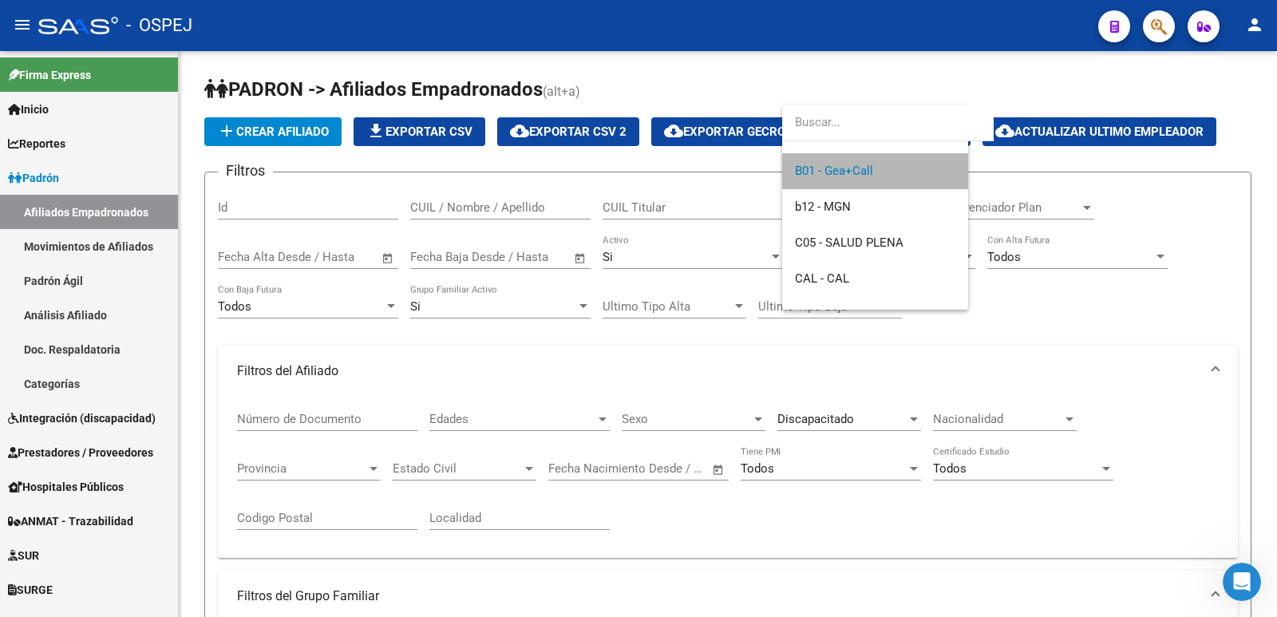
scroll to position [251, 0]
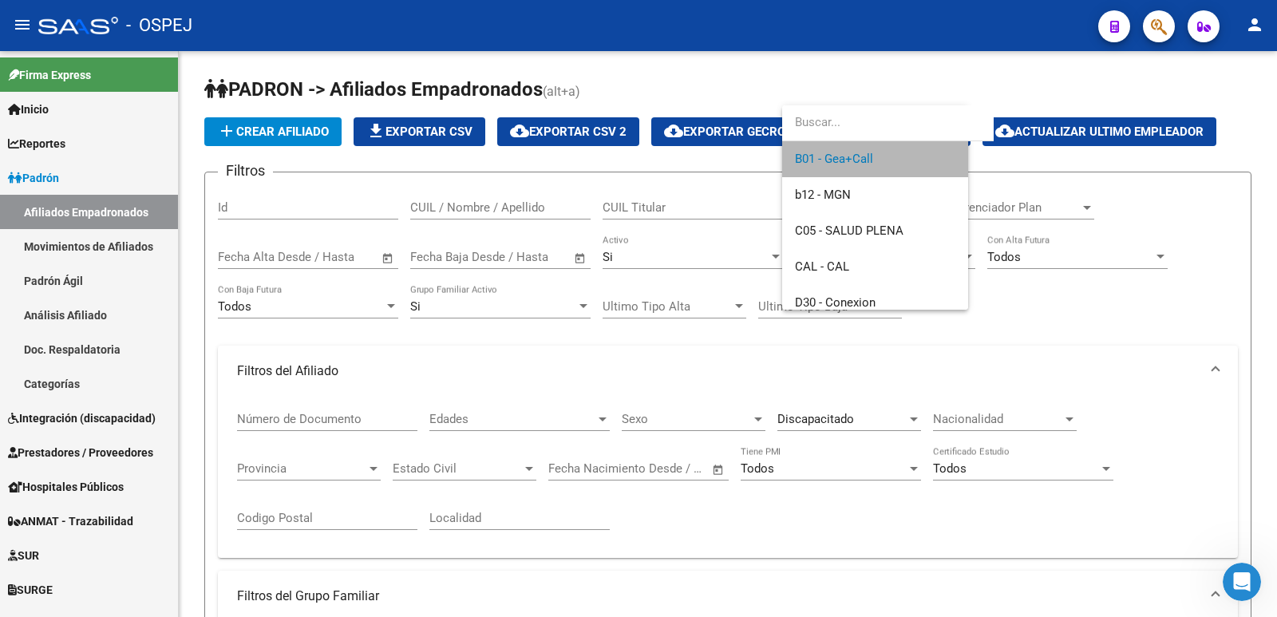
click at [877, 171] on app-list-header "PADRON -> Afiliados Empadronados (alt+a) add Crear Afiliado file_download Expor…" at bounding box center [727, 486] width 1047 height 818
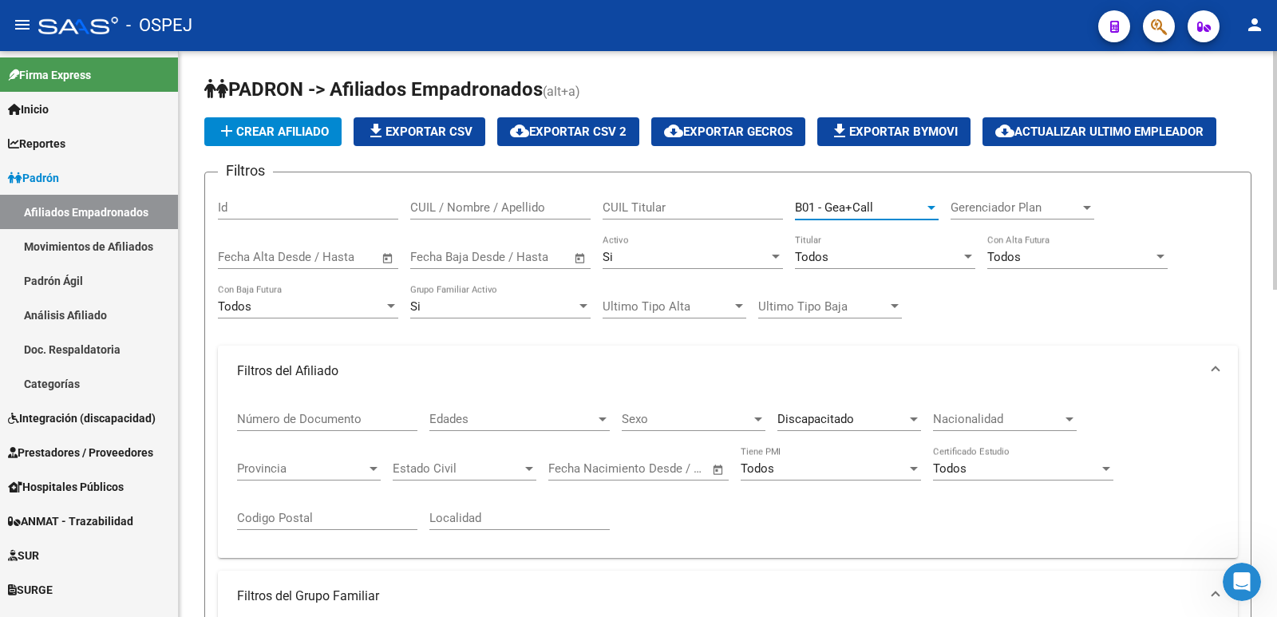
click at [924, 208] on div at bounding box center [931, 207] width 14 height 13
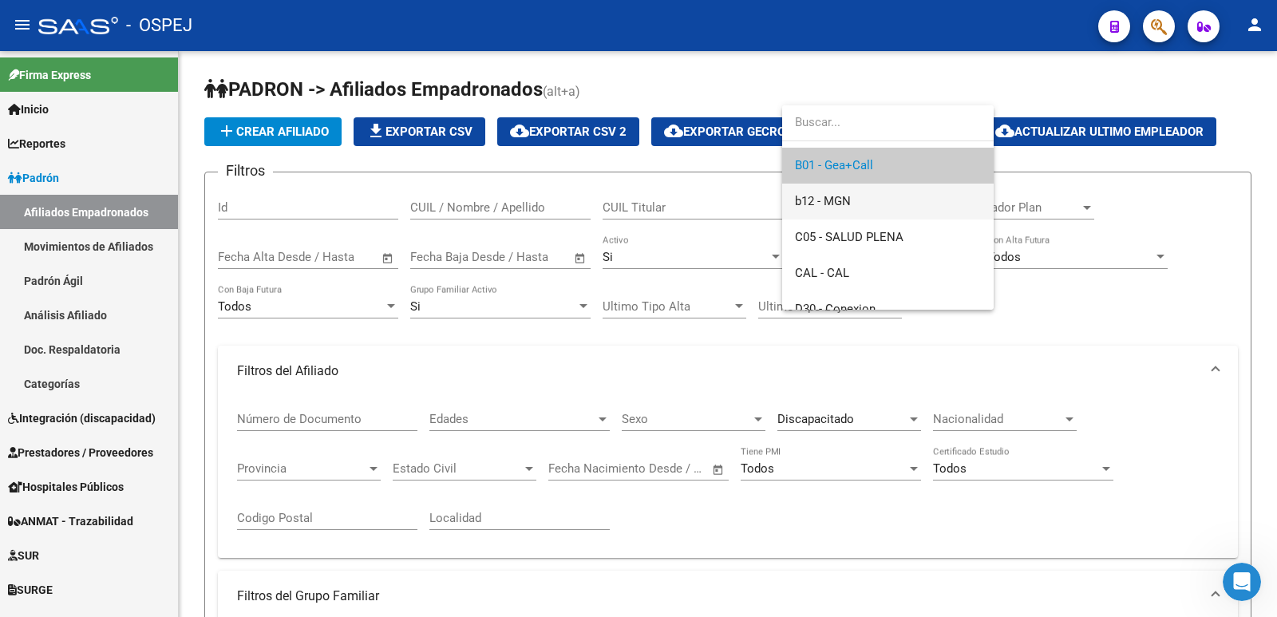
scroll to position [283, 0]
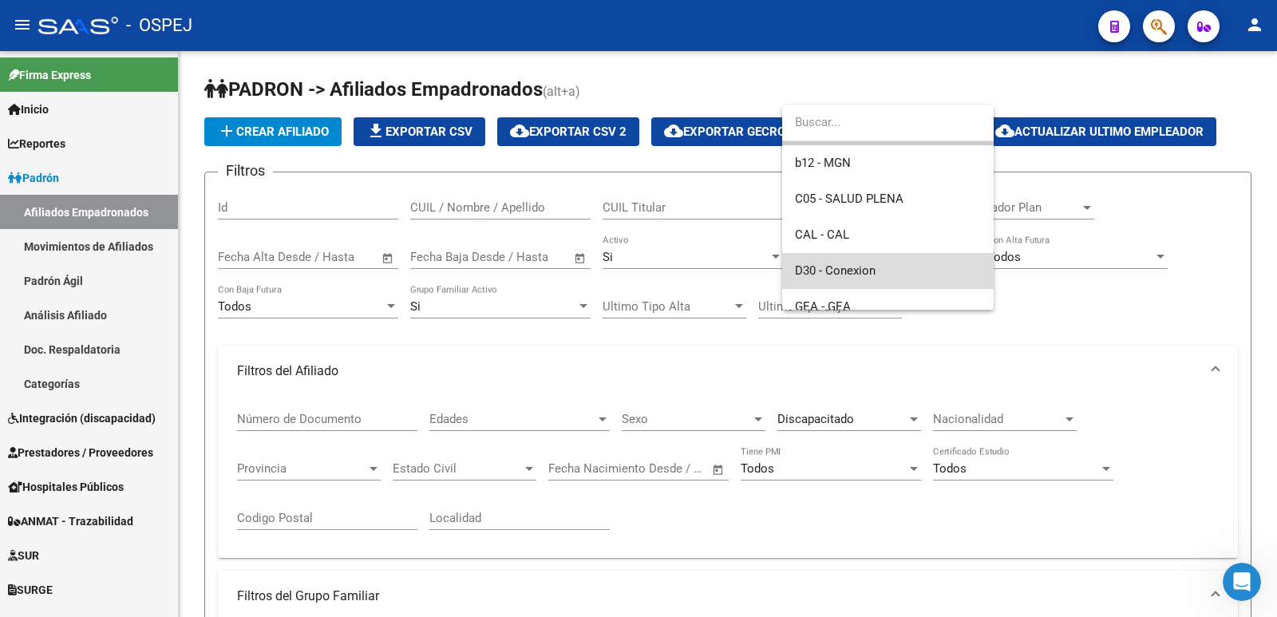
click at [885, 275] on span "D30 - Conexion" at bounding box center [888, 271] width 186 height 36
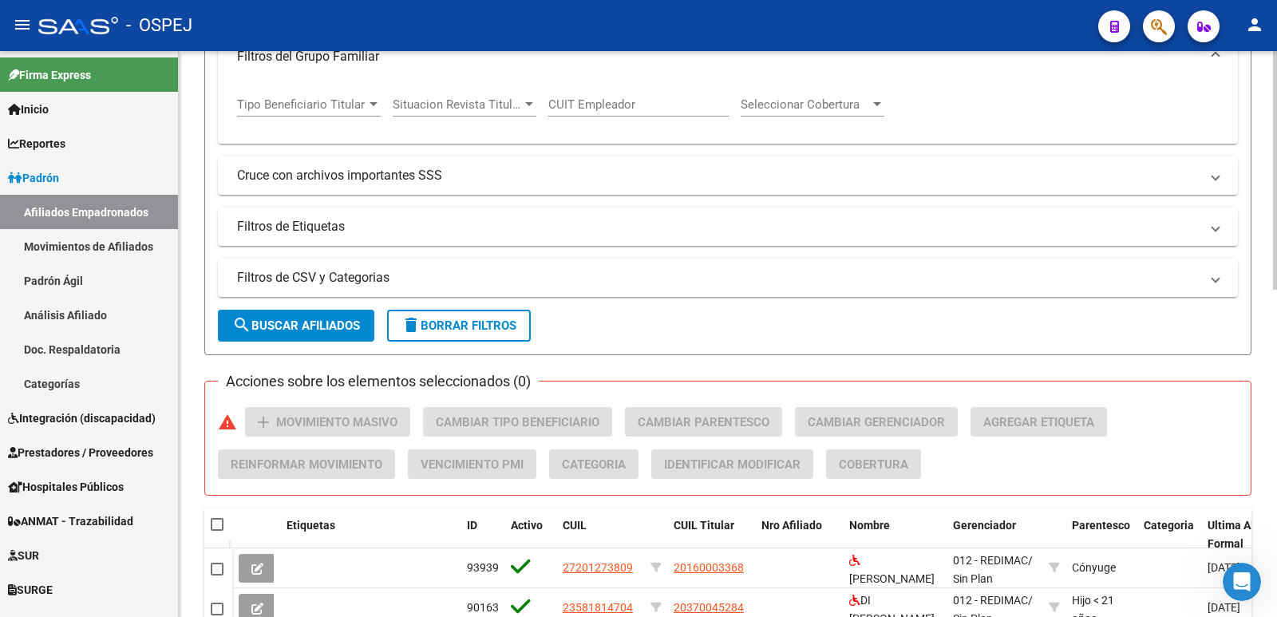
scroll to position [559, 0]
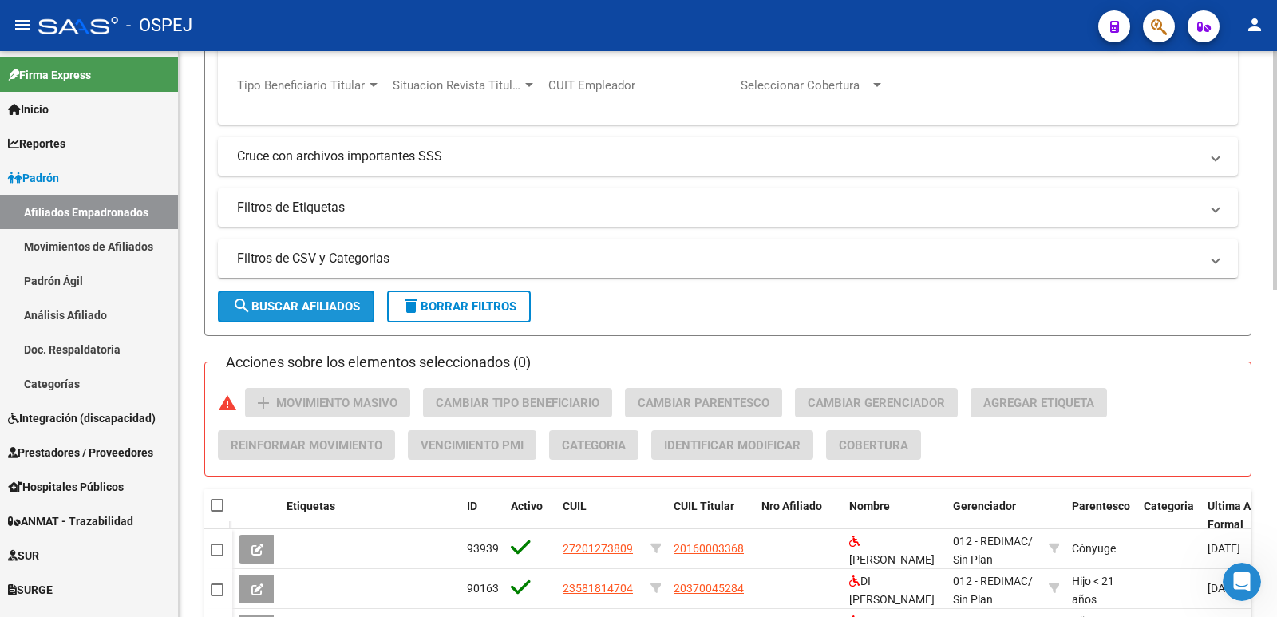
click at [335, 313] on span "search Buscar Afiliados" at bounding box center [296, 306] width 128 height 14
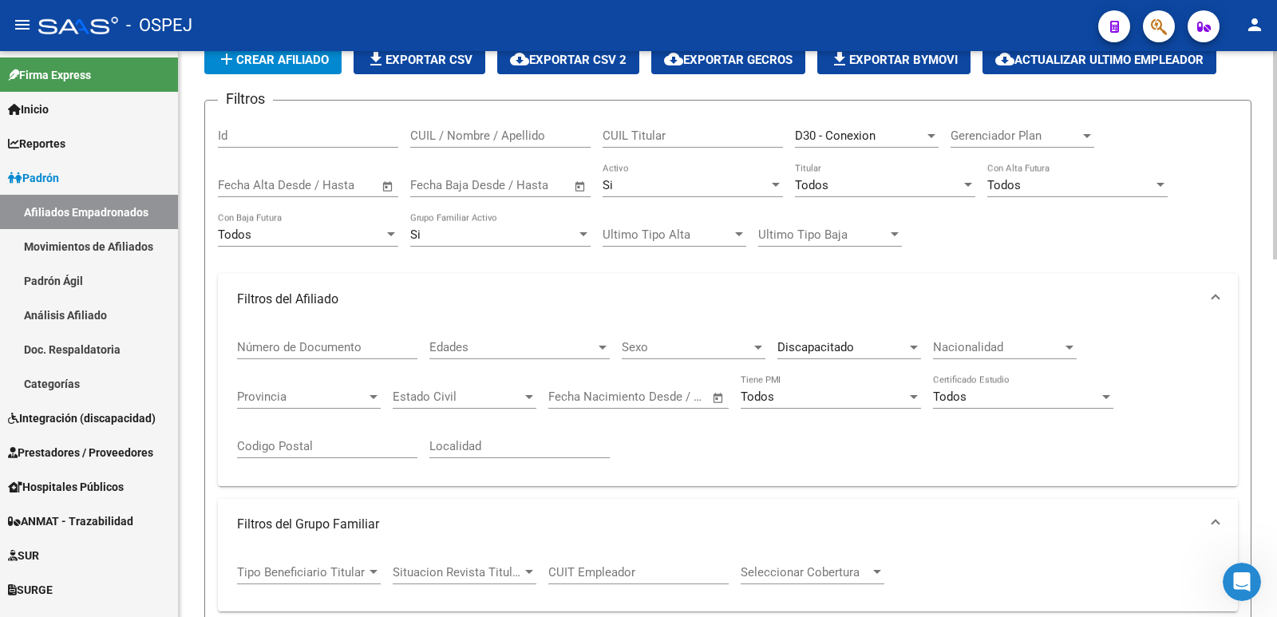
scroll to position [0, 0]
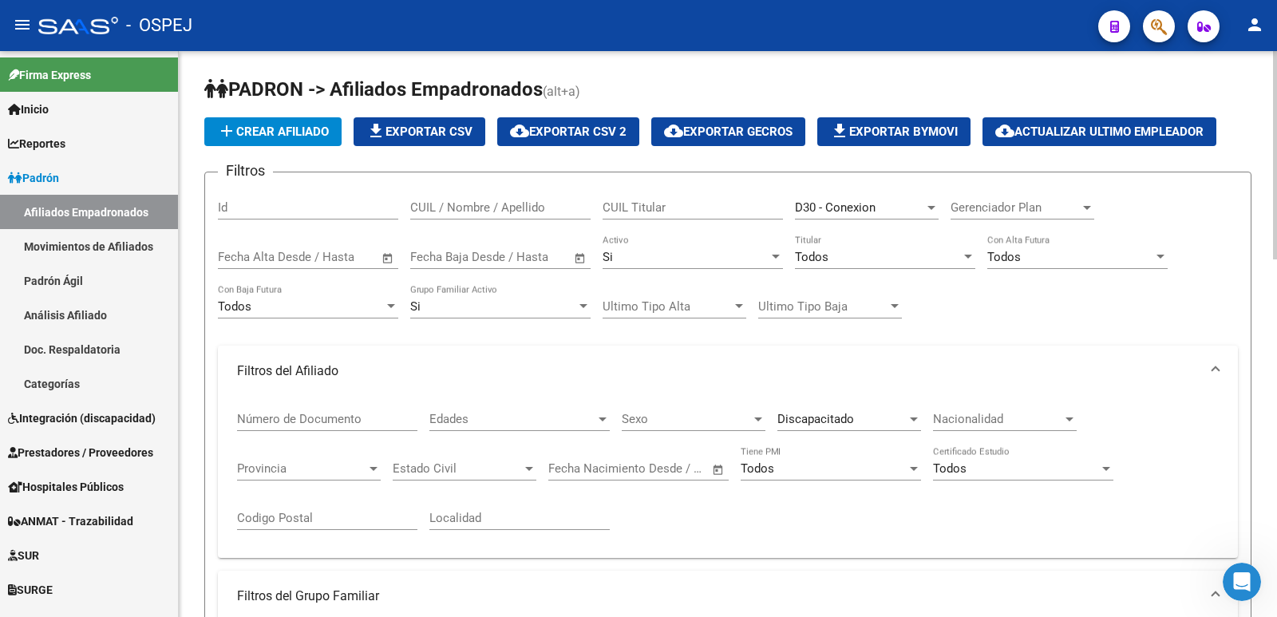
click at [427, 133] on span "file_download Exportar CSV" at bounding box center [419, 132] width 106 height 14
click at [903, 206] on div "D30 - Conexion" at bounding box center [859, 207] width 129 height 14
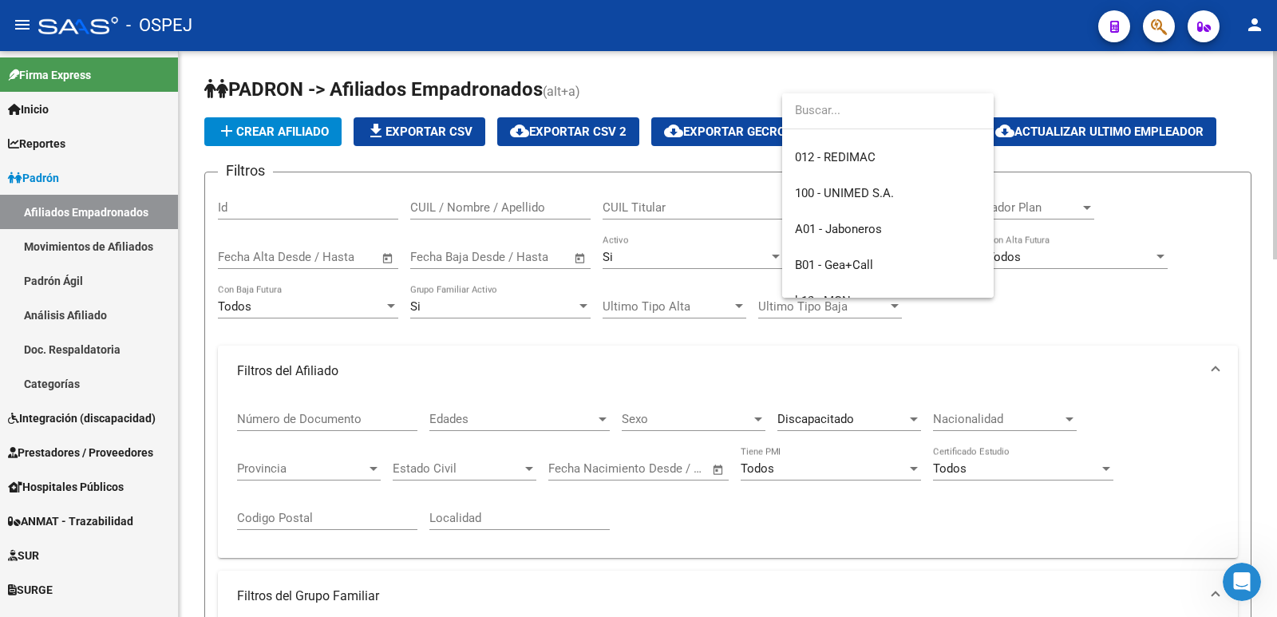
scroll to position [95, 0]
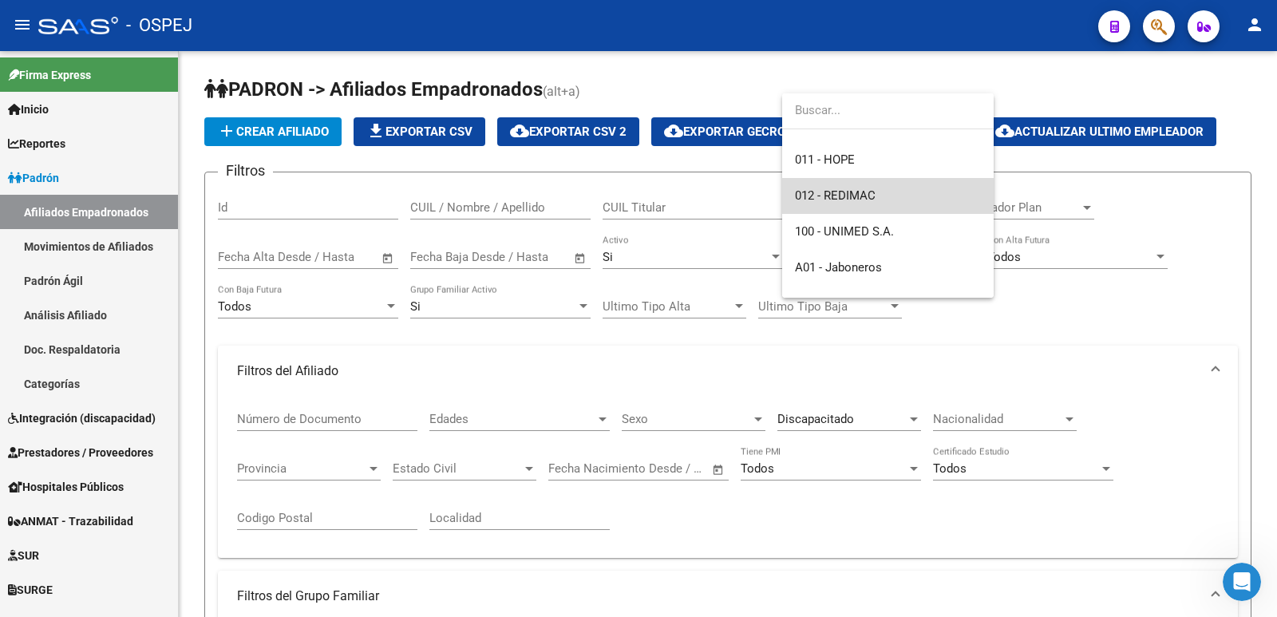
click at [903, 203] on span "012 - REDIMAC" at bounding box center [888, 196] width 186 height 36
click at [903, 203] on div "D30 - Conexion" at bounding box center [859, 207] width 129 height 14
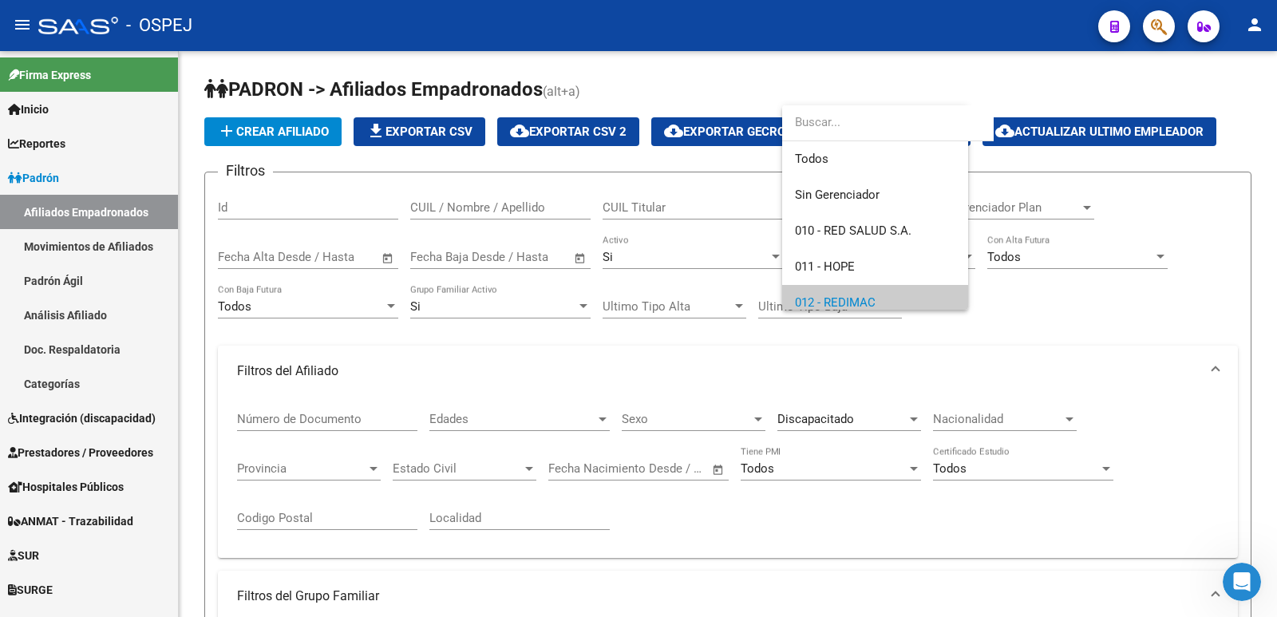
scroll to position [96, 0]
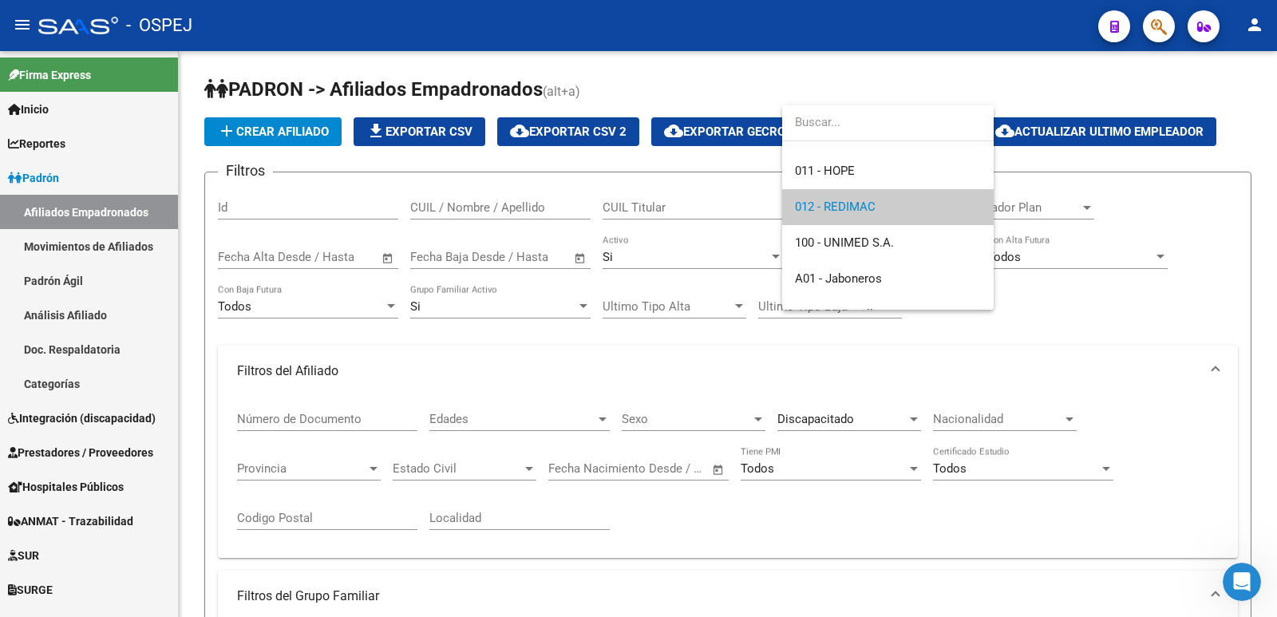
click at [903, 203] on span "012 - REDIMAC" at bounding box center [888, 207] width 186 height 36
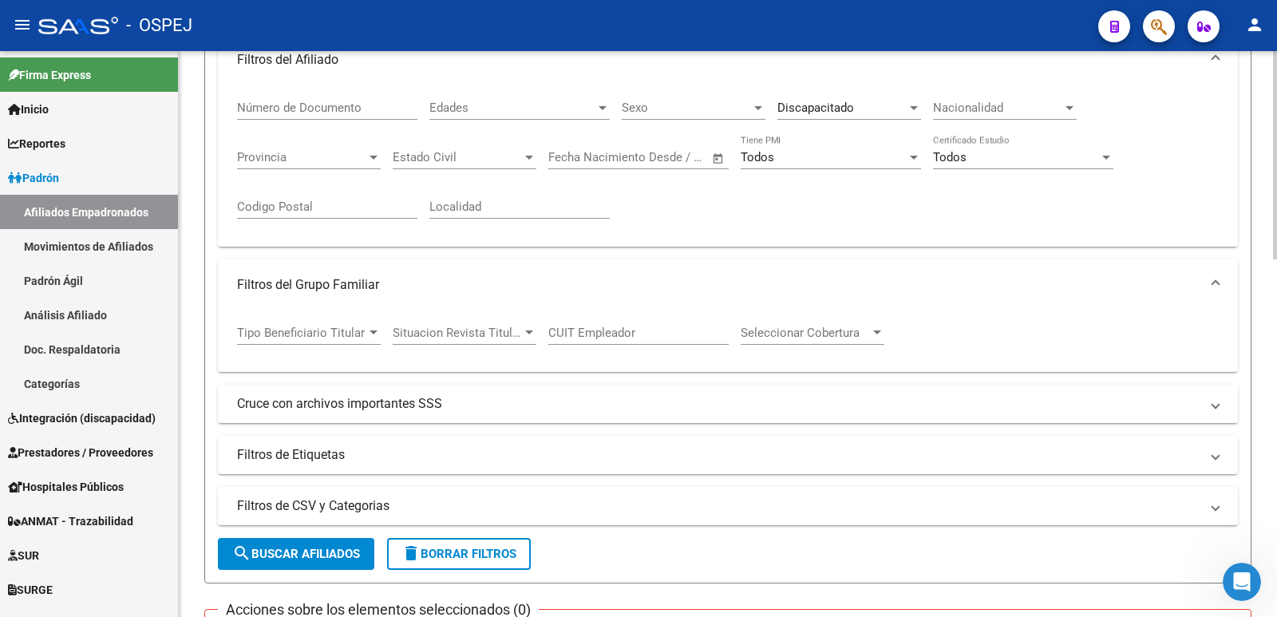
scroll to position [319, 0]
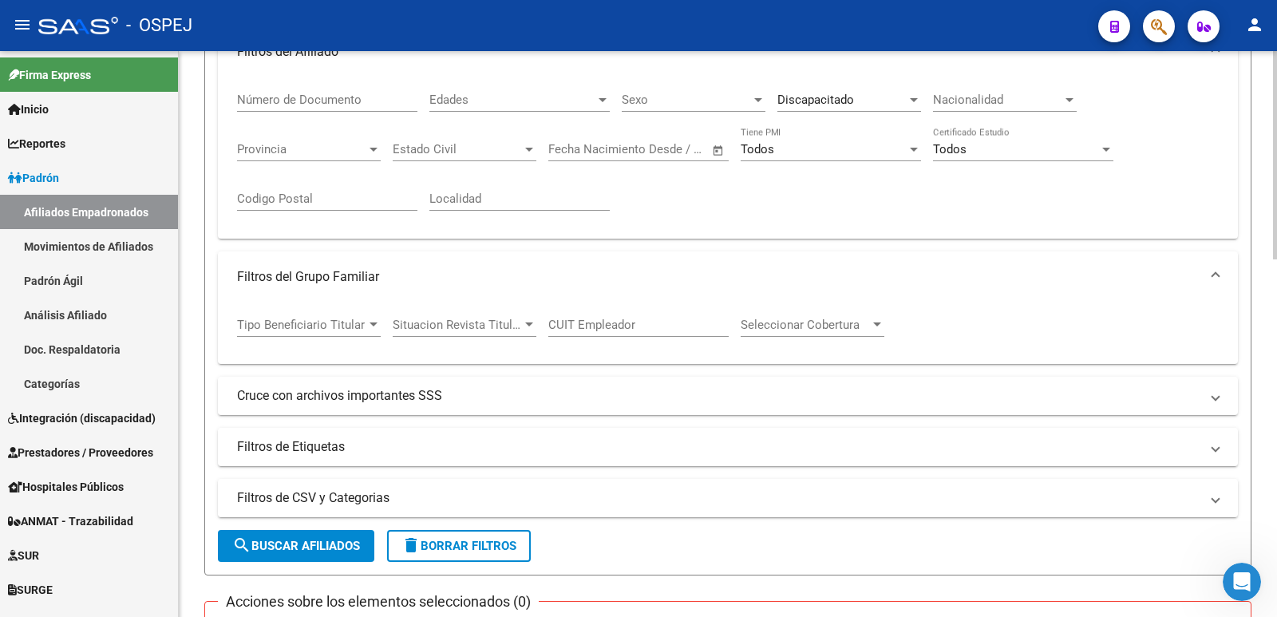
click at [852, 107] on span "Discapacitado" at bounding box center [816, 100] width 77 height 14
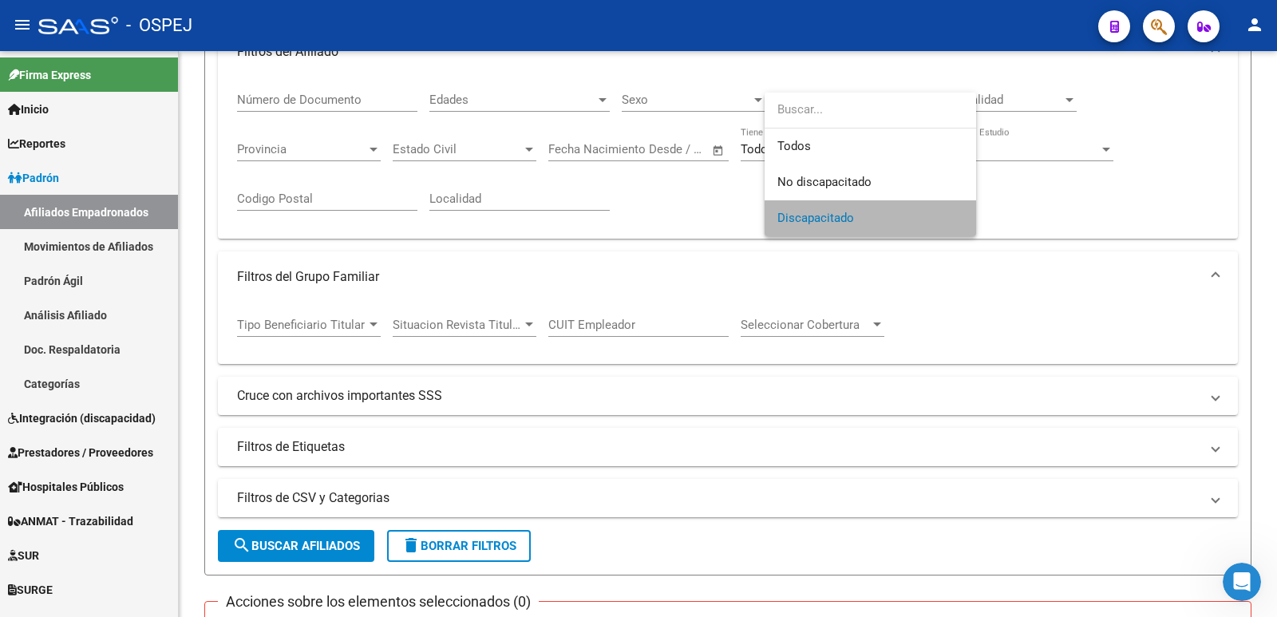
click at [865, 220] on span "Discapacitado" at bounding box center [871, 218] width 186 height 36
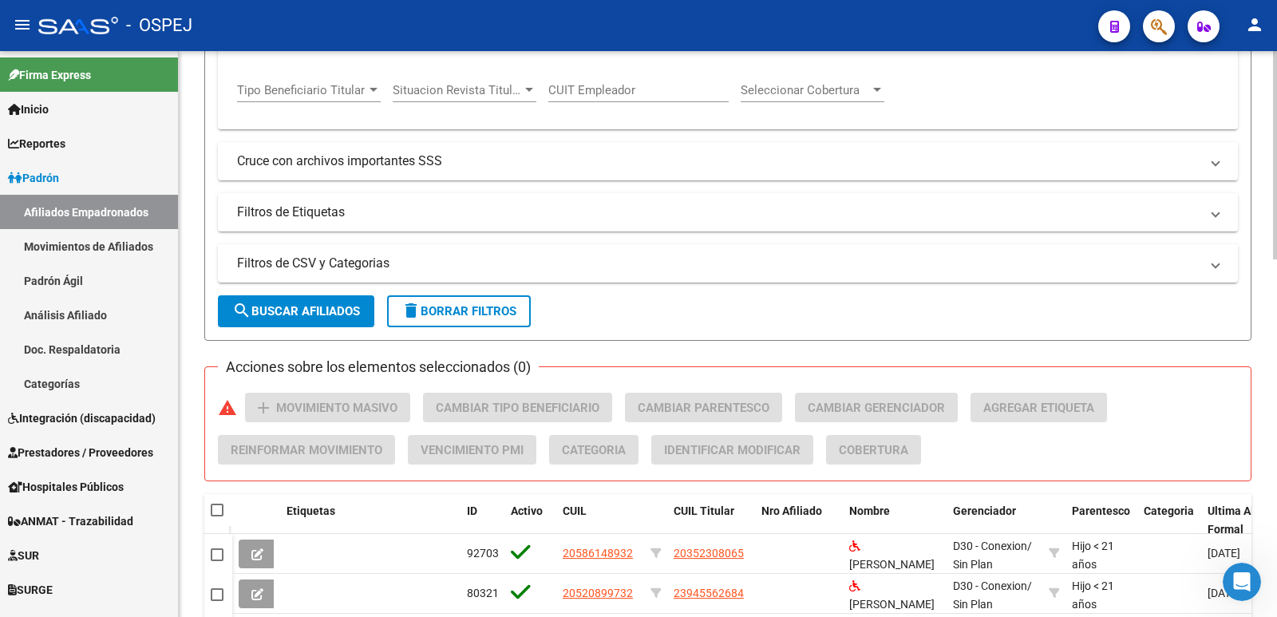
scroll to position [639, 0]
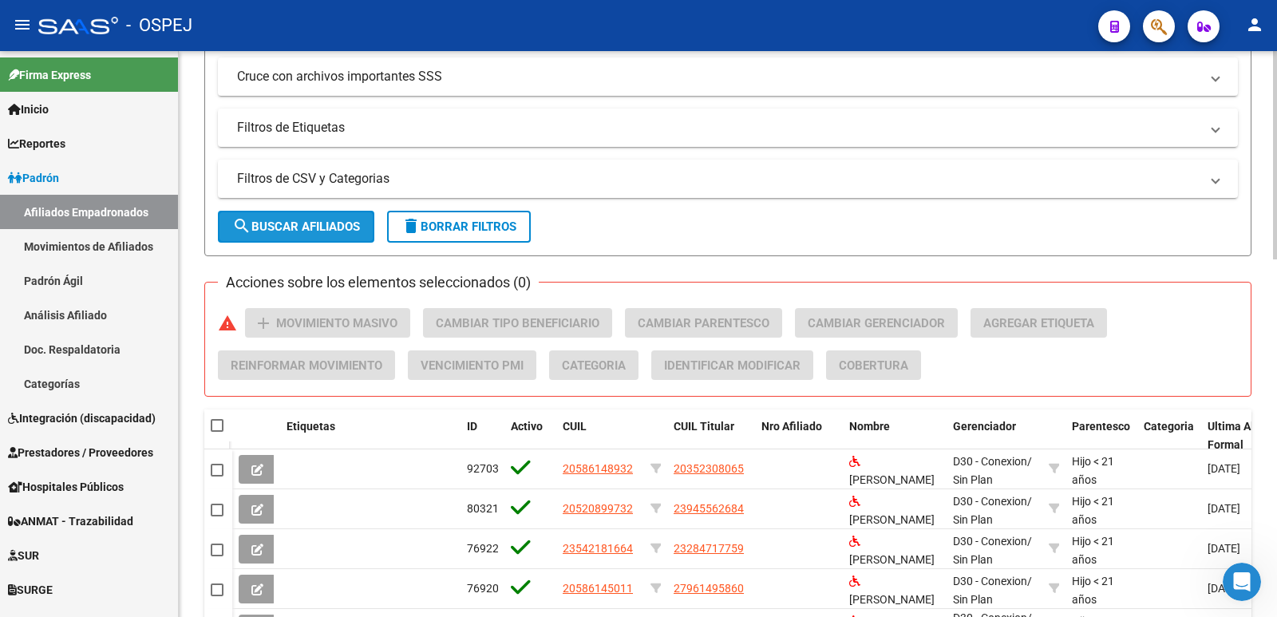
click at [313, 236] on button "search Buscar Afiliados" at bounding box center [296, 227] width 156 height 32
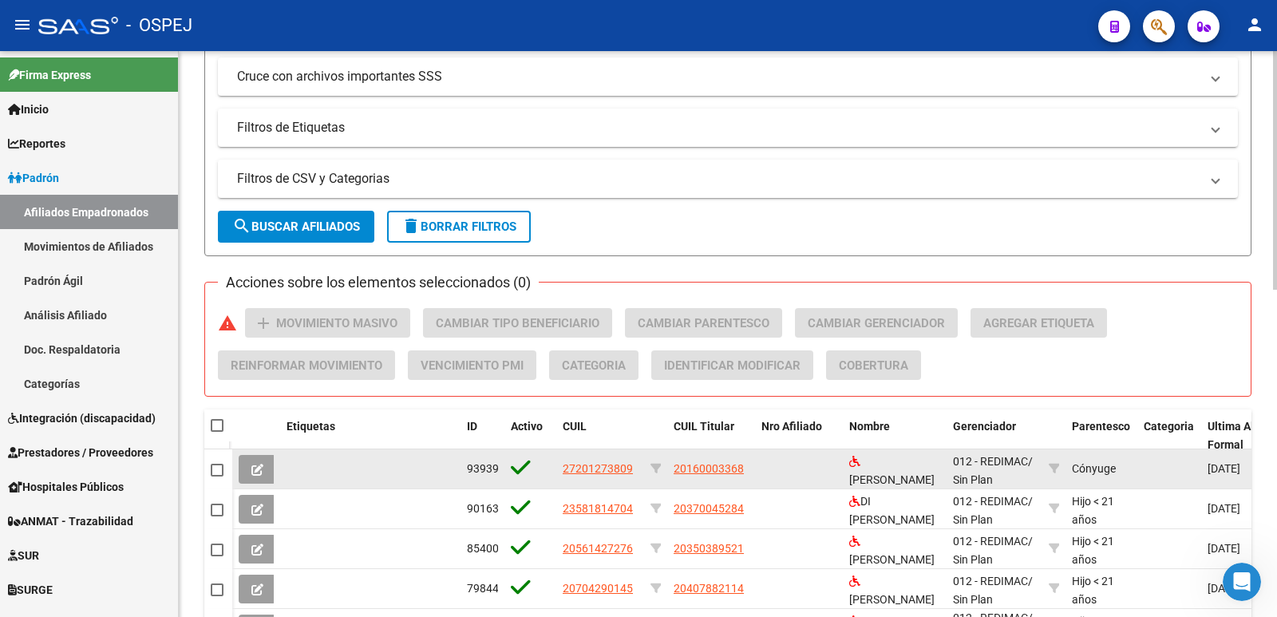
click at [249, 470] on button at bounding box center [258, 469] width 38 height 29
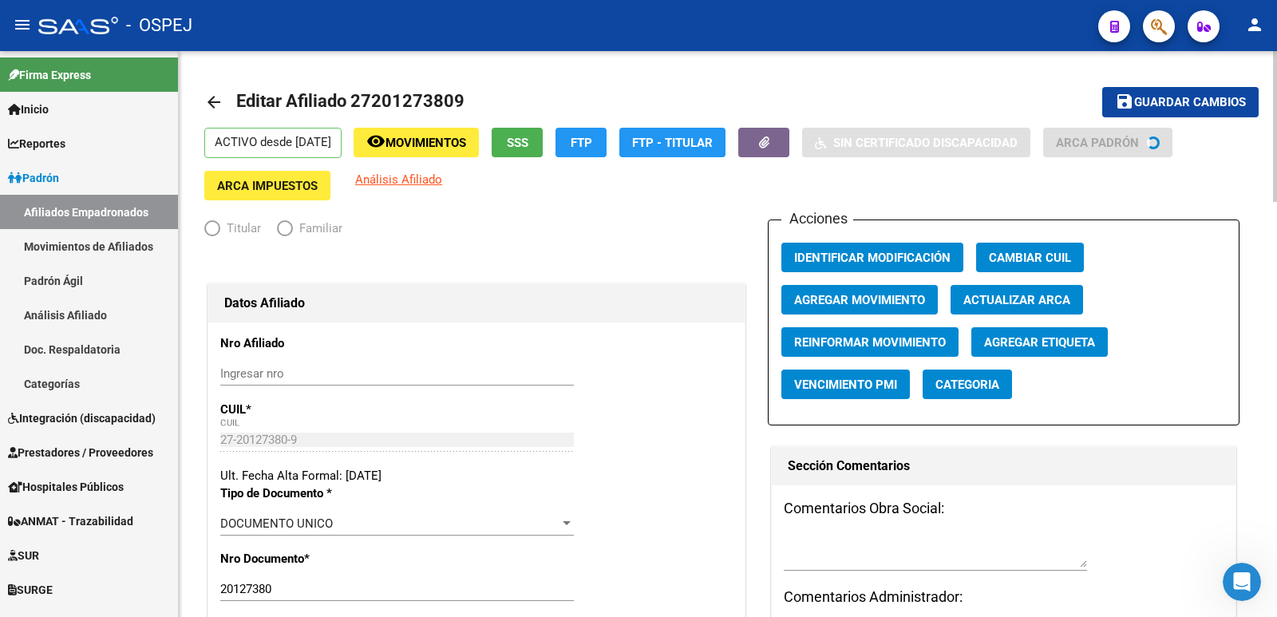
radio input "true"
type input "30-71010785-4"
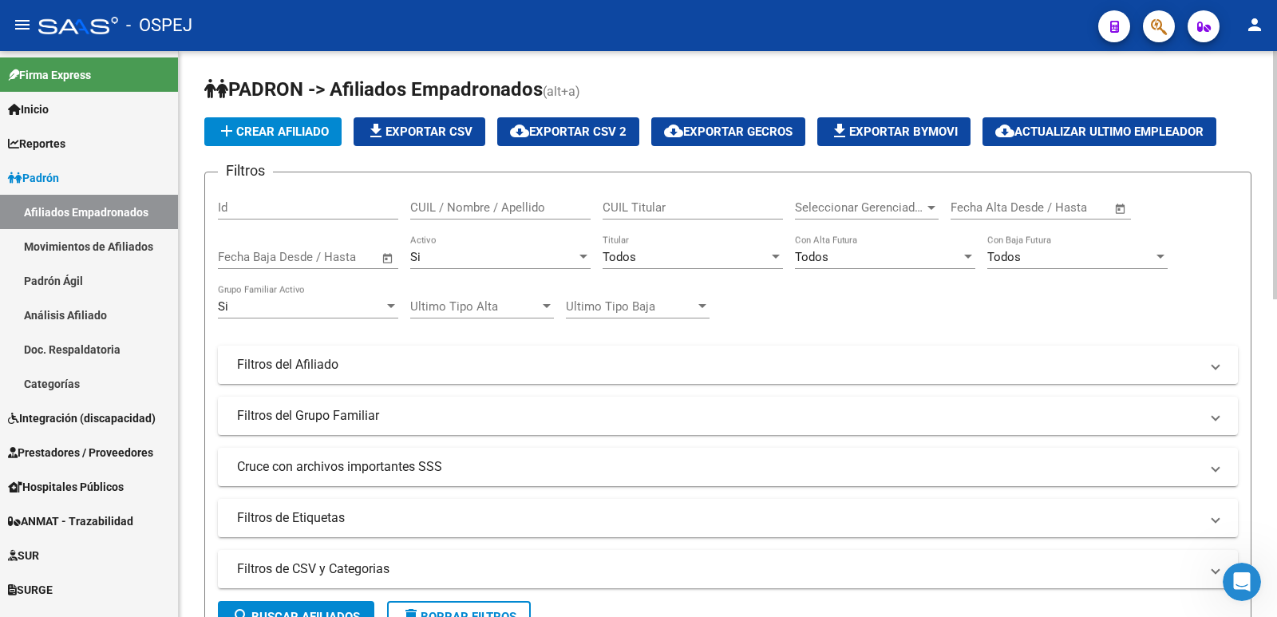
click at [792, 370] on mat-panel-title "Filtros del Afiliado" at bounding box center [718, 365] width 963 height 18
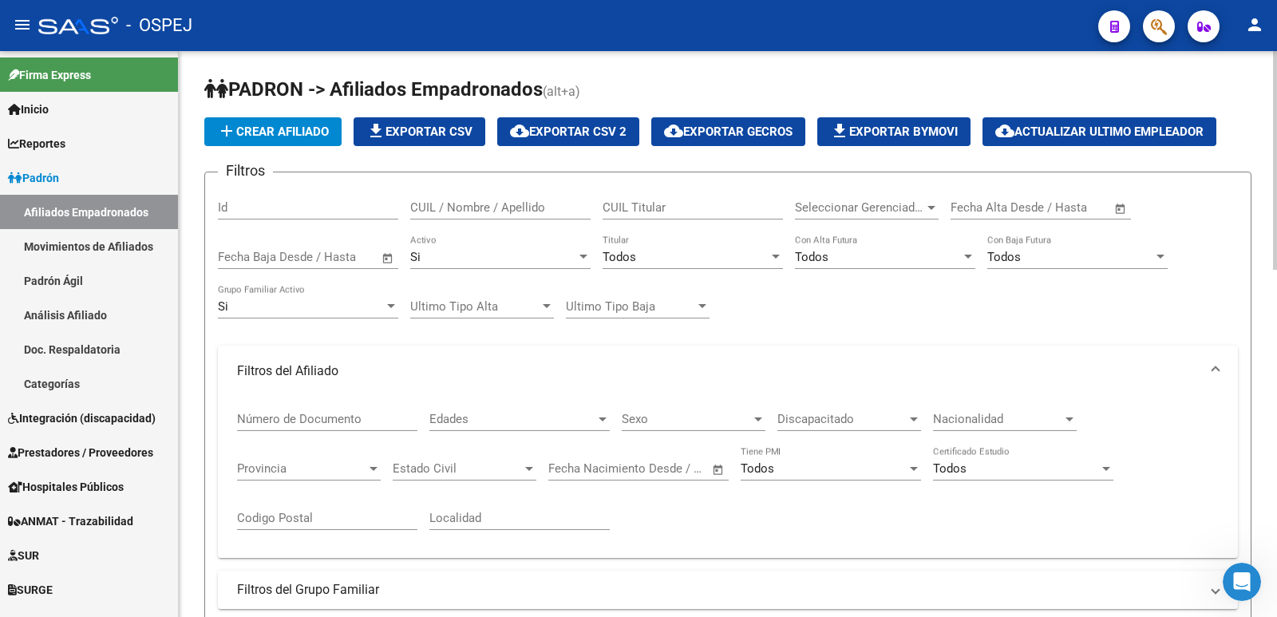
click at [809, 422] on span "Discapacitado" at bounding box center [842, 419] width 129 height 14
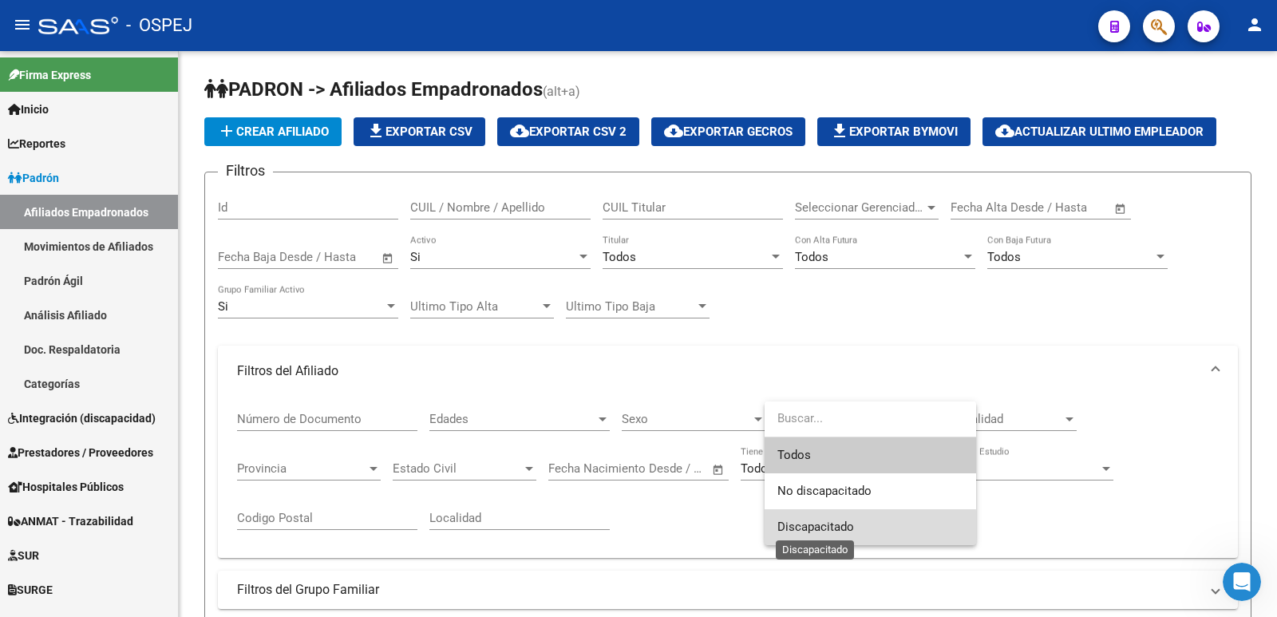
click at [835, 531] on span "Discapacitado" at bounding box center [816, 527] width 77 height 14
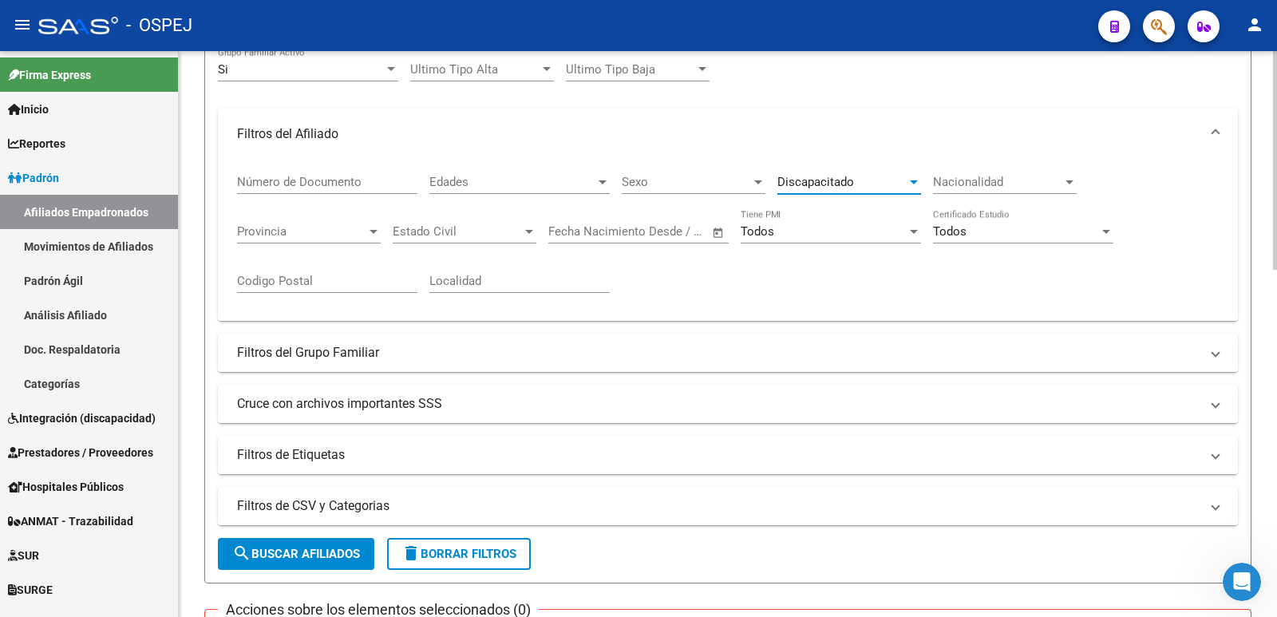
scroll to position [240, 0]
click at [279, 552] on span "search Buscar Afiliados" at bounding box center [296, 551] width 128 height 14
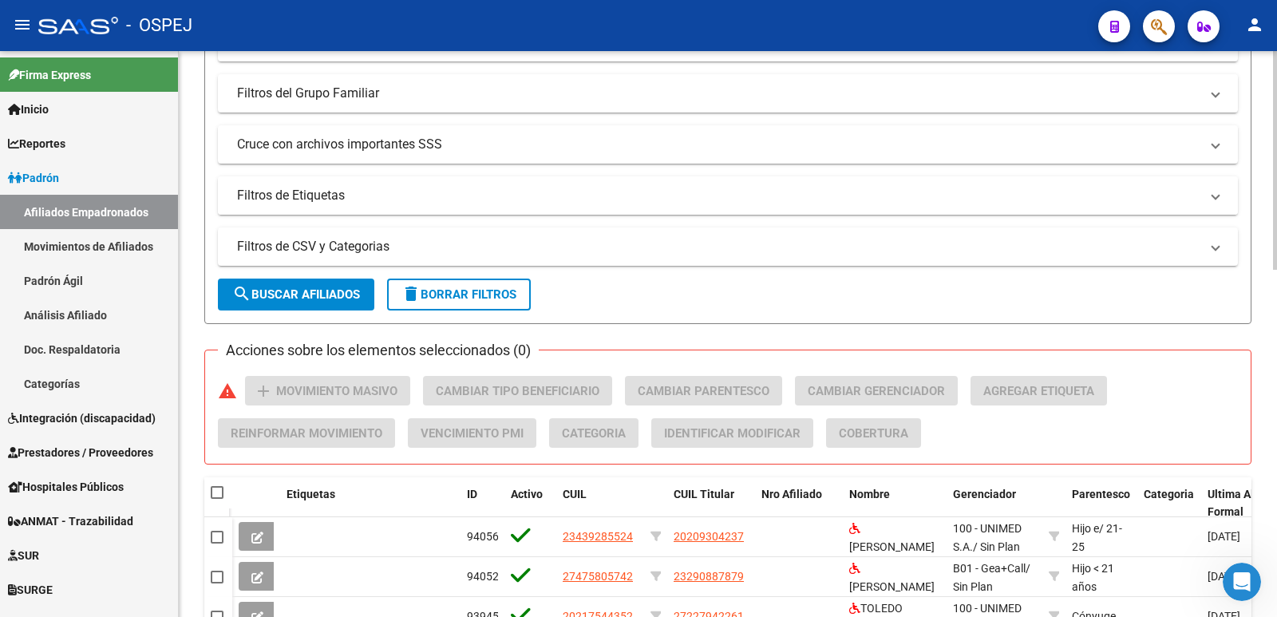
scroll to position [559, 0]
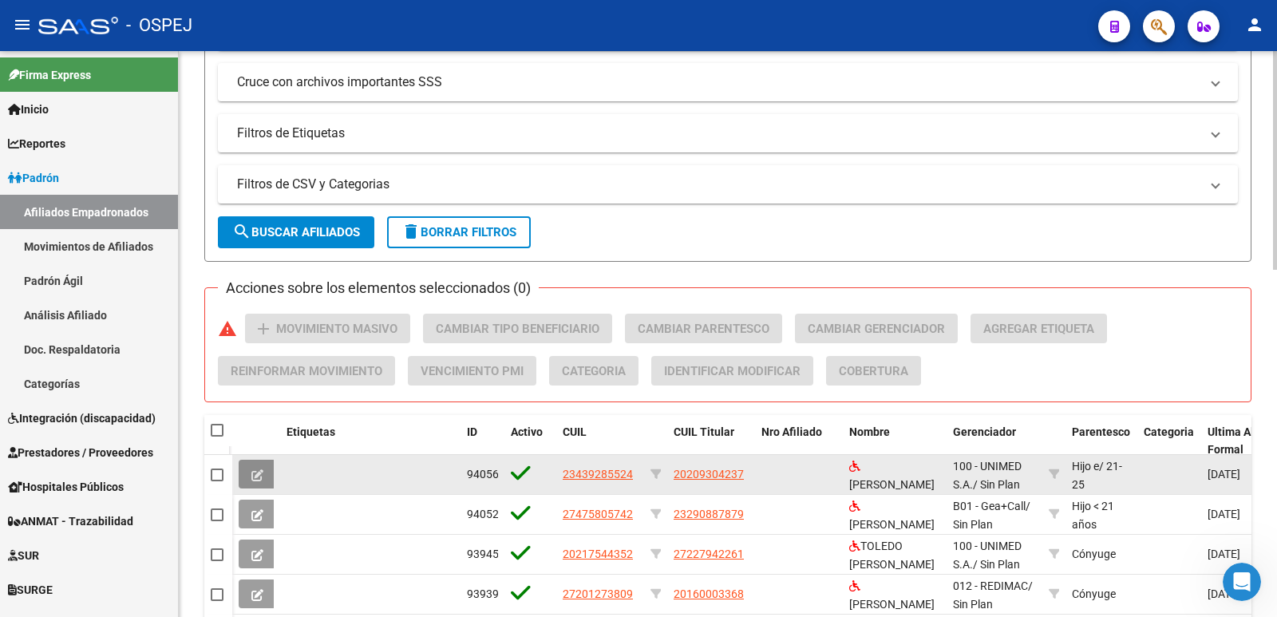
click at [259, 478] on icon at bounding box center [257, 475] width 12 height 12
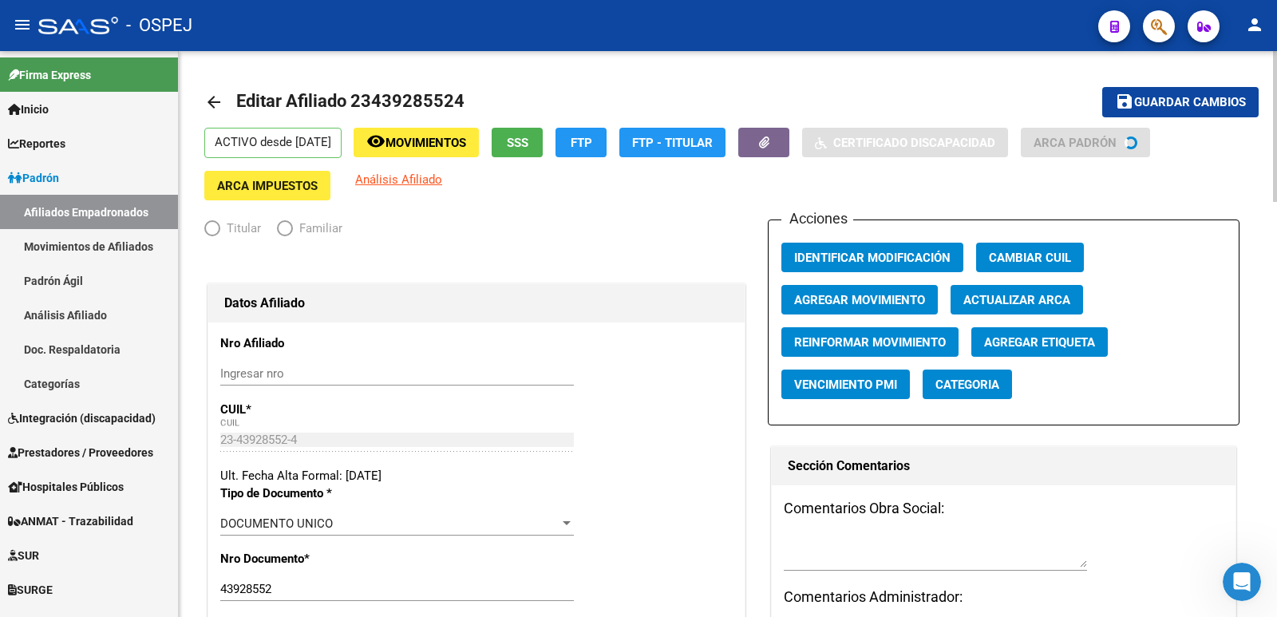
radio input "true"
type input "30-50572577-4"
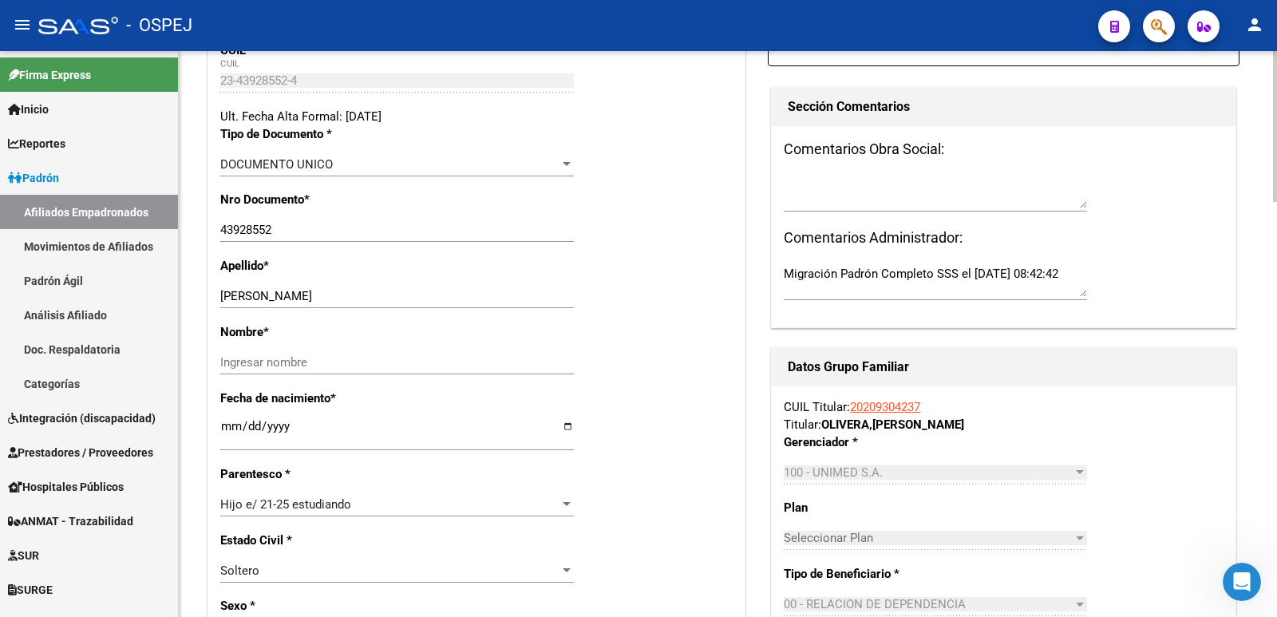
scroll to position [399, 0]
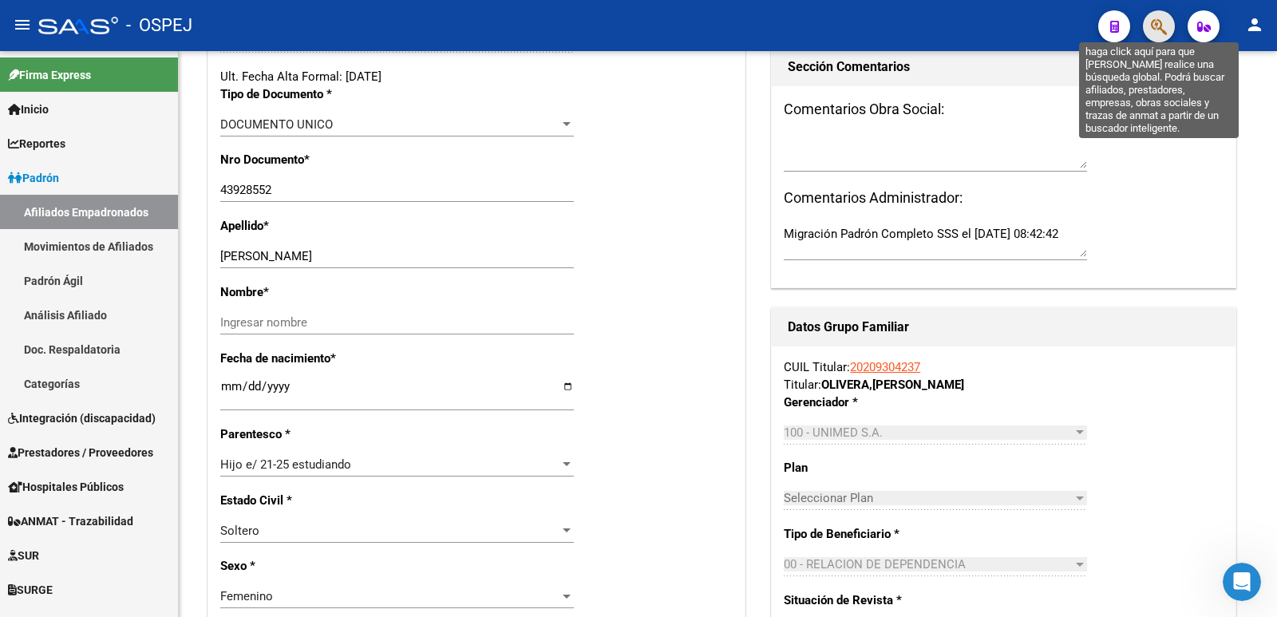
click at [1155, 26] on icon "button" at bounding box center [1159, 27] width 16 height 18
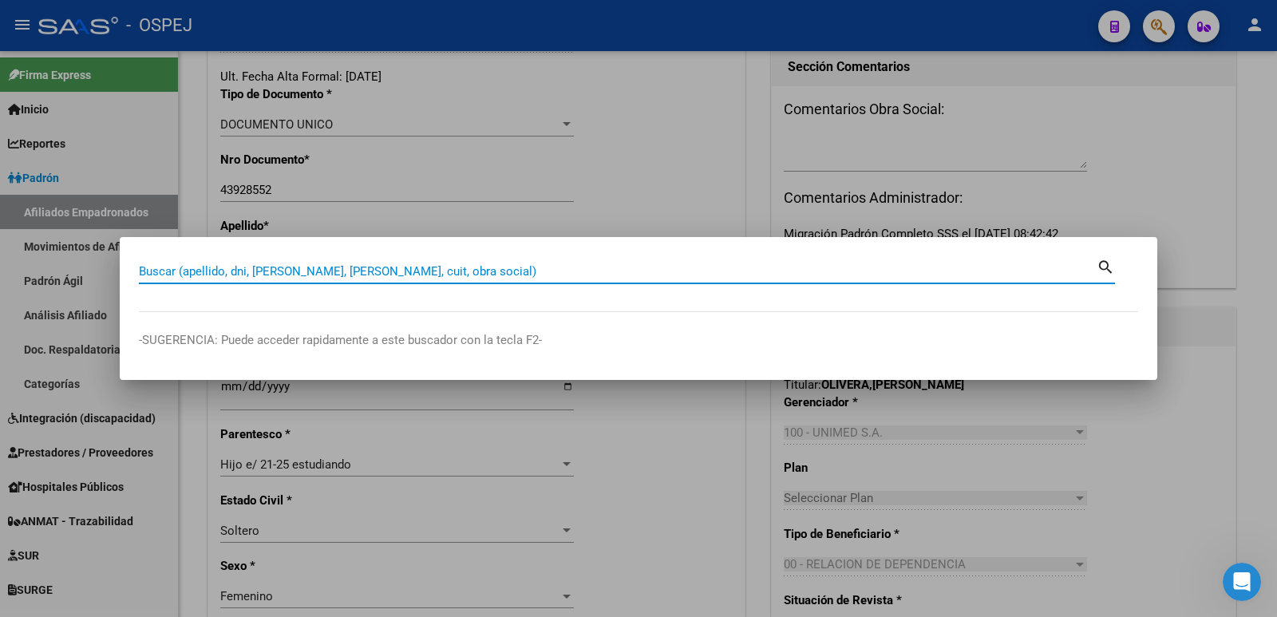
click at [343, 278] on input "Buscar (apellido, dni, [PERSON_NAME], [PERSON_NAME], cuit, obra social)" at bounding box center [618, 271] width 958 height 14
type input "96149586"
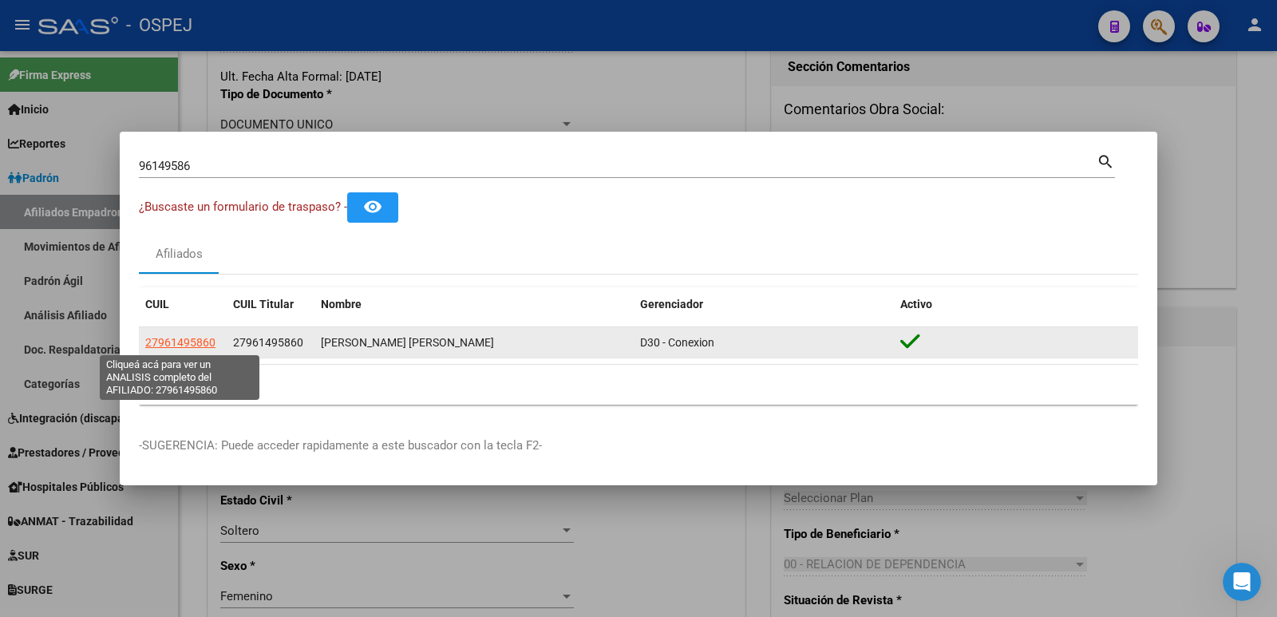
click at [187, 341] on span "27961495860" at bounding box center [180, 342] width 70 height 13
type textarea "27961495860"
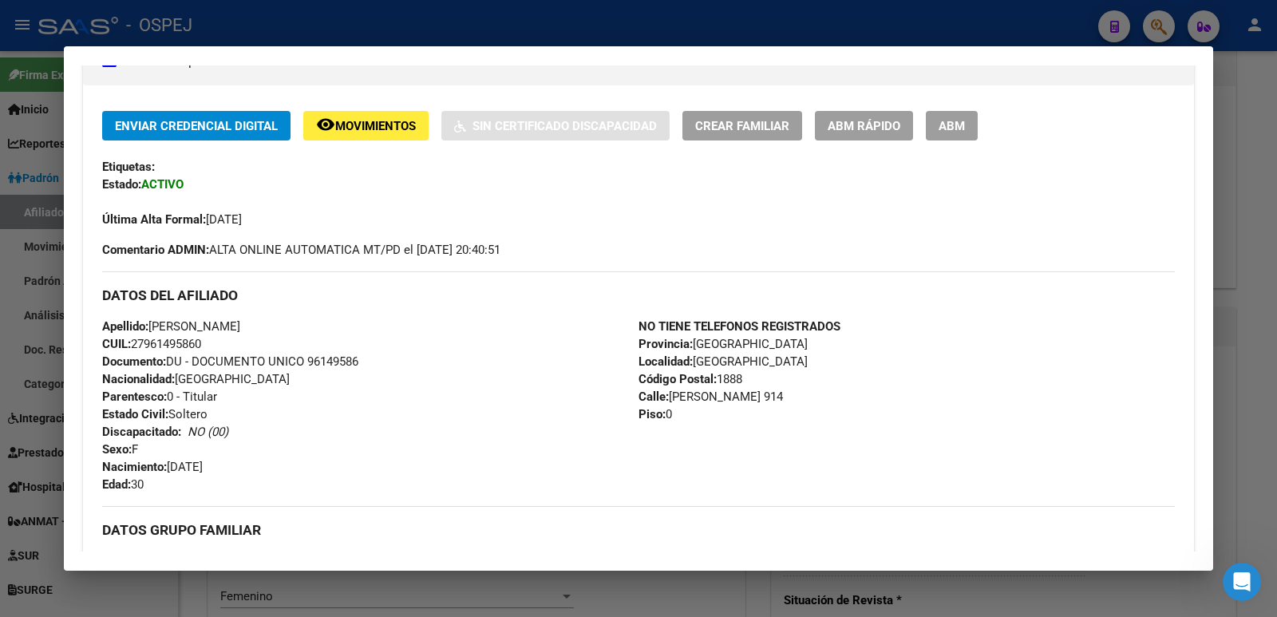
scroll to position [319, 0]
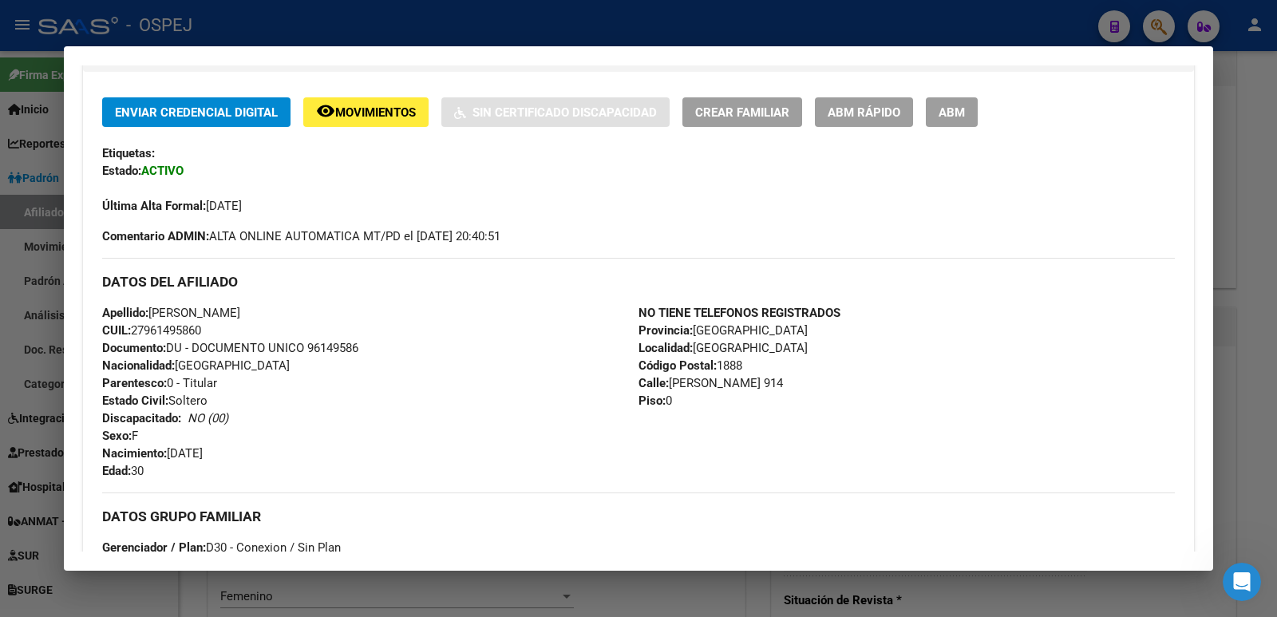
click at [436, 13] on div at bounding box center [638, 308] width 1277 height 617
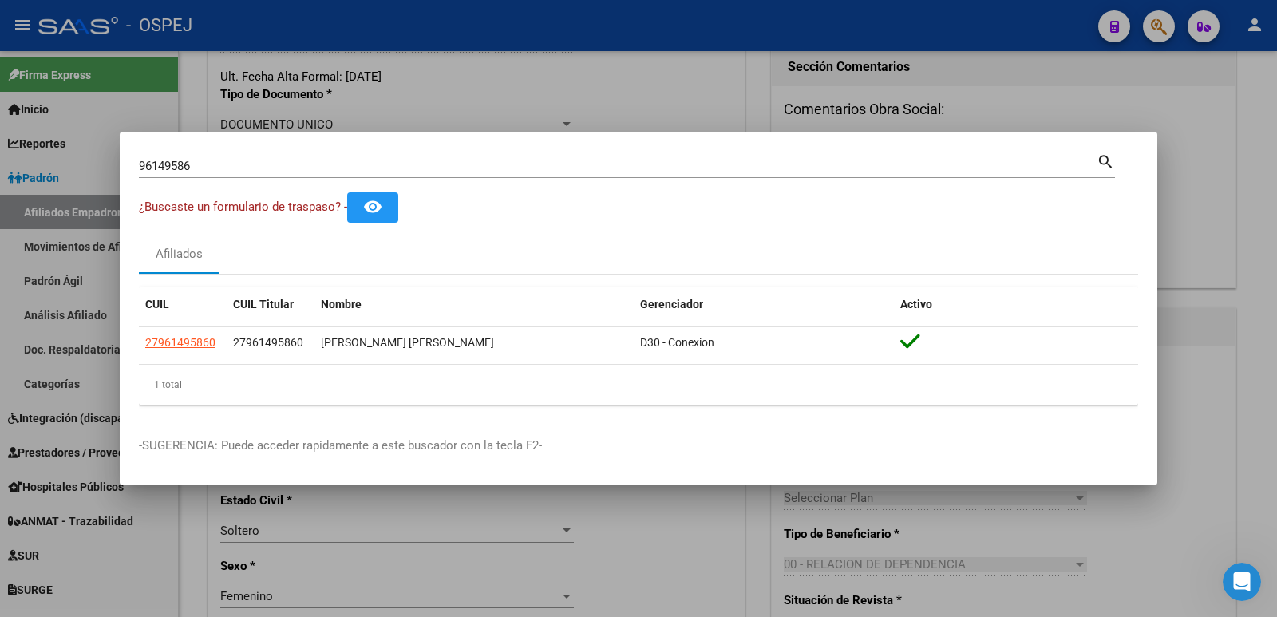
click at [551, 58] on div at bounding box center [638, 308] width 1277 height 617
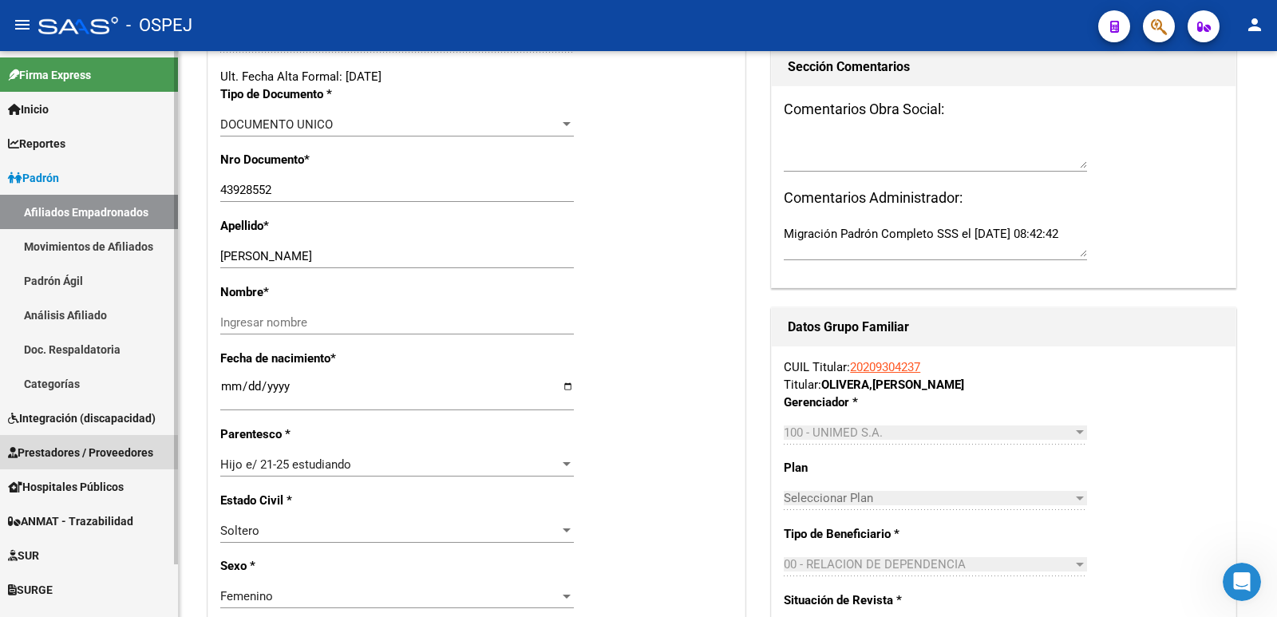
click at [122, 445] on span "Prestadores / Proveedores" at bounding box center [80, 453] width 145 height 18
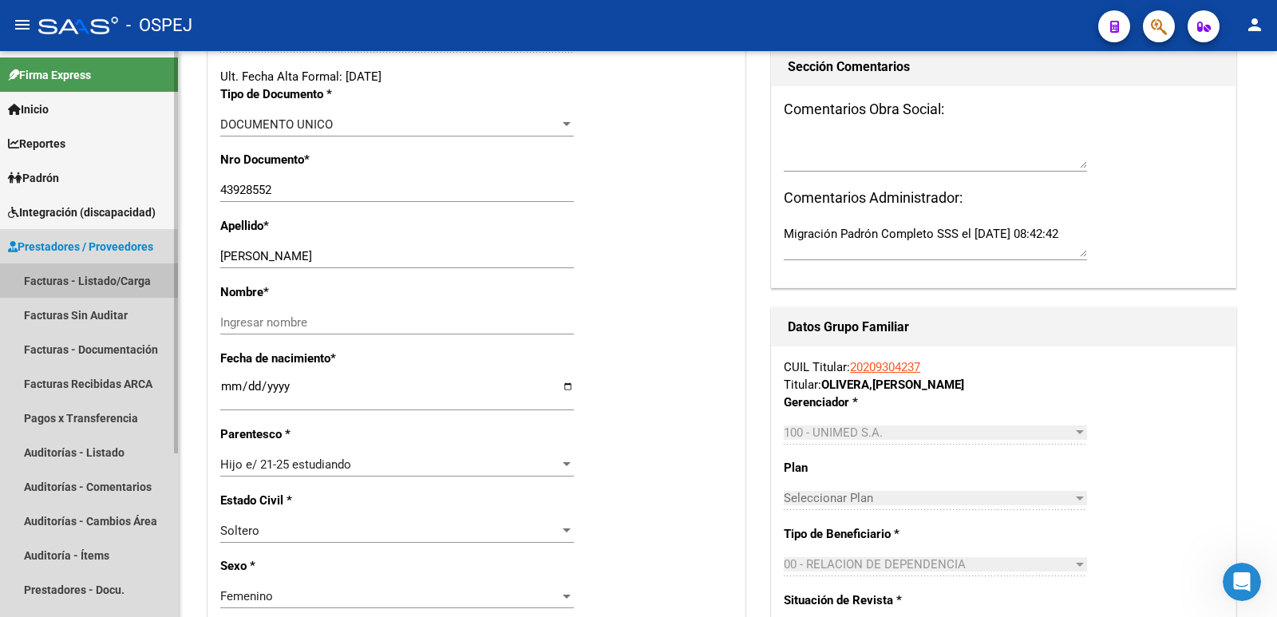
click at [77, 284] on link "Facturas - Listado/Carga" at bounding box center [89, 280] width 178 height 34
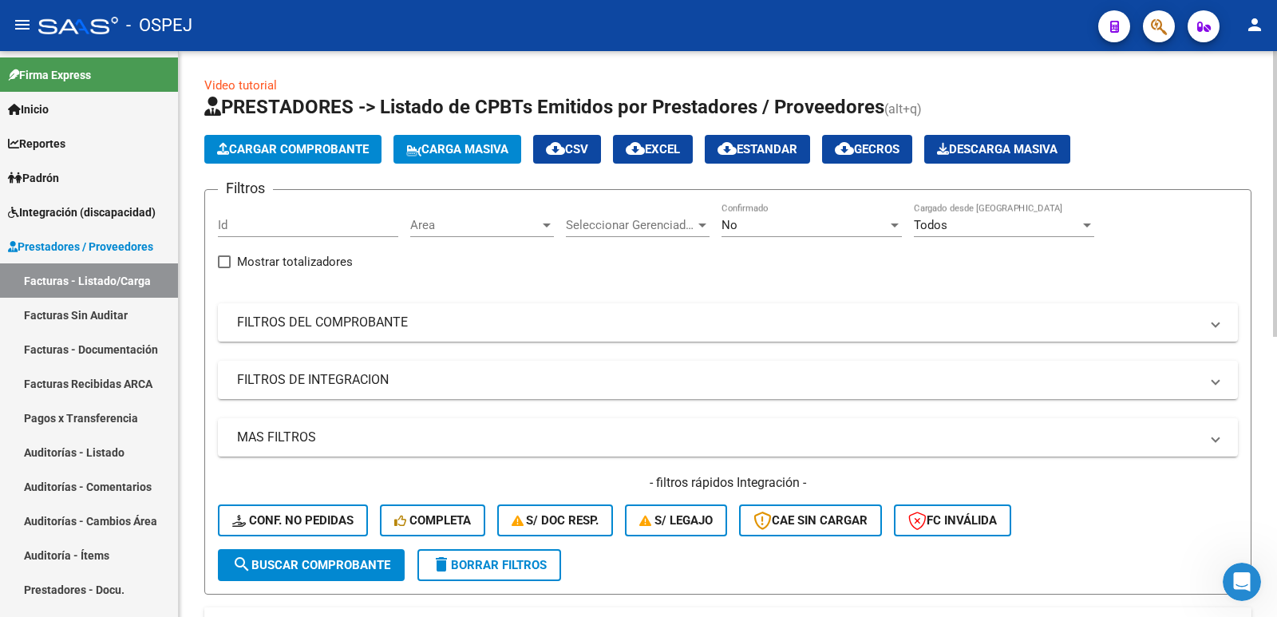
click at [762, 212] on div "No Confirmado" at bounding box center [812, 220] width 180 height 34
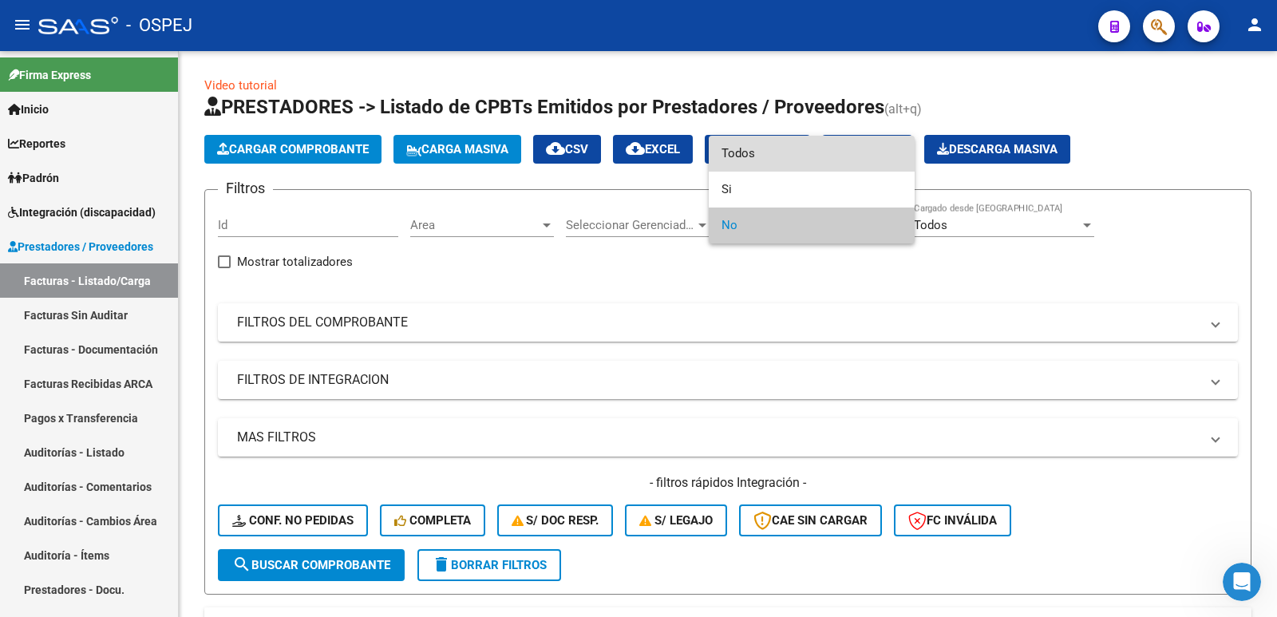
click at [766, 158] on span "Todos" at bounding box center [812, 154] width 180 height 36
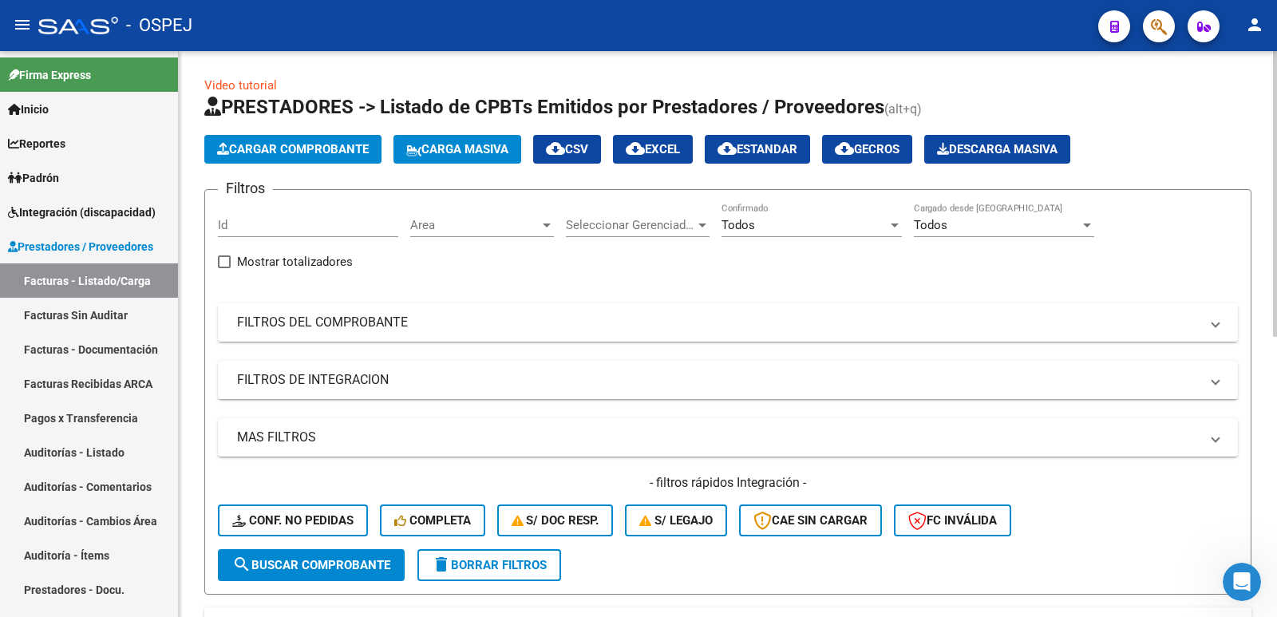
click at [418, 330] on mat-panel-title "FILTROS DEL COMPROBANTE" at bounding box center [718, 323] width 963 height 18
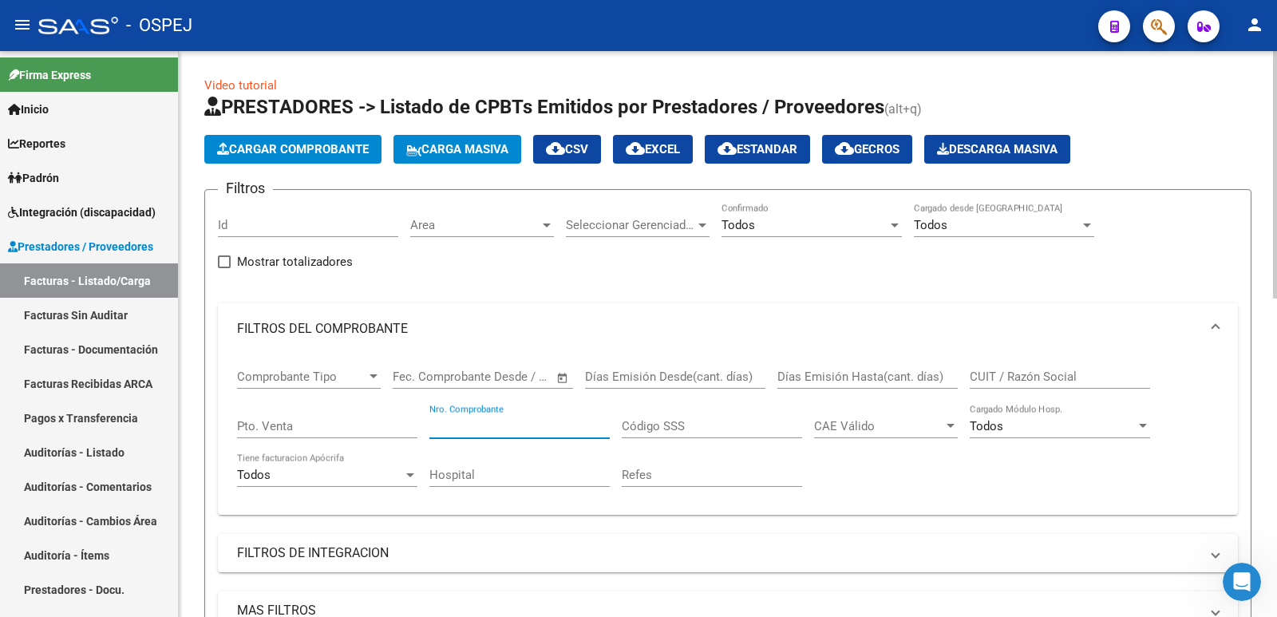
click at [546, 433] on input "Nro. Comprobante" at bounding box center [520, 426] width 180 height 14
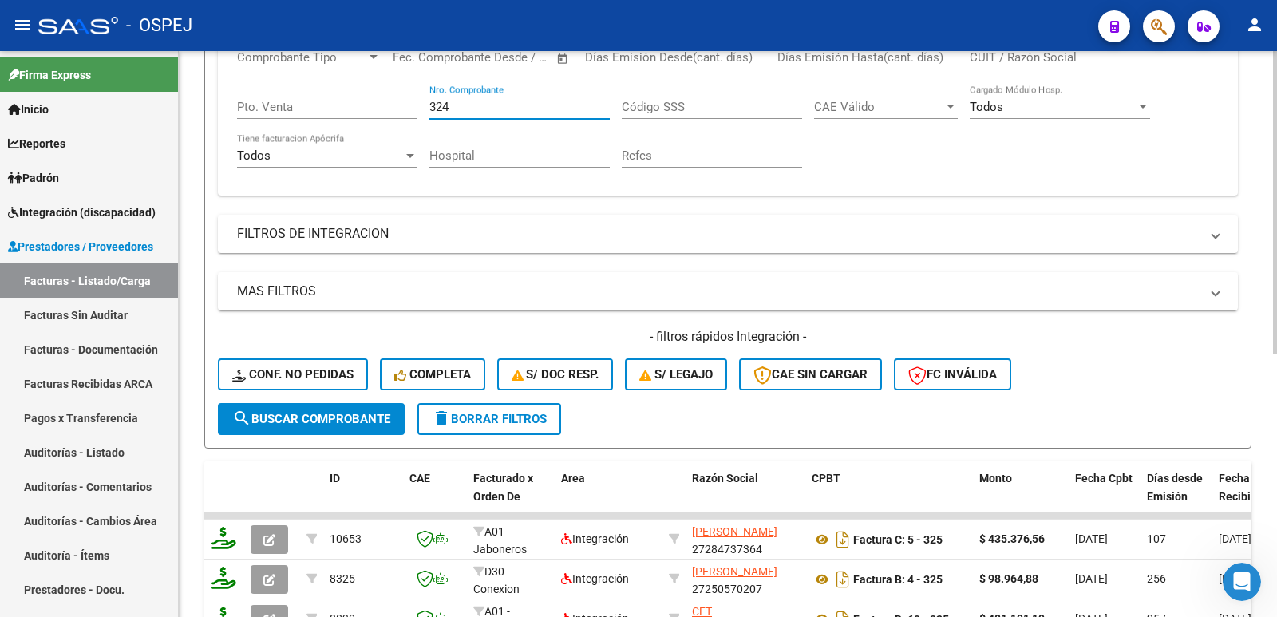
scroll to position [399, 0]
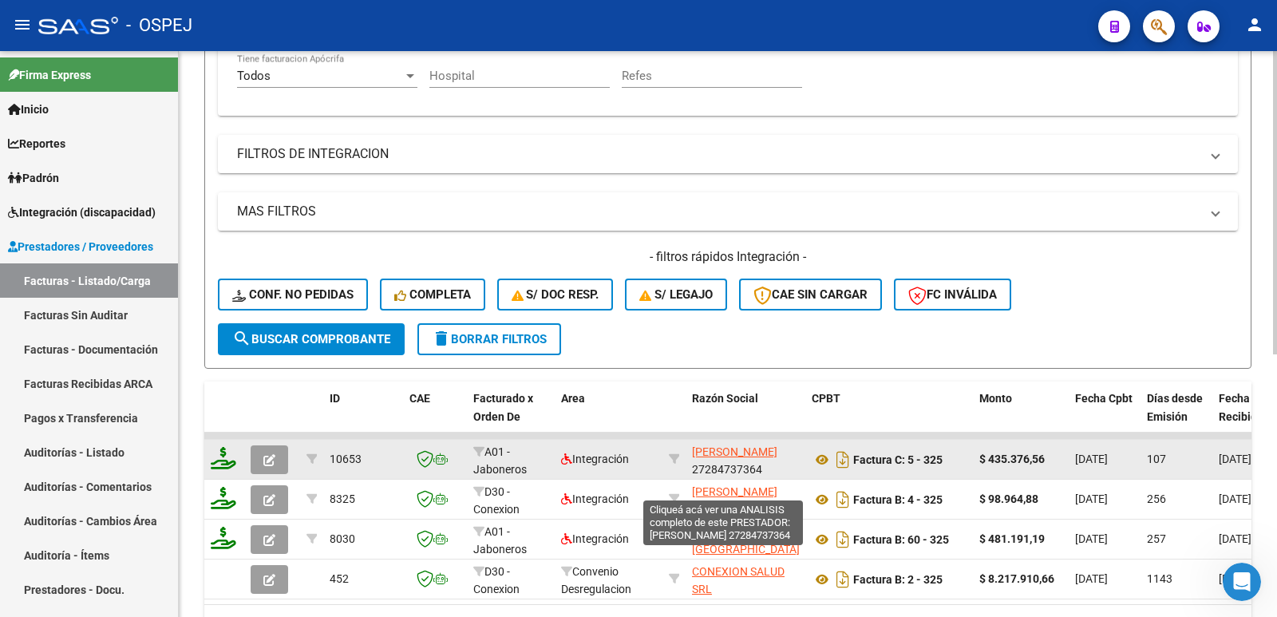
type input "324"
click at [711, 454] on span "[PERSON_NAME]" at bounding box center [734, 451] width 85 height 13
type textarea "27284737364"
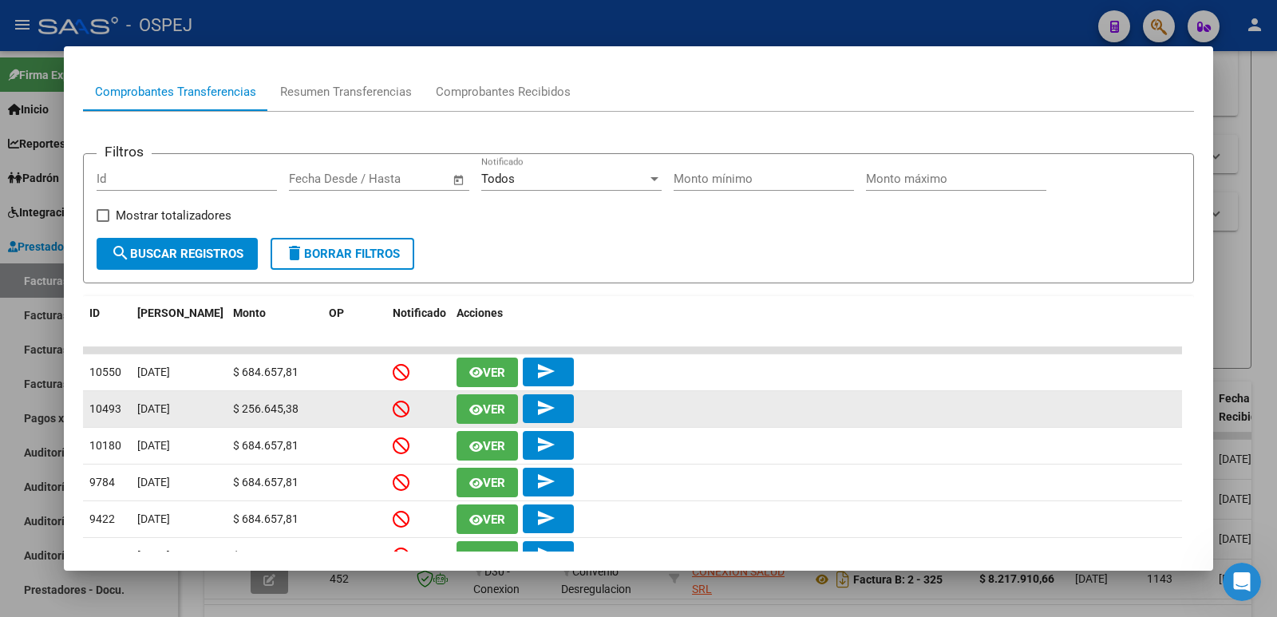
scroll to position [160, 0]
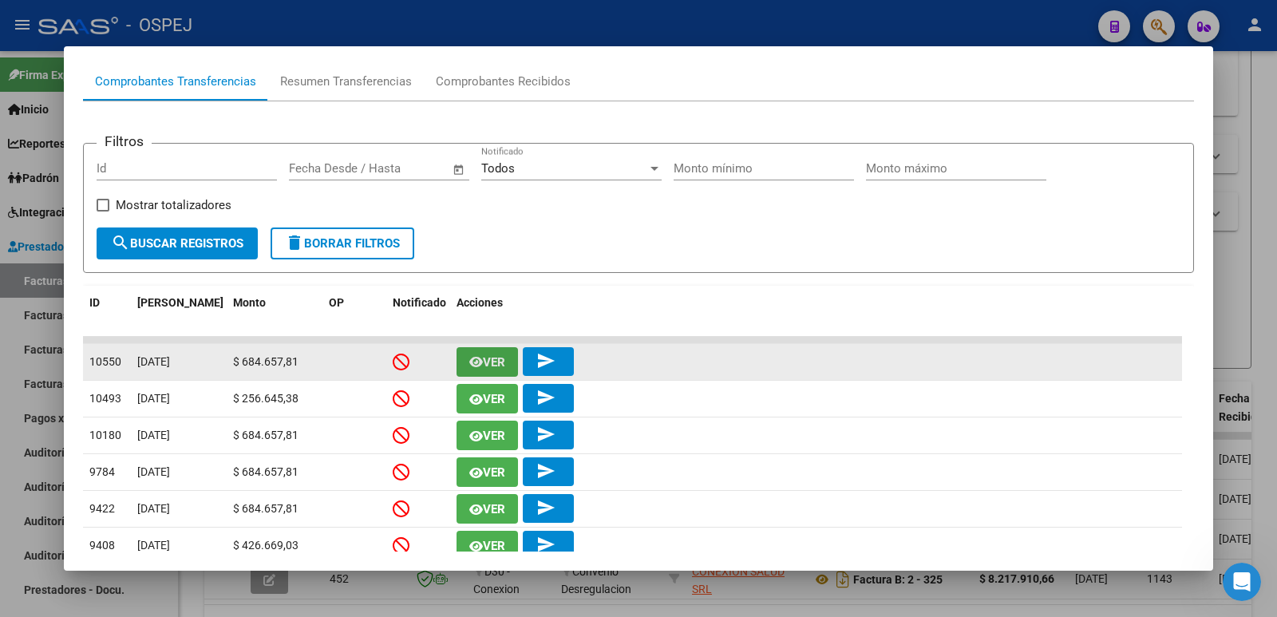
click at [496, 355] on span "Ver" at bounding box center [494, 362] width 22 height 14
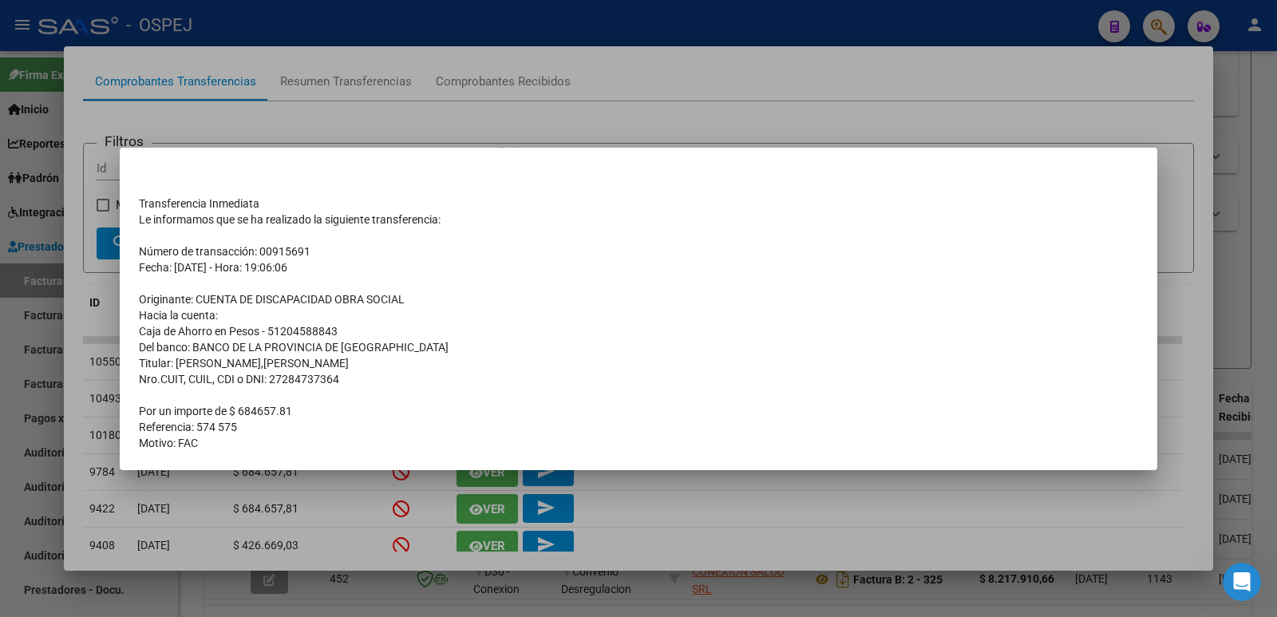
click at [638, 73] on div at bounding box center [638, 308] width 1277 height 617
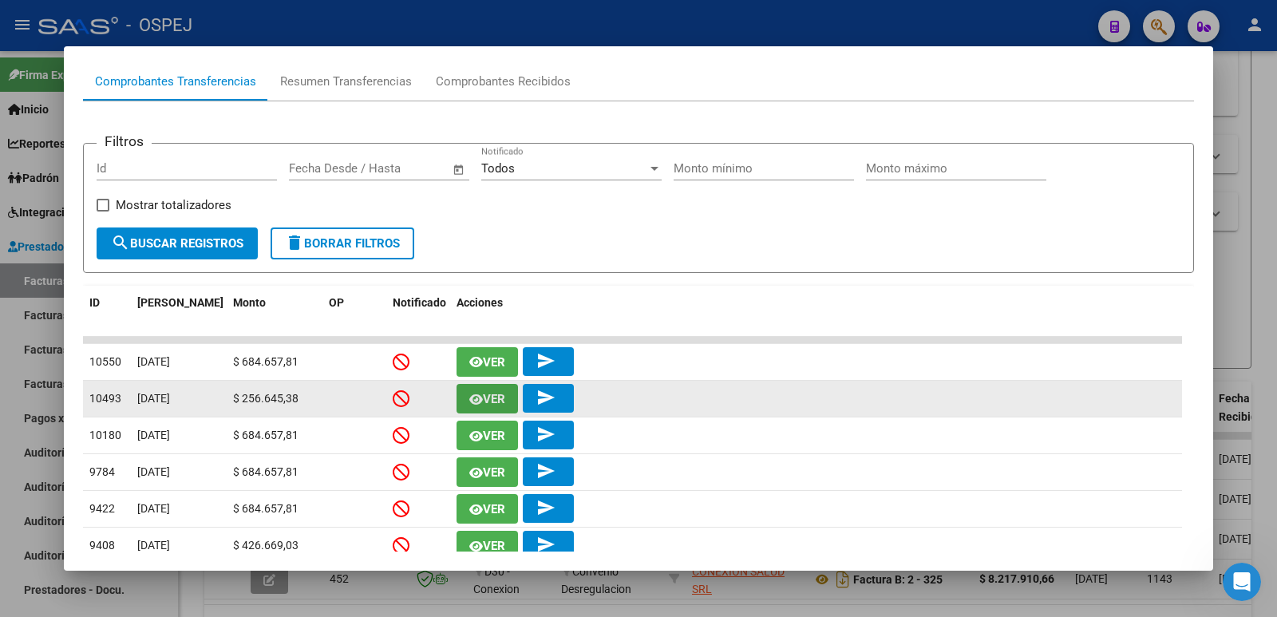
click at [502, 394] on span "Ver" at bounding box center [494, 399] width 22 height 14
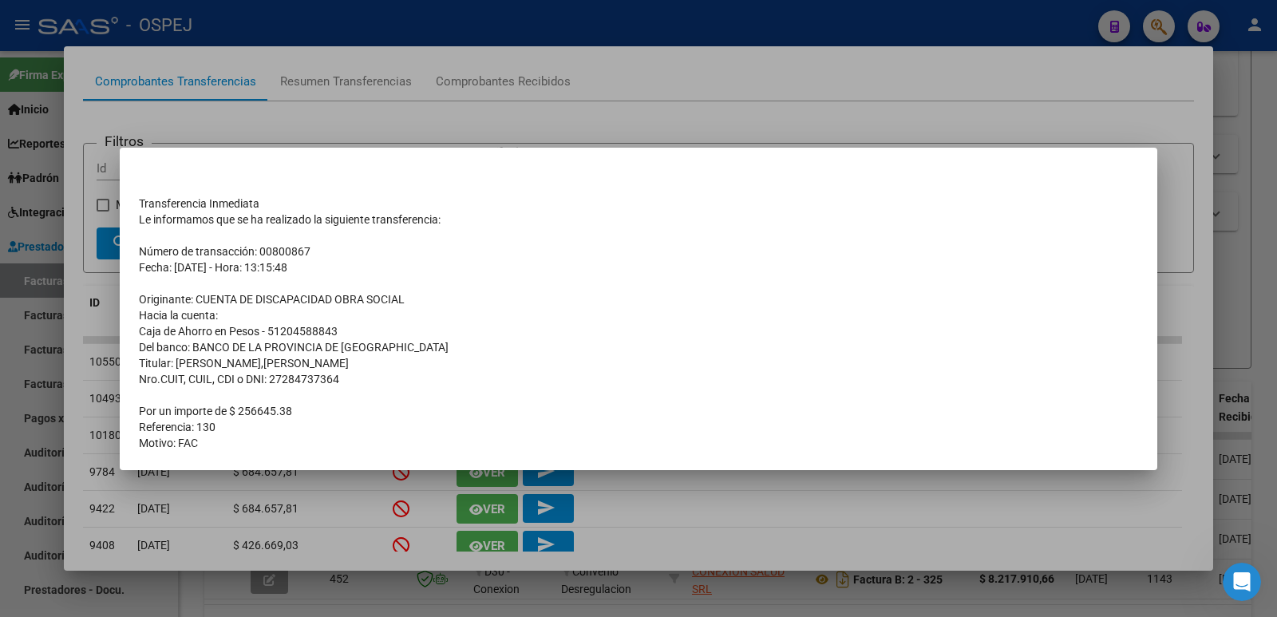
click at [654, 84] on div at bounding box center [638, 308] width 1277 height 617
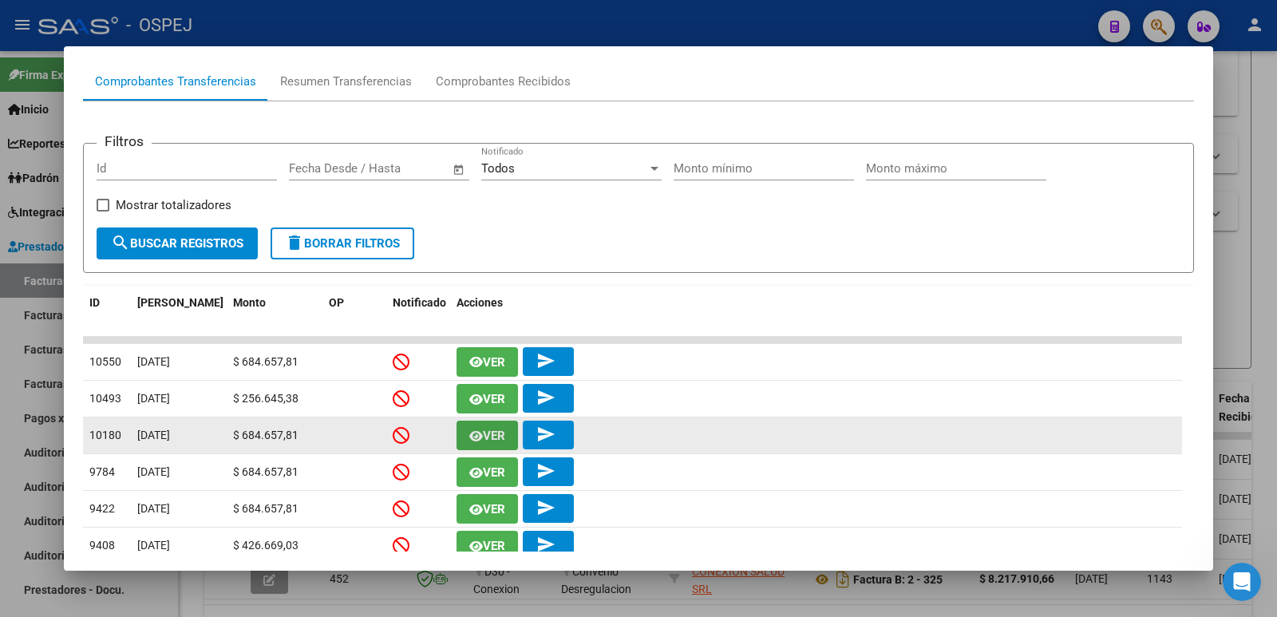
click at [474, 437] on icon "button" at bounding box center [476, 436] width 14 height 12
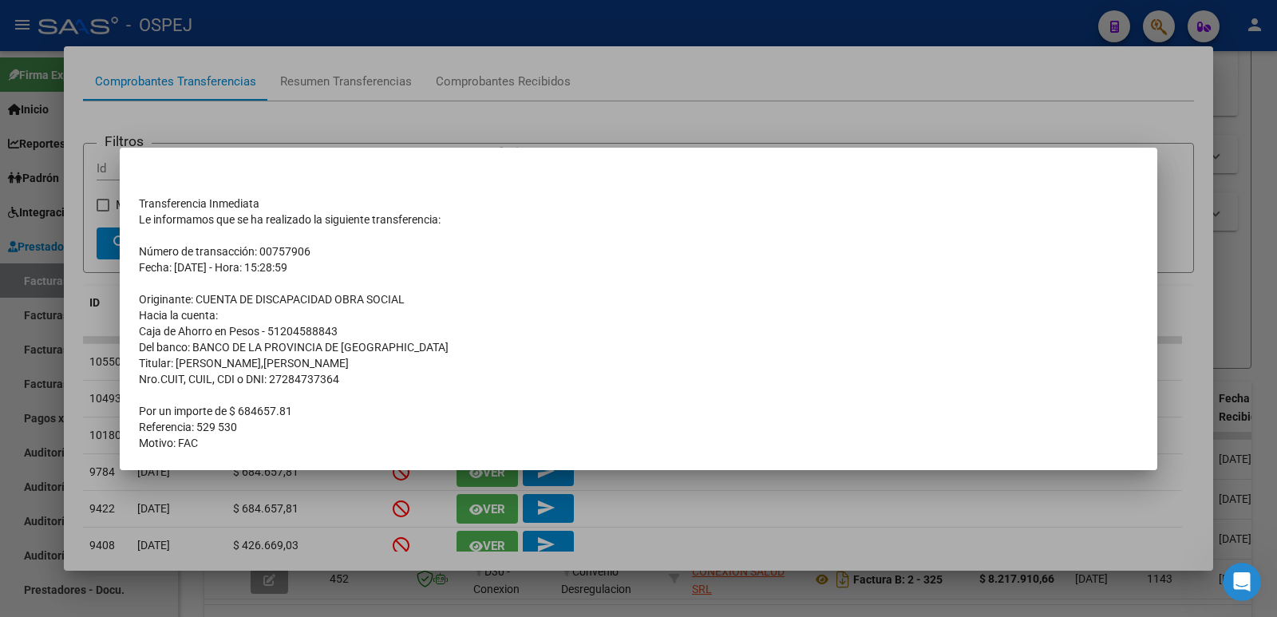
click at [585, 26] on div at bounding box center [638, 308] width 1277 height 617
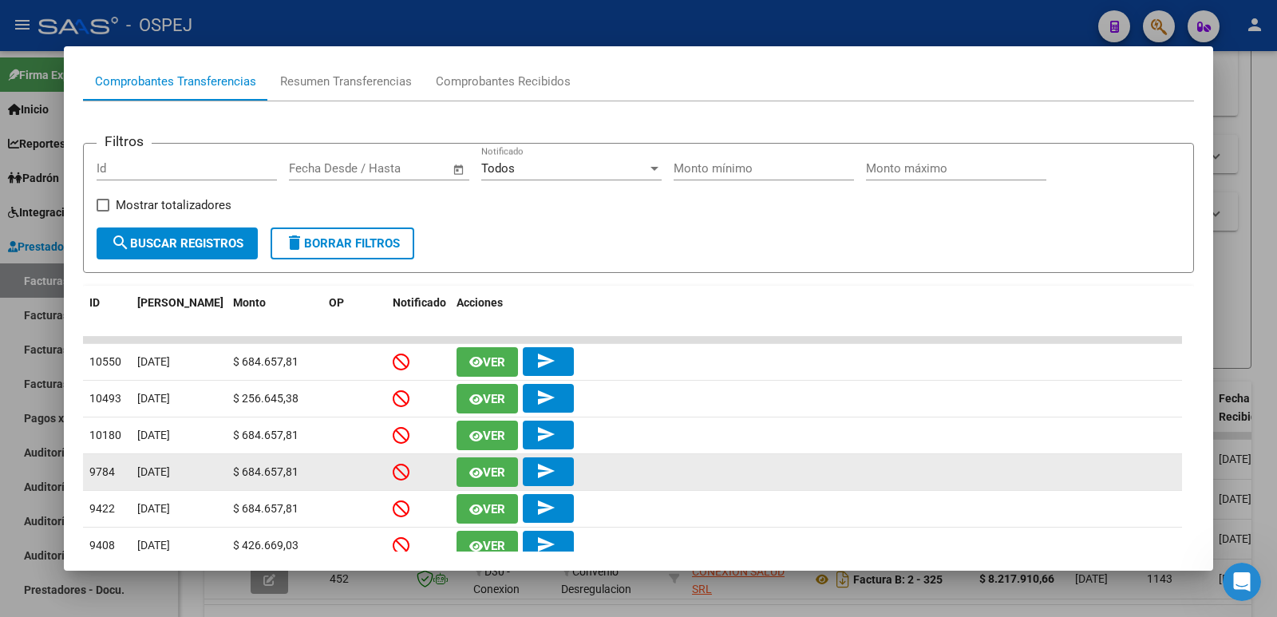
click at [492, 474] on span "Ver" at bounding box center [494, 472] width 22 height 14
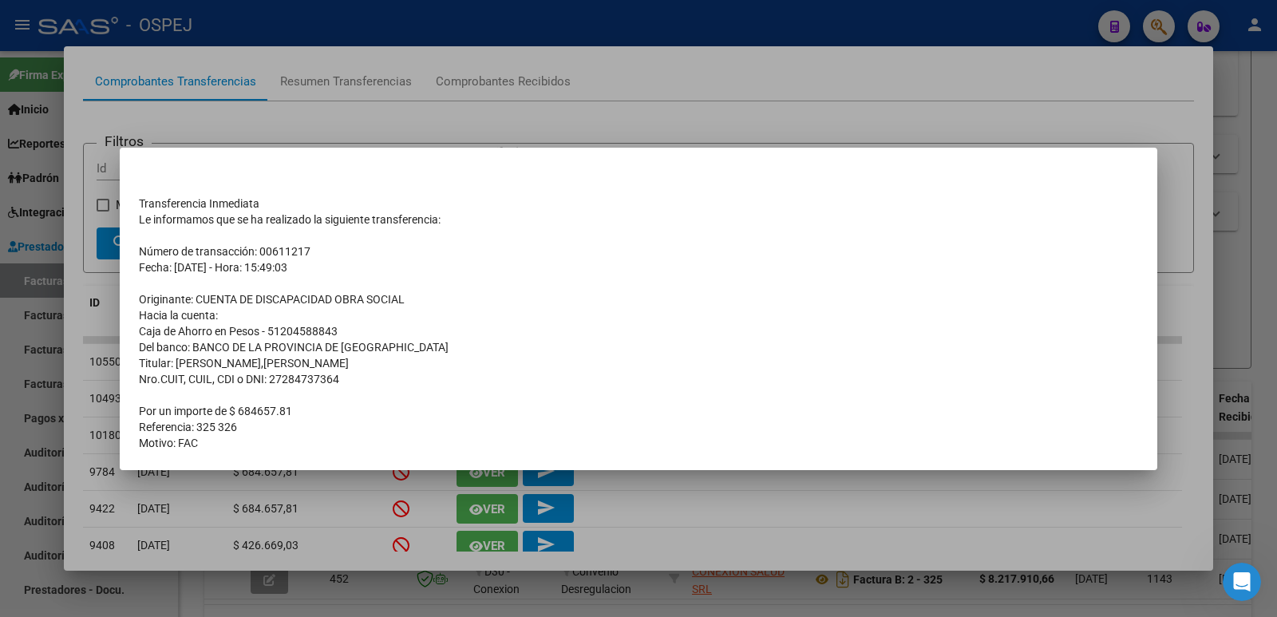
drag, startPoint x: 141, startPoint y: 201, endPoint x: 434, endPoint y: 442, distance: 379.4
click at [434, 442] on tbody "Transferencia Inmediata Le informamos que se ha realizado la siguiente transfer…" at bounding box center [639, 315] width 1000 height 271
copy tbody "Transferencia Inmediata Le informamos que se ha realizado la siguiente transfer…"
click at [506, 55] on div at bounding box center [638, 308] width 1277 height 617
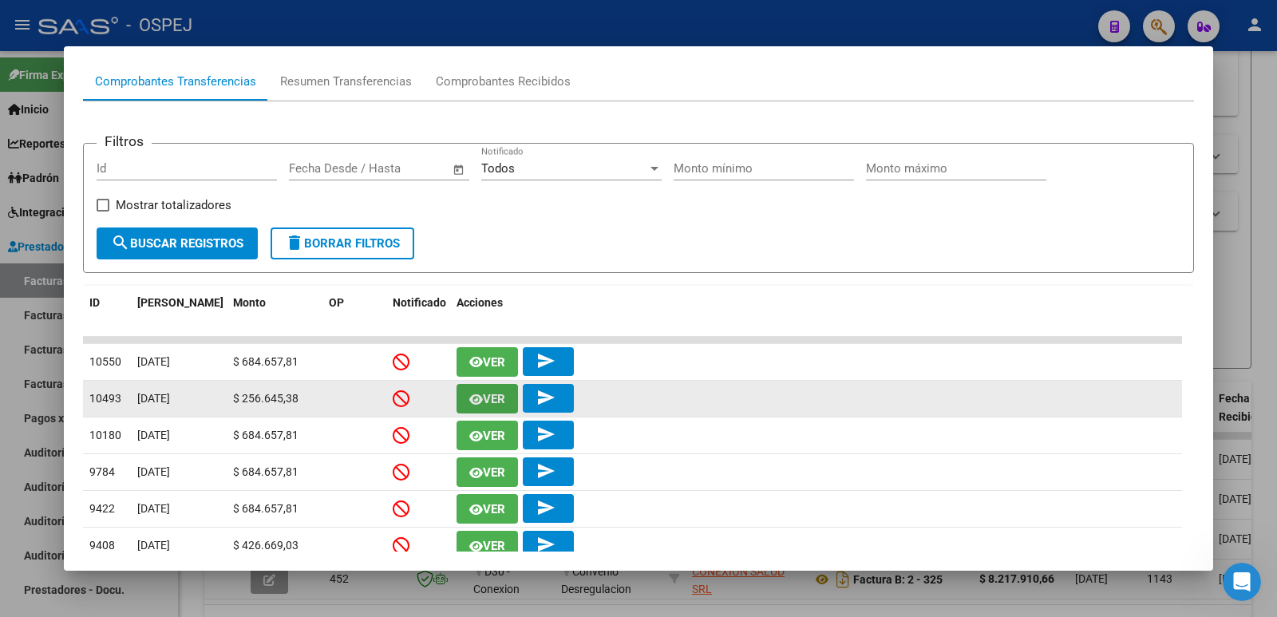
click at [488, 402] on span "Ver" at bounding box center [494, 399] width 22 height 14
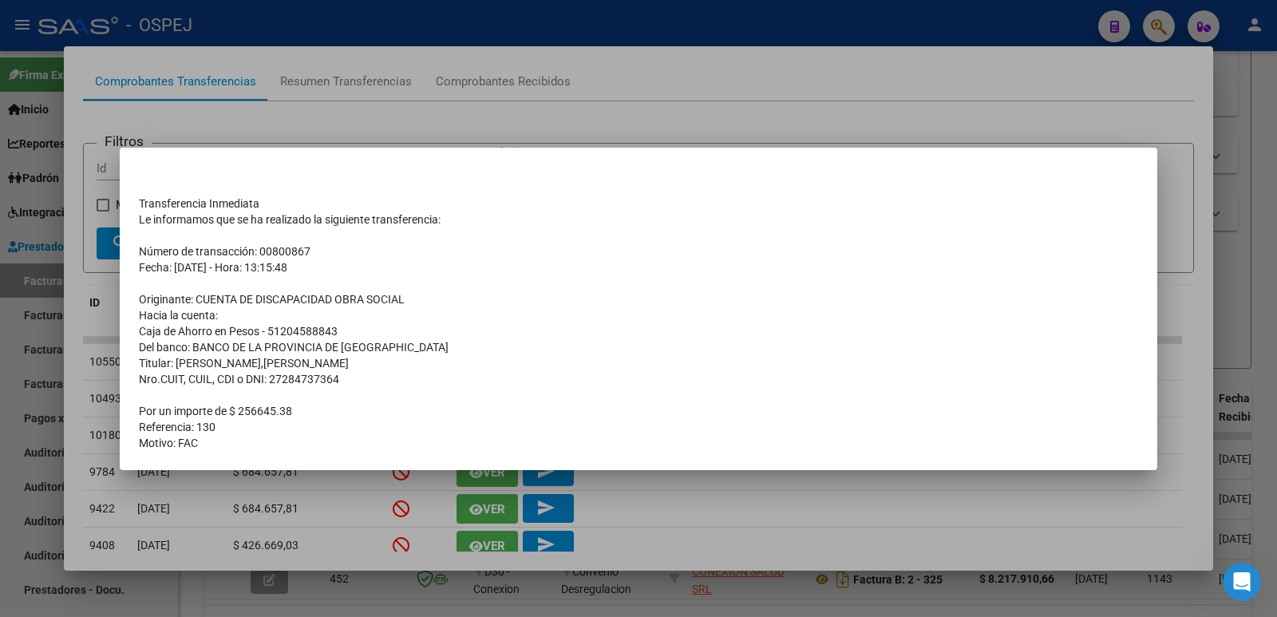
click at [493, 21] on div at bounding box center [638, 308] width 1277 height 617
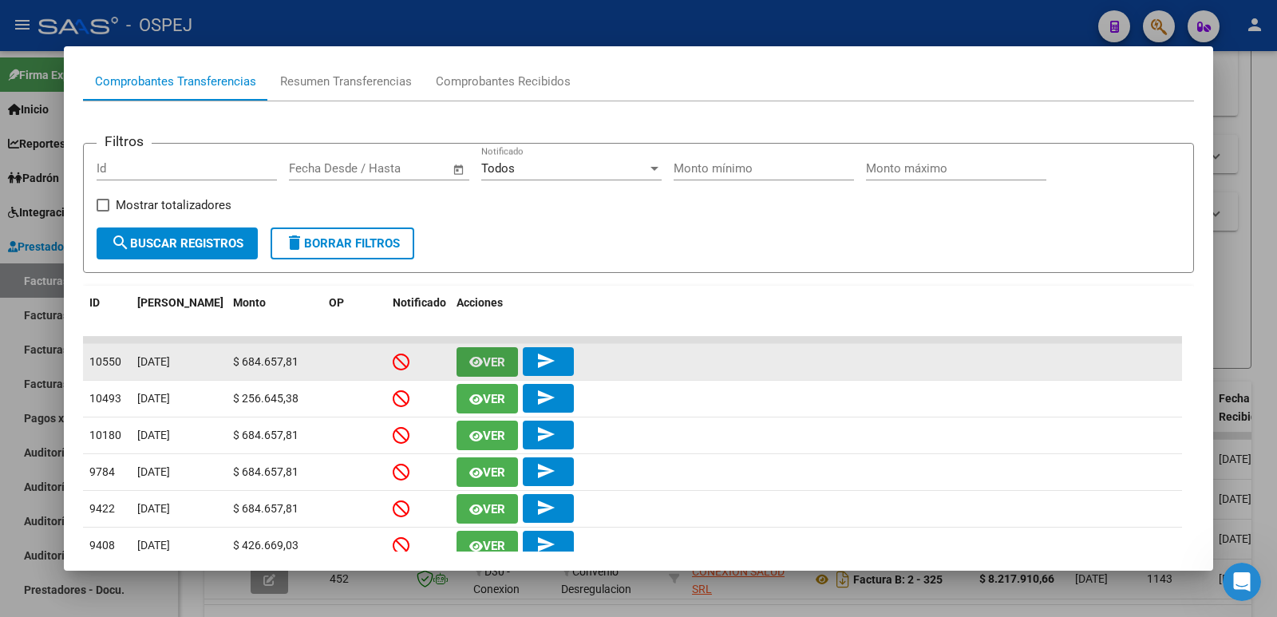
click at [502, 373] on button "Ver" at bounding box center [487, 362] width 61 height 30
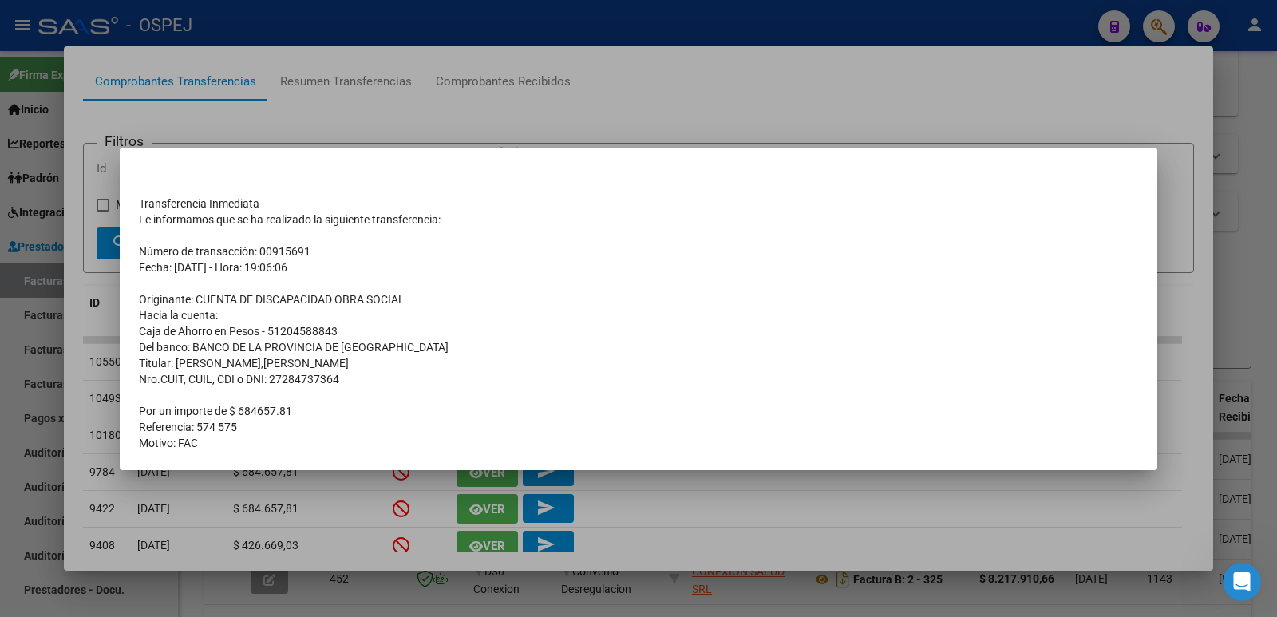
click at [491, 14] on div at bounding box center [638, 308] width 1277 height 617
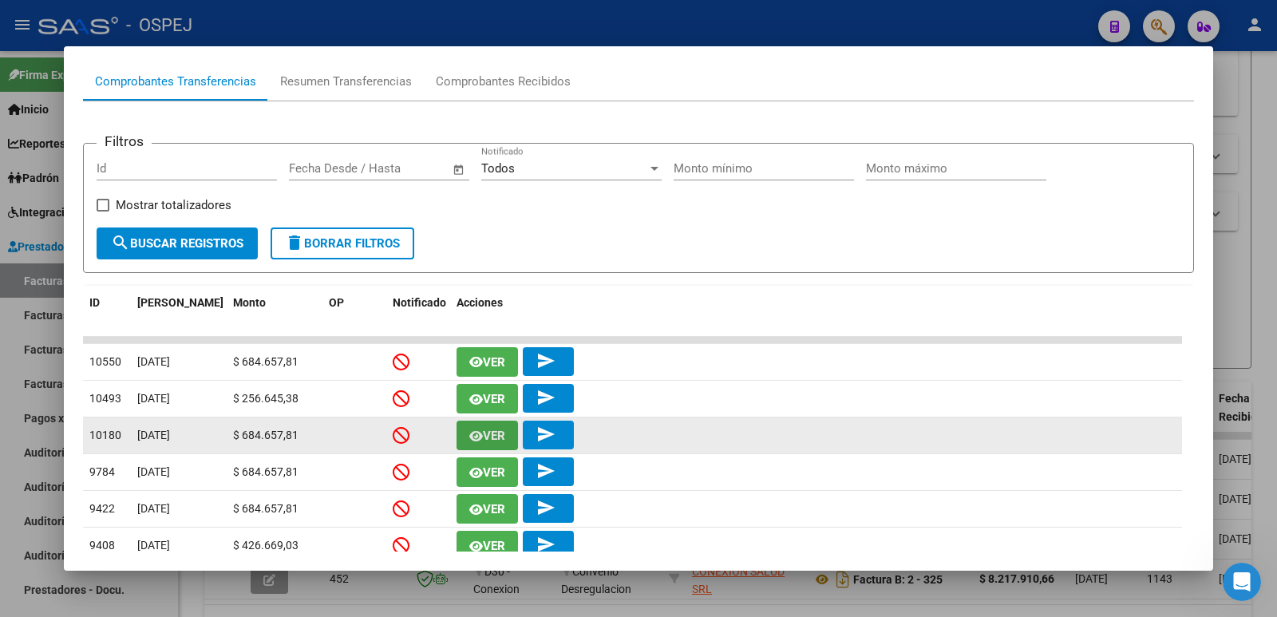
click at [491, 441] on span "Ver" at bounding box center [494, 436] width 22 height 14
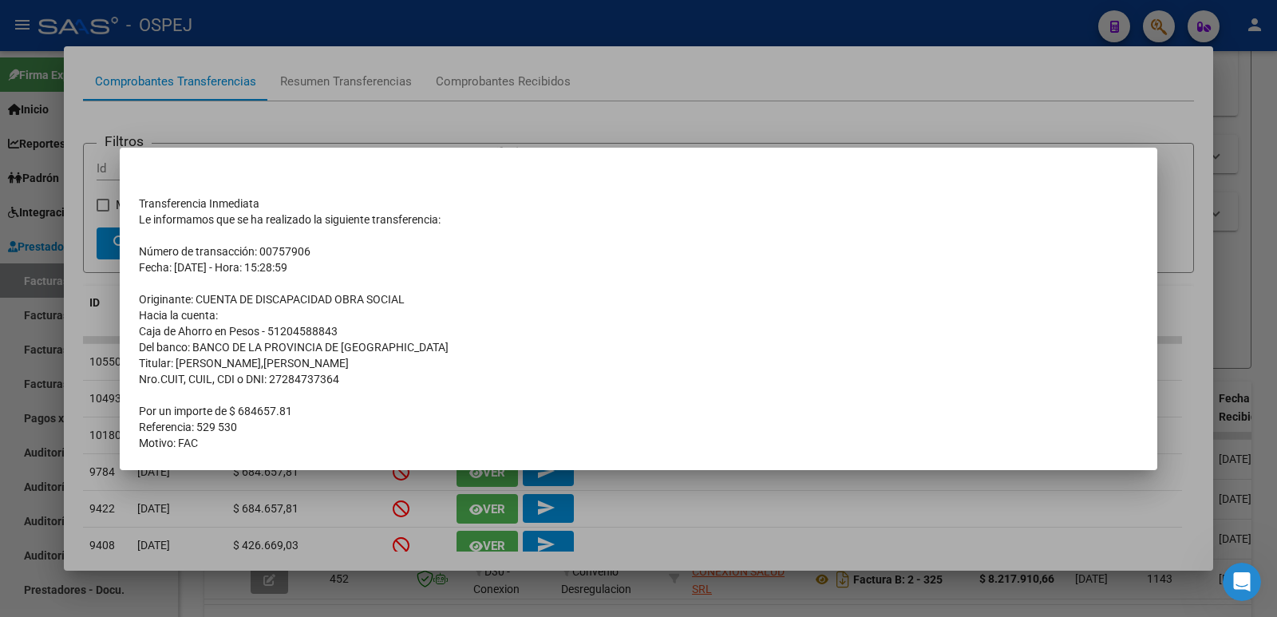
drag, startPoint x: 141, startPoint y: 203, endPoint x: 378, endPoint y: 437, distance: 334.2
click at [378, 437] on tbody "Transferencia Inmediata Le informamos que se ha realizado la siguiente transfer…" at bounding box center [639, 315] width 1000 height 271
copy tbody "Transferencia Inmediata Le informamos que se ha realizado la siguiente transfer…"
click at [608, 37] on div at bounding box center [638, 308] width 1277 height 617
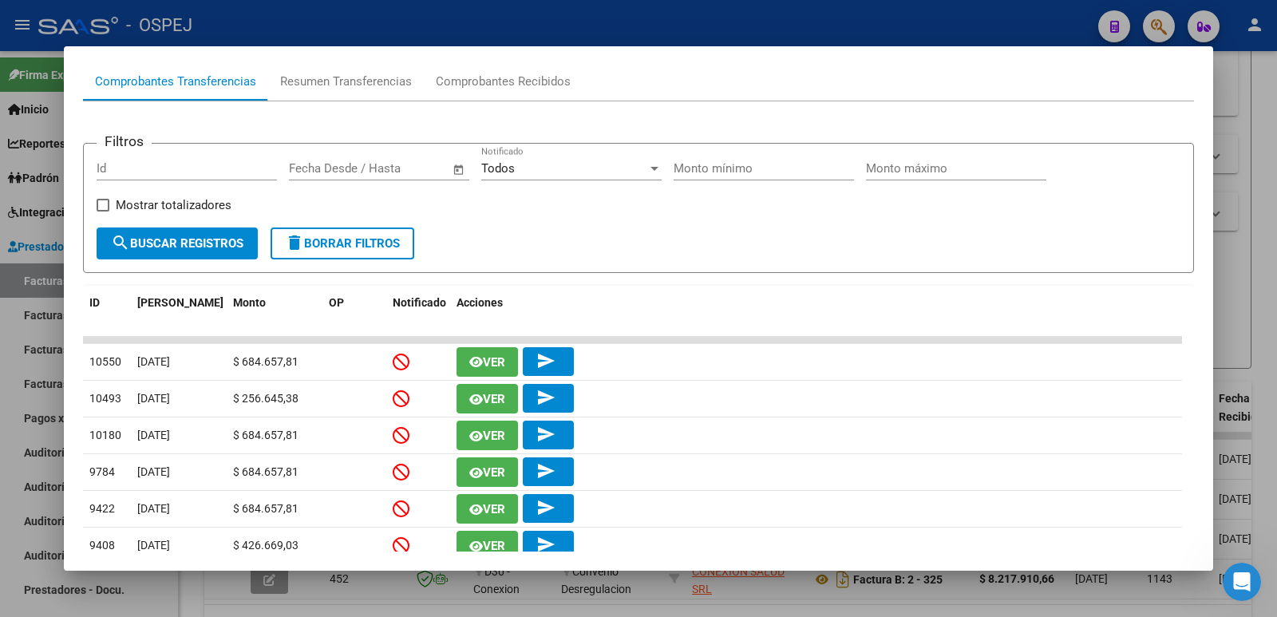
click at [774, 33] on div at bounding box center [638, 308] width 1277 height 617
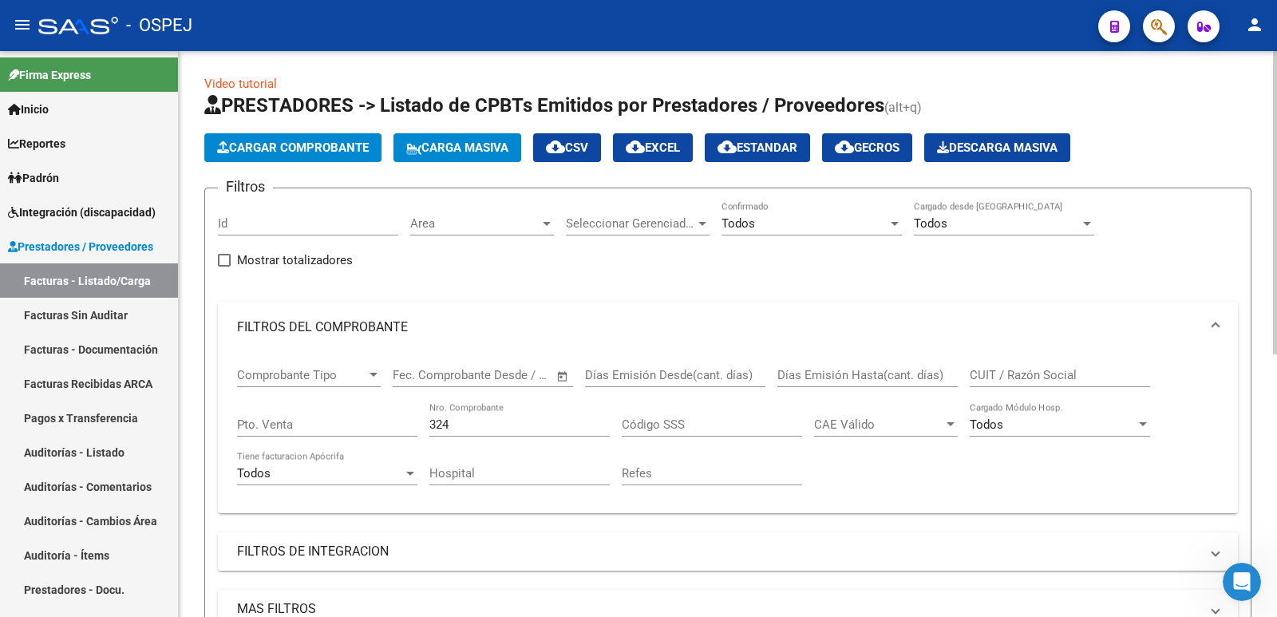
scroll to position [0, 0]
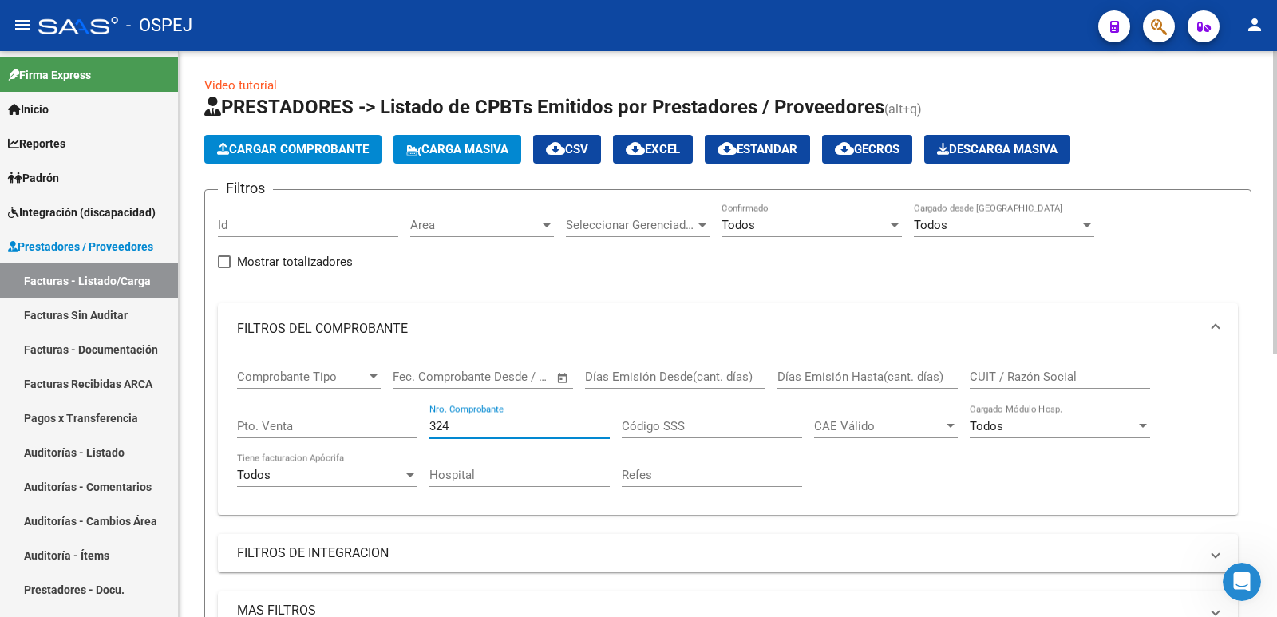
drag, startPoint x: 452, startPoint y: 430, endPoint x: 195, endPoint y: 404, distance: 258.4
click at [195, 404] on div "Video tutorial PRESTADORES -> Listado de CPBTs Emitidos por Prestadores / Prove…" at bounding box center [728, 573] width 1099 height 1044
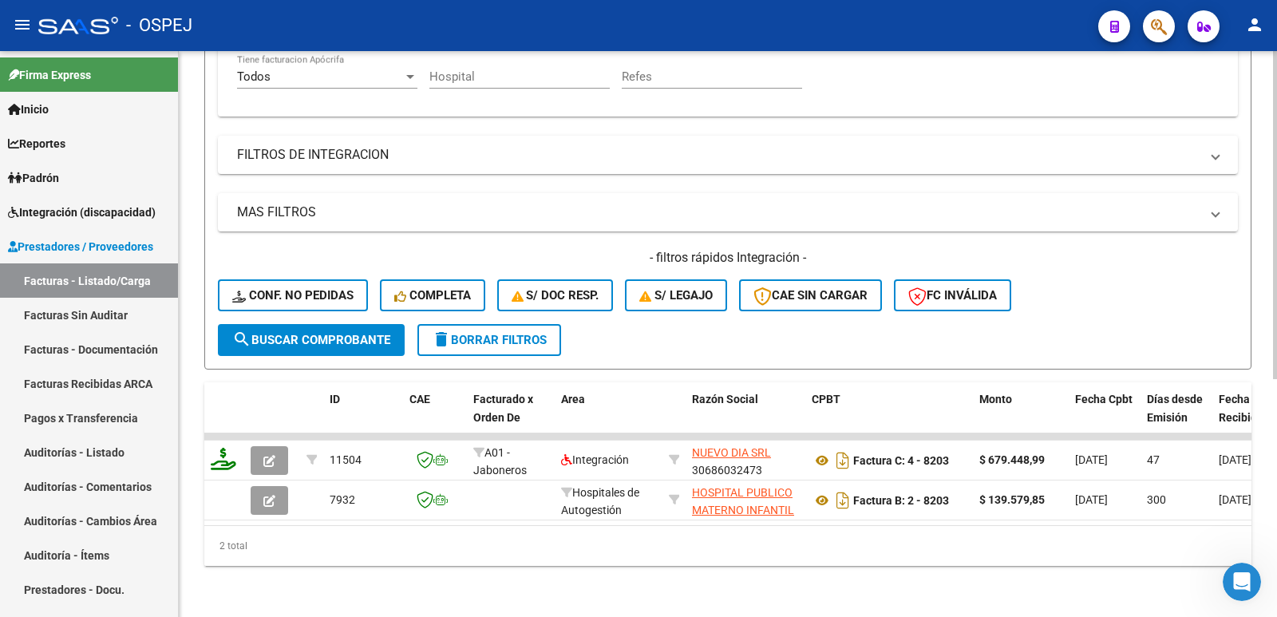
scroll to position [410, 0]
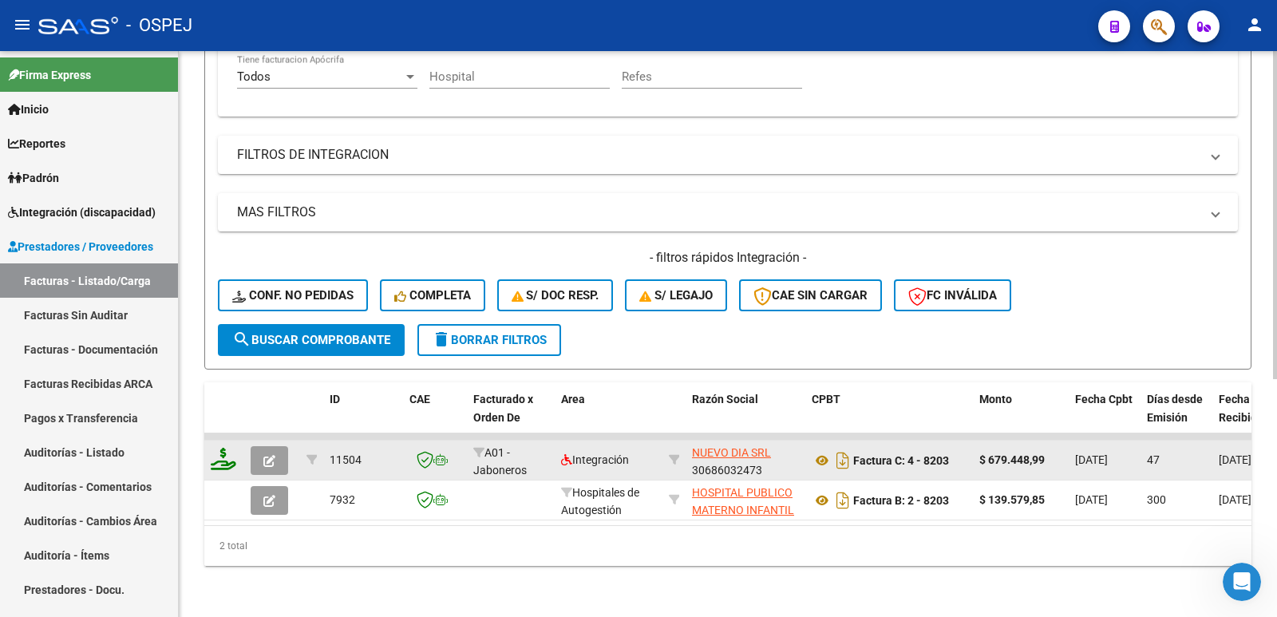
type input "8203"
click at [272, 455] on icon "button" at bounding box center [269, 461] width 12 height 12
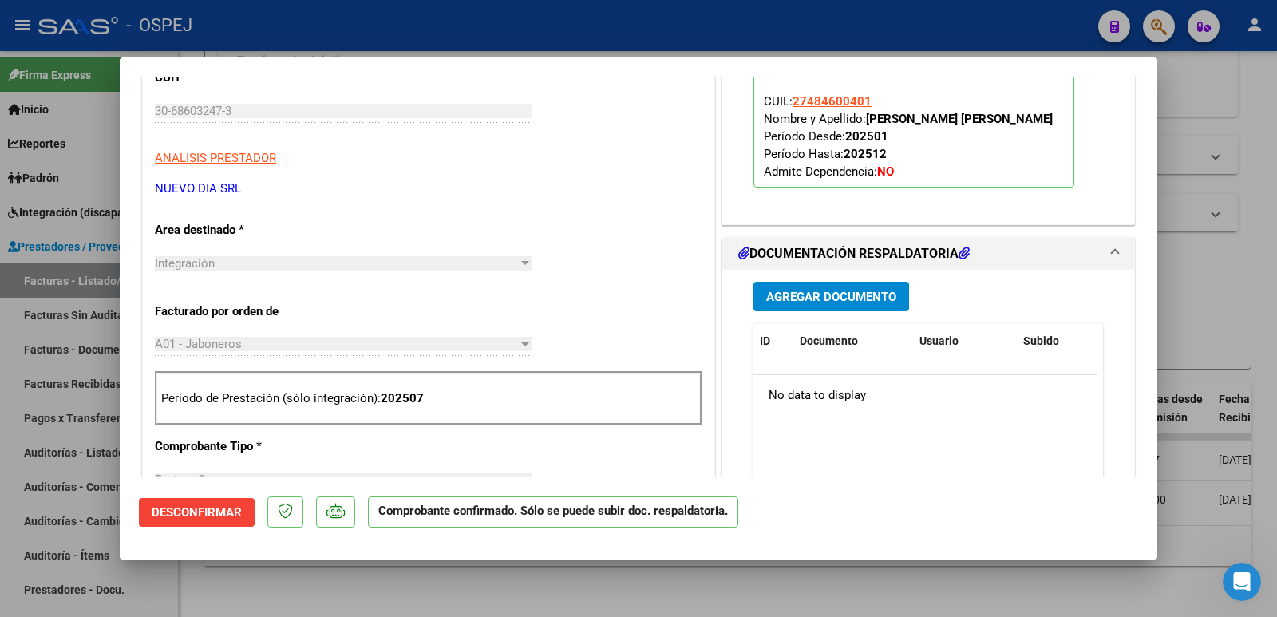
scroll to position [479, 0]
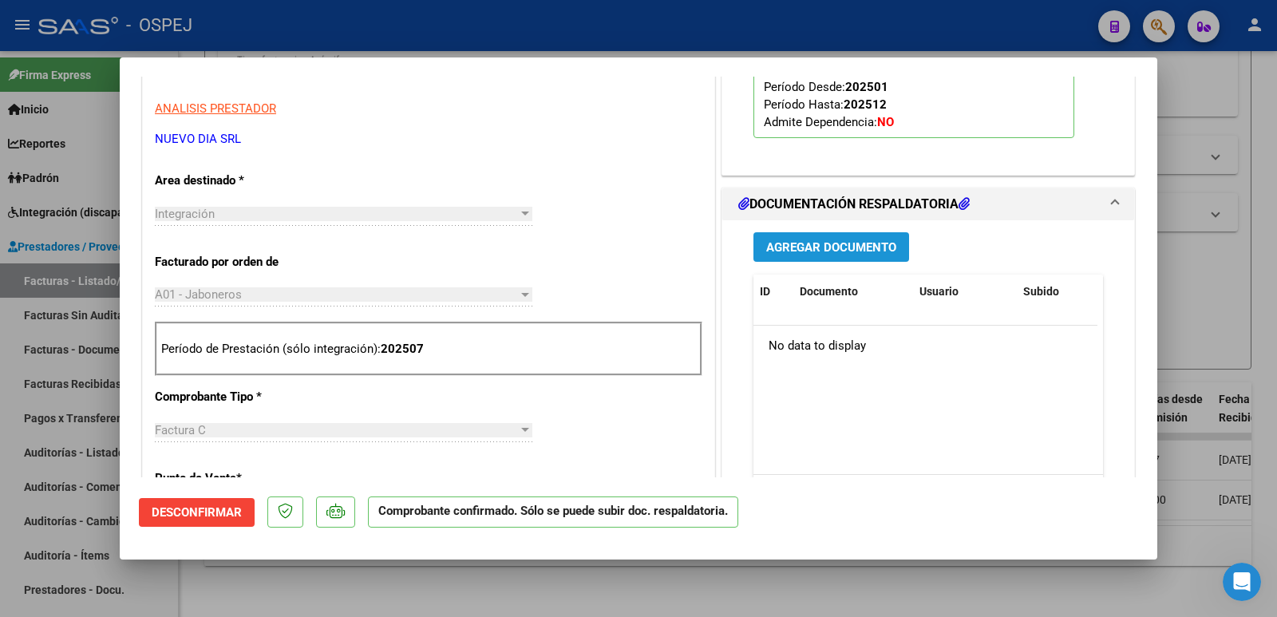
click at [785, 247] on span "Agregar Documento" at bounding box center [831, 247] width 130 height 14
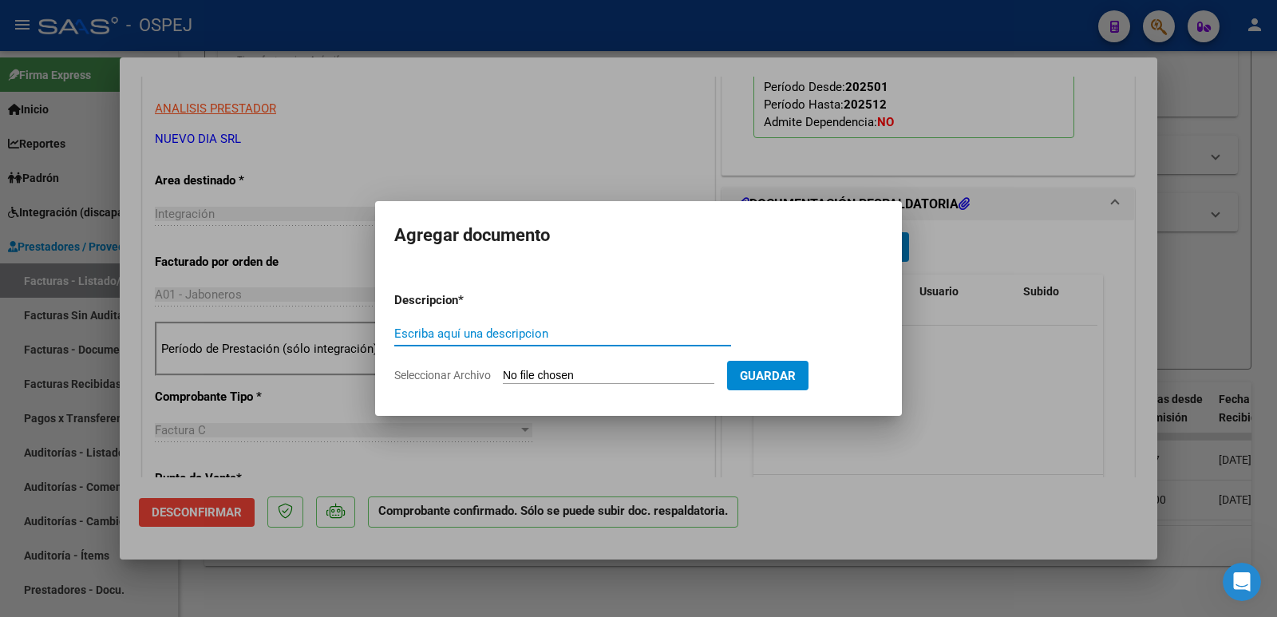
click at [528, 371] on input "Seleccionar Archivo" at bounding box center [609, 376] width 212 height 15
type input "C:\fakepath\OSPEJ RC 3068.pdf"
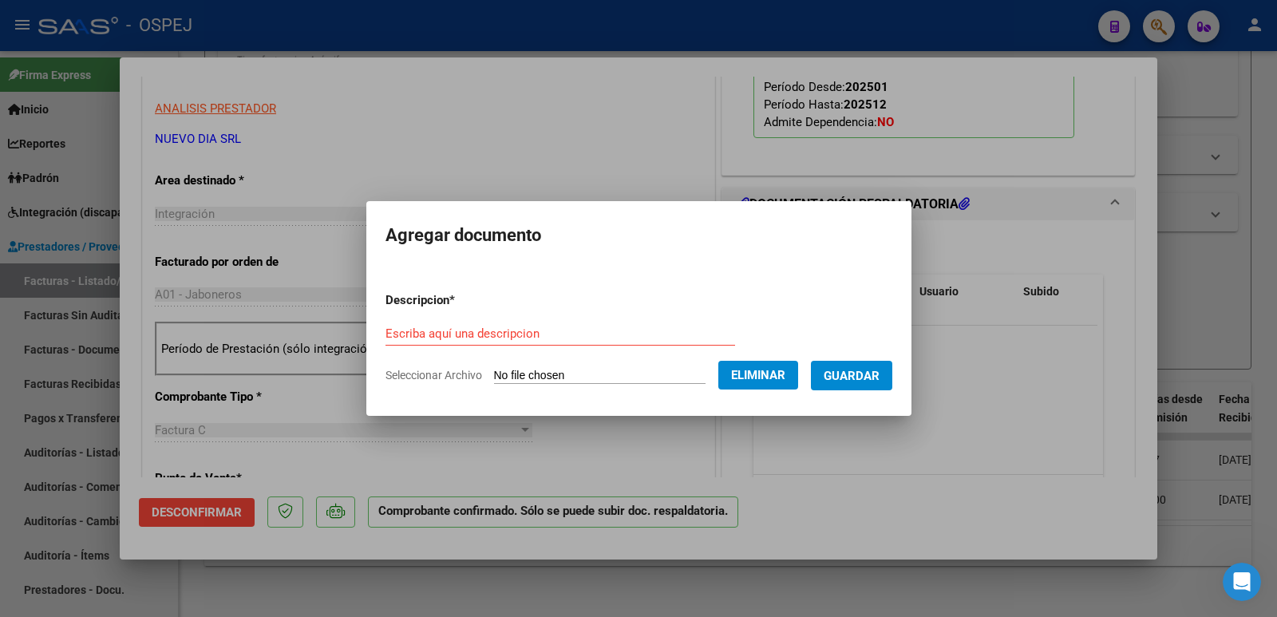
click at [547, 335] on input "Escriba aquí una descripcion" at bounding box center [561, 334] width 350 height 14
type input "recibo"
click at [867, 378] on span "Guardar" at bounding box center [852, 376] width 56 height 14
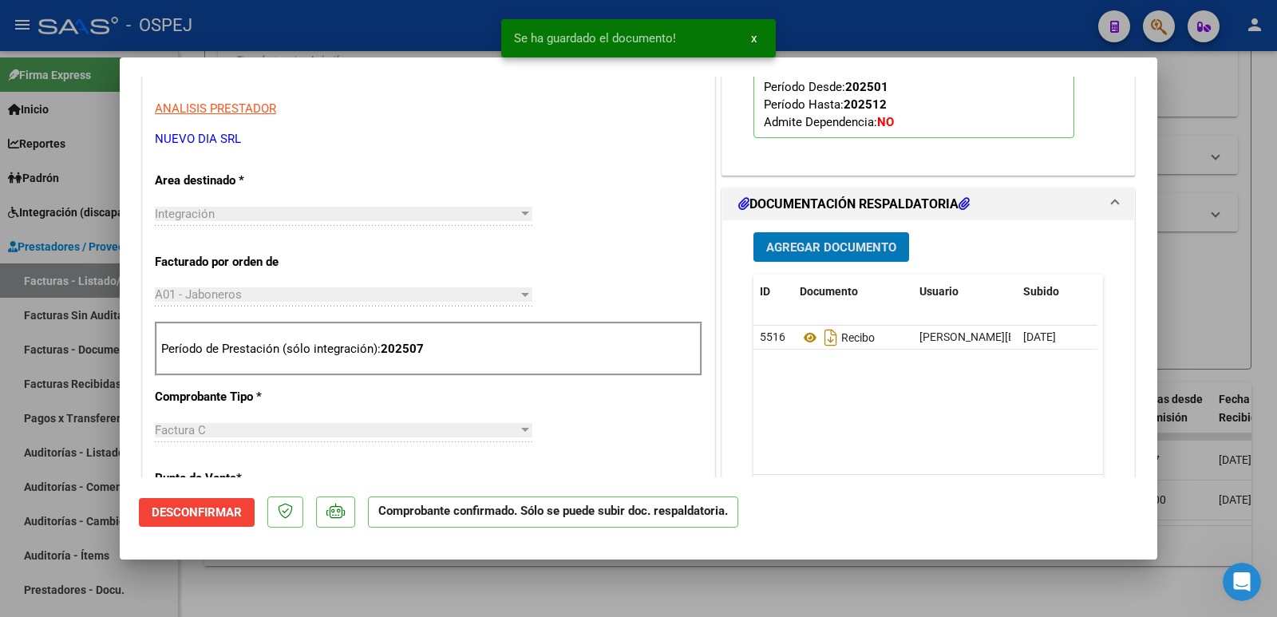
click at [324, 46] on div at bounding box center [638, 308] width 1277 height 617
type input "$ 0,00"
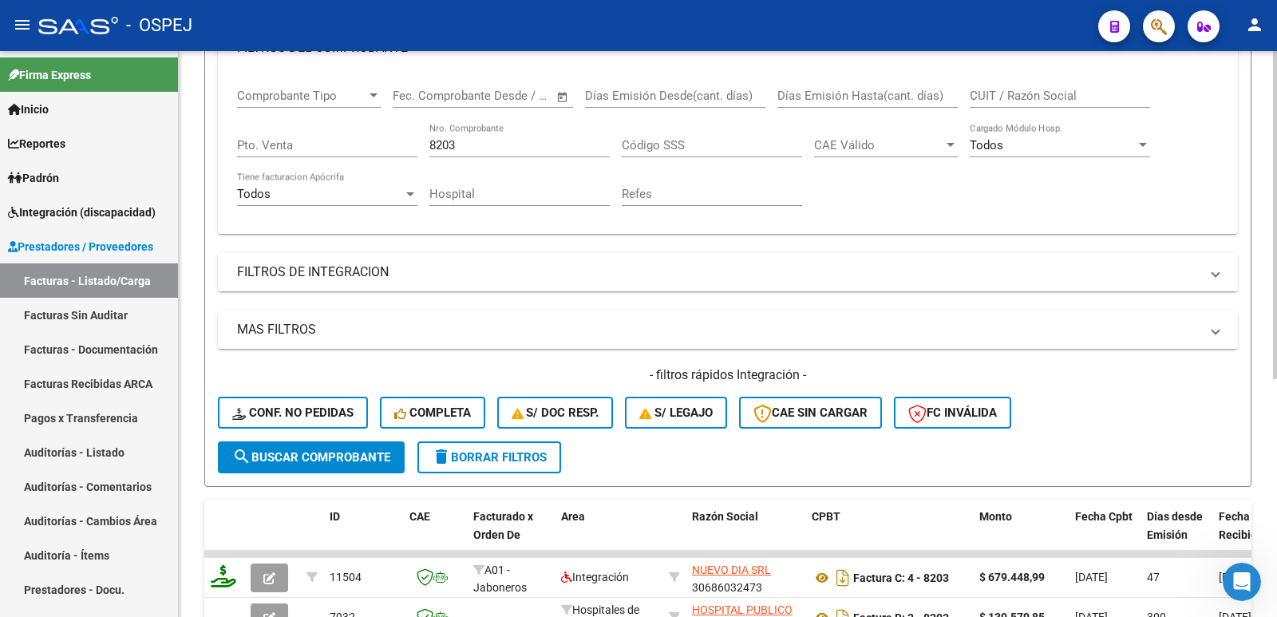
scroll to position [251, 0]
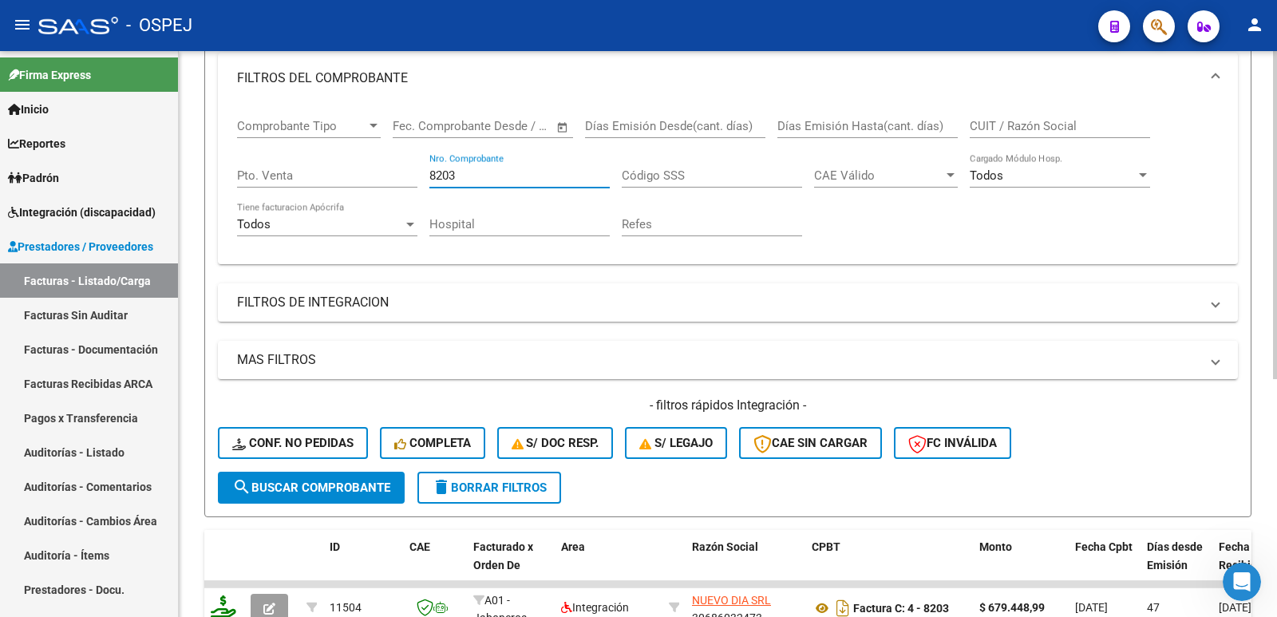
click at [493, 181] on input "8203" at bounding box center [520, 175] width 180 height 14
type input "8202"
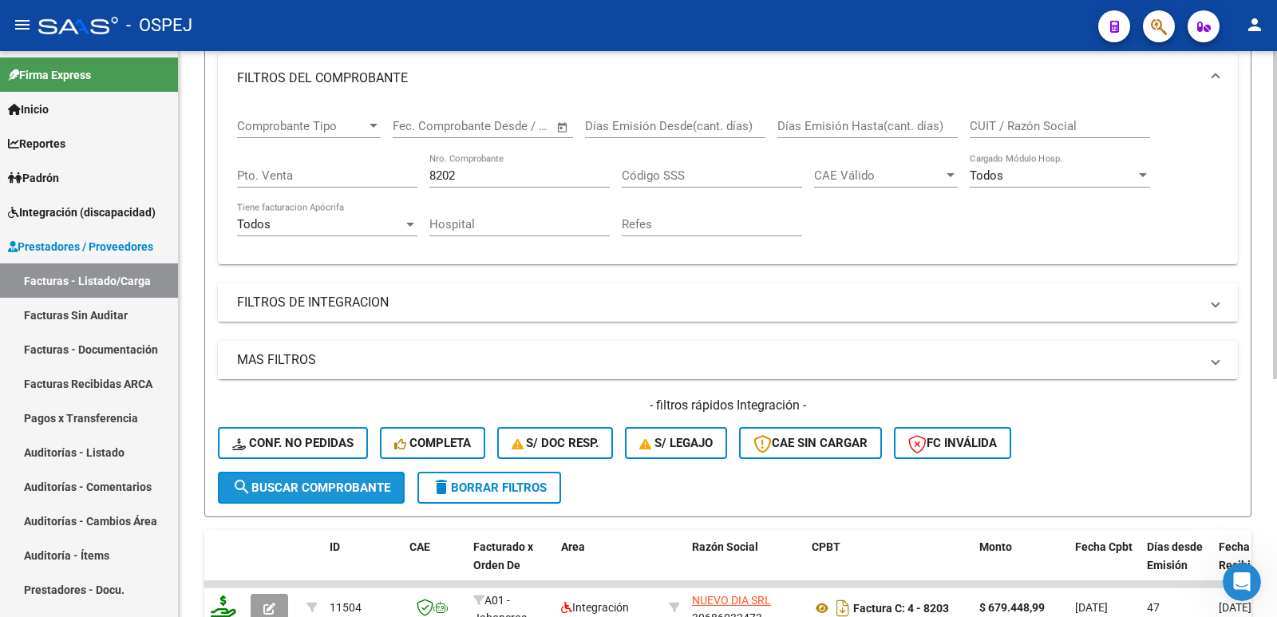
click at [331, 484] on span "search Buscar Comprobante" at bounding box center [311, 488] width 158 height 14
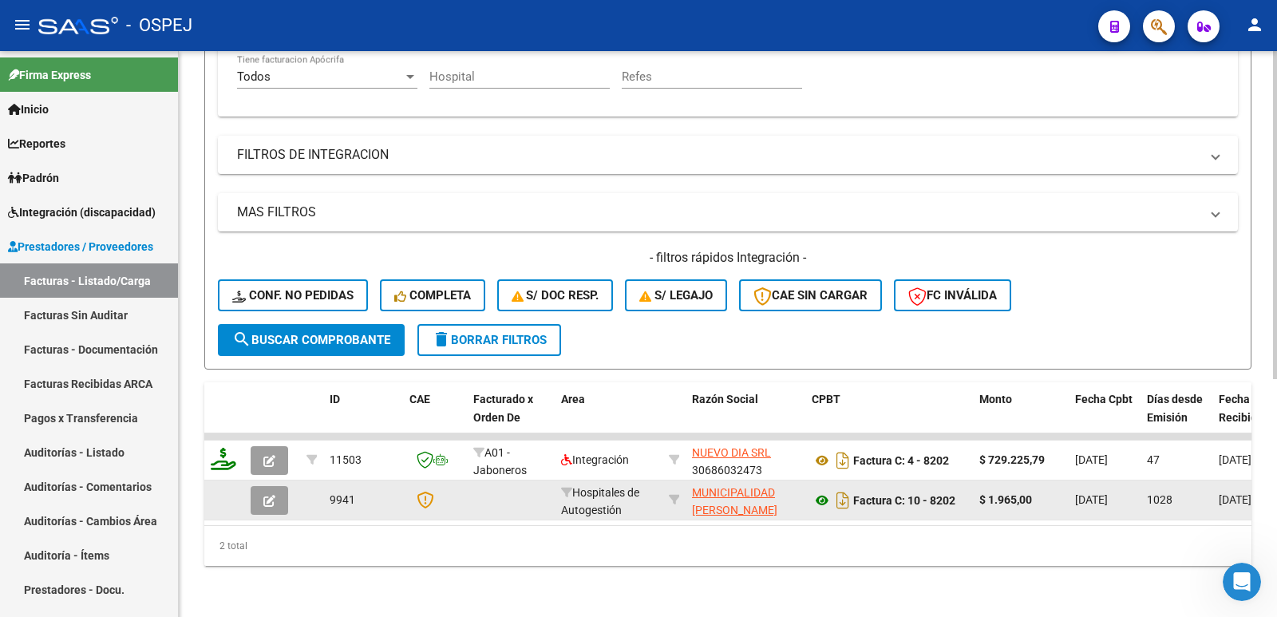
scroll to position [410, 0]
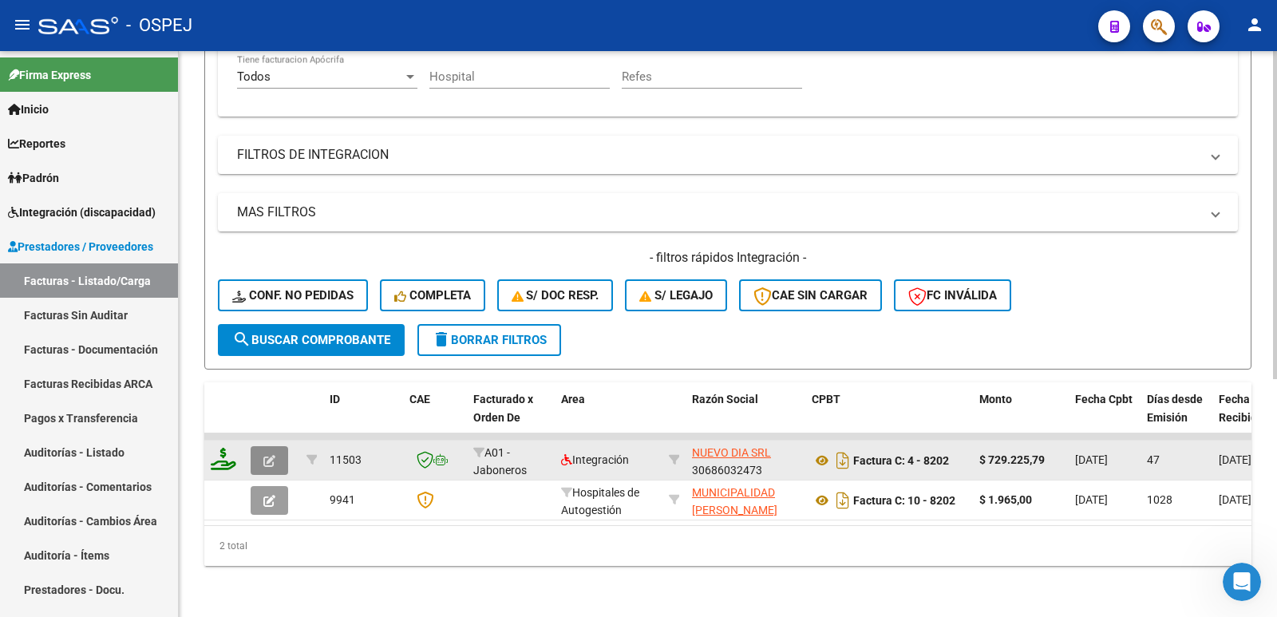
click at [268, 455] on icon "button" at bounding box center [269, 461] width 12 height 12
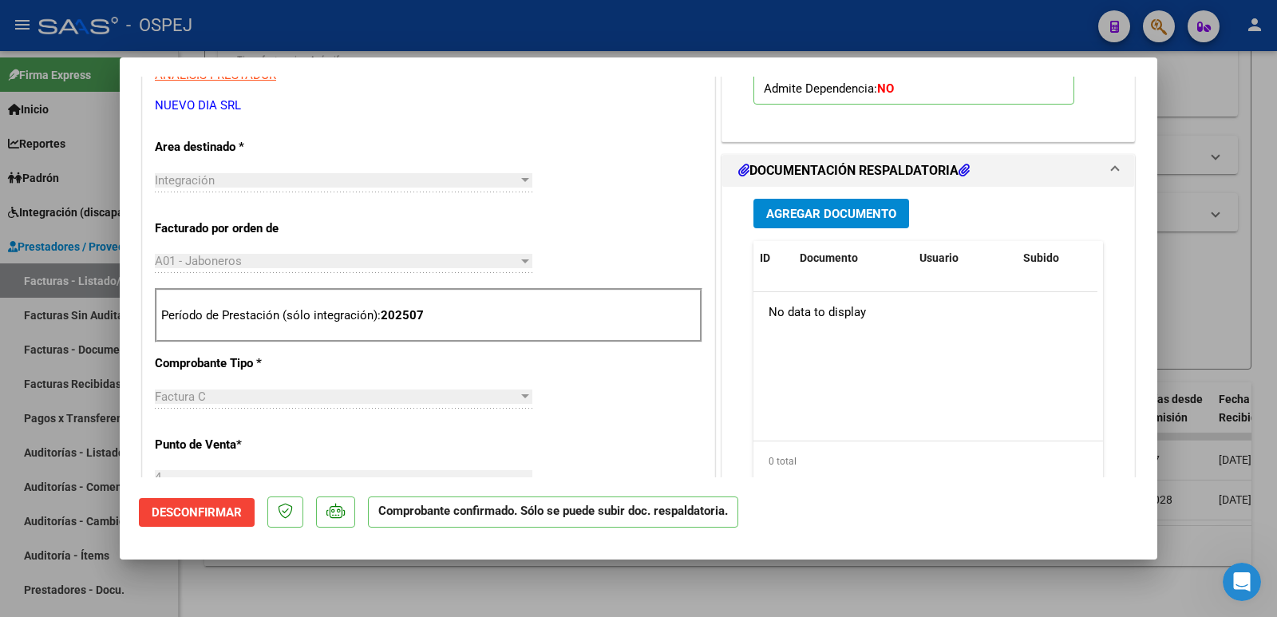
scroll to position [559, 0]
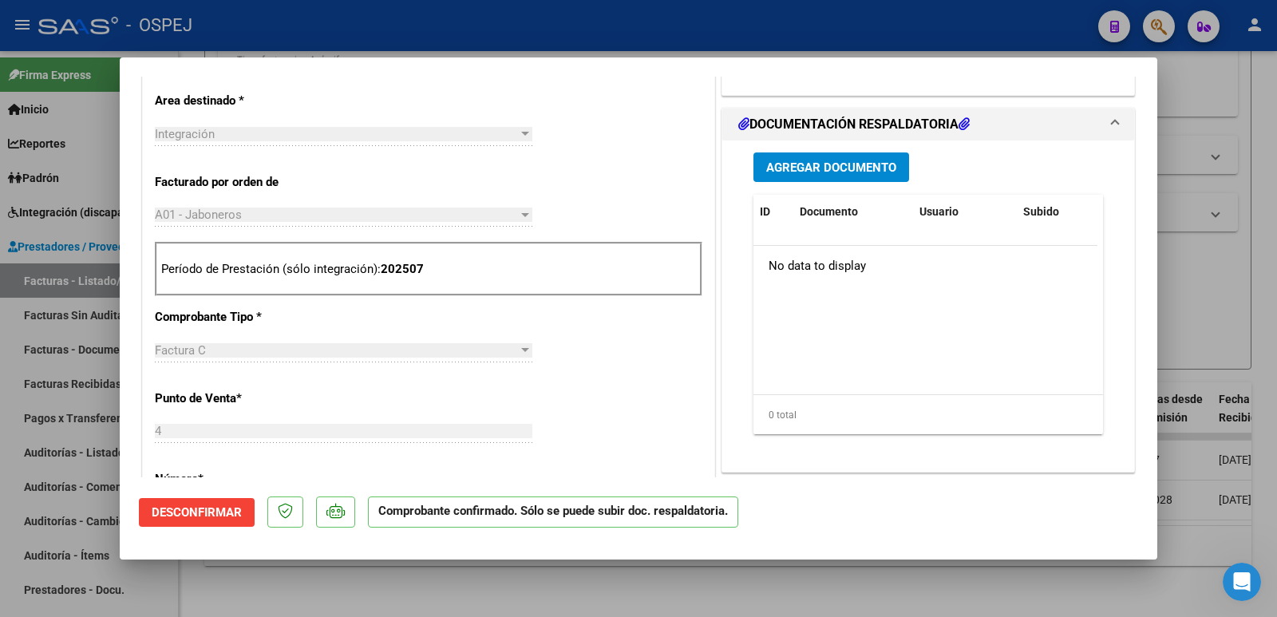
click at [869, 171] on span "Agregar Documento" at bounding box center [831, 167] width 130 height 14
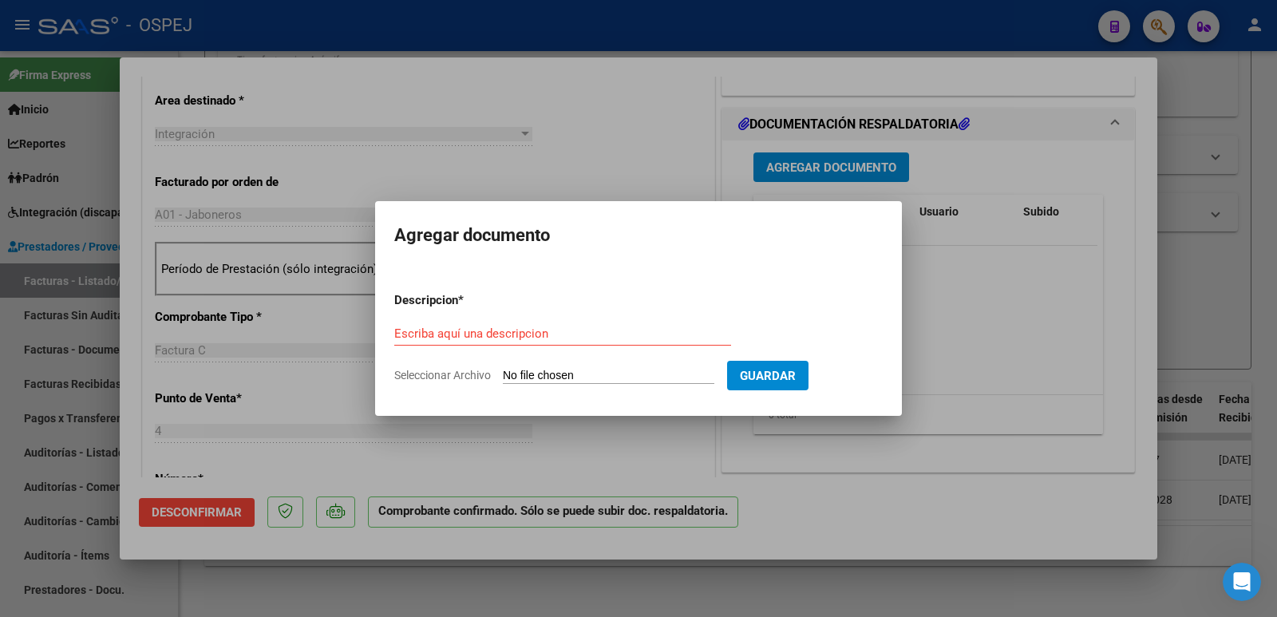
click at [664, 380] on input "Seleccionar Archivo" at bounding box center [609, 376] width 212 height 15
type input "C:\fakepath\OSPEJ RC 3068.pdf"
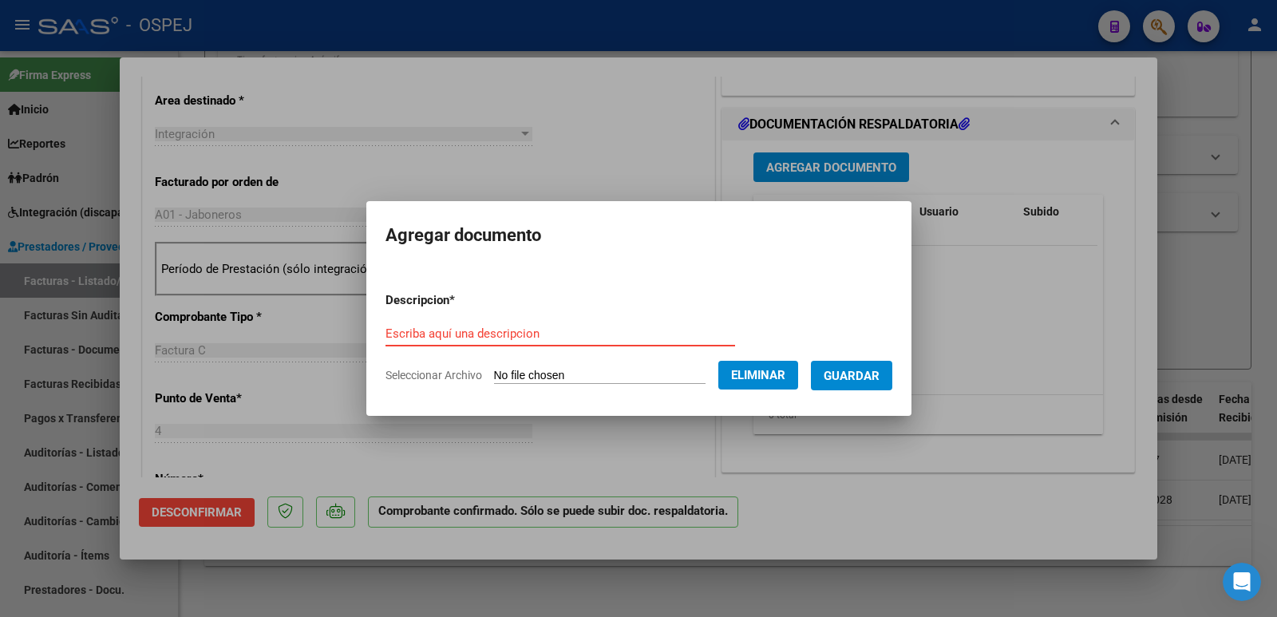
click at [457, 338] on input "Escriba aquí una descripcion" at bounding box center [561, 334] width 350 height 14
type input "recibibo"
click at [880, 381] on span "Guardar" at bounding box center [852, 376] width 56 height 14
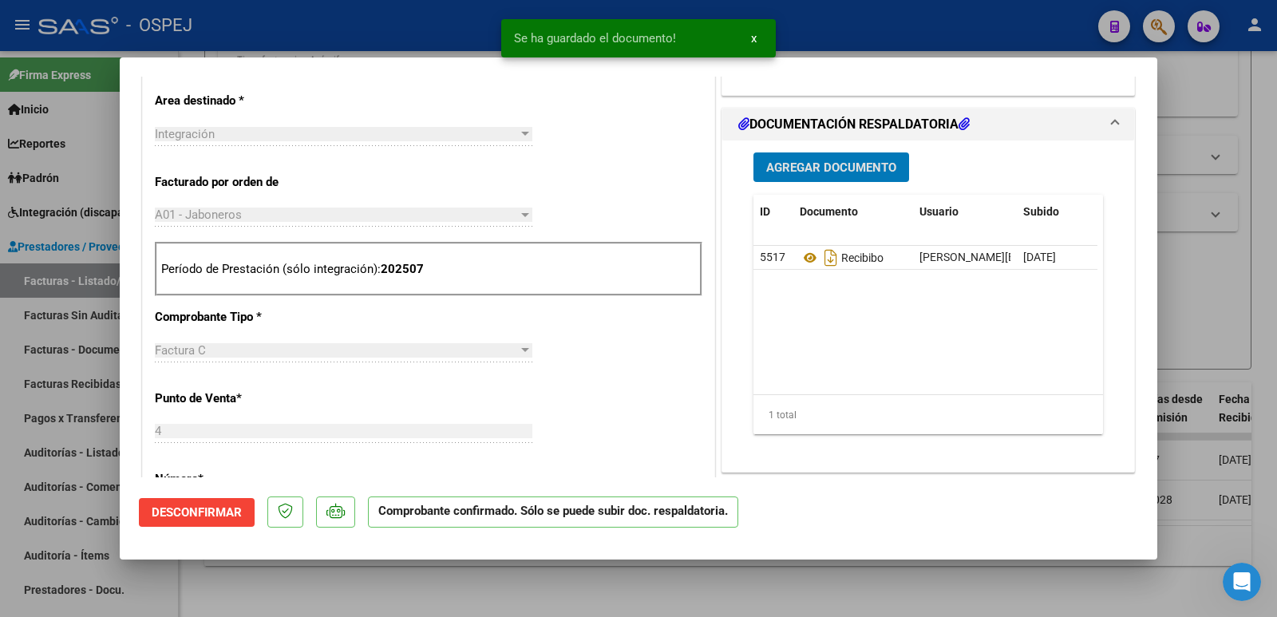
click at [356, 31] on div at bounding box center [638, 308] width 1277 height 617
type input "$ 0,00"
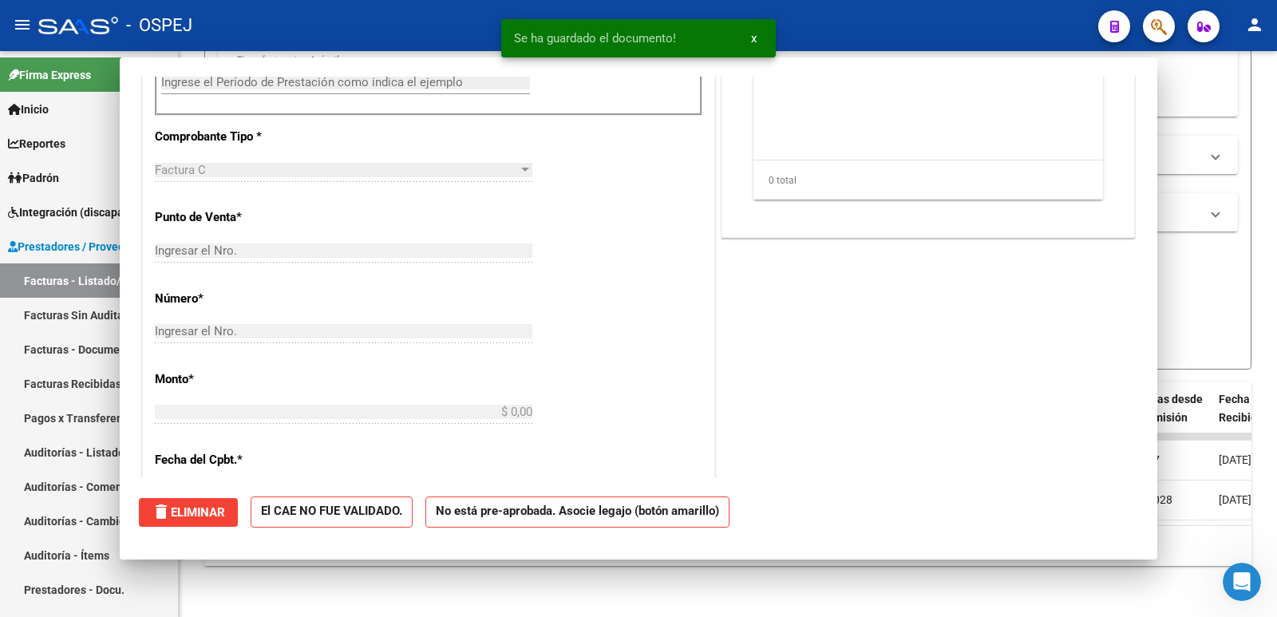
scroll to position [0, 0]
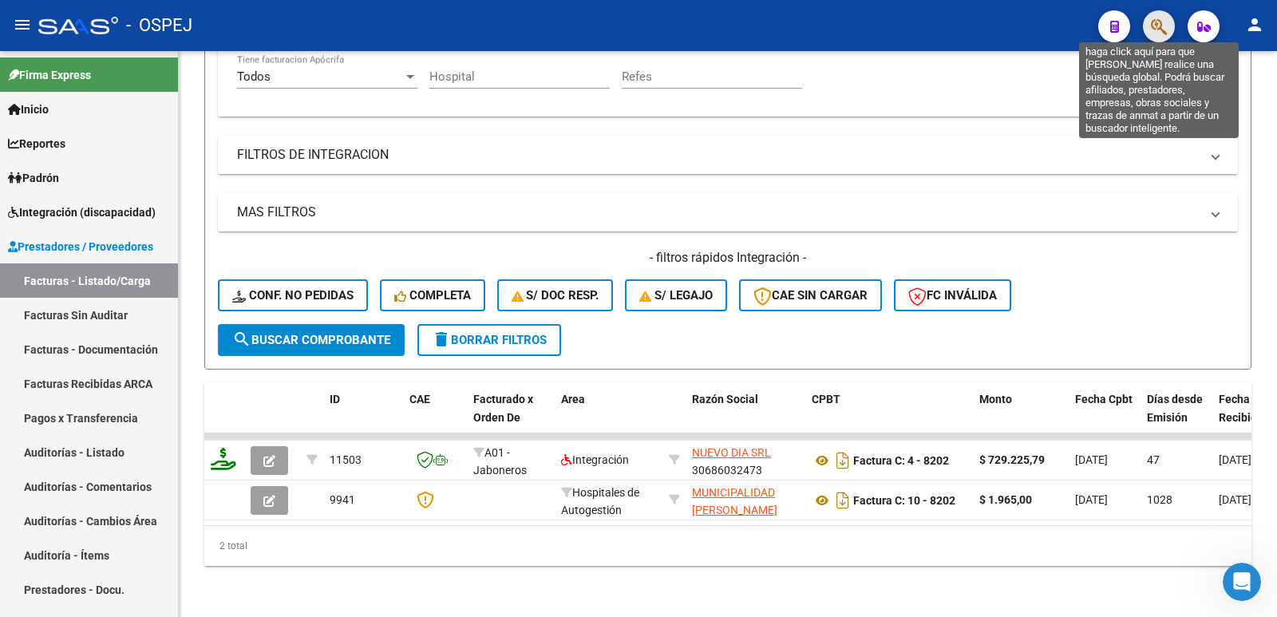
click at [1155, 18] on icon "button" at bounding box center [1159, 27] width 16 height 18
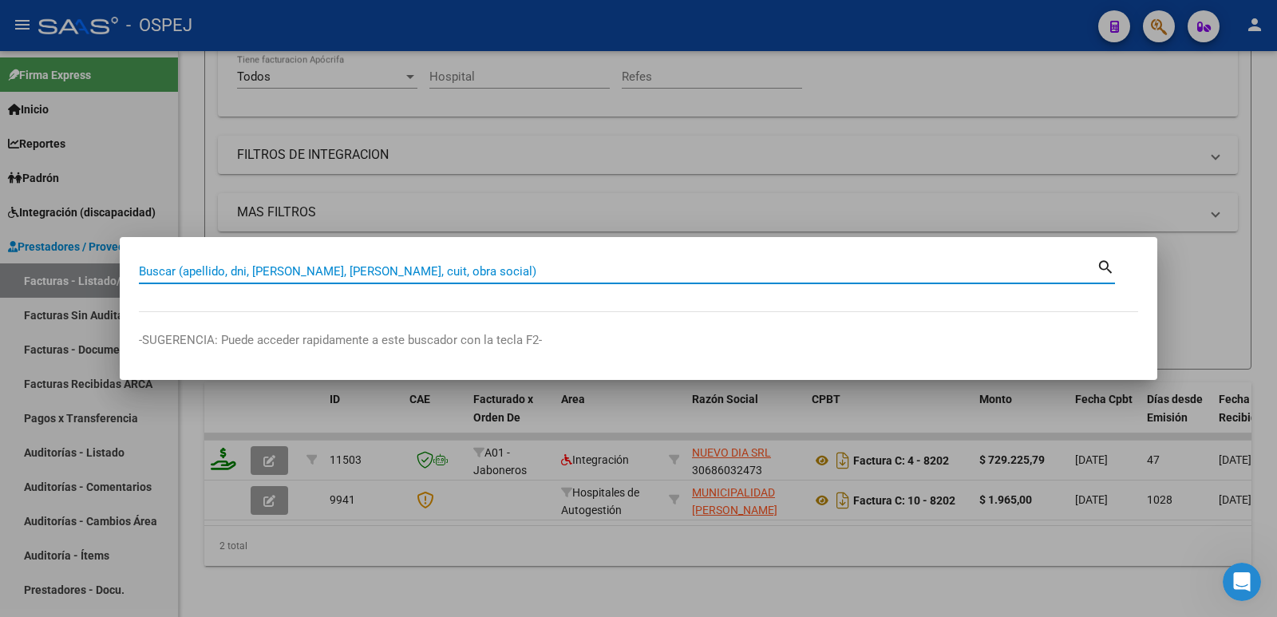
click at [496, 277] on input "Buscar (apellido, dni, [PERSON_NAME], [PERSON_NAME], cuit, obra social)" at bounding box center [618, 271] width 958 height 14
paste input "58022508"
type input "58022508"
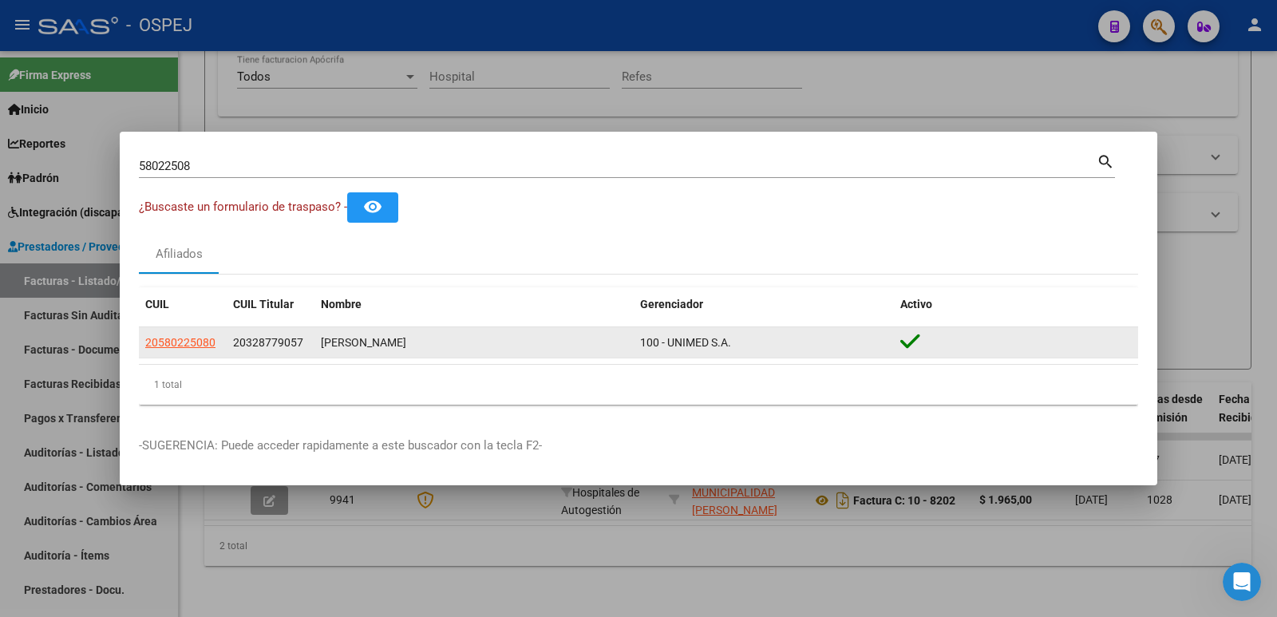
click at [164, 351] on app-link-go-to "20580225080" at bounding box center [180, 343] width 70 height 18
click at [162, 336] on span "20580225080" at bounding box center [180, 342] width 70 height 13
type textarea "20580225080"
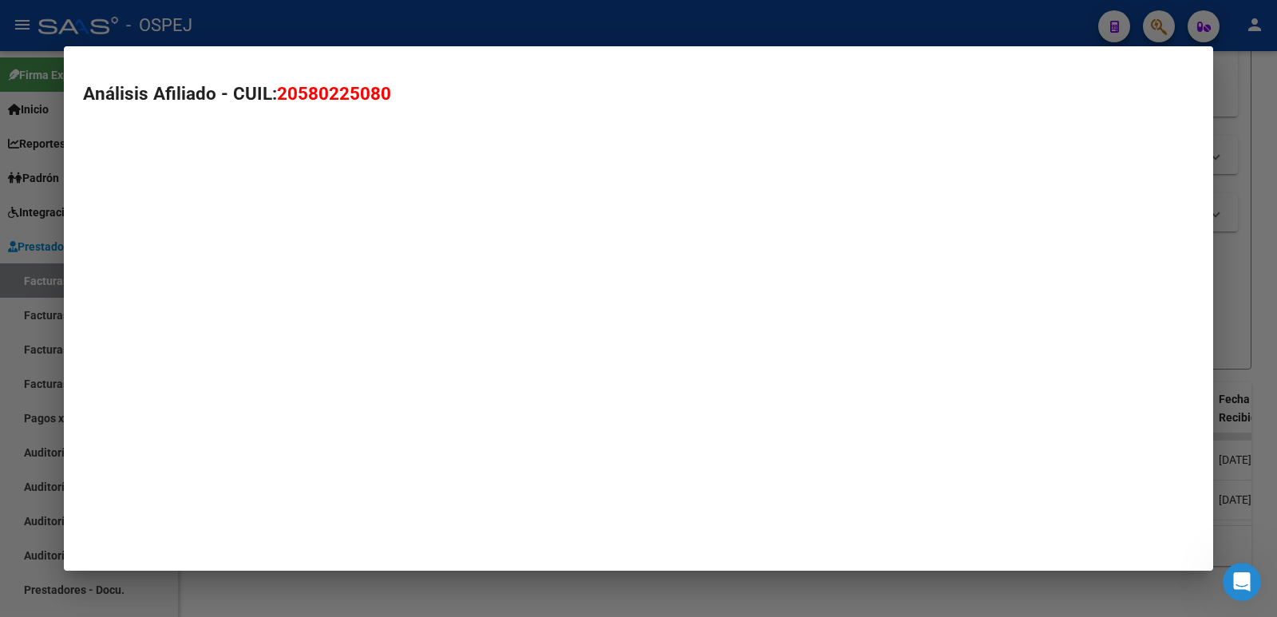
click at [162, 336] on mat-dialog-container "Análisis Afiliado - CUIL: 20580225080" at bounding box center [639, 308] width 1150 height 525
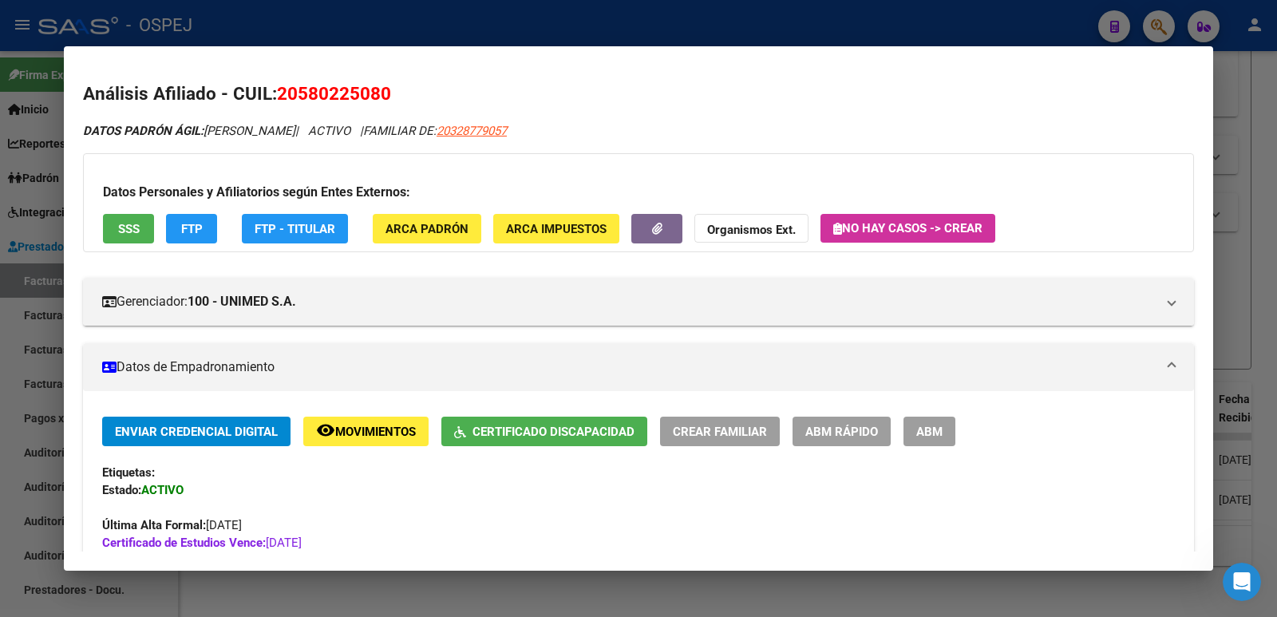
click at [763, 26] on div at bounding box center [638, 308] width 1277 height 617
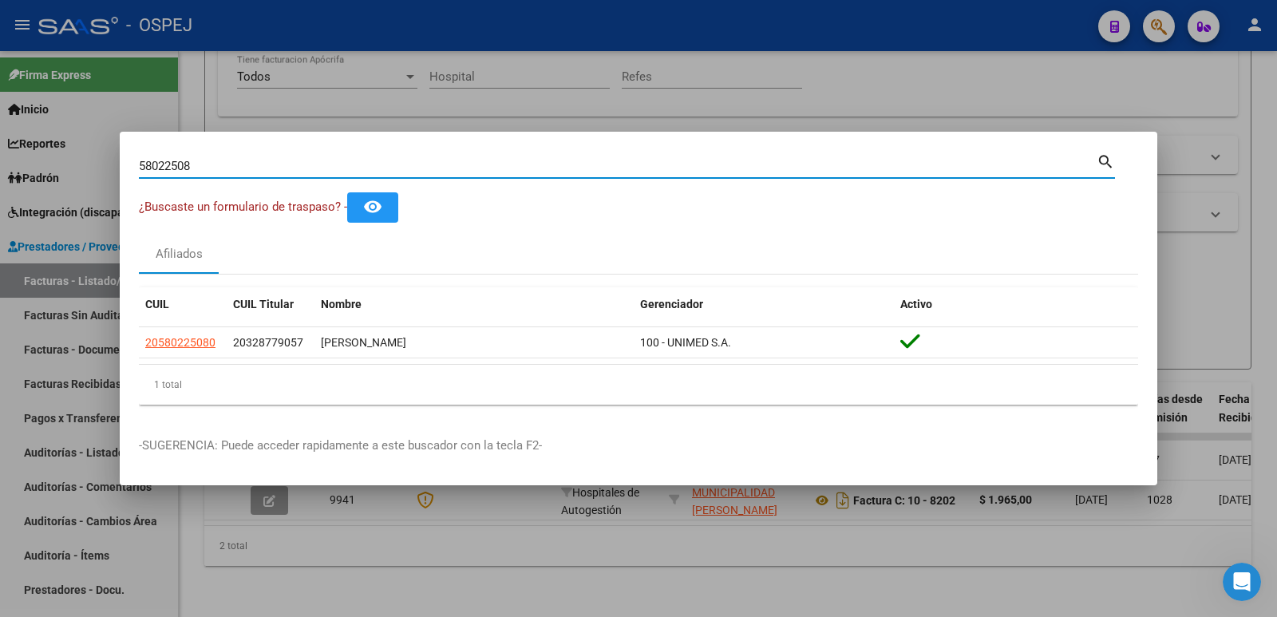
drag, startPoint x: 210, startPoint y: 168, endPoint x: 51, endPoint y: 169, distance: 158.9
click at [51, 169] on div "58022508 Buscar (apellido, dni, cuil, nro traspaso, cuit, obra social) search ¿…" at bounding box center [638, 308] width 1277 height 617
paste input "56745208"
type input "56745208"
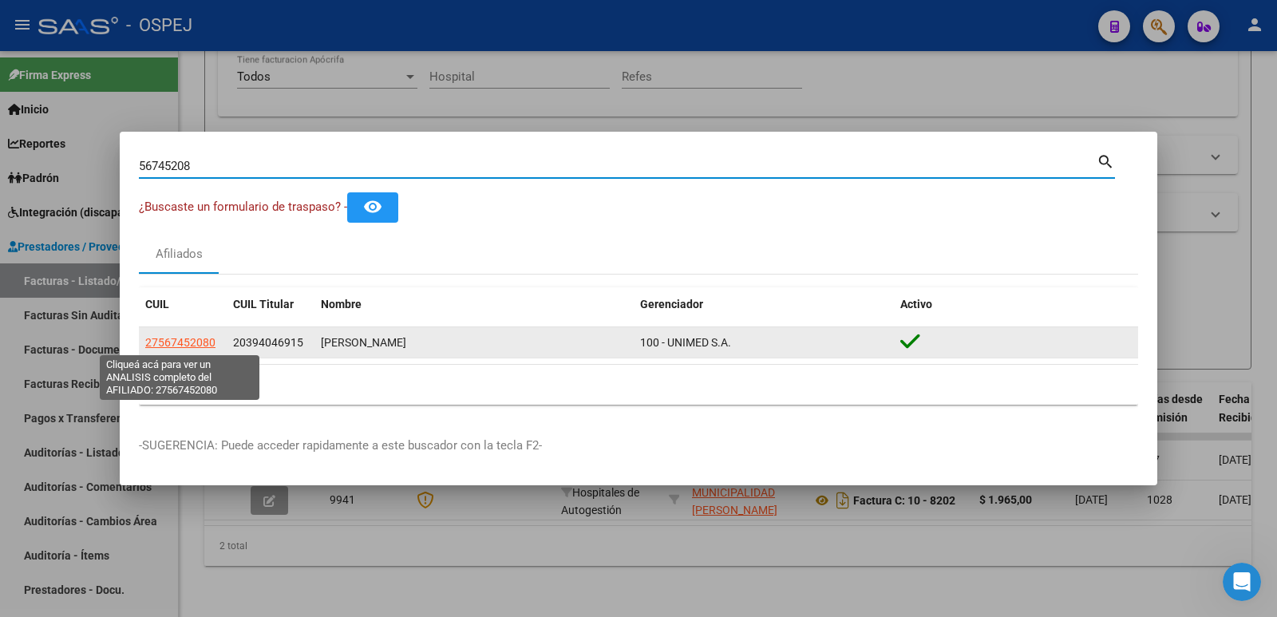
click at [184, 346] on span "27567452080" at bounding box center [180, 342] width 70 height 13
type textarea "27567452080"
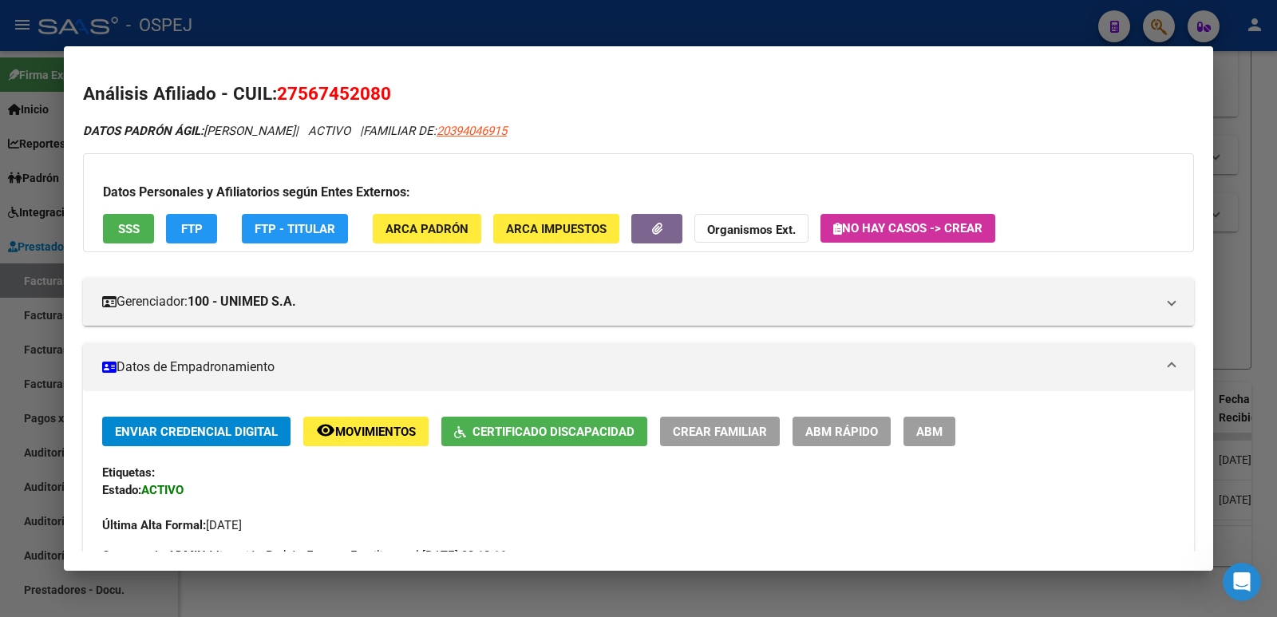
click at [378, 22] on div at bounding box center [638, 308] width 1277 height 617
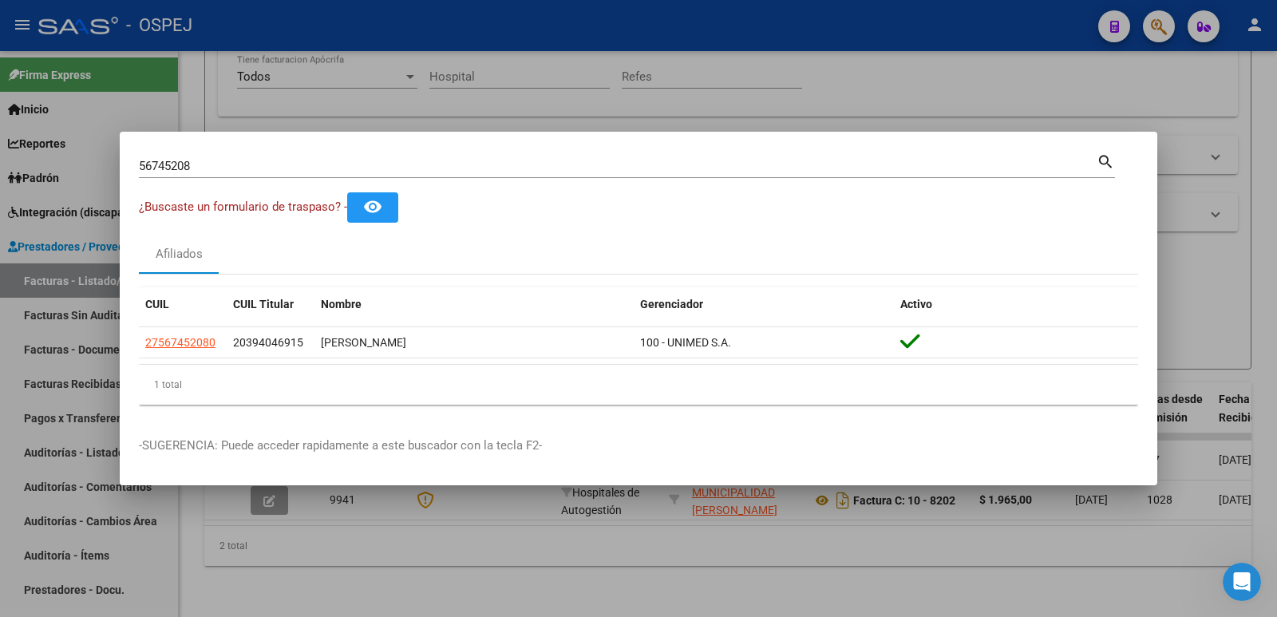
click at [739, 64] on div at bounding box center [638, 308] width 1277 height 617
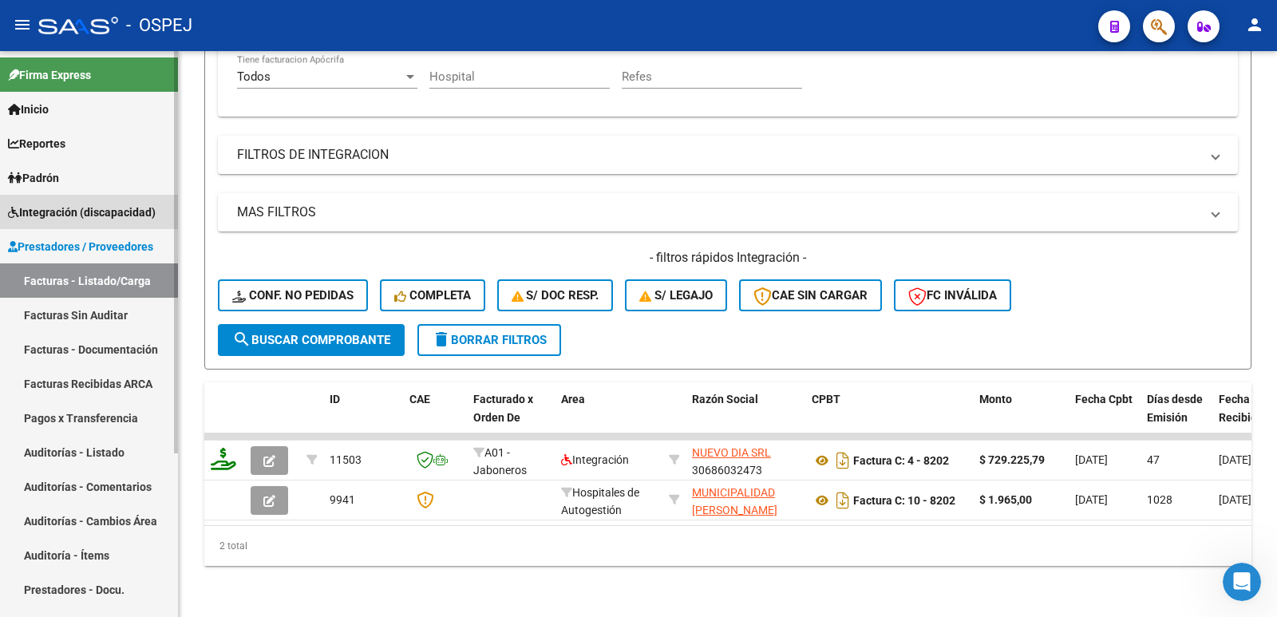
click at [109, 208] on span "Integración (discapacidad)" at bounding box center [82, 213] width 148 height 18
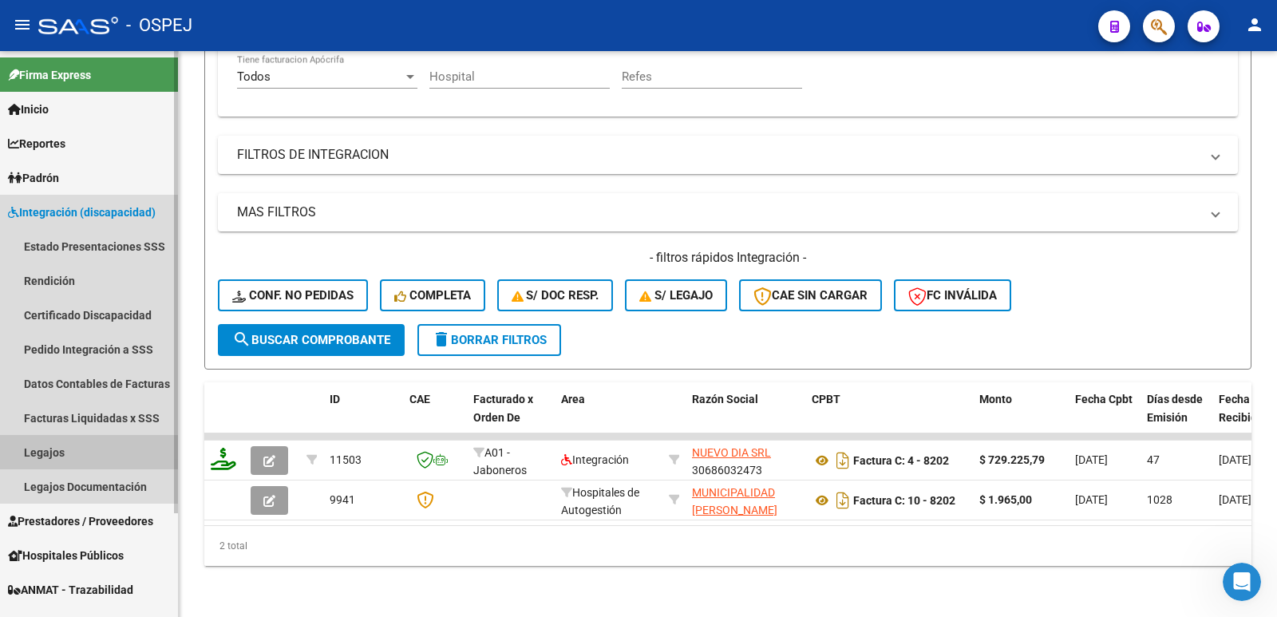
click at [22, 449] on link "Legajos" at bounding box center [89, 452] width 178 height 34
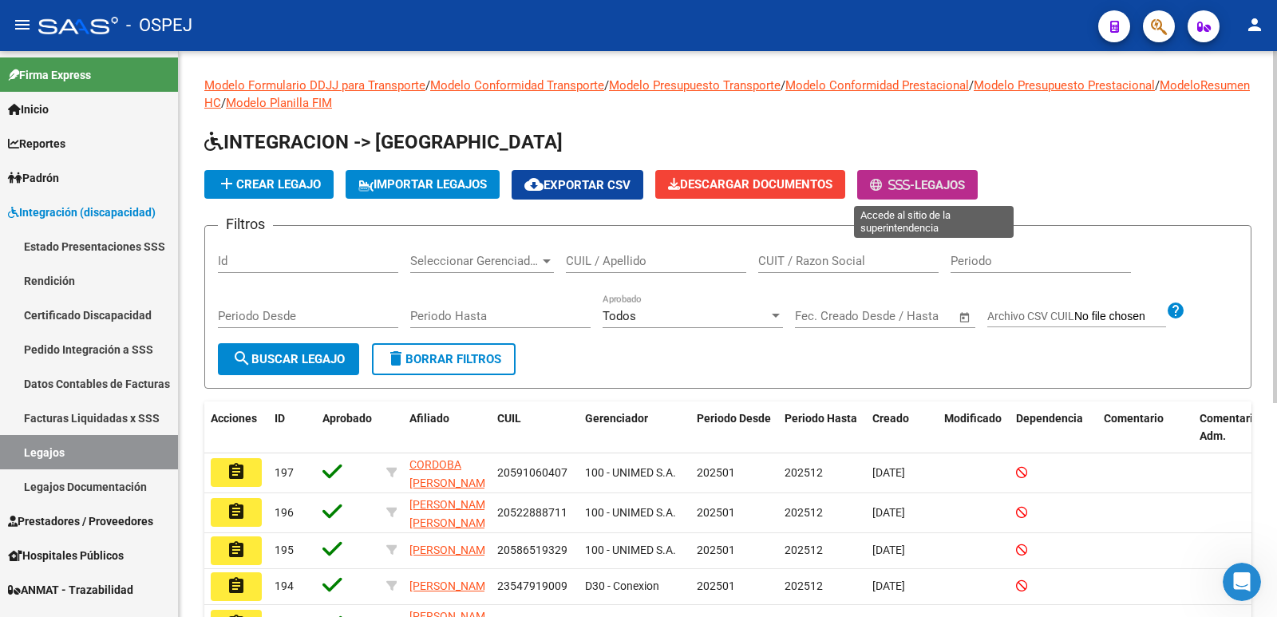
click at [915, 192] on span "-" at bounding box center [892, 185] width 45 height 14
